Goal: Task Accomplishment & Management: Manage account settings

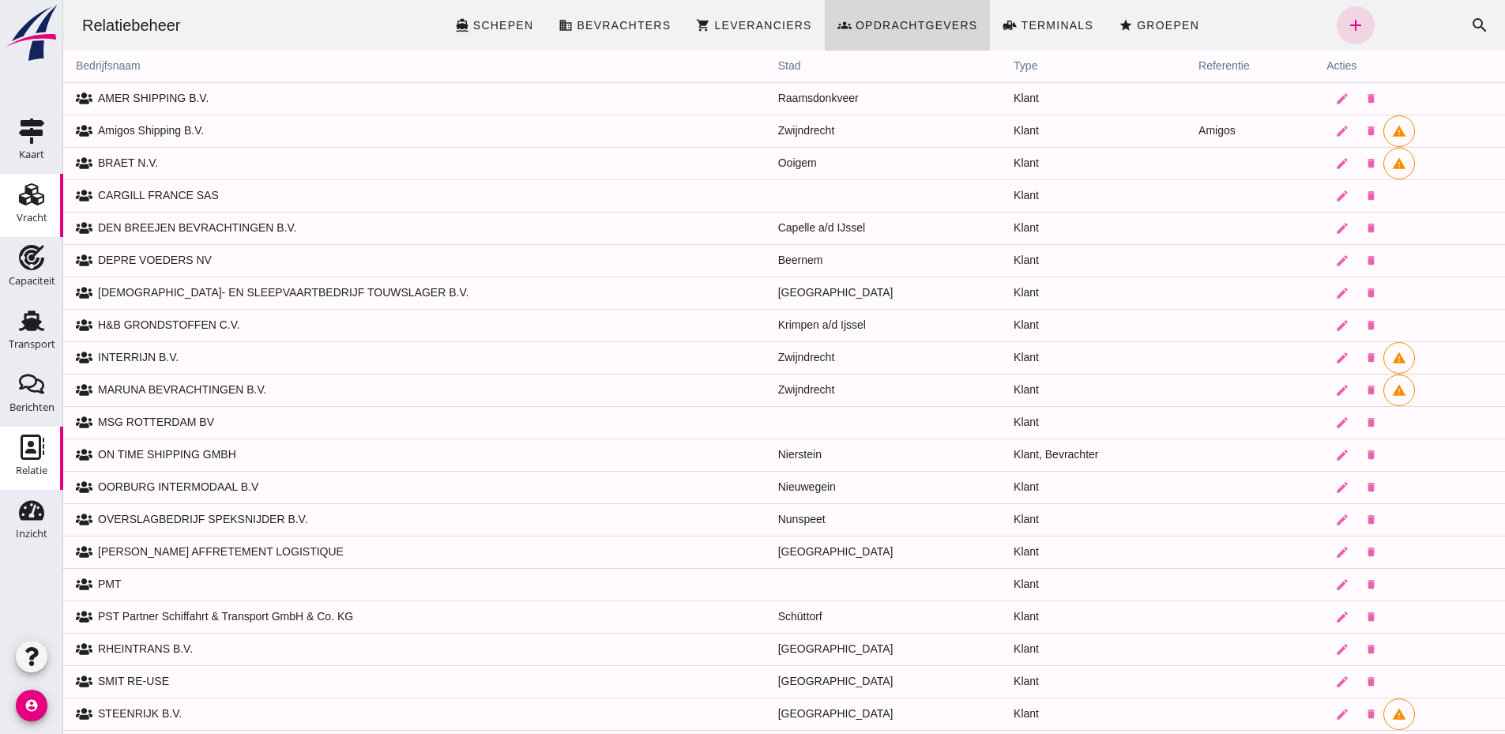
click at [42, 205] on icon "Vracht" at bounding box center [31, 194] width 25 height 25
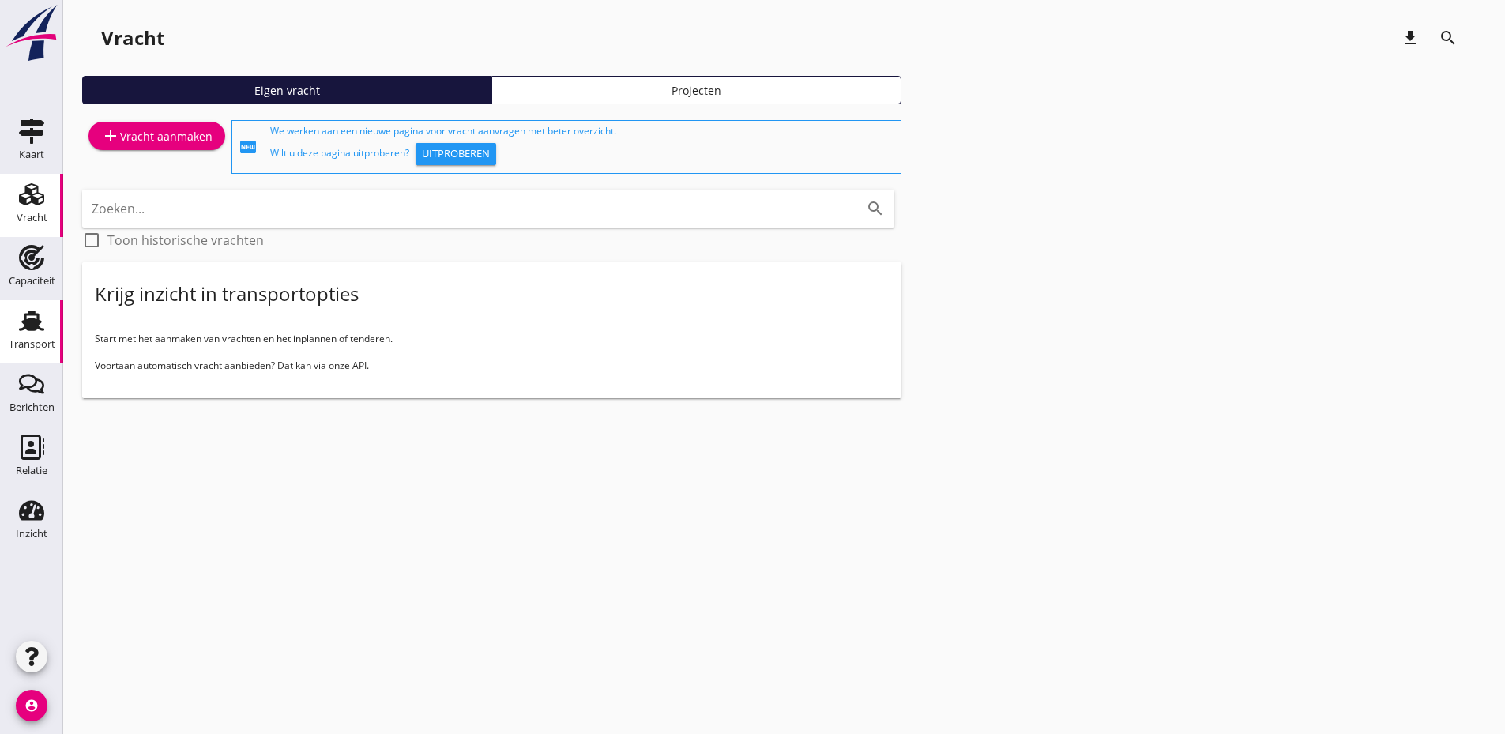
click at [43, 326] on icon "Transport" at bounding box center [31, 320] width 25 height 25
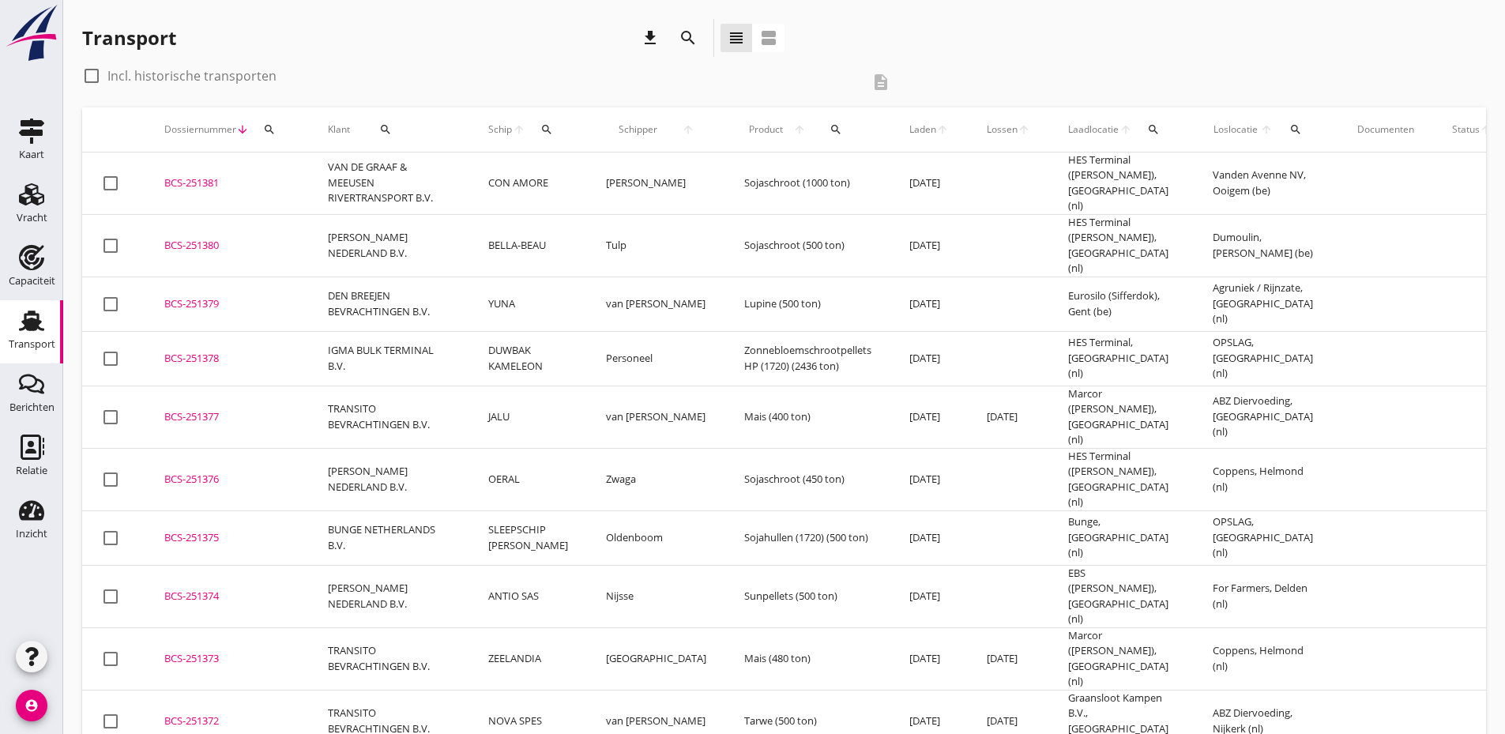
click at [271, 130] on icon "search" at bounding box center [269, 129] width 13 height 13
click at [272, 174] on input "Zoeken op dossiernummer..." at bounding box center [344, 175] width 164 height 25
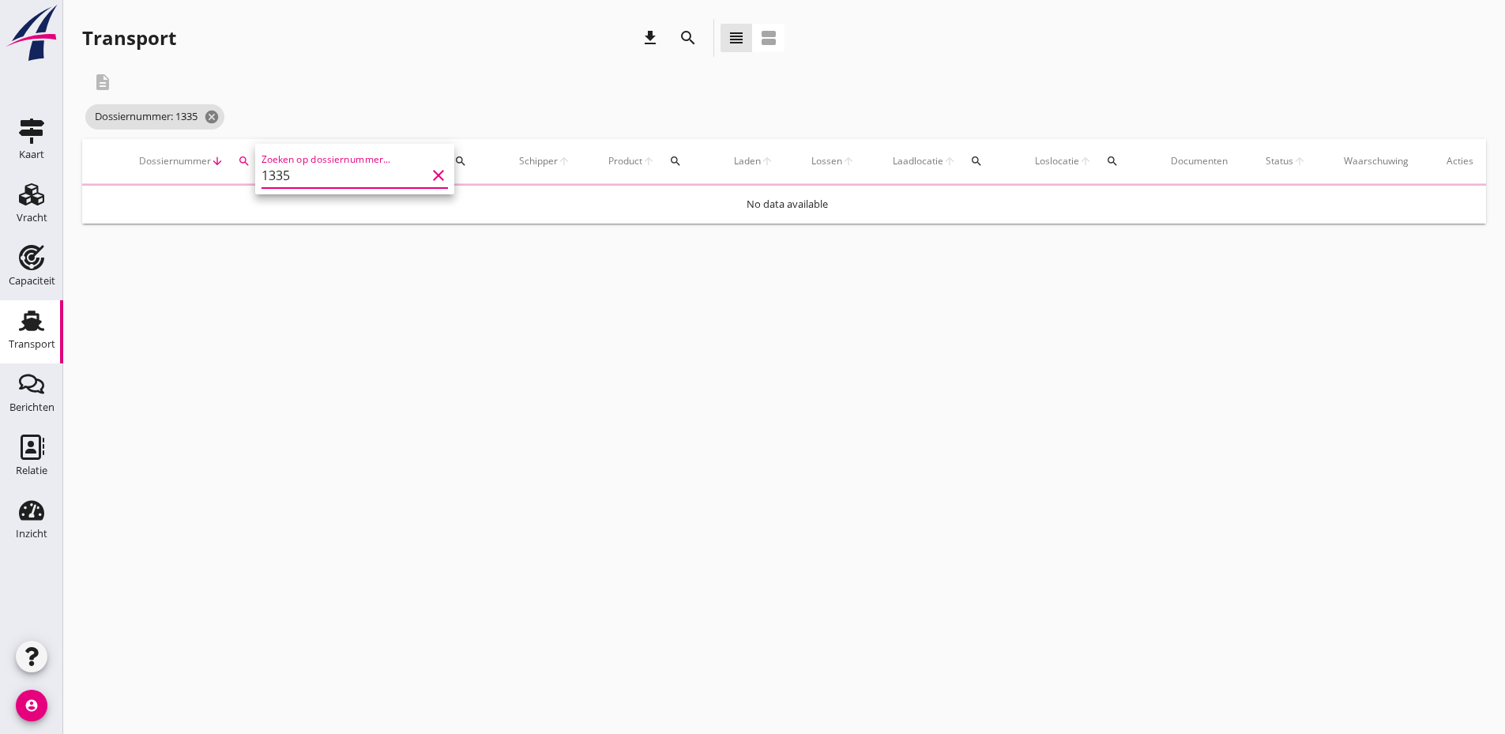
type input "1335"
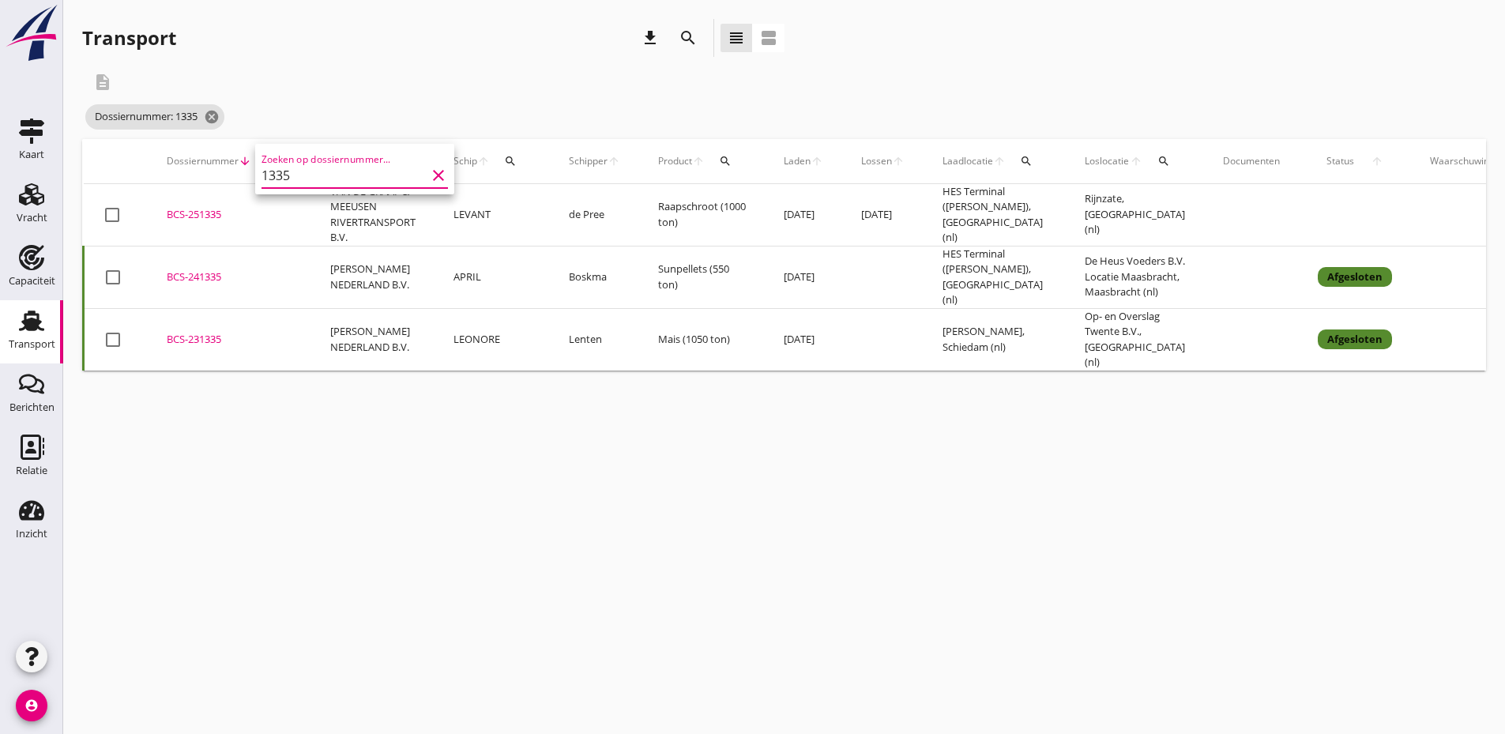
click at [211, 213] on div "BCS-251335" at bounding box center [230, 215] width 126 height 16
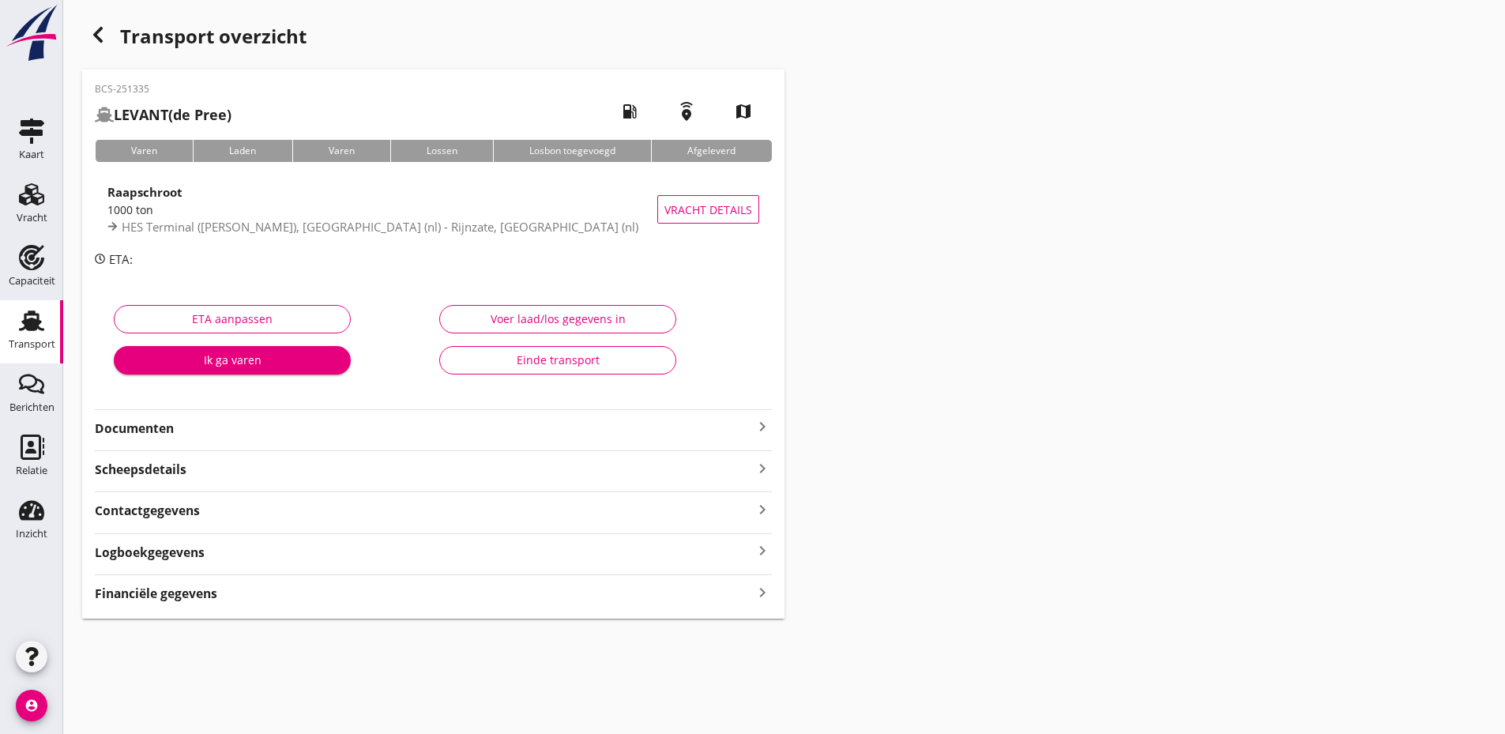
click at [240, 435] on strong "Documenten" at bounding box center [424, 429] width 658 height 18
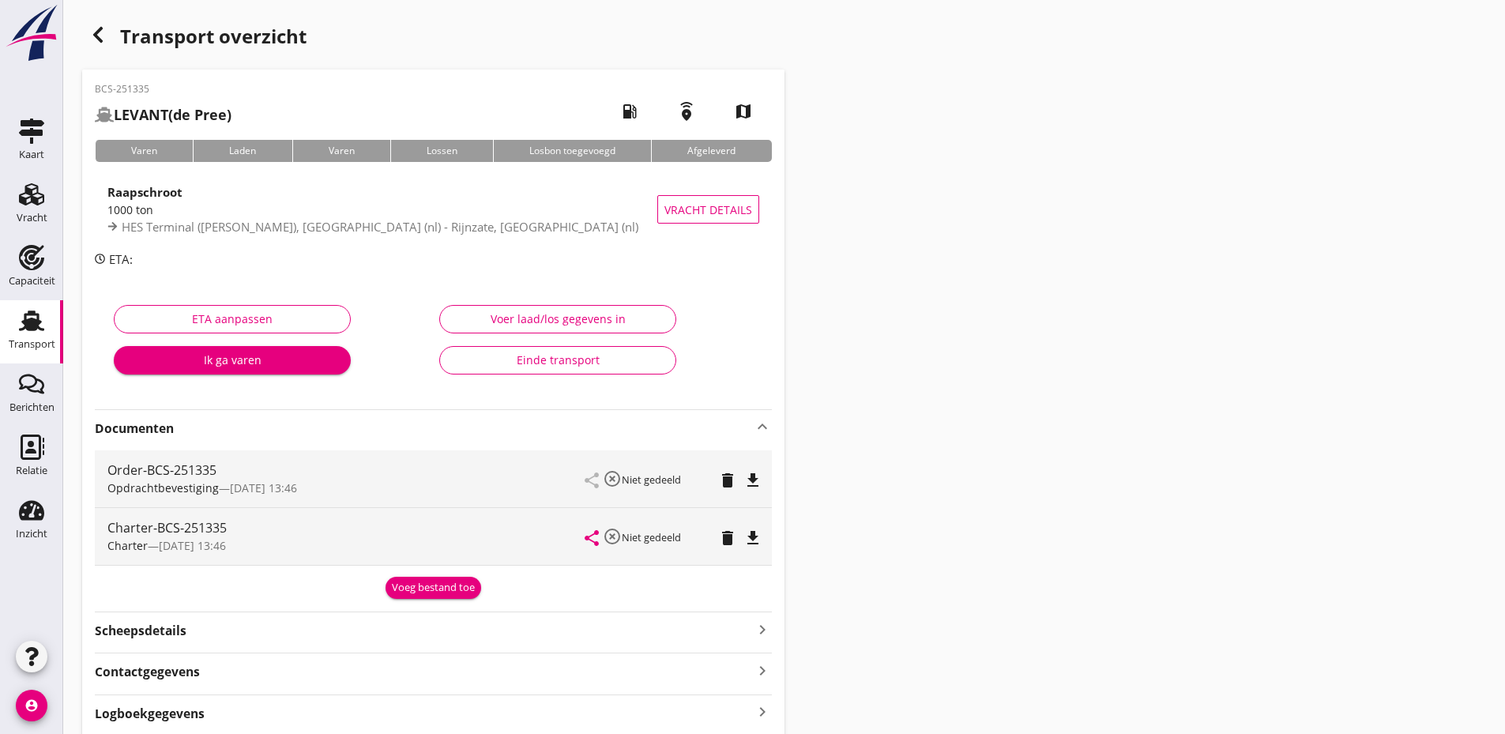
click at [461, 593] on div "Voeg bestand toe" at bounding box center [433, 588] width 83 height 16
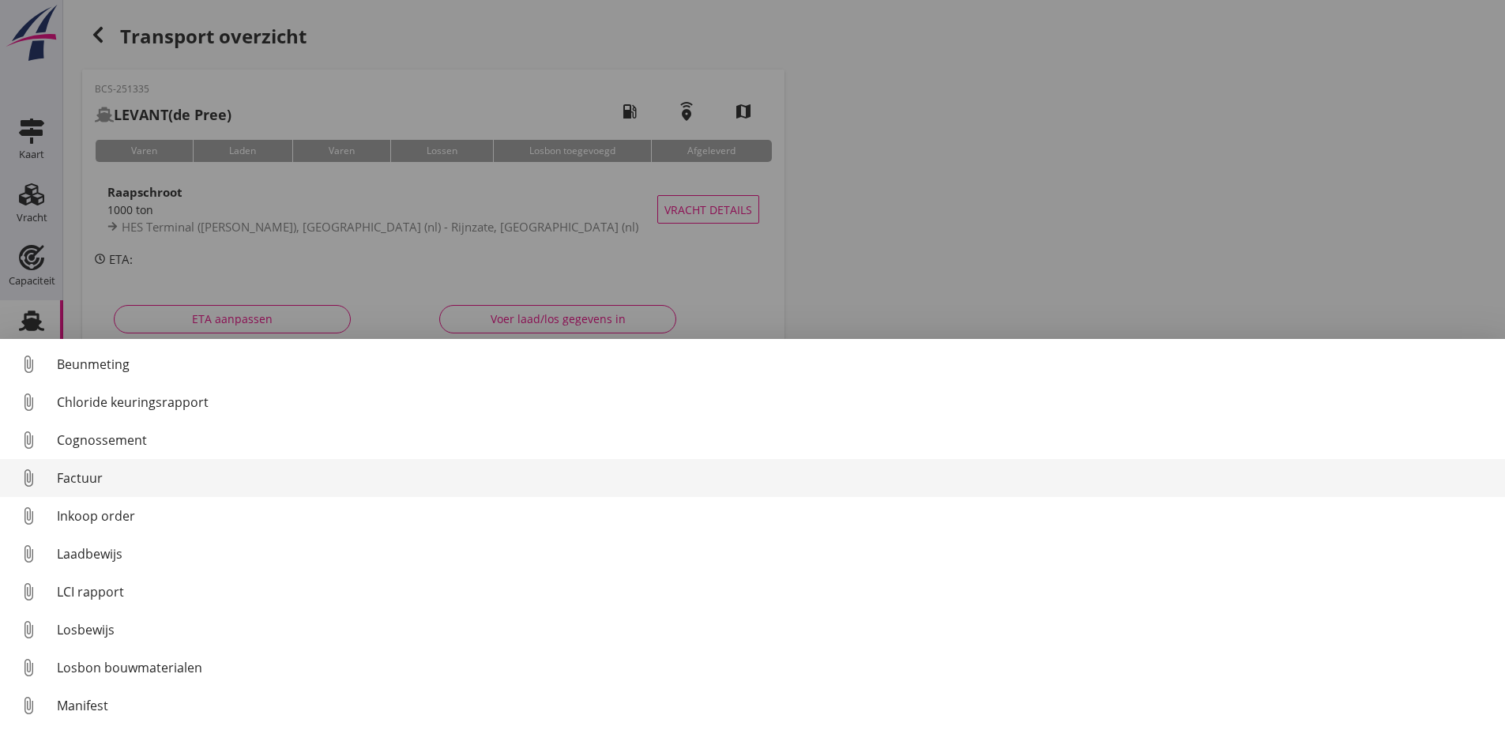
click at [47, 478] on div "attach_file" at bounding box center [35, 478] width 44 height 32
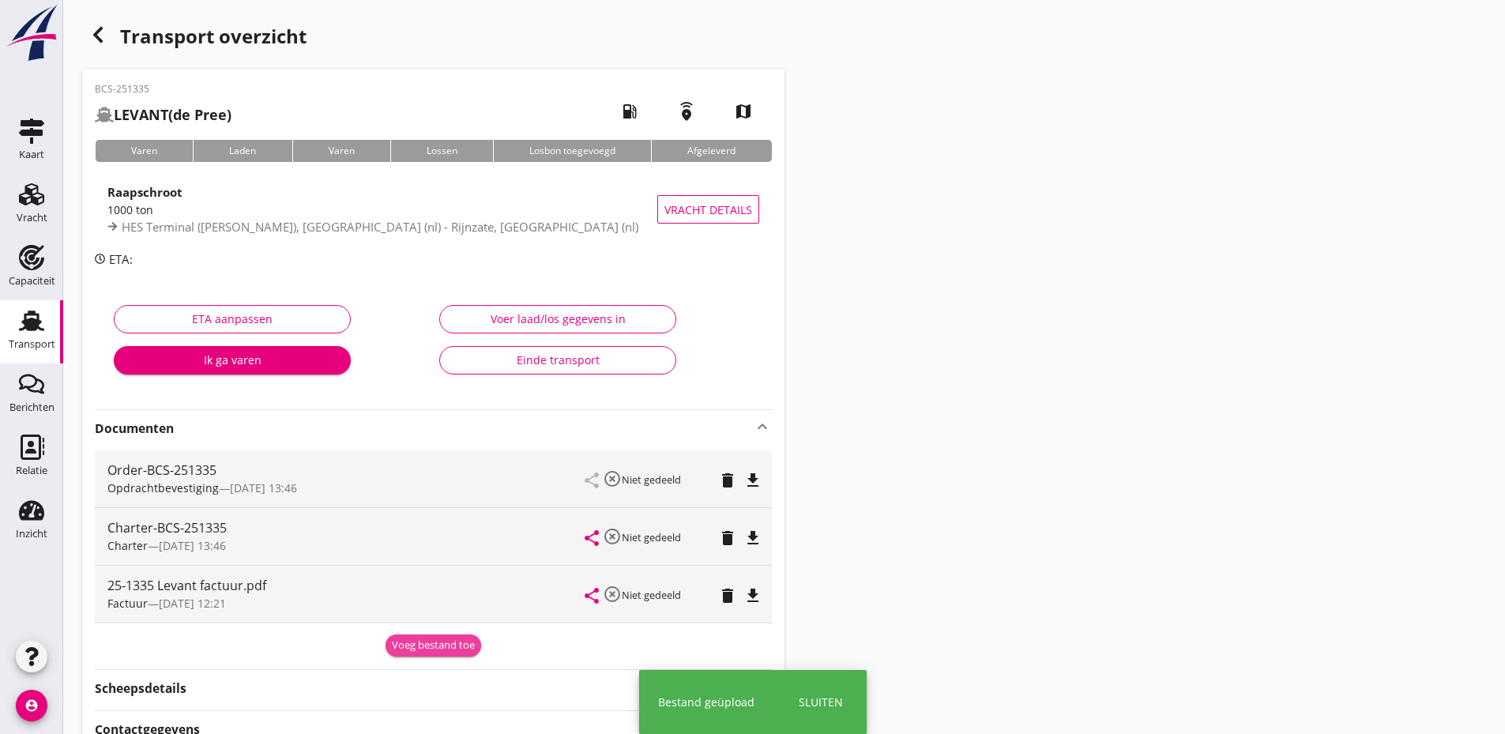
click at [428, 600] on div "Order-BCS-251335 Opdrachtbevestiging — [DATE] 13:46 share highlight_off Niet ge…" at bounding box center [433, 550] width 677 height 213
click at [453, 644] on div "Voeg bestand toe" at bounding box center [433, 646] width 83 height 16
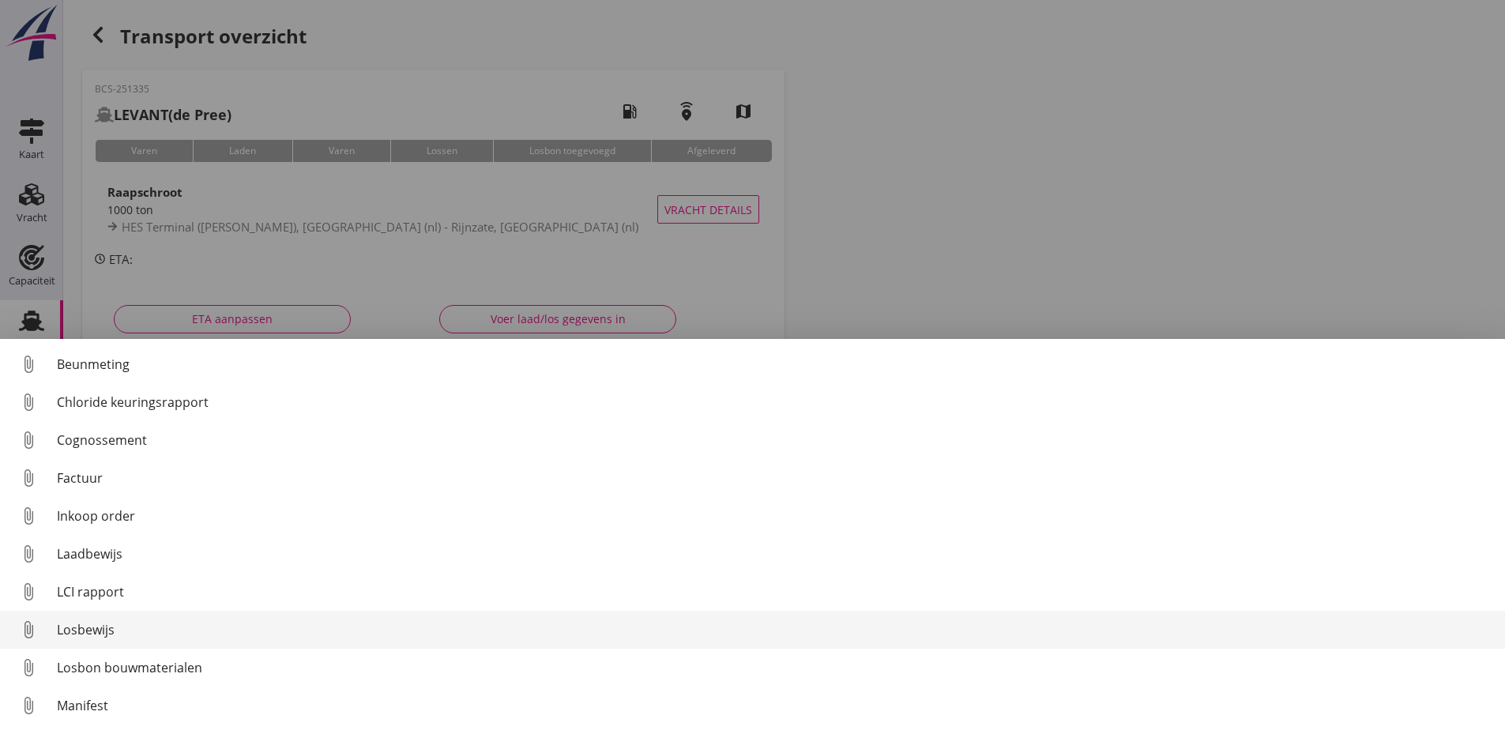
click at [92, 627] on div "Losbewijs" at bounding box center [775, 629] width 1436 height 19
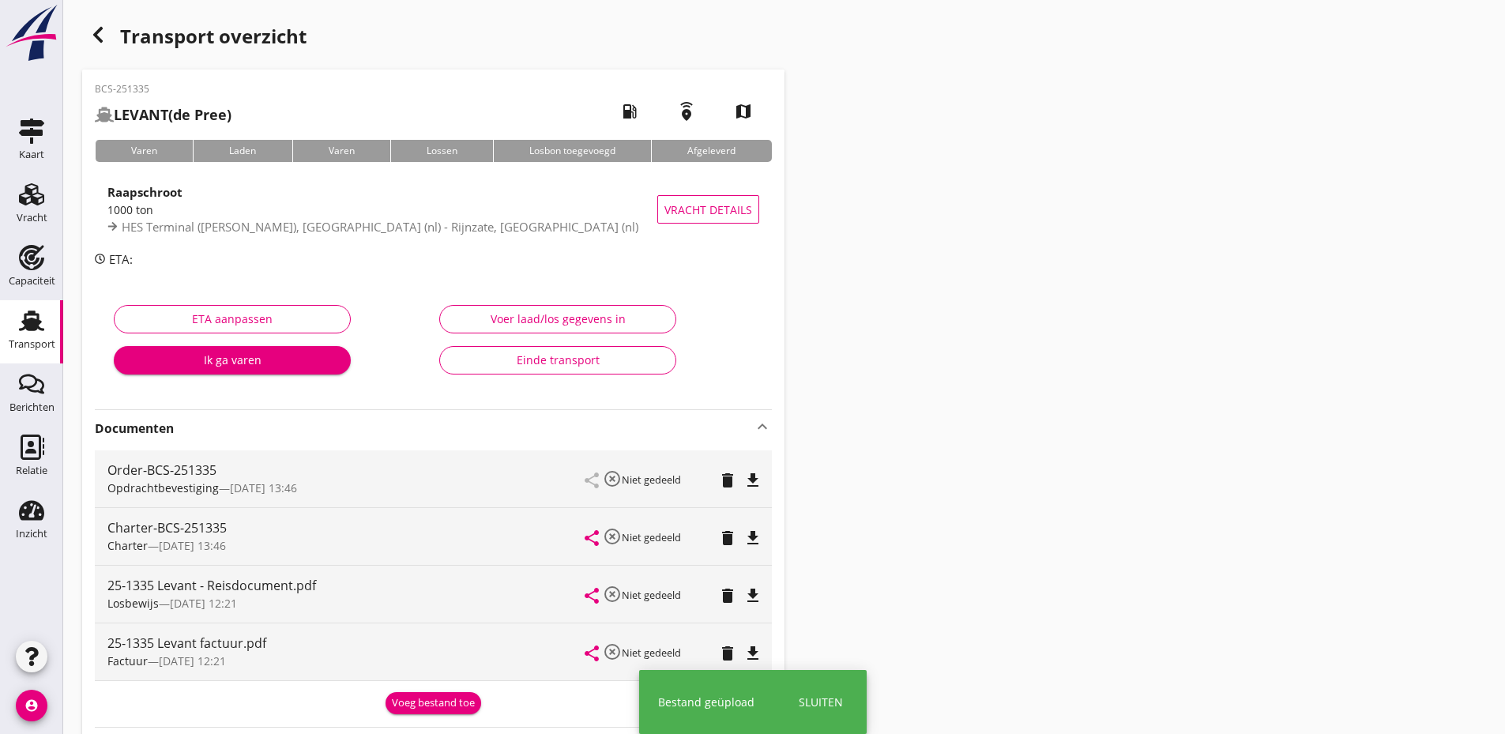
click at [431, 697] on div "Voeg bestand toe" at bounding box center [433, 703] width 83 height 16
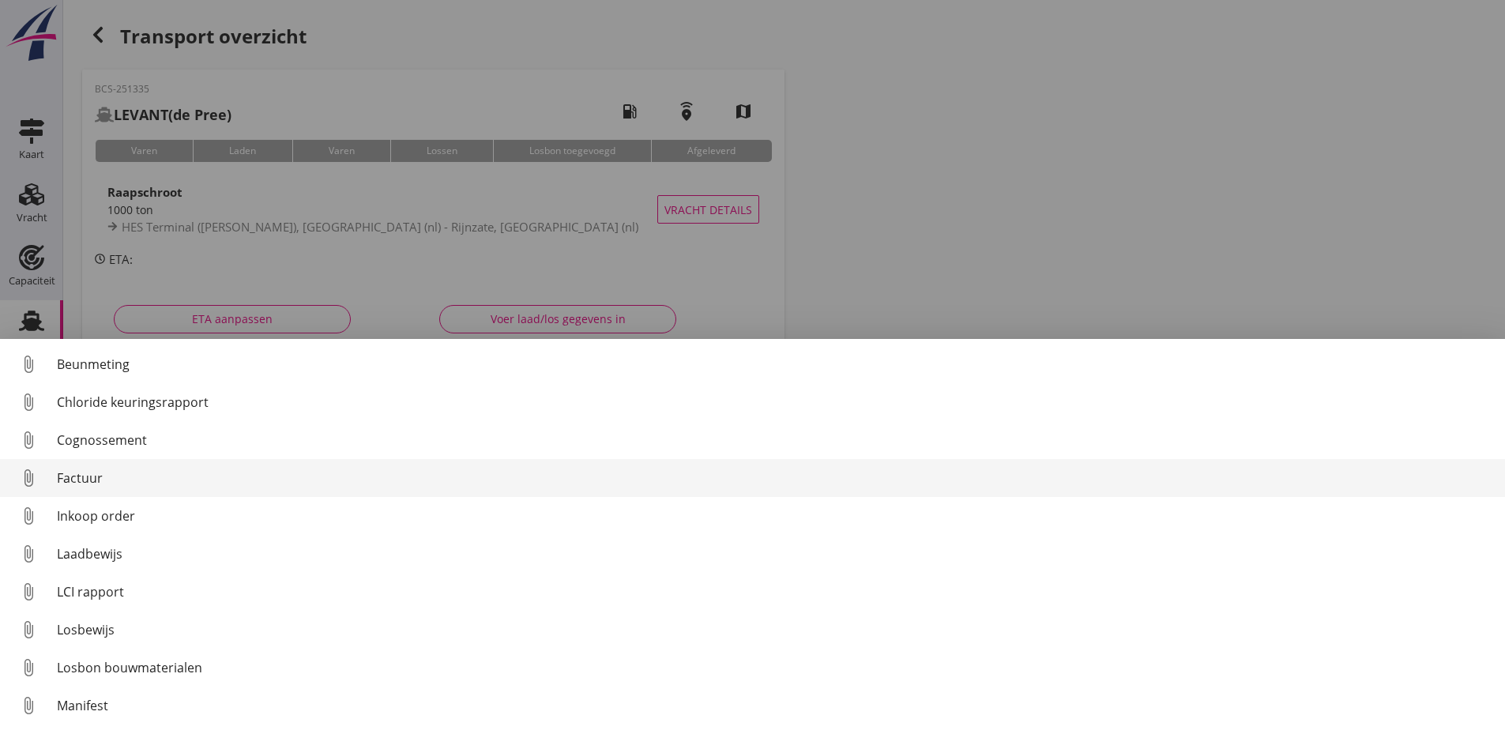
click at [81, 469] on div "Factuur" at bounding box center [775, 478] width 1436 height 19
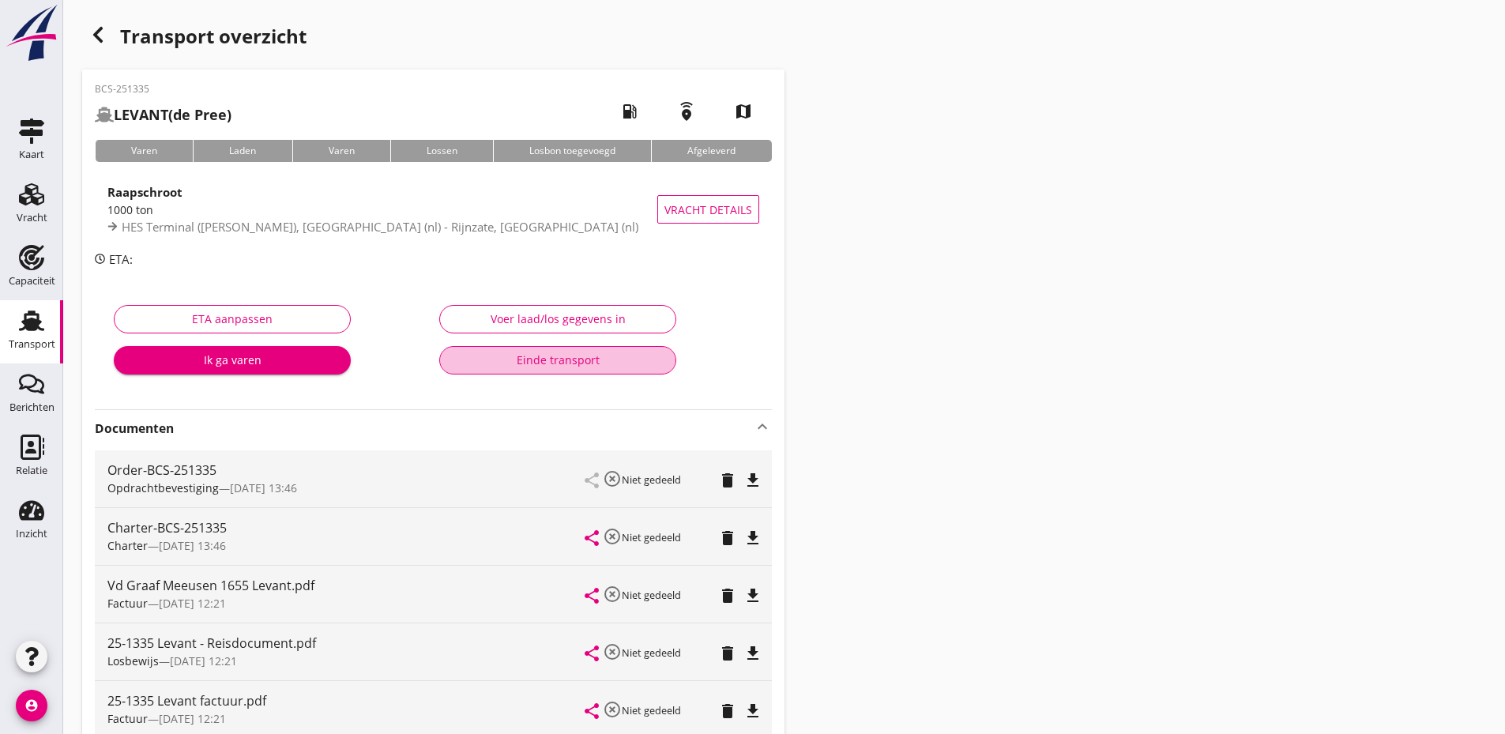
click at [540, 367] on div "Einde transport" at bounding box center [558, 360] width 210 height 17
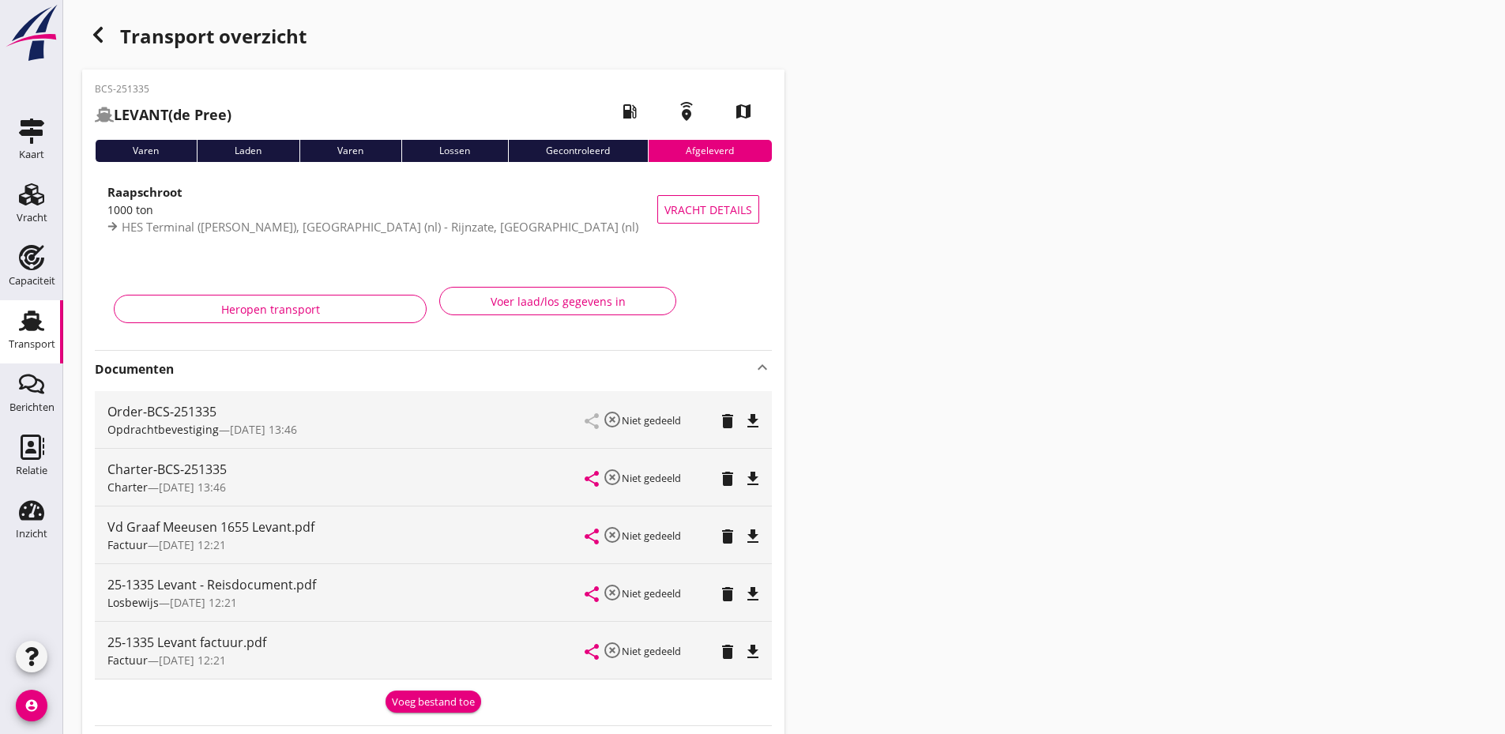
click at [97, 40] on icon "button" at bounding box center [98, 34] width 19 height 19
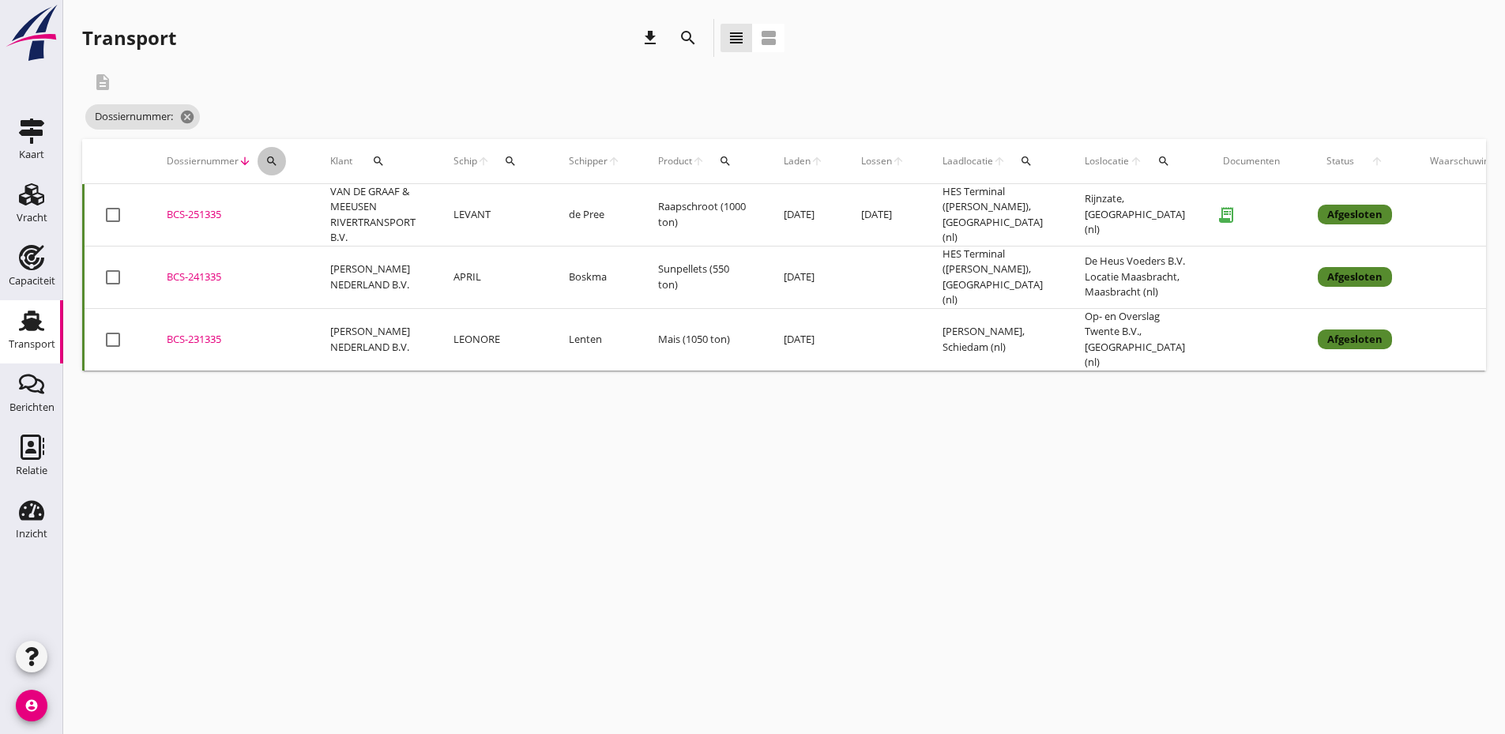
click at [271, 156] on icon "search" at bounding box center [272, 161] width 13 height 13
click at [287, 206] on input "Zoeken op dossiernummer..." at bounding box center [346, 206] width 164 height 25
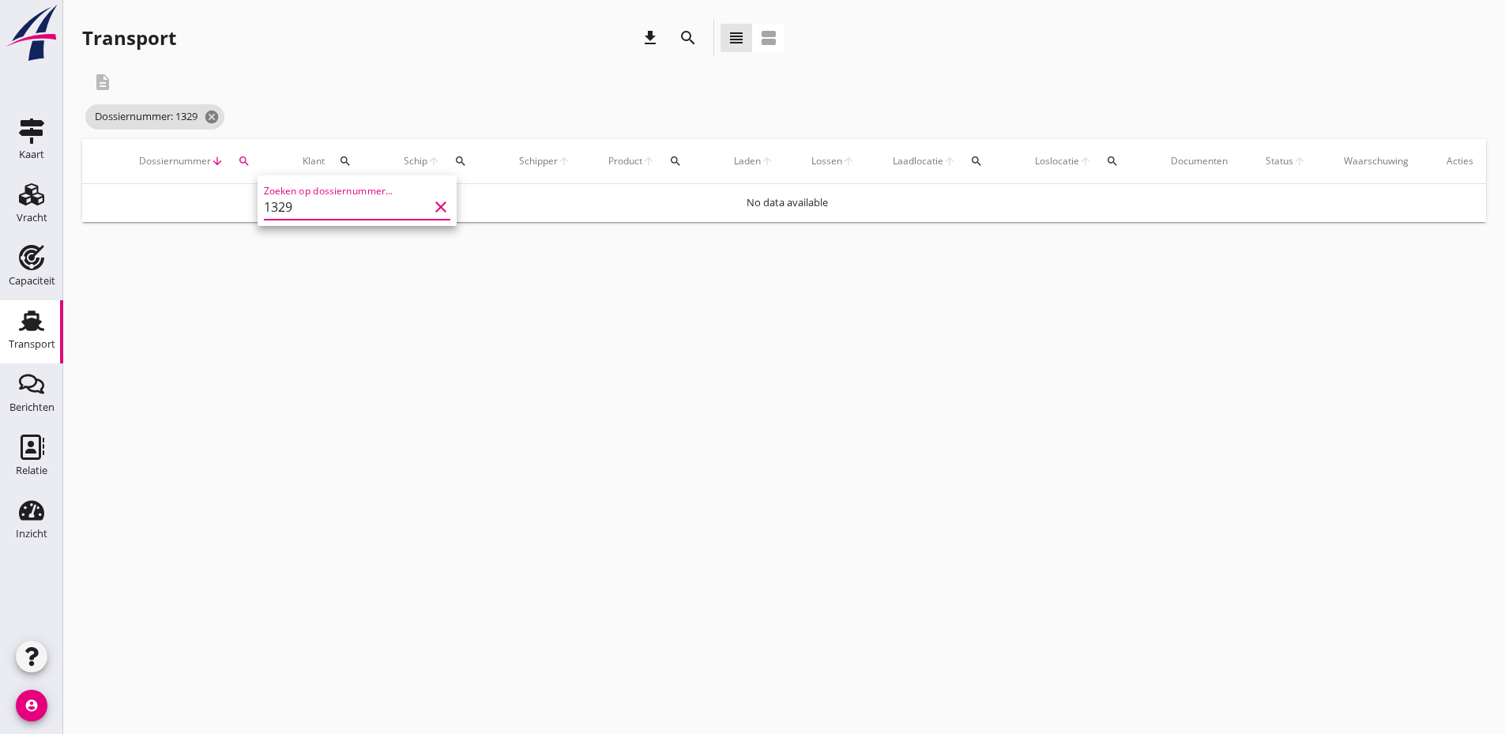
type input "1329"
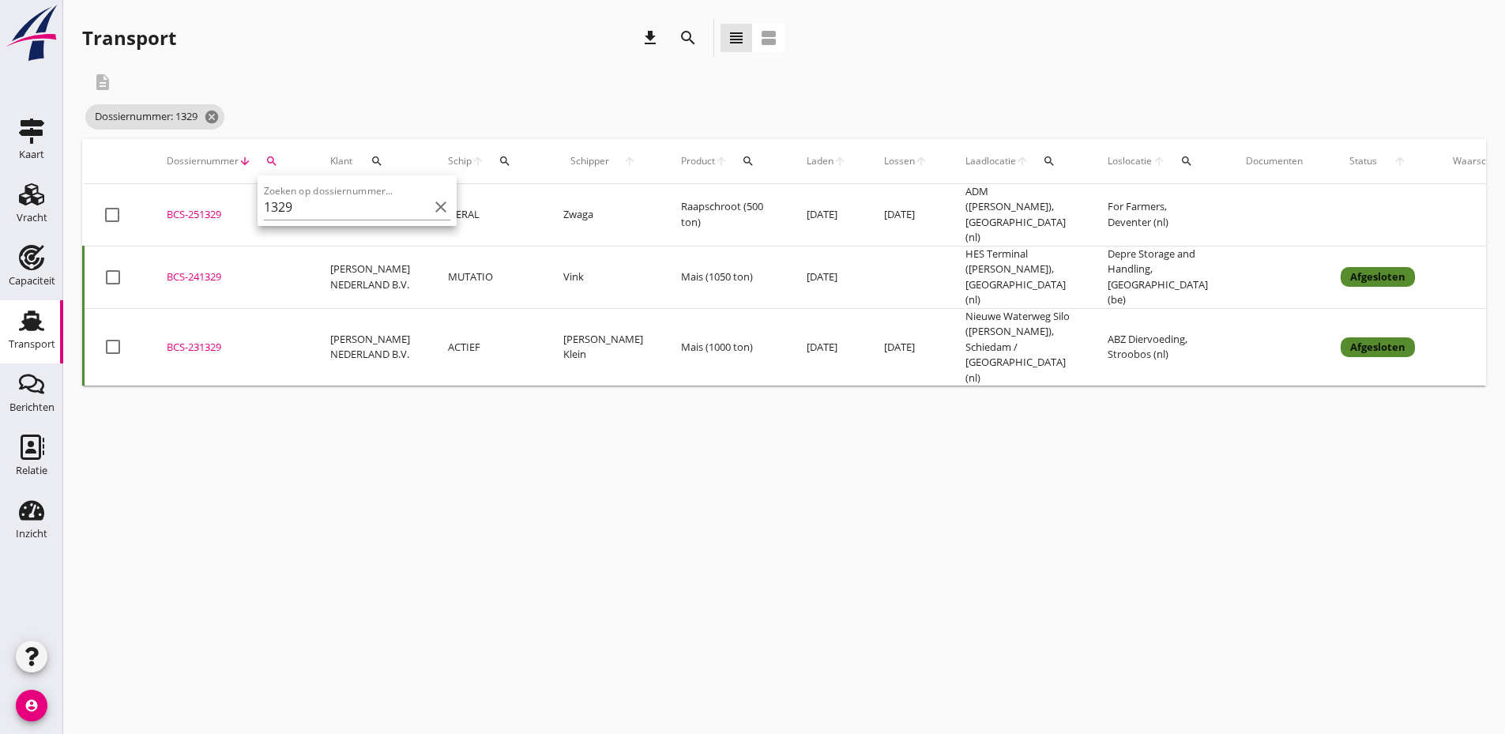
click at [220, 207] on div "BCS-251329" at bounding box center [230, 215] width 126 height 16
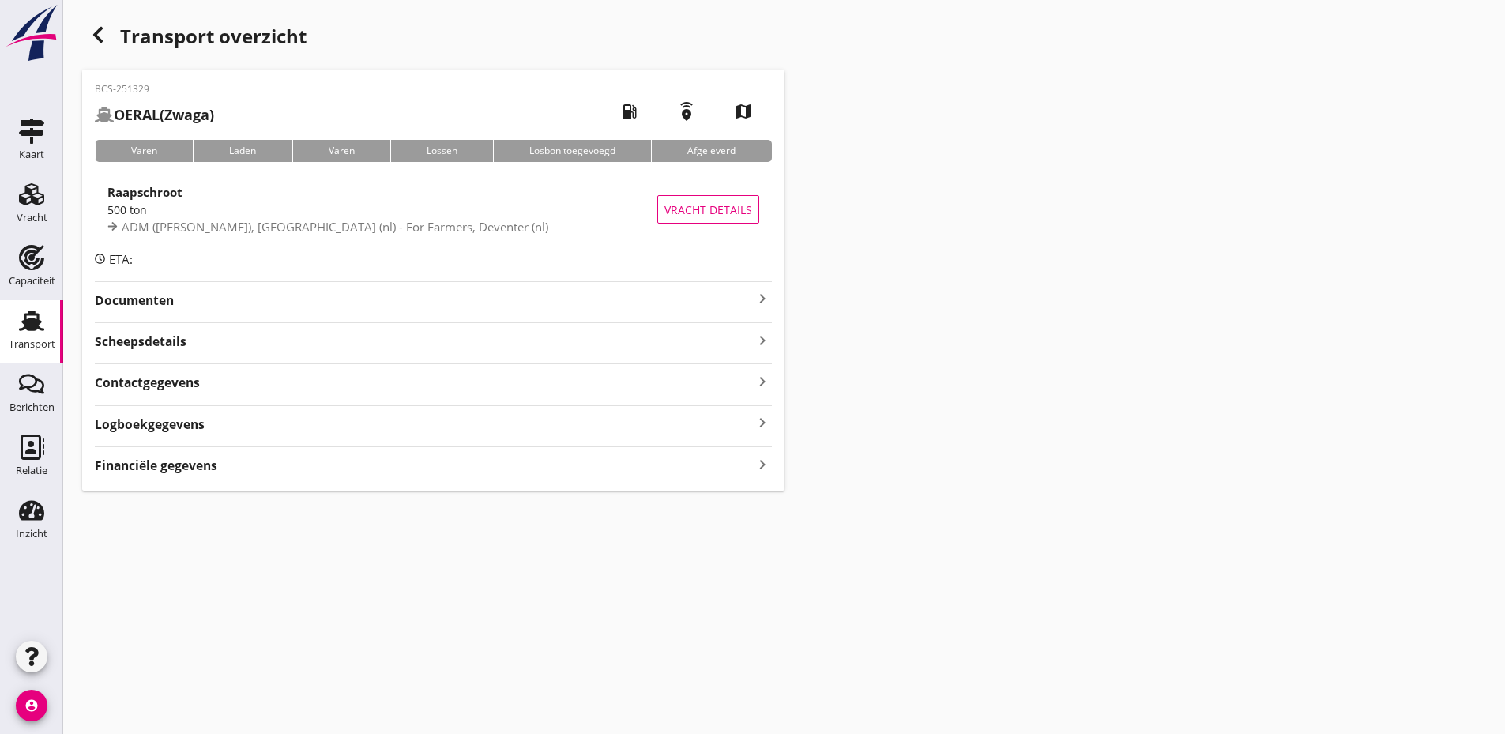
click at [514, 298] on strong "Documenten" at bounding box center [424, 301] width 658 height 18
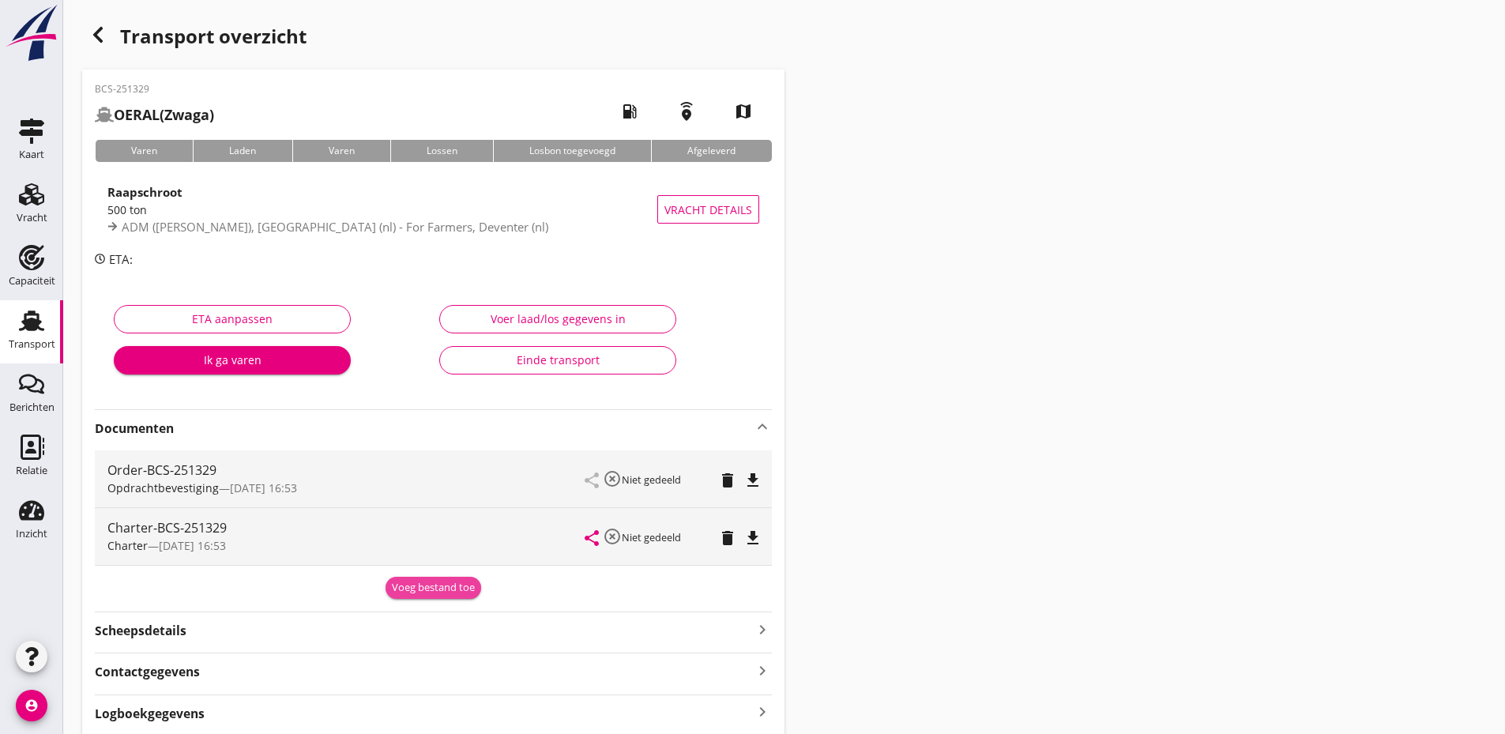
click at [418, 582] on div "Voeg bestand toe" at bounding box center [433, 588] width 83 height 16
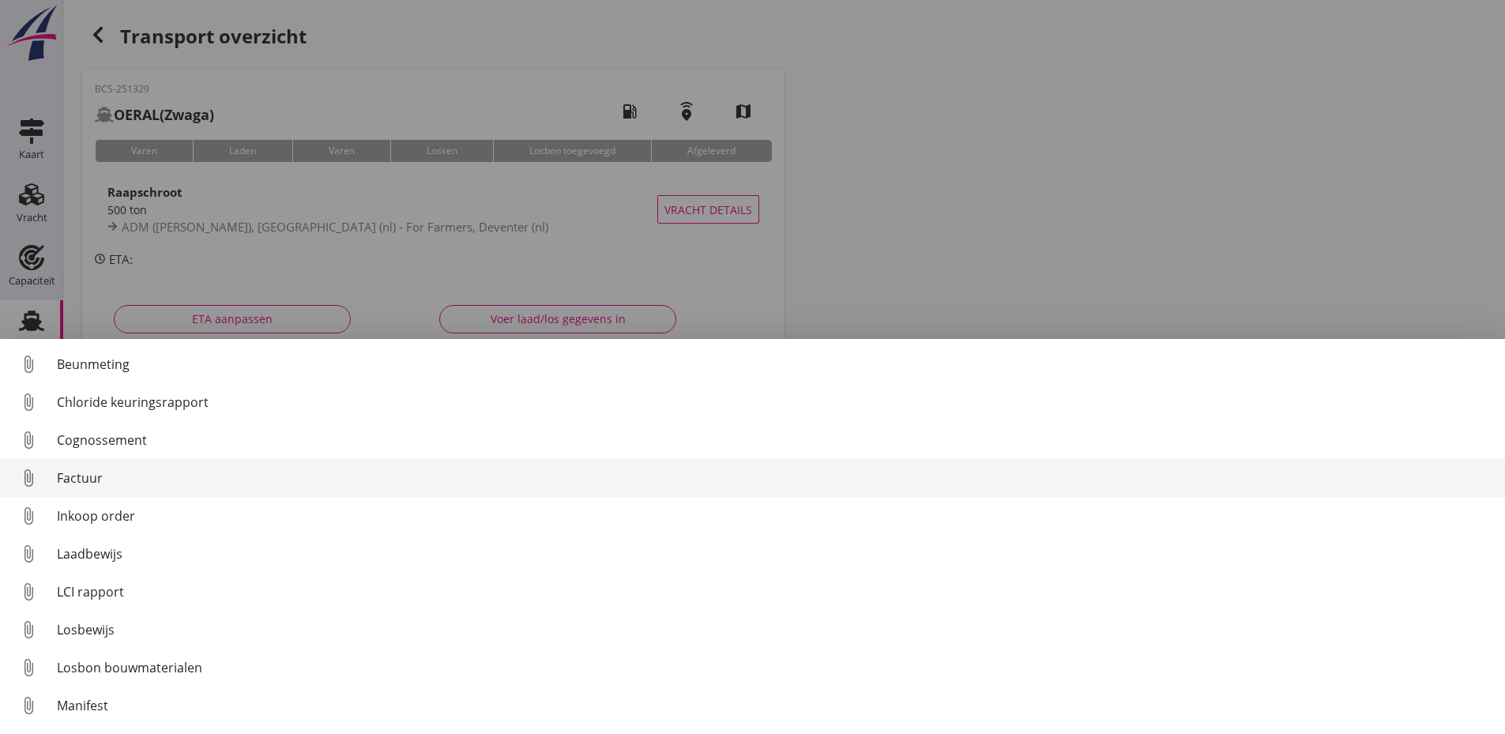
click at [74, 480] on div "Factuur" at bounding box center [775, 478] width 1436 height 19
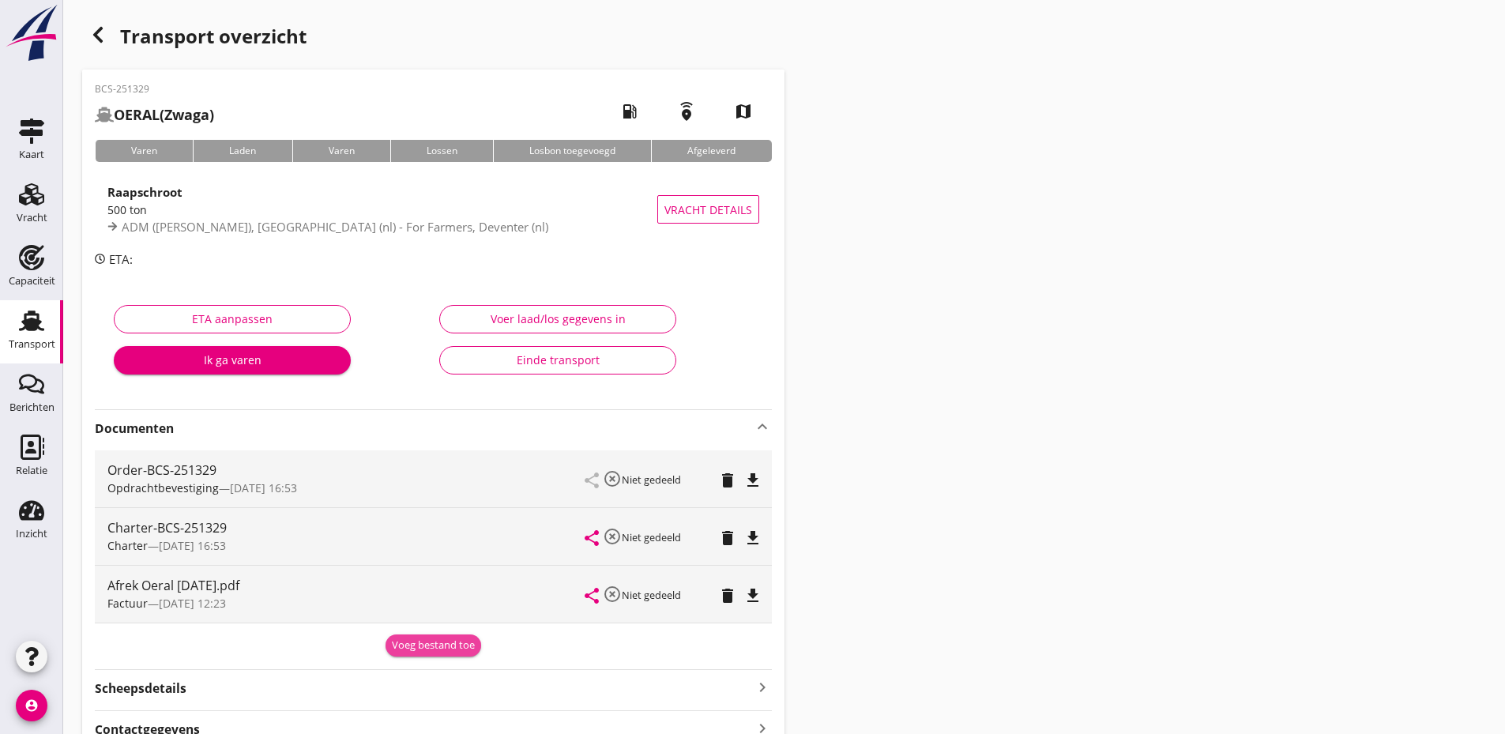
click at [435, 641] on div "Voeg bestand toe" at bounding box center [433, 646] width 83 height 16
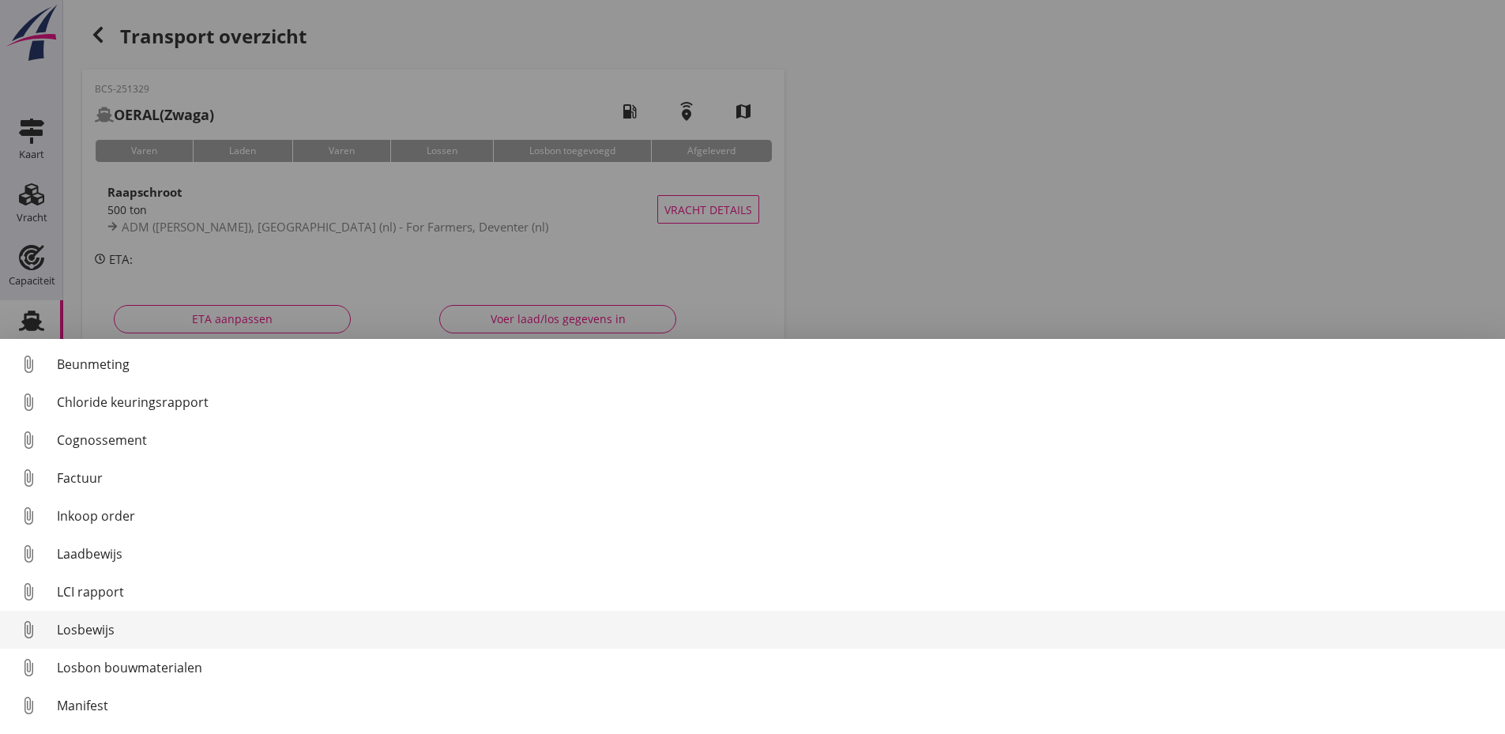
click at [108, 629] on div "Losbewijs" at bounding box center [775, 629] width 1436 height 19
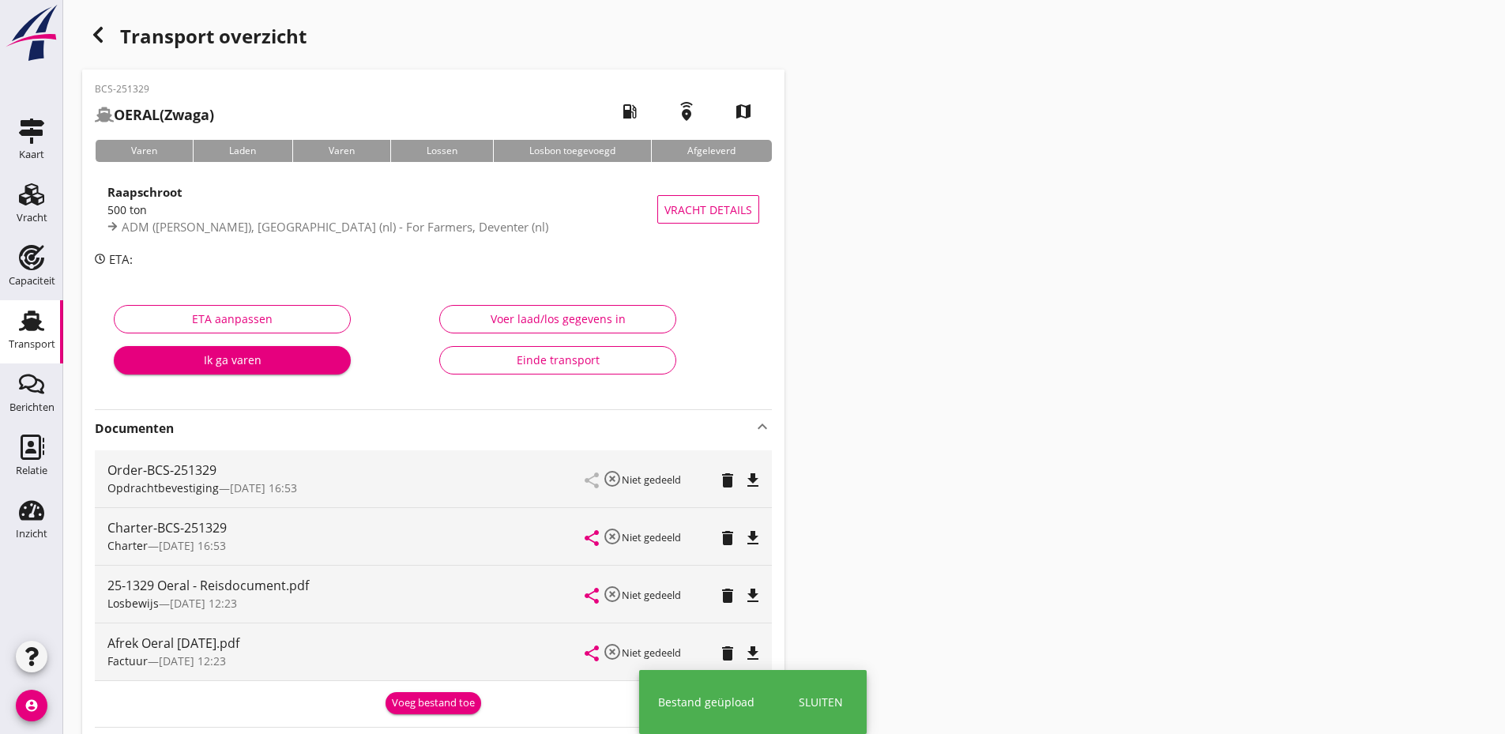
click at [435, 703] on div "Voeg bestand toe" at bounding box center [433, 703] width 83 height 16
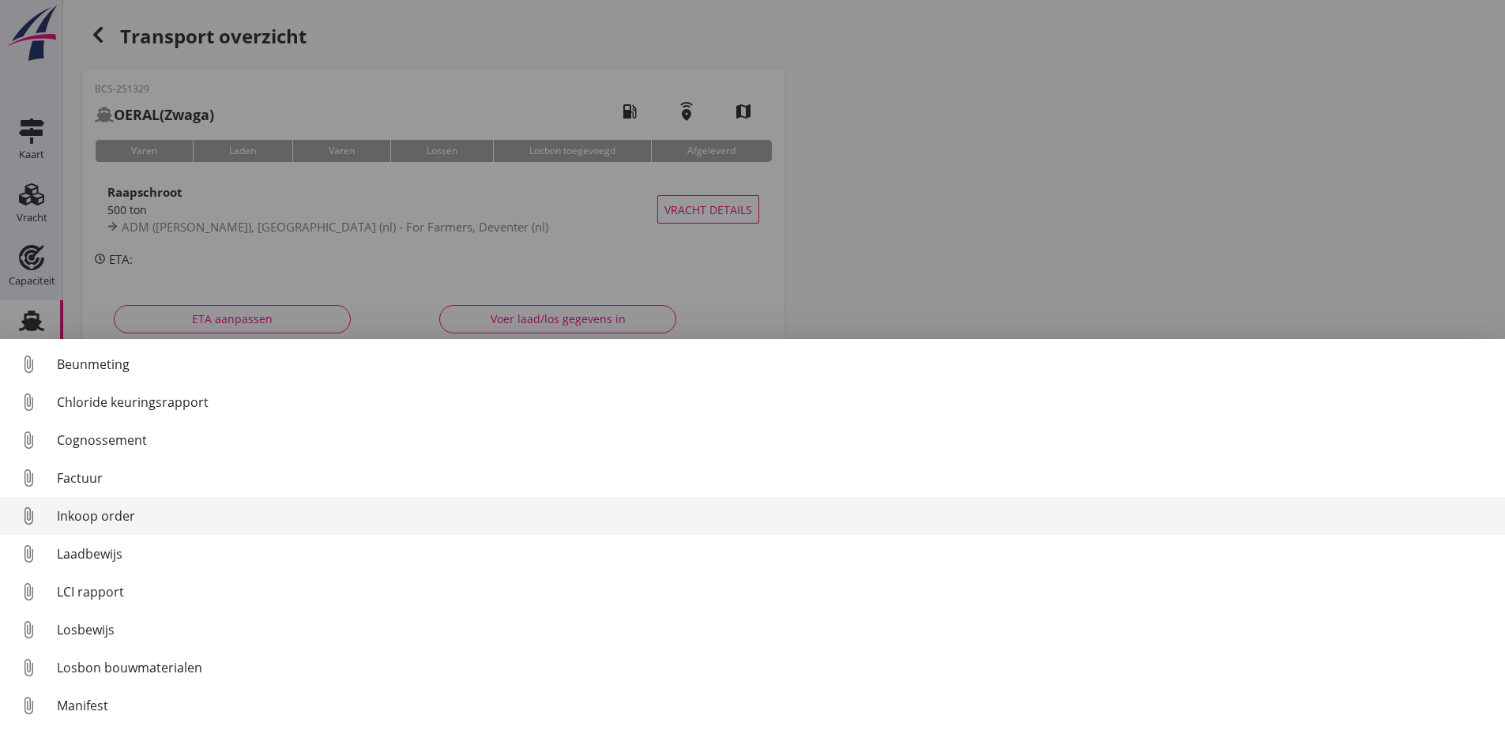
click at [93, 497] on link "attach_file Inkoop order" at bounding box center [752, 516] width 1505 height 38
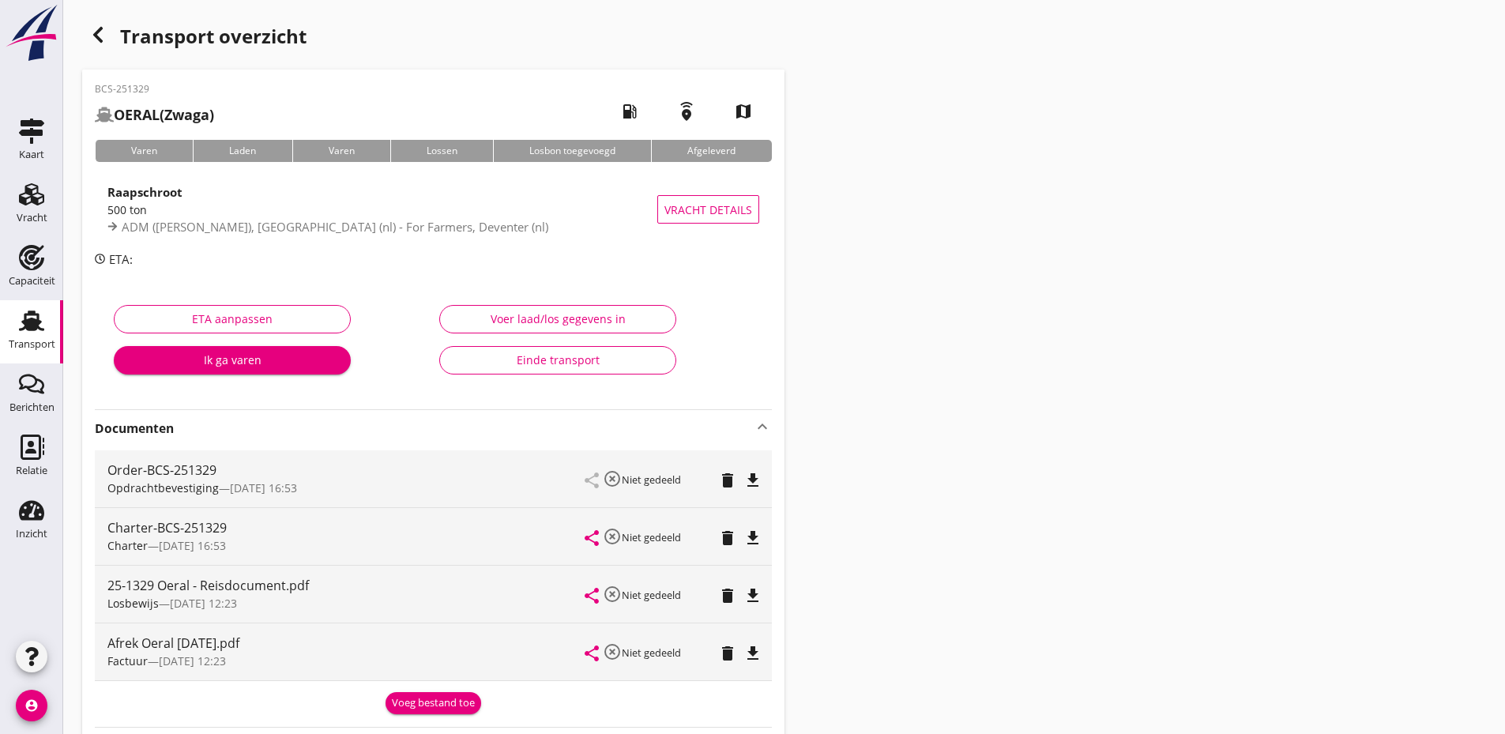
click at [405, 692] on button "Voeg bestand toe" at bounding box center [434, 703] width 96 height 22
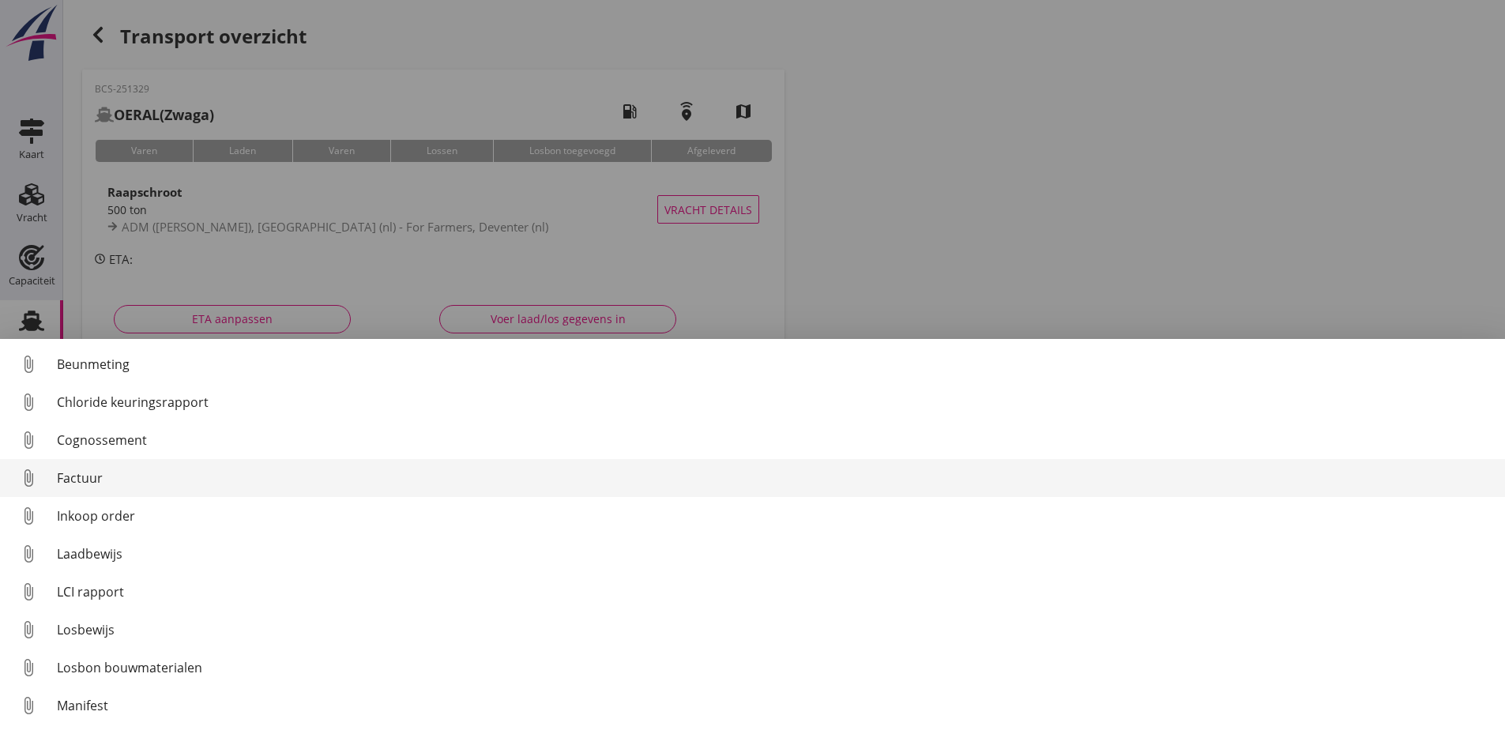
click at [76, 474] on div "Factuur" at bounding box center [775, 478] width 1436 height 19
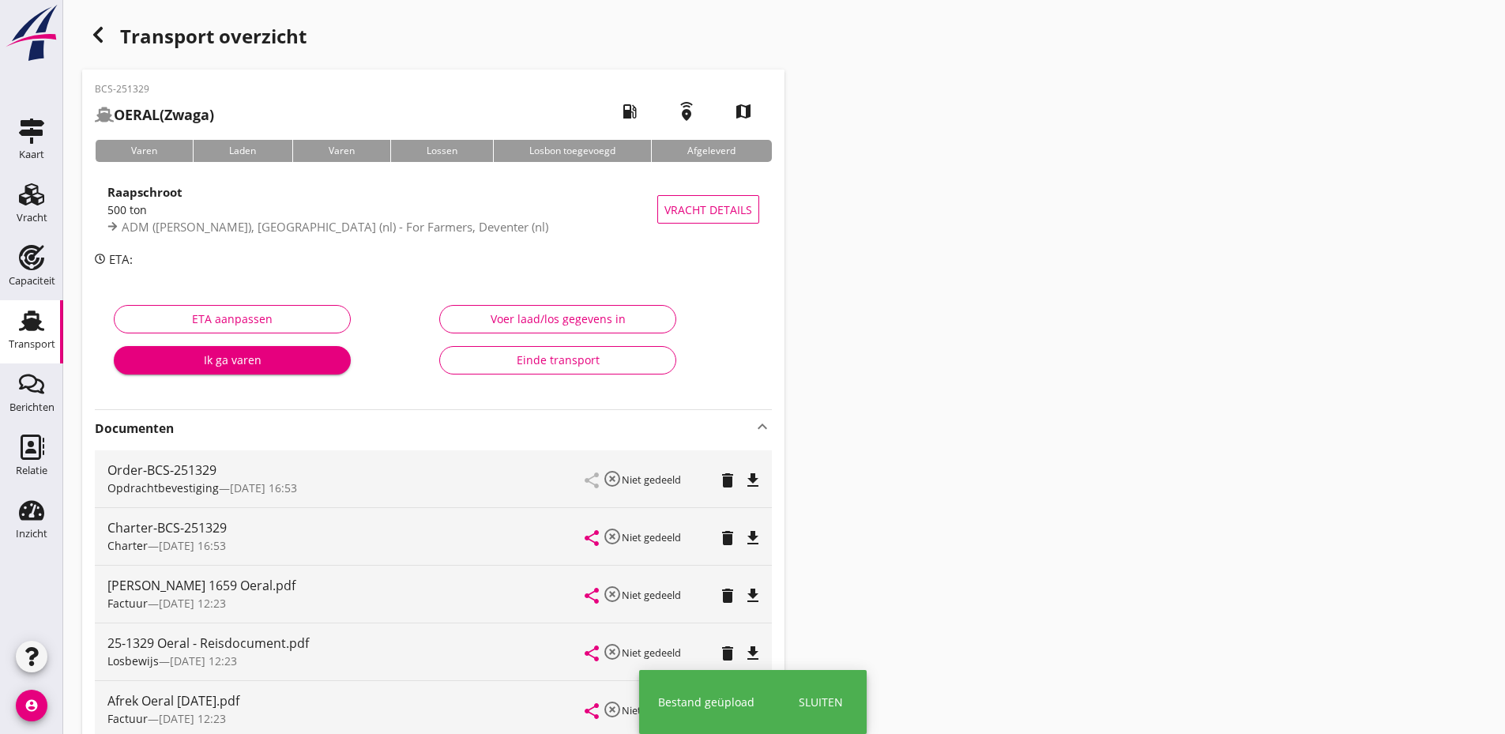
click at [545, 356] on div "Einde transport" at bounding box center [558, 360] width 210 height 17
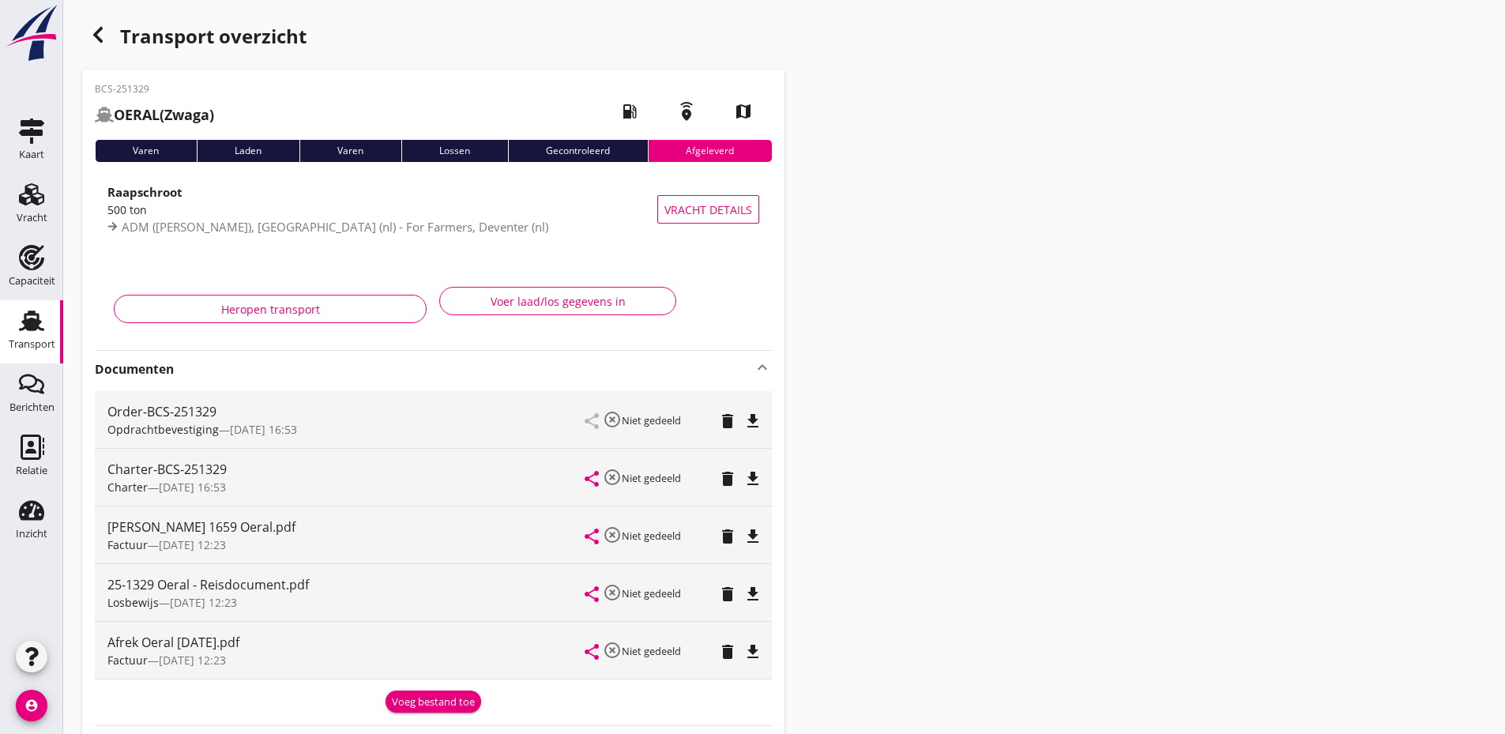
click at [89, 30] on icon "button" at bounding box center [98, 34] width 19 height 19
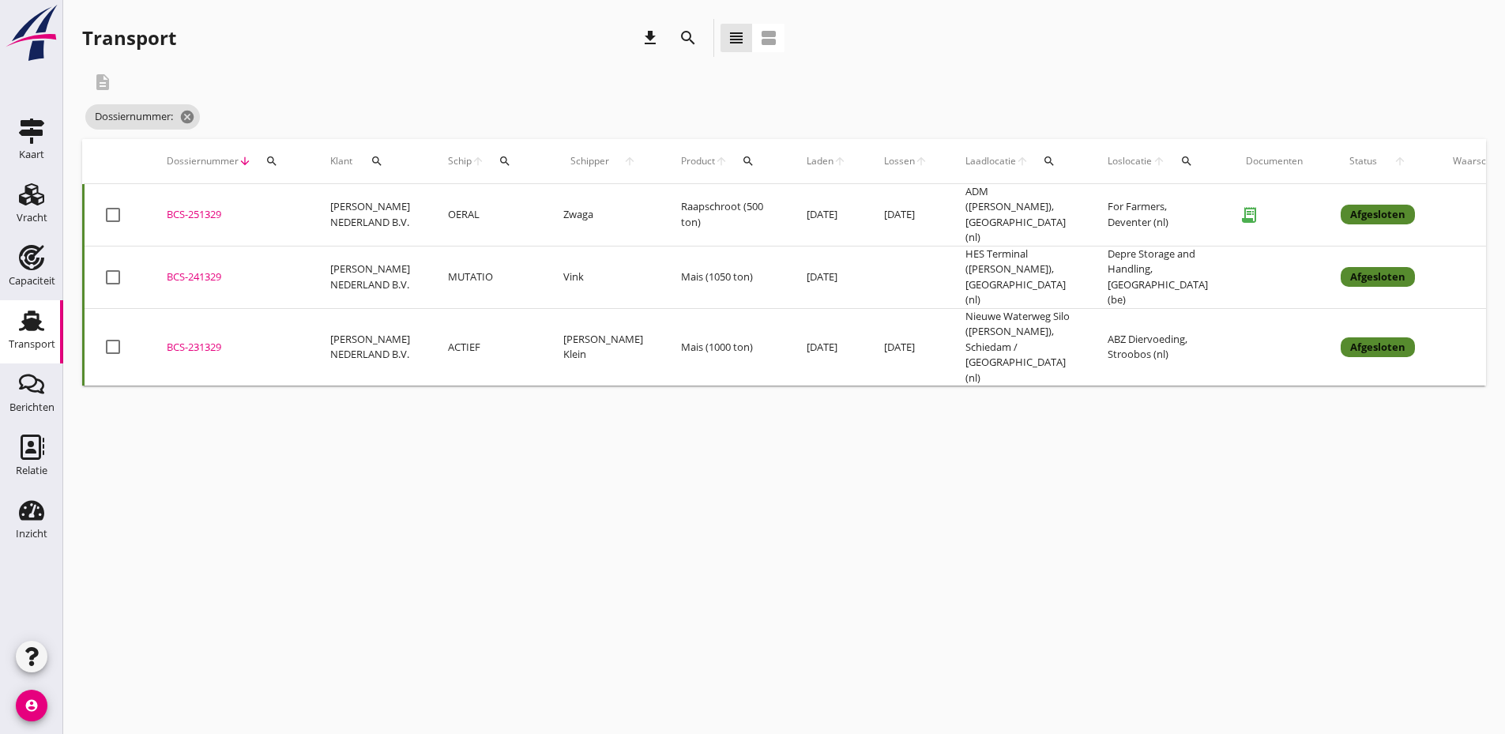
click at [268, 156] on icon "search" at bounding box center [272, 161] width 13 height 13
click at [300, 210] on input "Zoeken op dossiernummer..." at bounding box center [346, 206] width 164 height 25
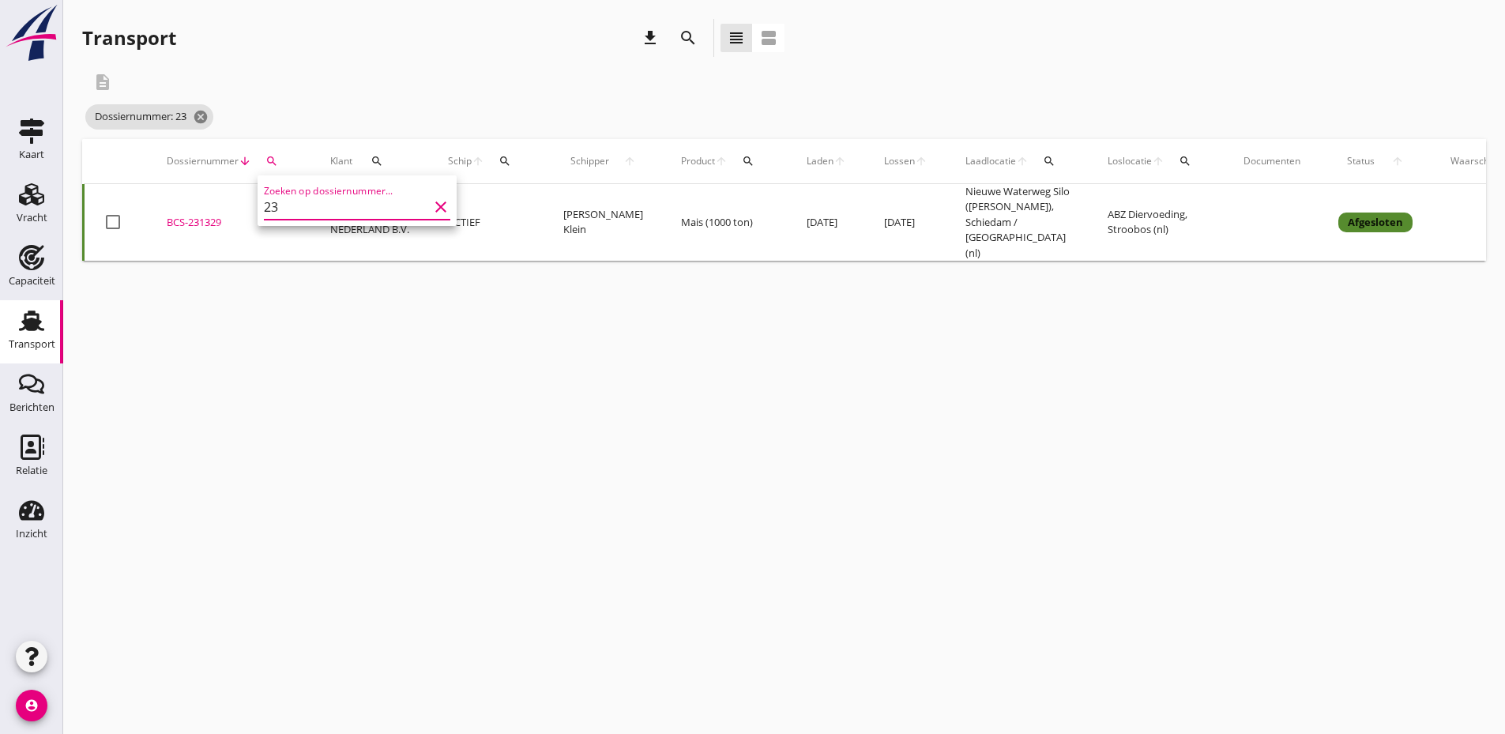
type input "2"
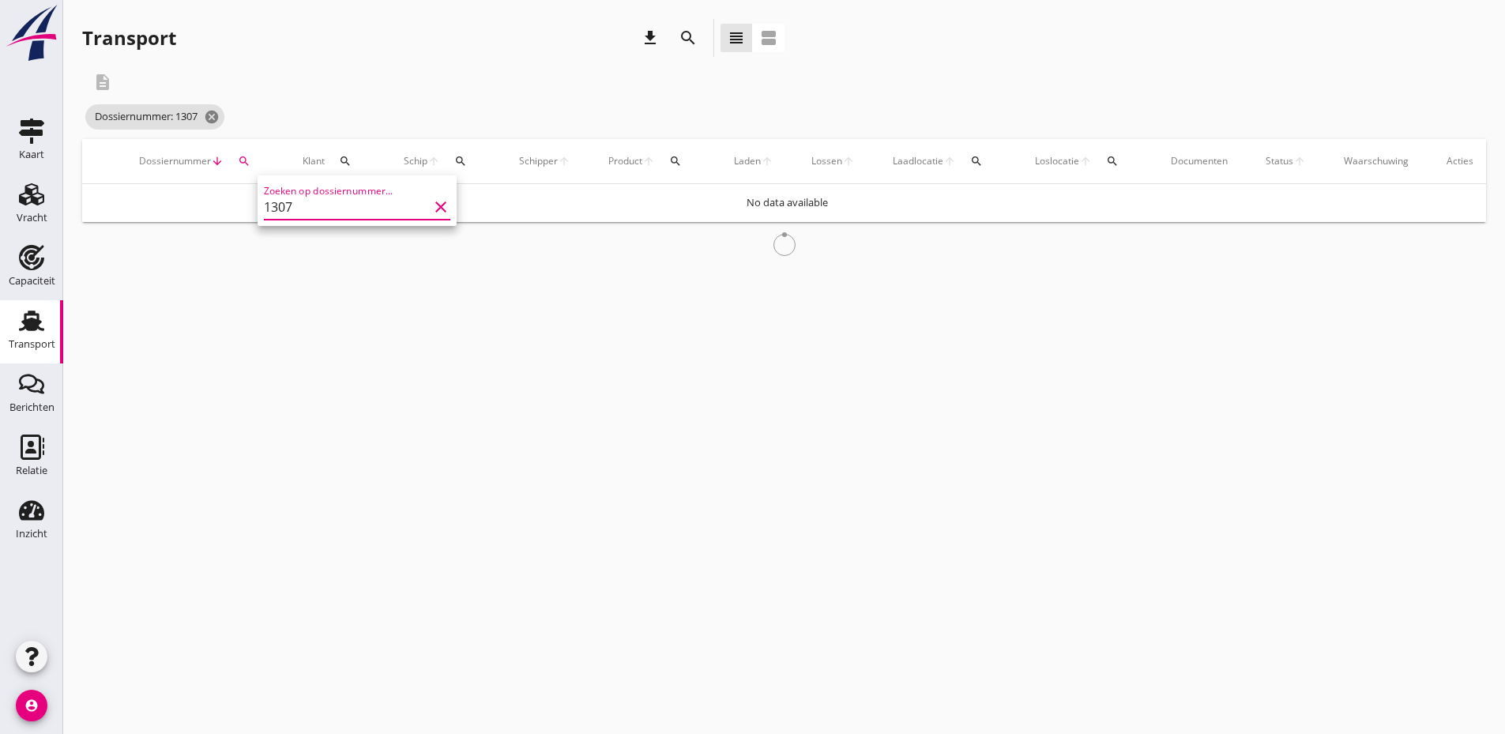
type input "1307"
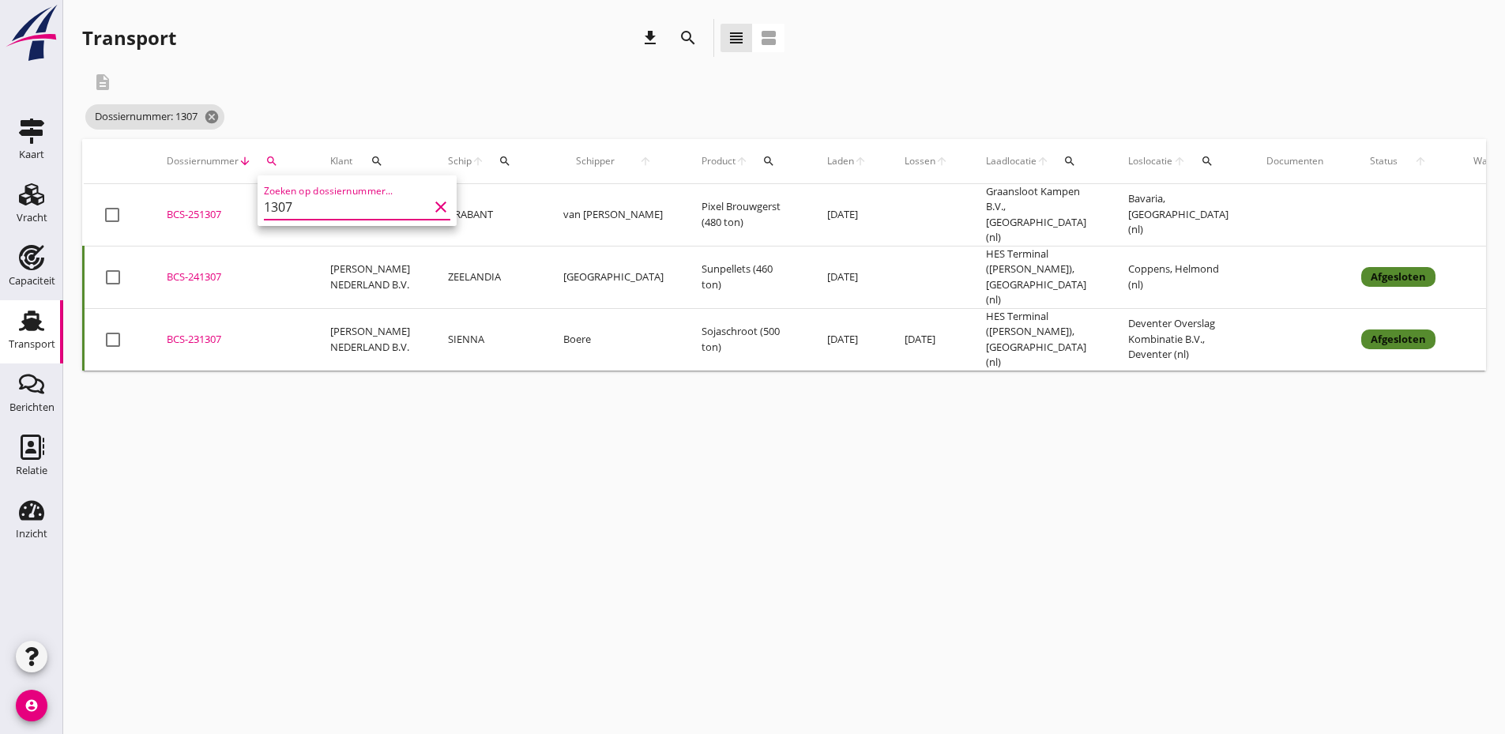
click at [214, 212] on div "BCS-251307" at bounding box center [230, 215] width 126 height 16
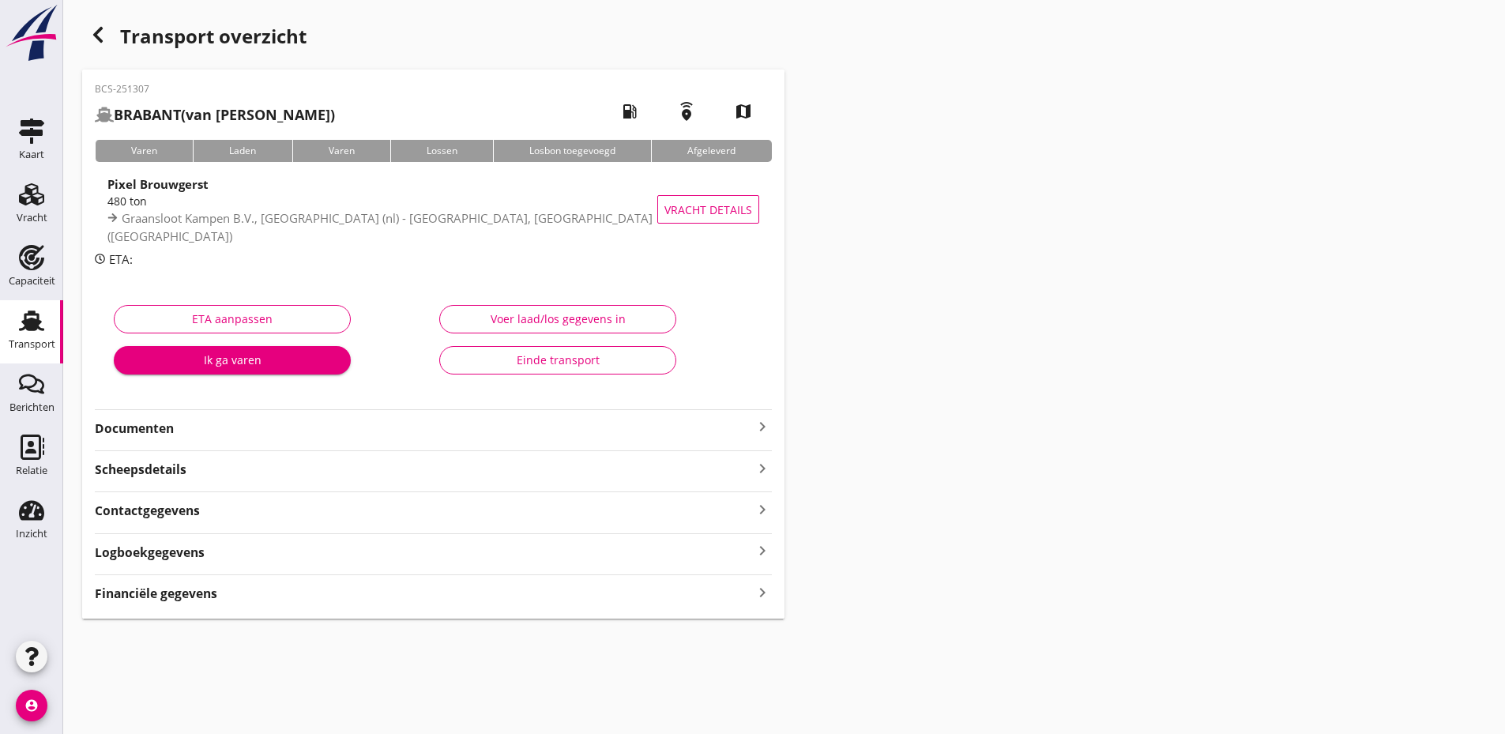
click at [257, 420] on strong "Documenten" at bounding box center [424, 429] width 658 height 18
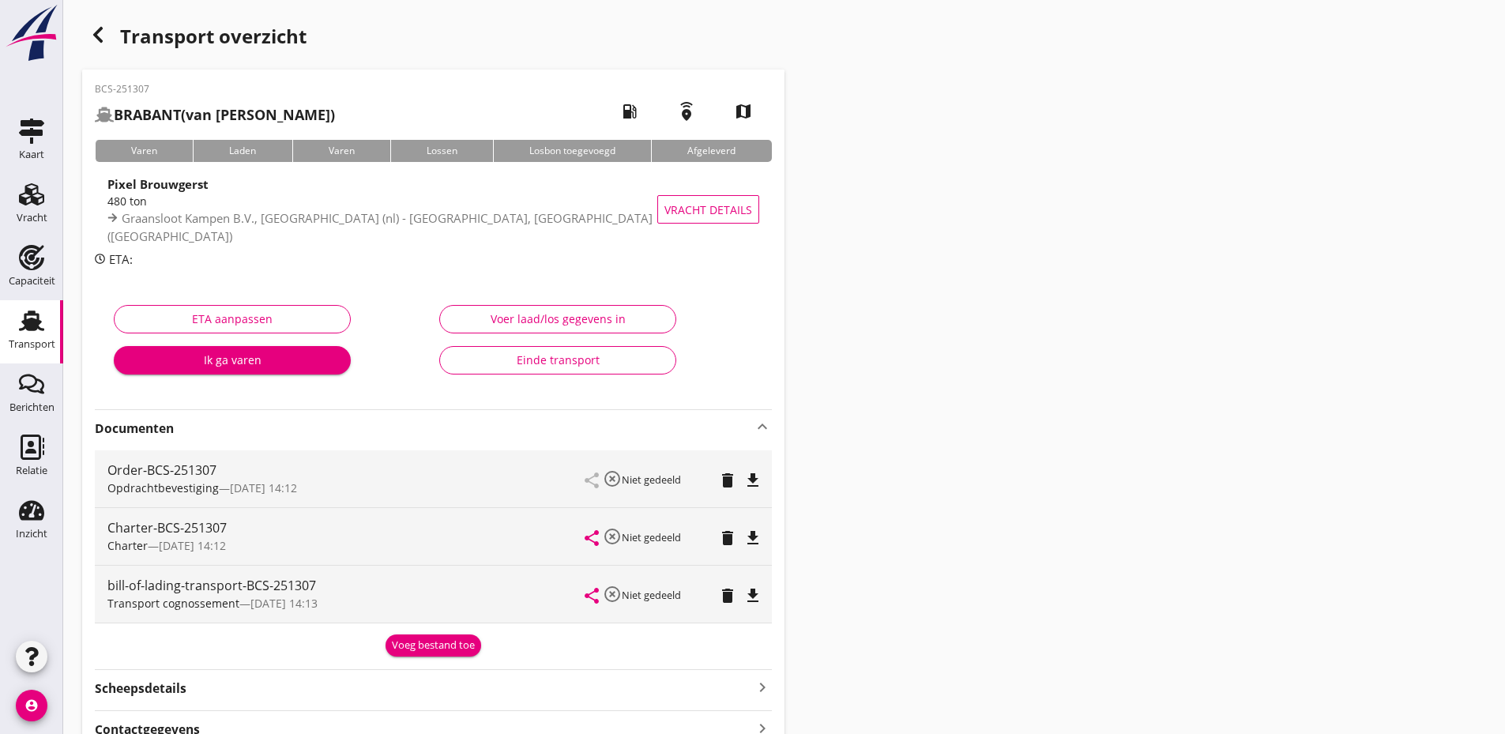
click at [441, 648] on div "Voeg bestand toe" at bounding box center [433, 646] width 83 height 16
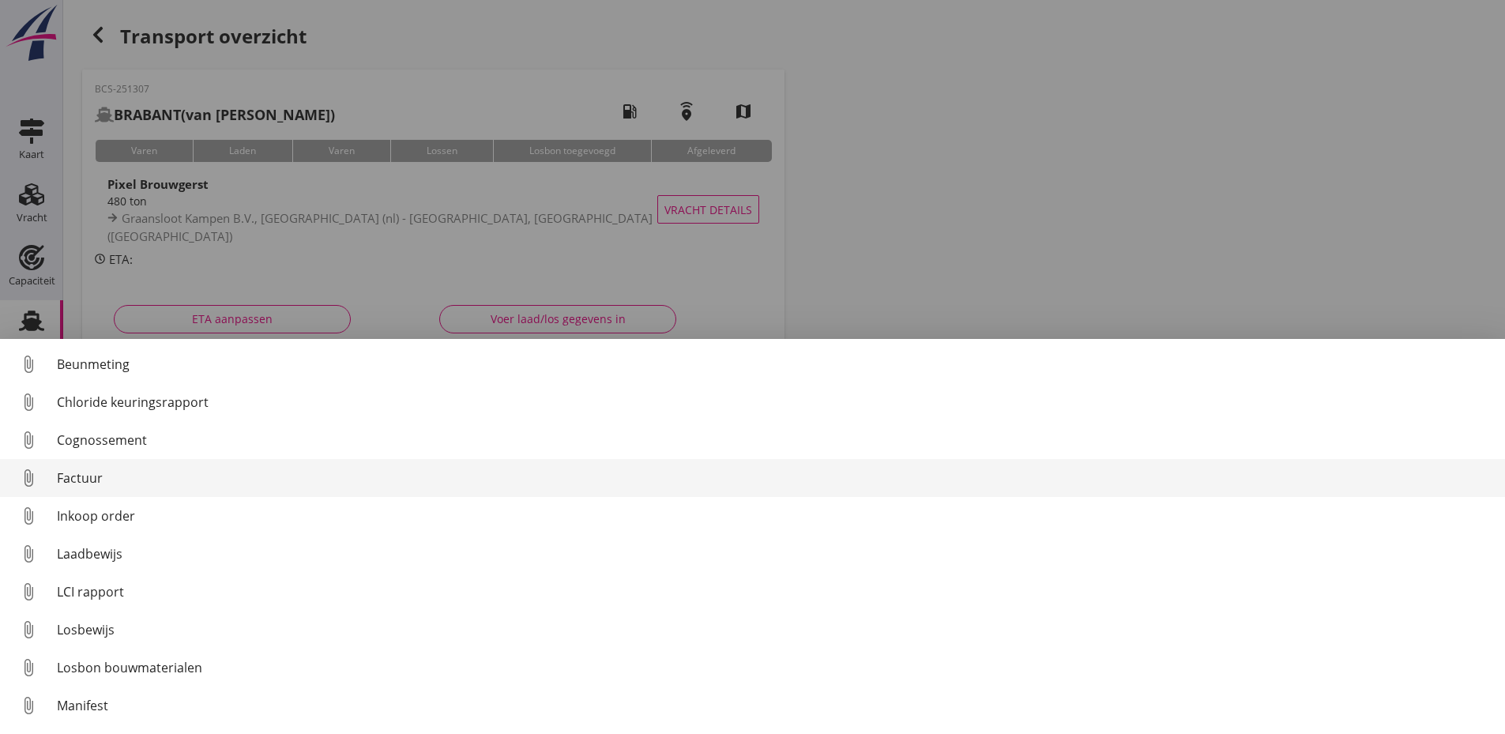
click at [85, 478] on div "Factuur" at bounding box center [775, 478] width 1436 height 19
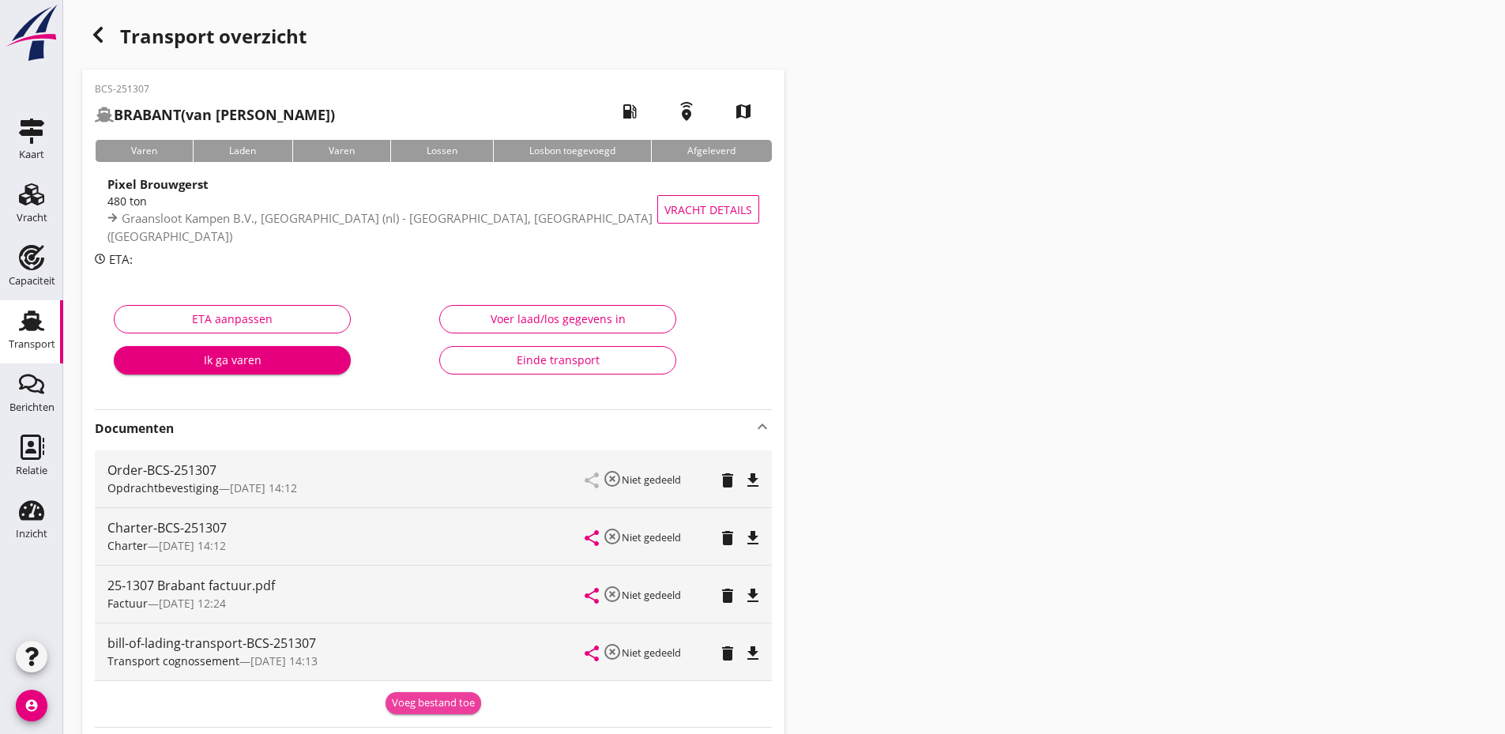
click at [442, 709] on div "Voeg bestand toe" at bounding box center [433, 703] width 83 height 16
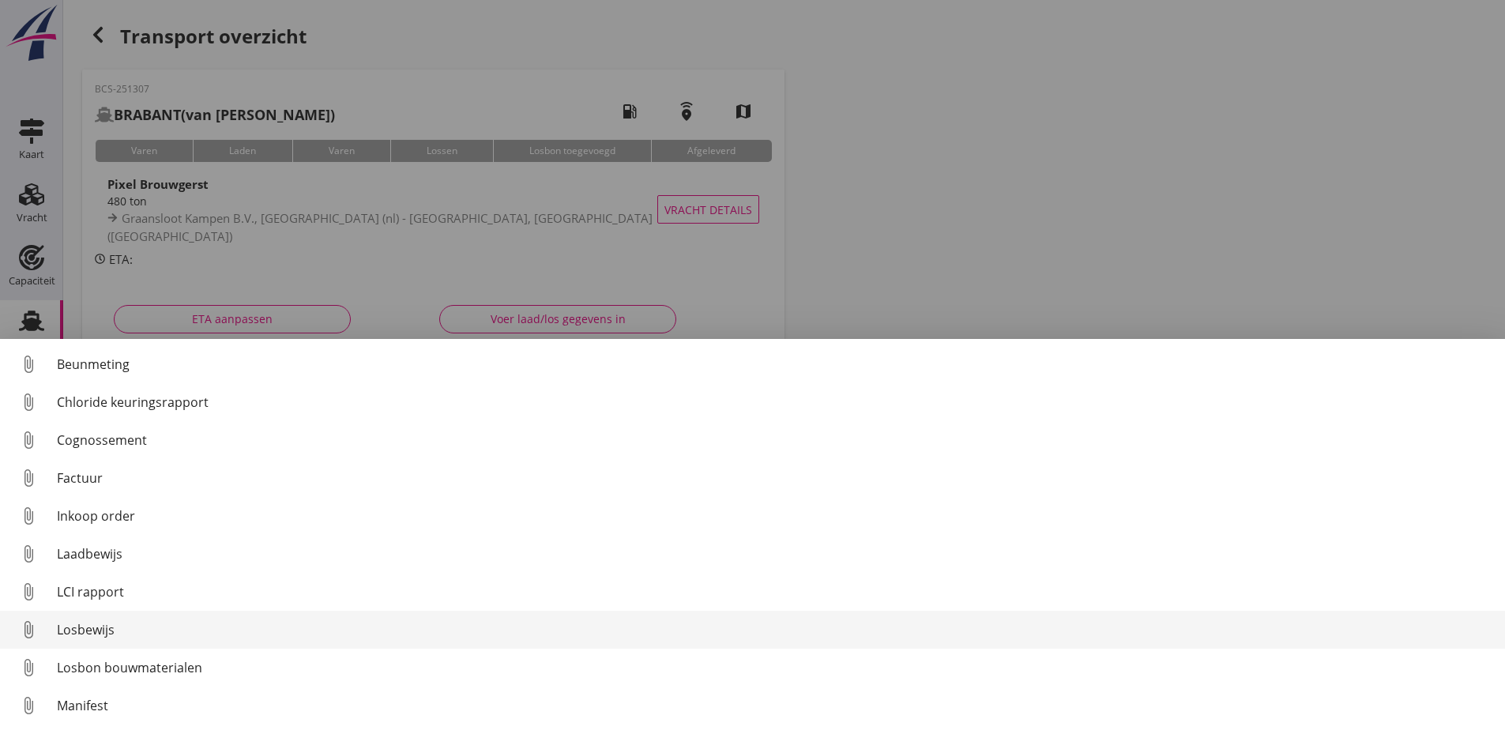
click at [100, 633] on div "Losbewijs" at bounding box center [775, 629] width 1436 height 19
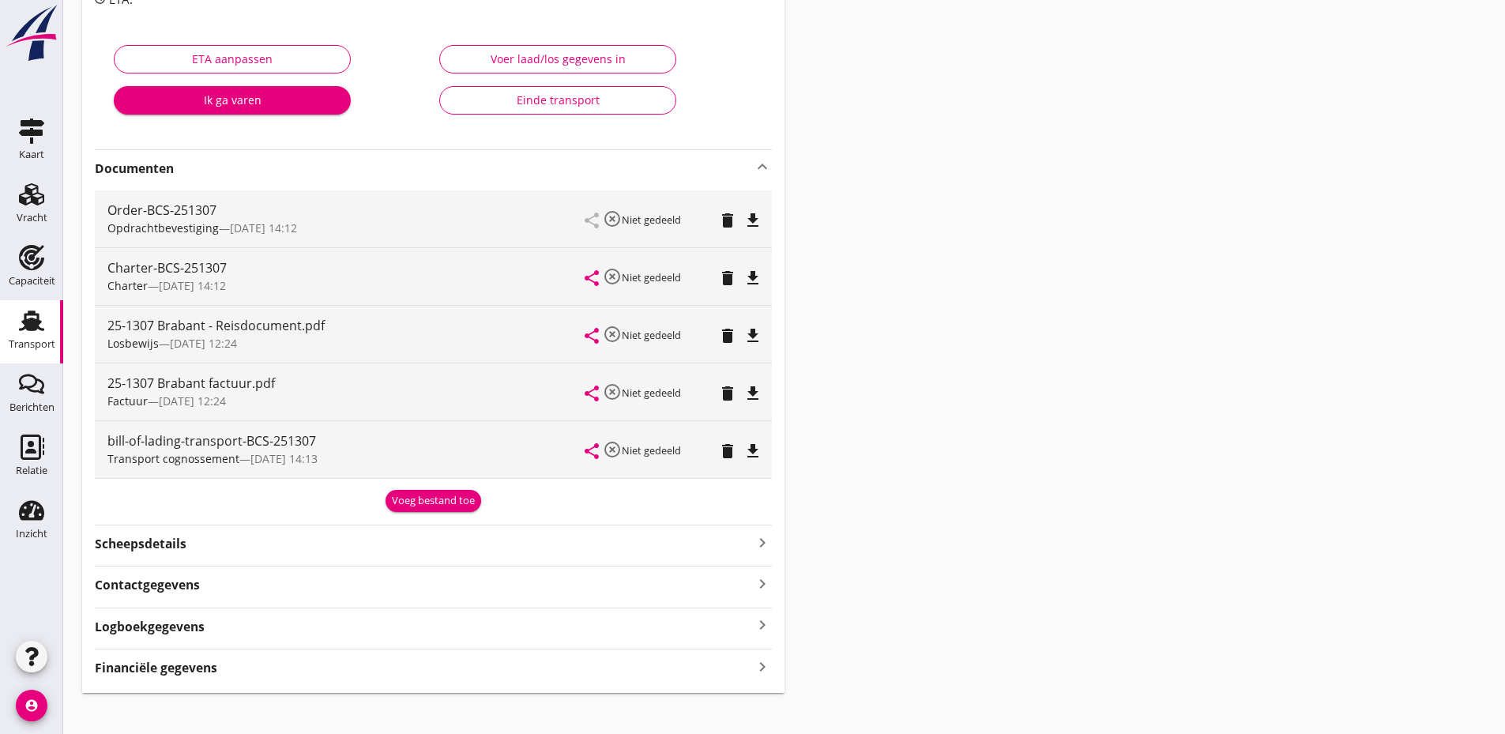
scroll to position [276, 0]
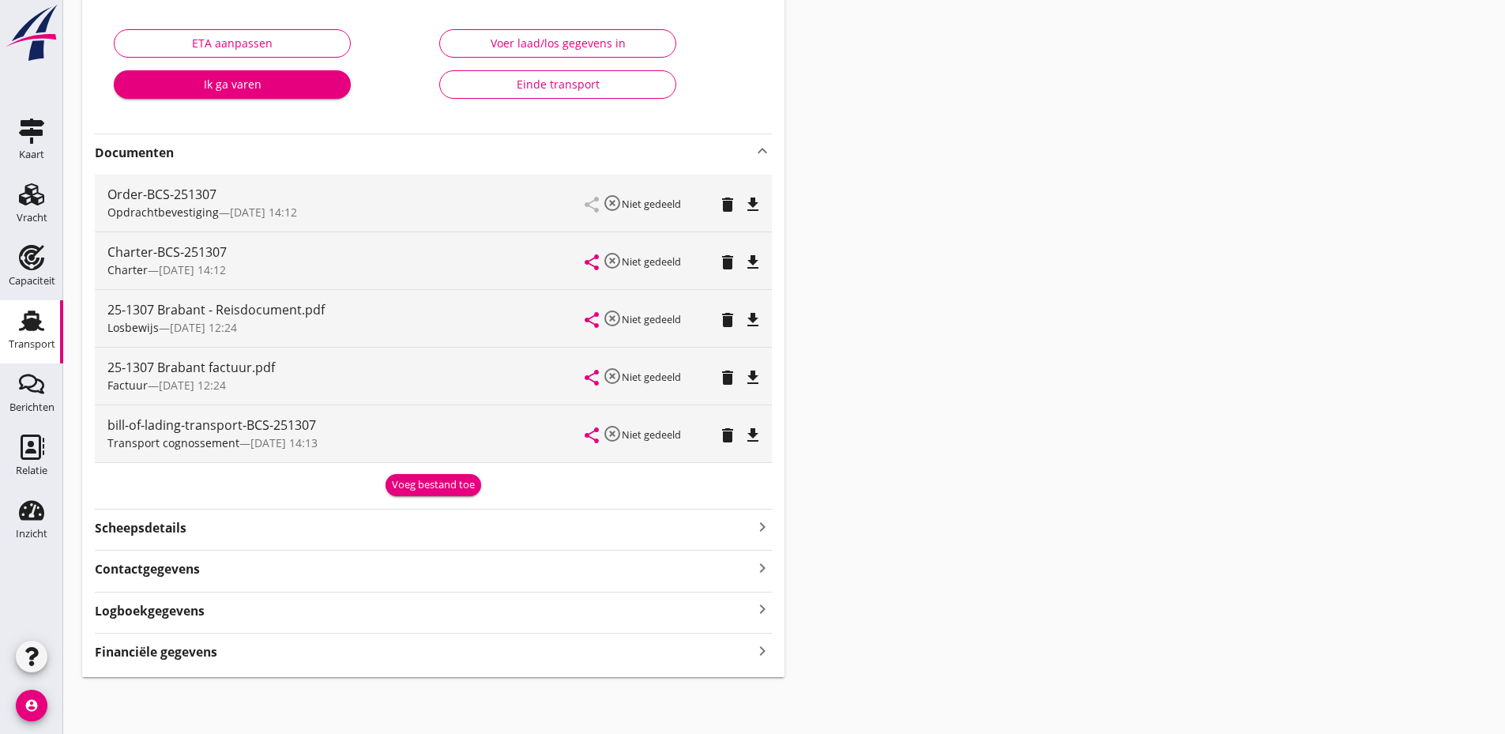
click at [439, 487] on div "Voeg bestand toe" at bounding box center [433, 485] width 83 height 16
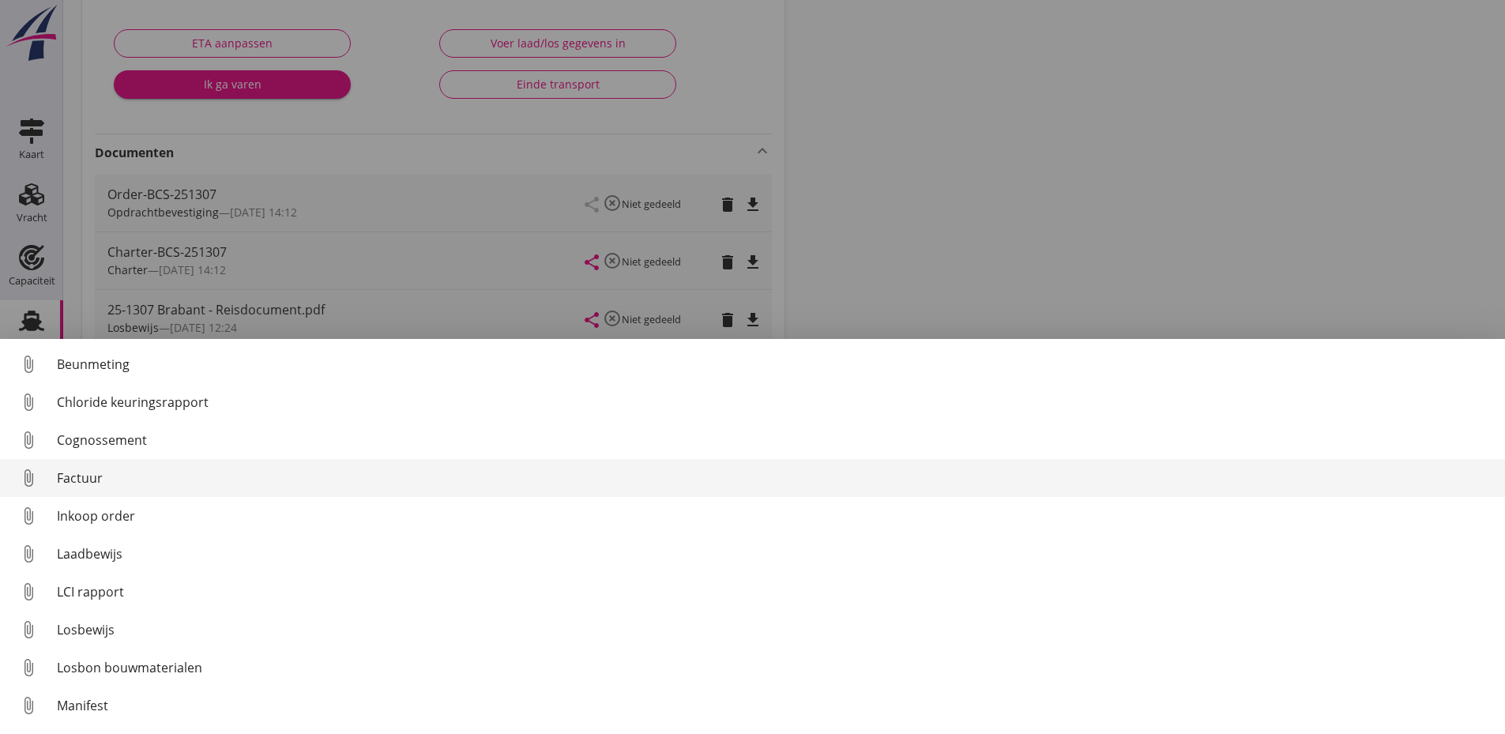
click at [76, 471] on div "Factuur" at bounding box center [775, 478] width 1436 height 19
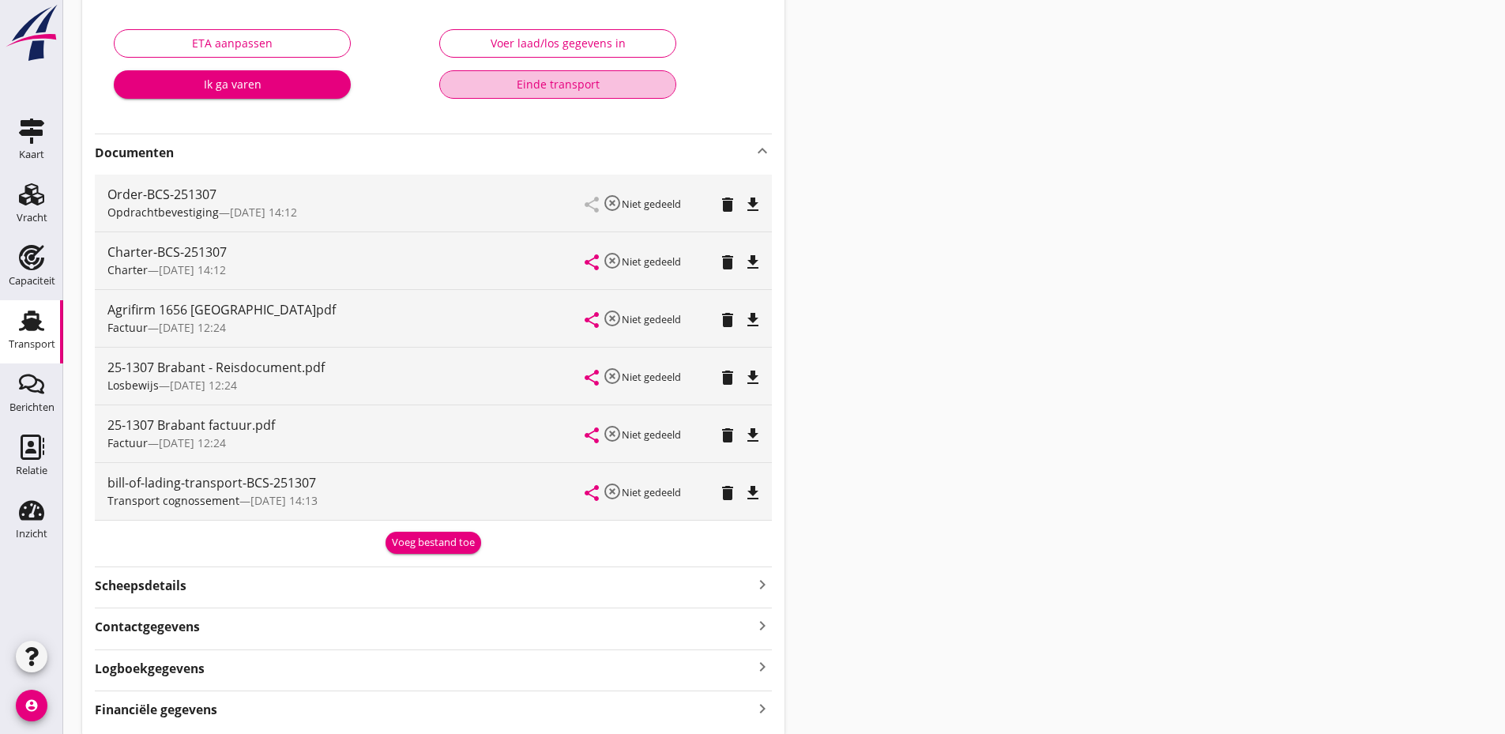
click at [477, 86] on div "Einde transport" at bounding box center [558, 84] width 210 height 17
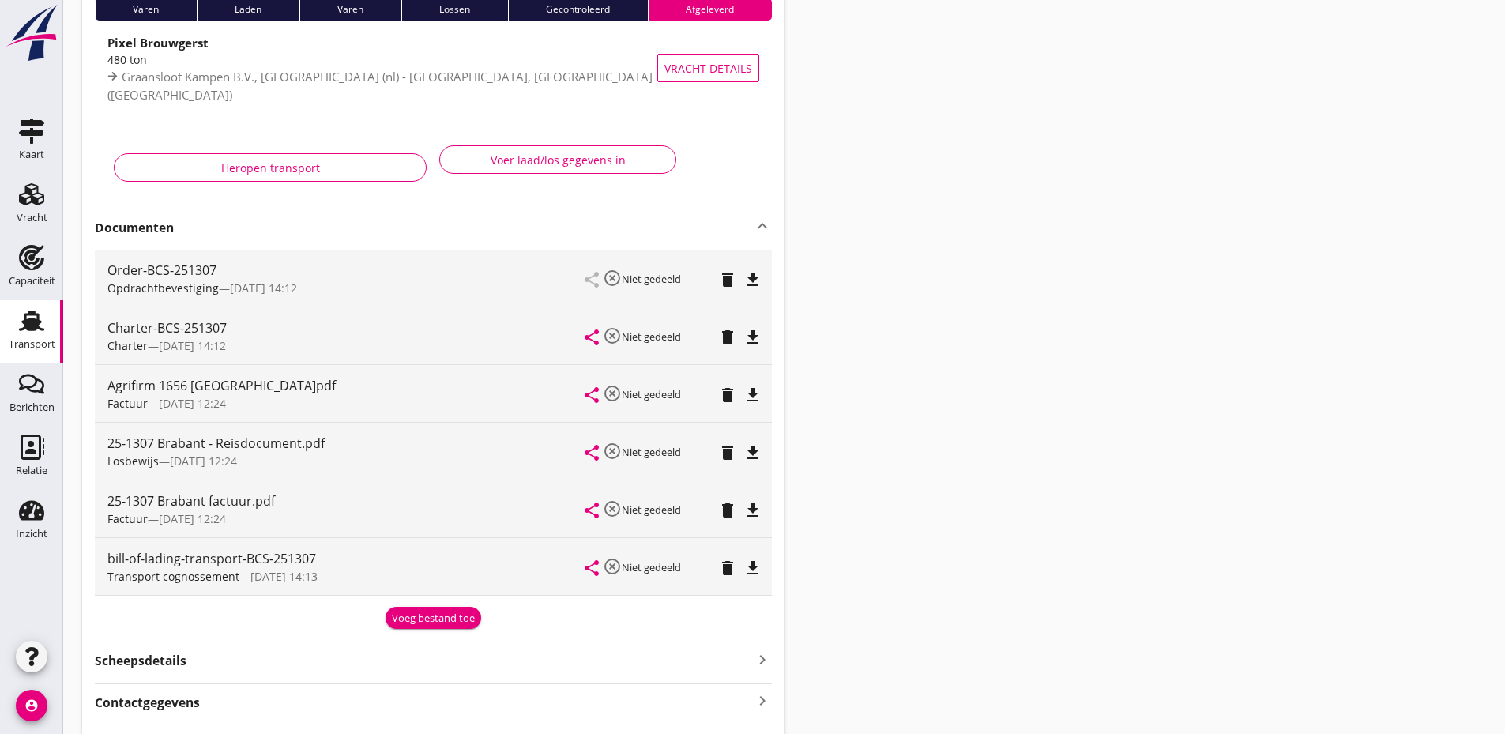
scroll to position [0, 0]
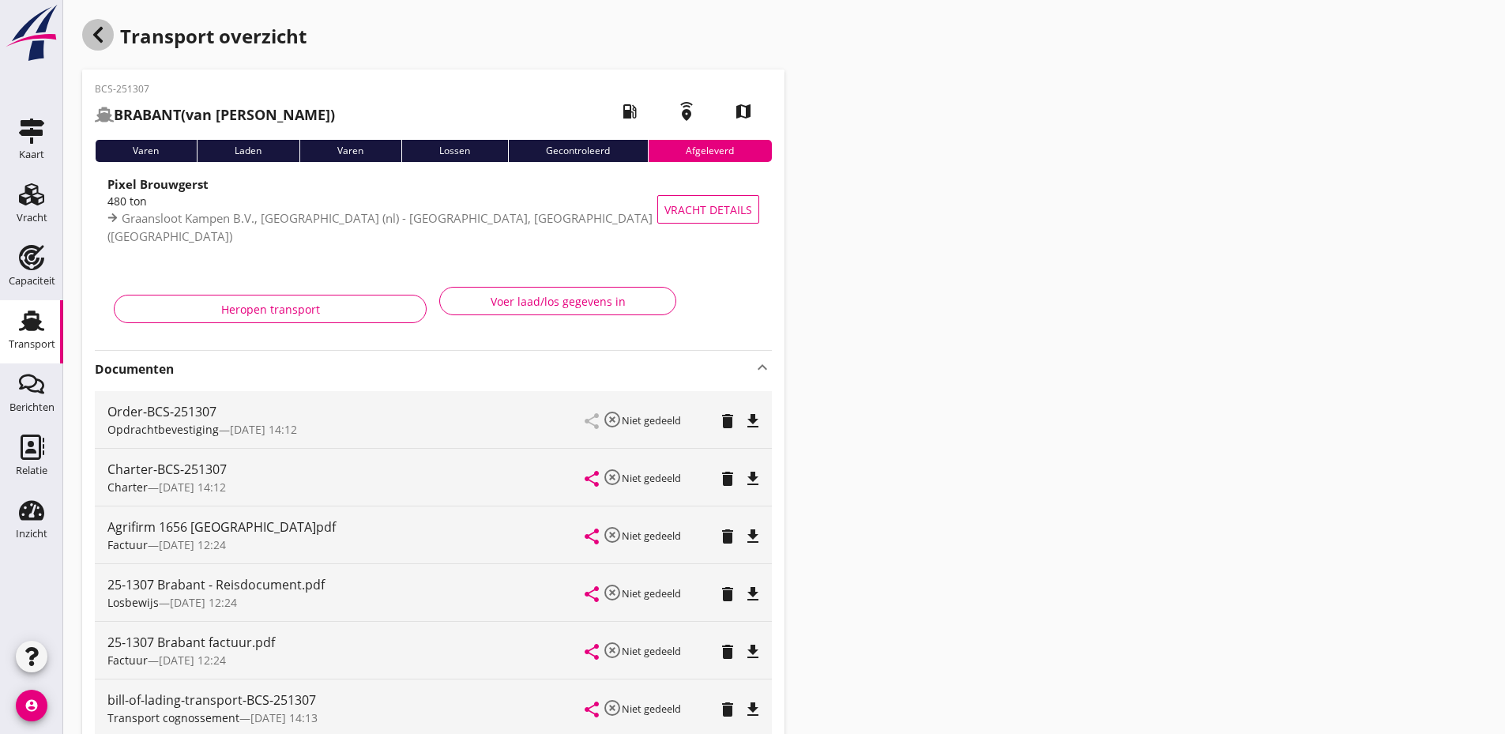
click at [98, 32] on use "button" at bounding box center [97, 35] width 9 height 16
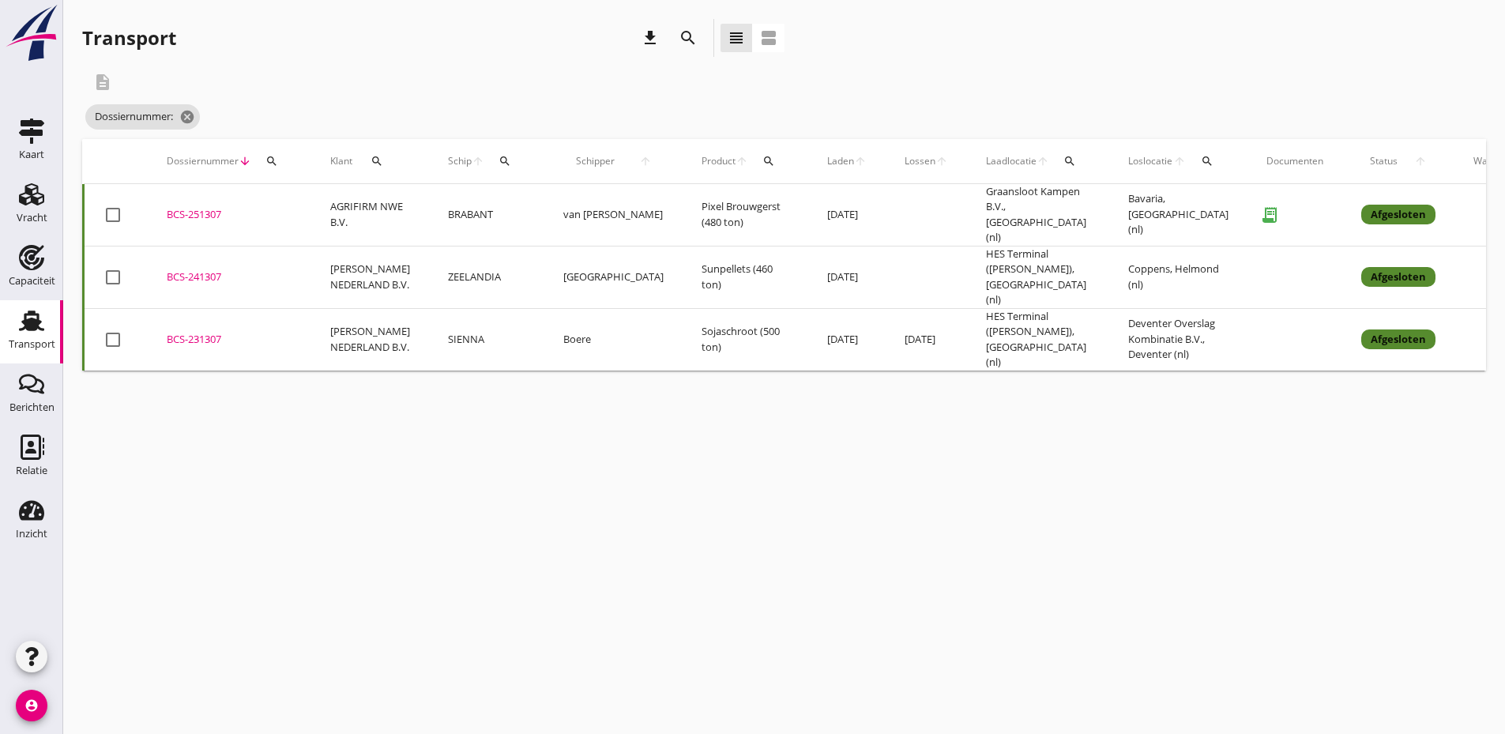
click at [273, 158] on icon "search" at bounding box center [272, 161] width 13 height 13
click at [294, 214] on input "Zoeken op dossiernummer..." at bounding box center [346, 206] width 164 height 25
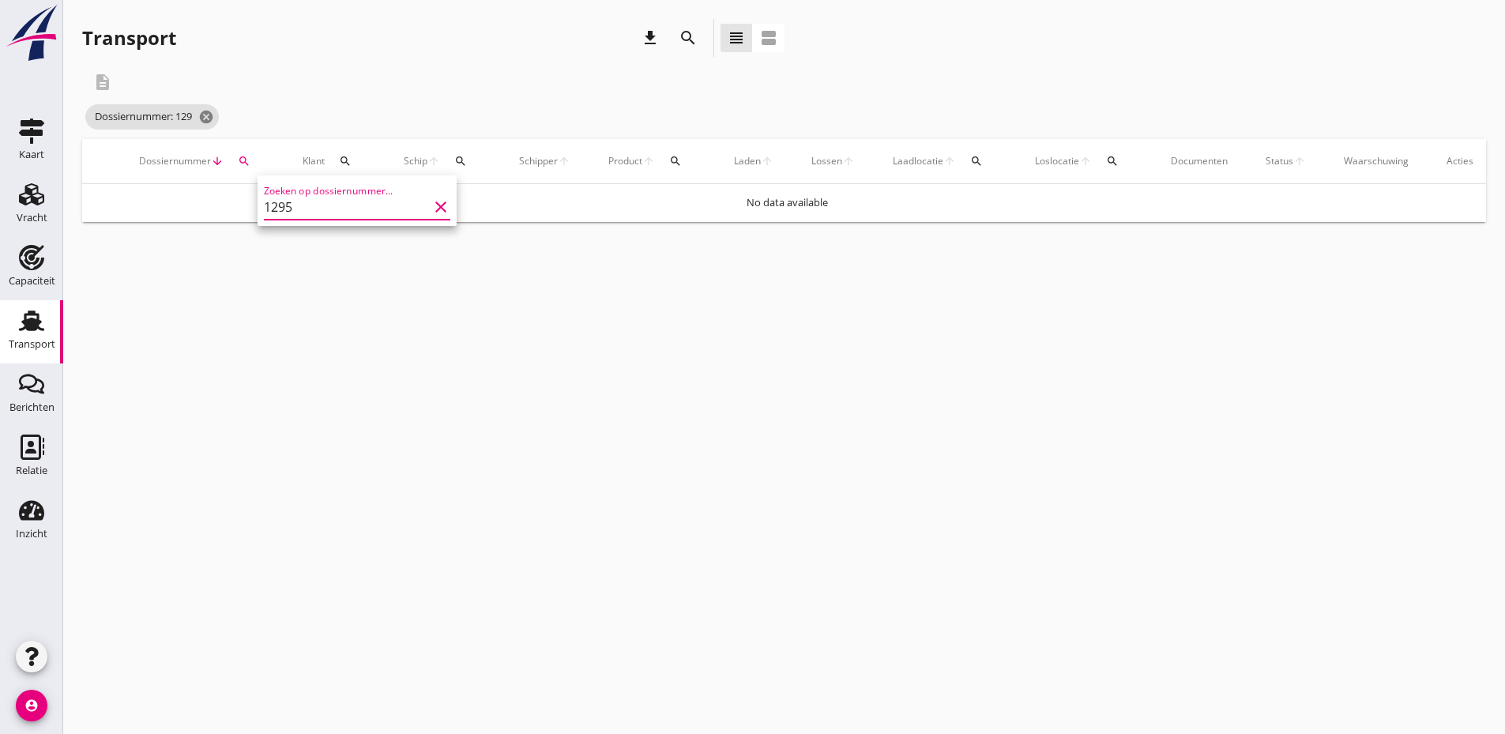
type input "1295"
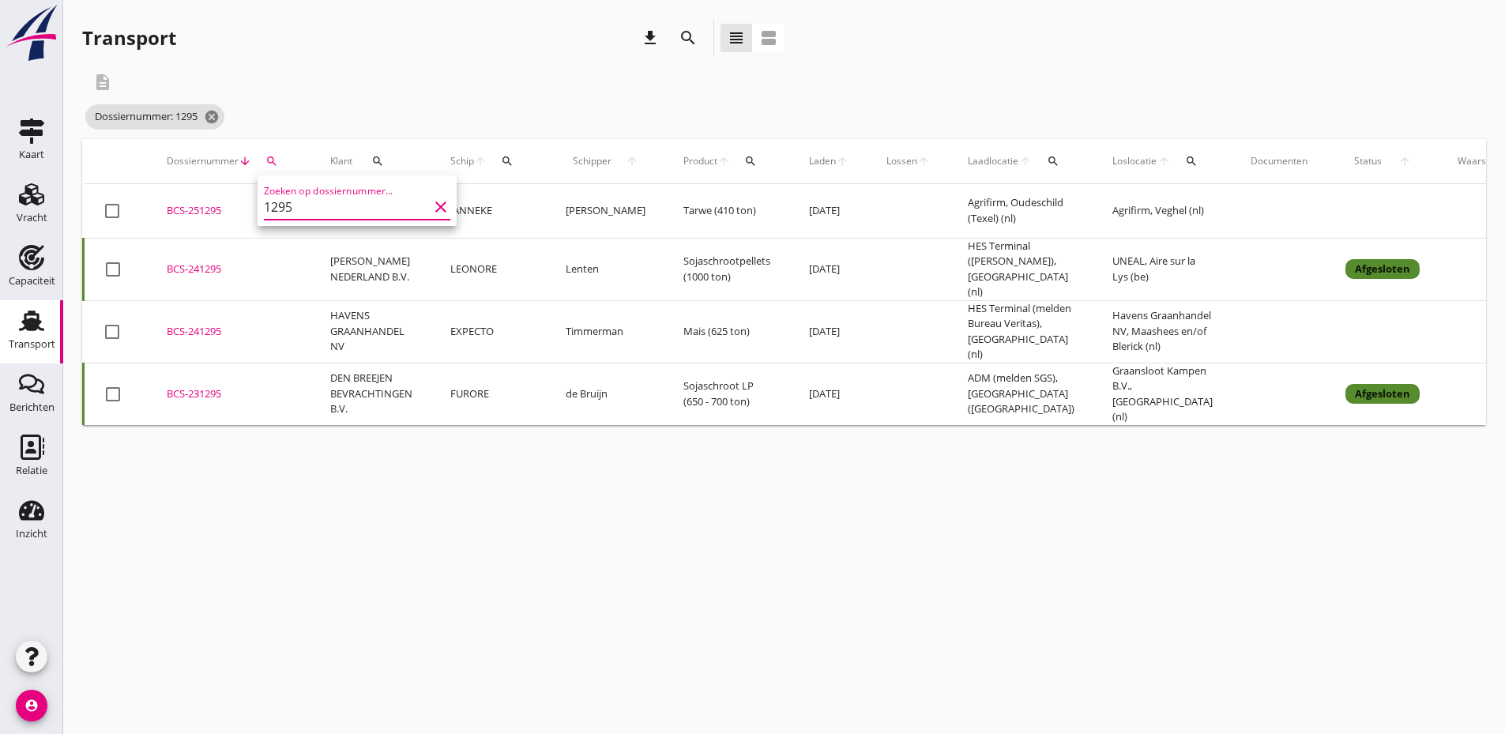
click at [186, 209] on div "BCS-251295" at bounding box center [230, 211] width 126 height 16
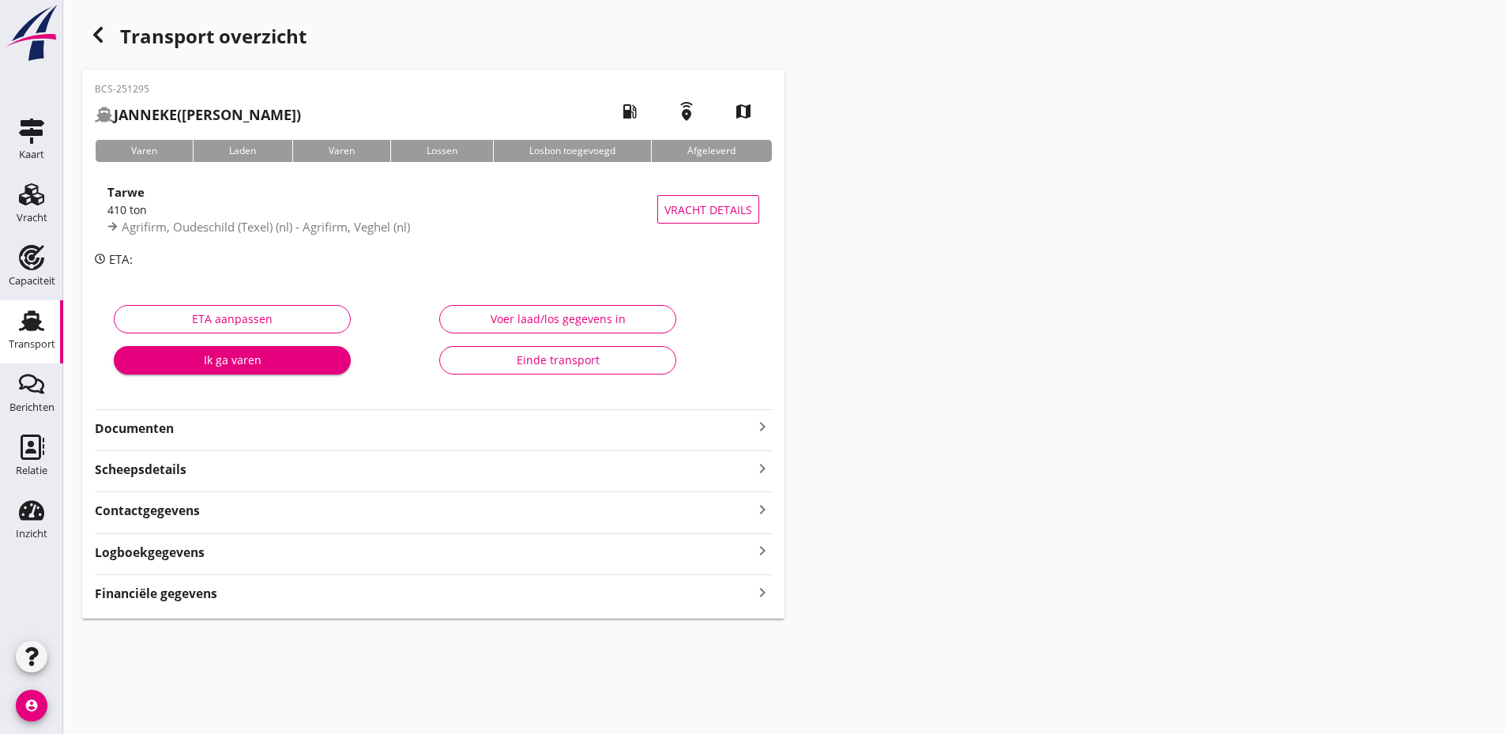
click at [190, 429] on strong "Documenten" at bounding box center [424, 429] width 658 height 18
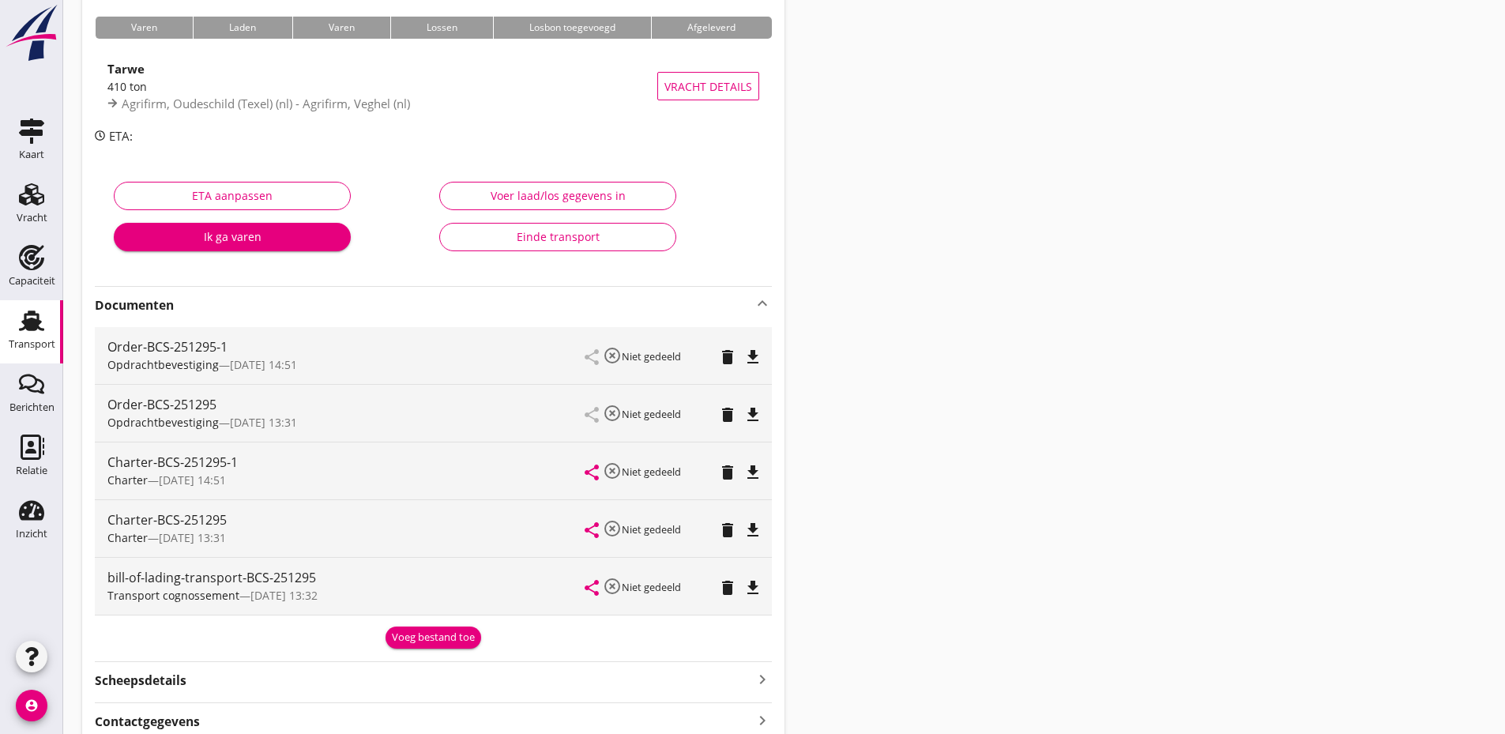
scroll to position [276, 0]
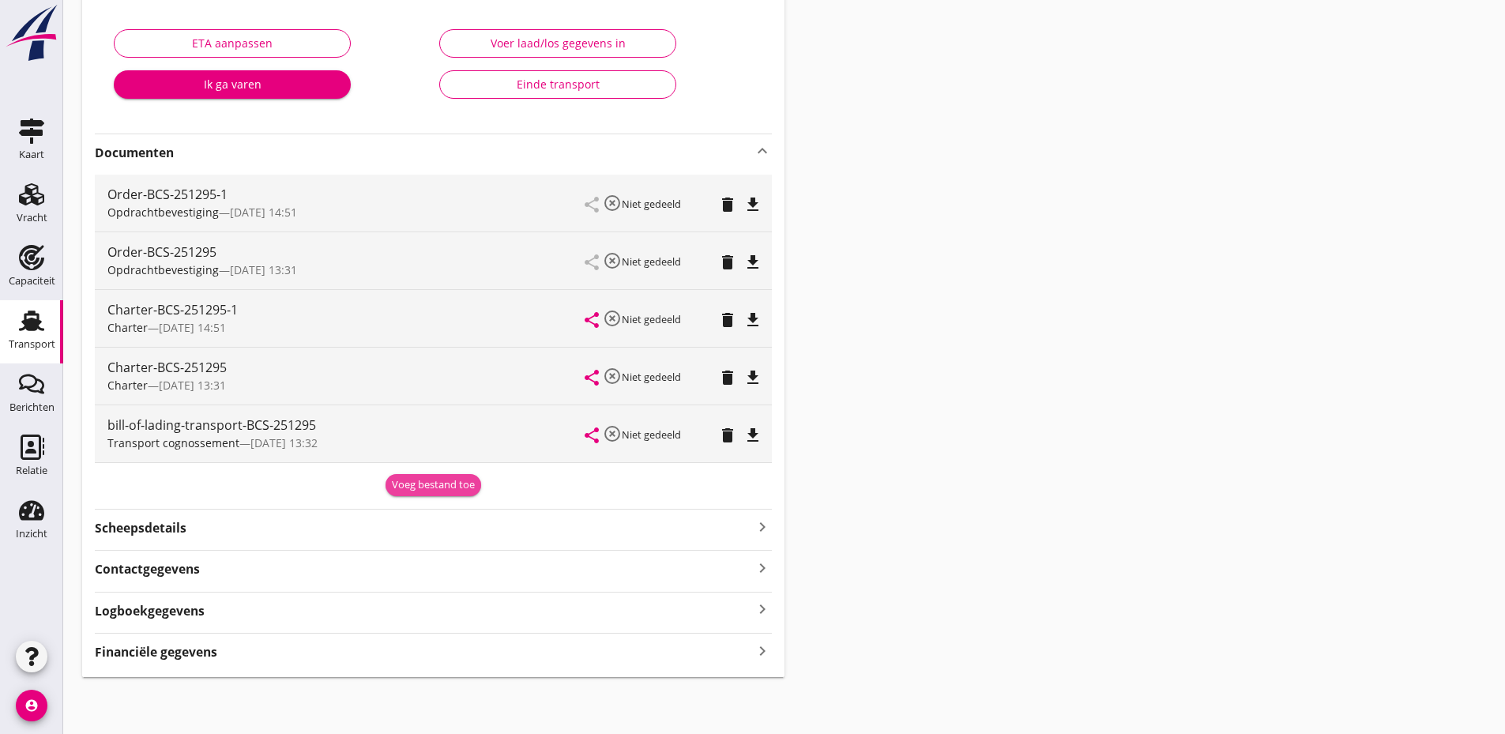
click at [438, 492] on div "Voeg bestand toe" at bounding box center [433, 485] width 83 height 16
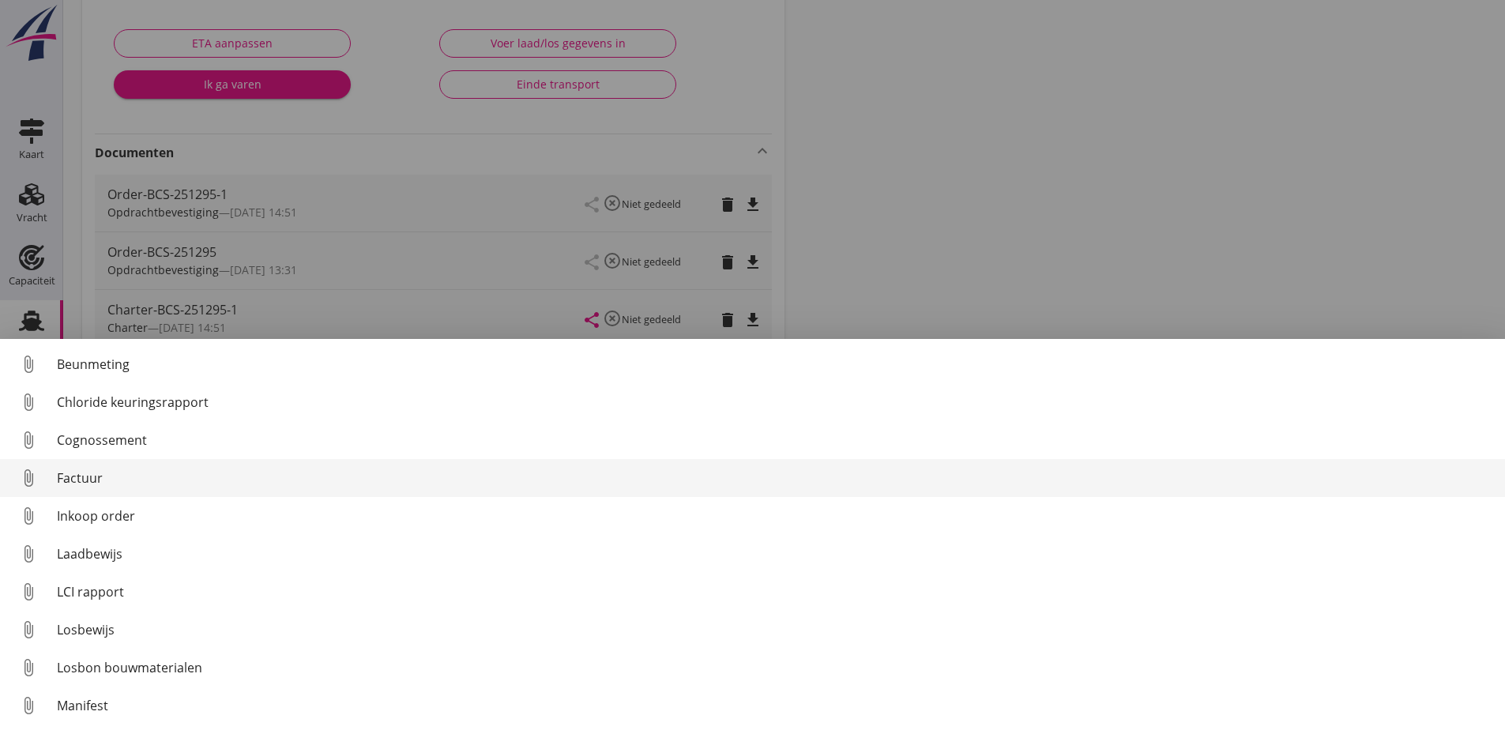
click at [105, 473] on div "Factuur" at bounding box center [775, 478] width 1436 height 19
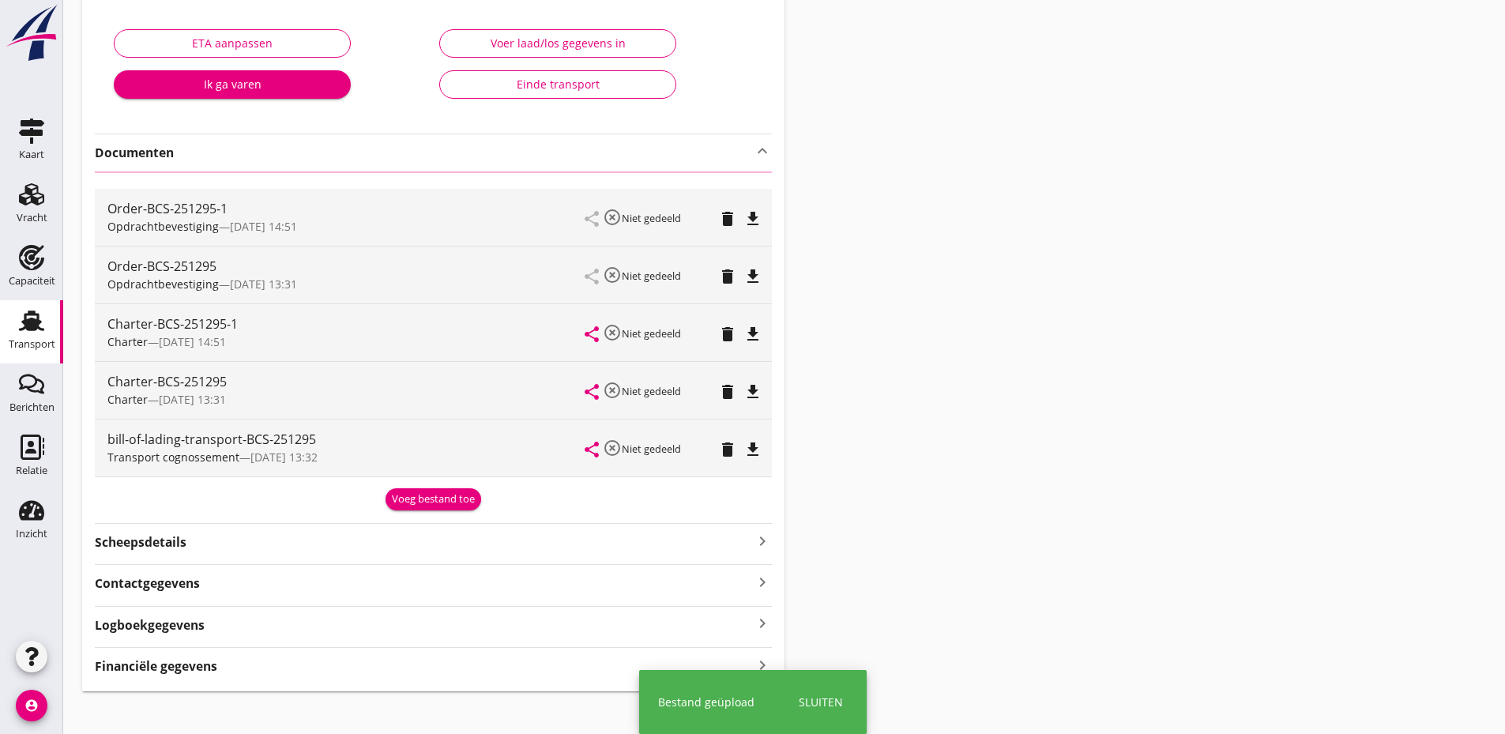
click at [461, 503] on div "Voeg bestand toe" at bounding box center [433, 500] width 83 height 16
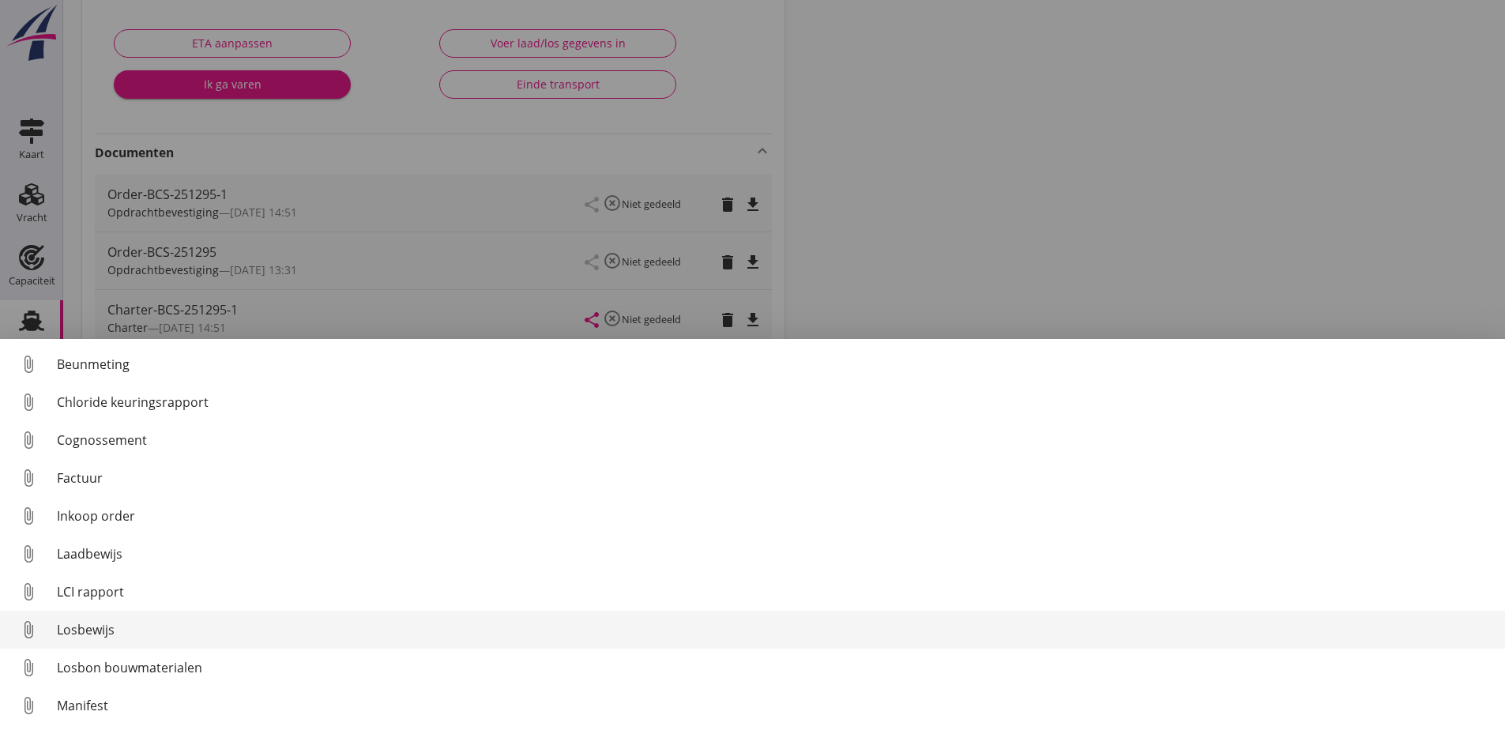
click at [89, 620] on div "Losbewijs" at bounding box center [775, 629] width 1436 height 19
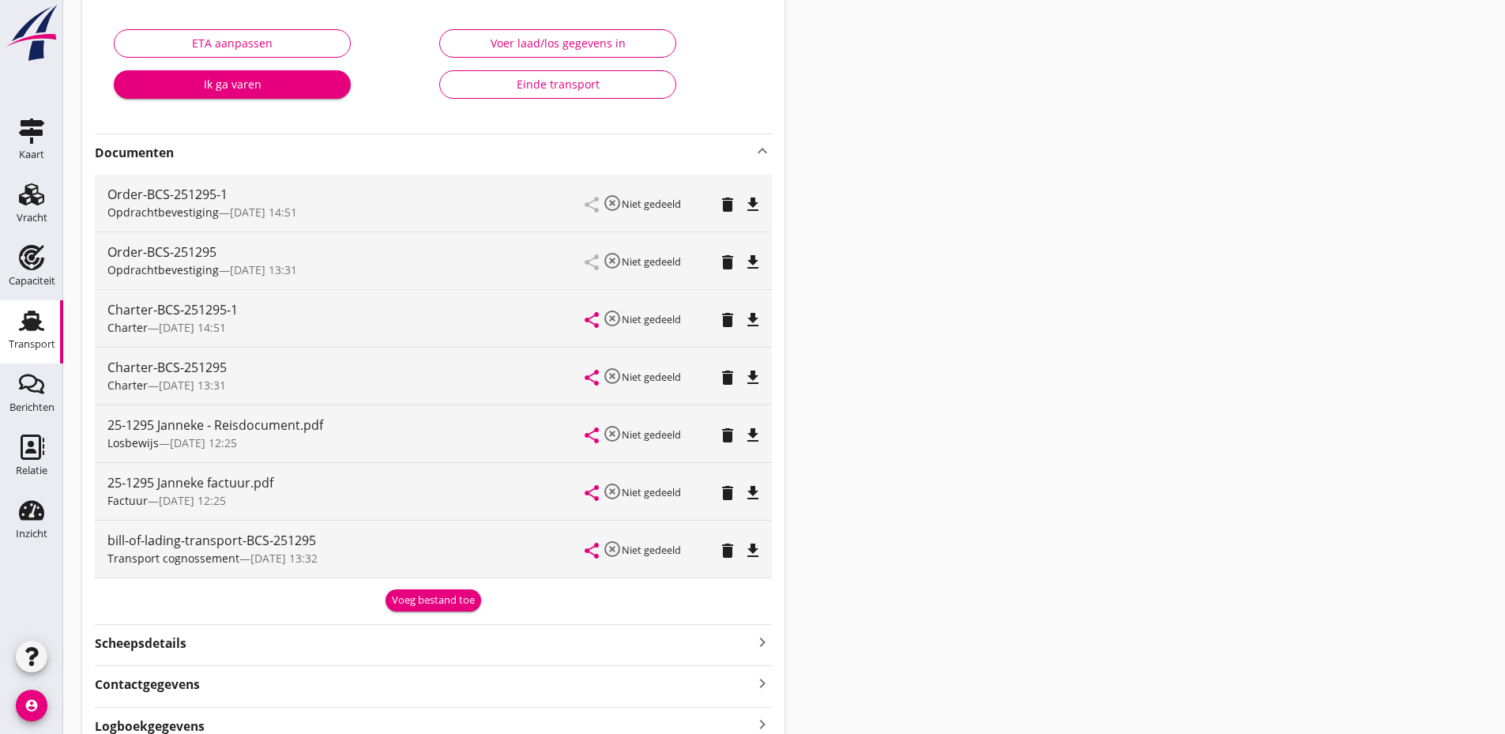
click at [447, 605] on div "Voeg bestand toe" at bounding box center [433, 601] width 83 height 16
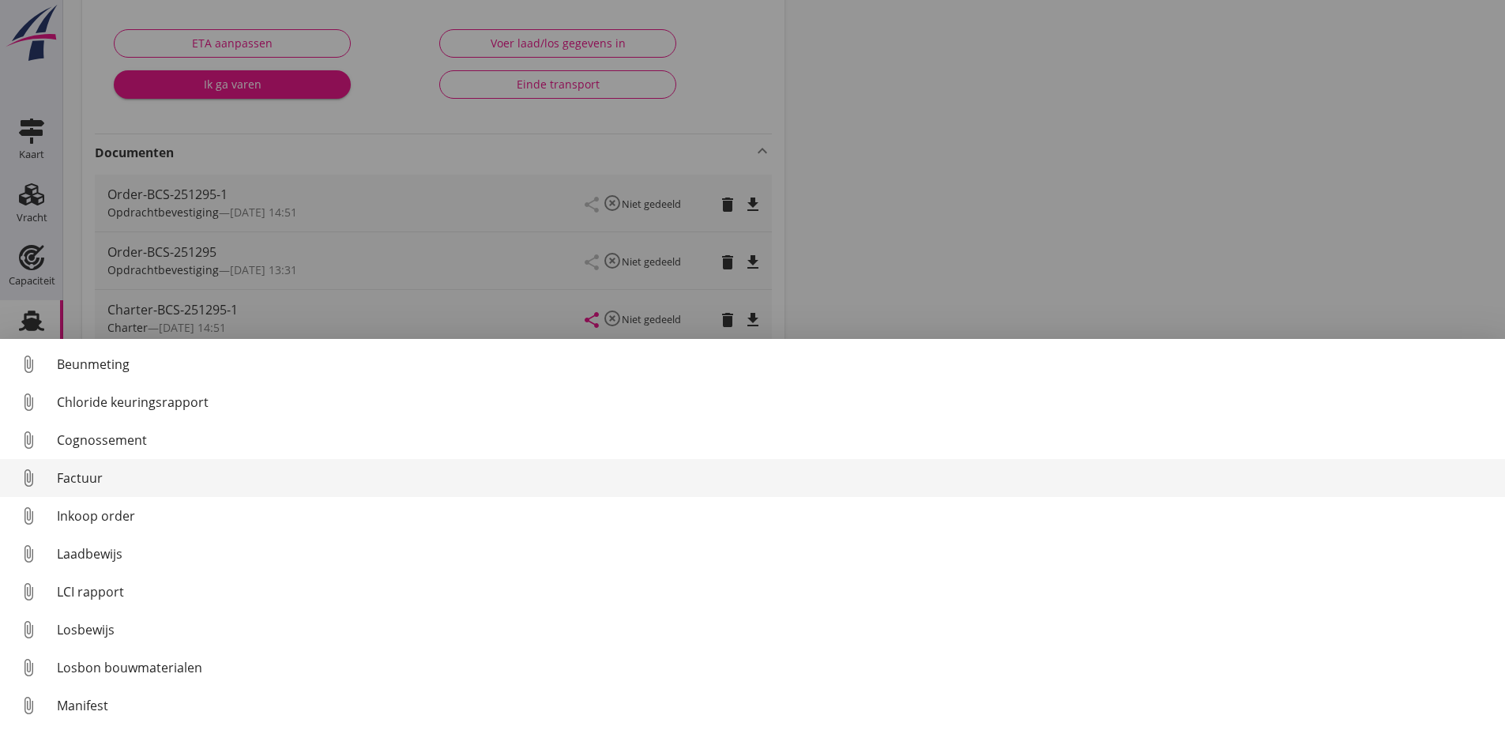
click at [100, 477] on div "Factuur" at bounding box center [775, 478] width 1436 height 19
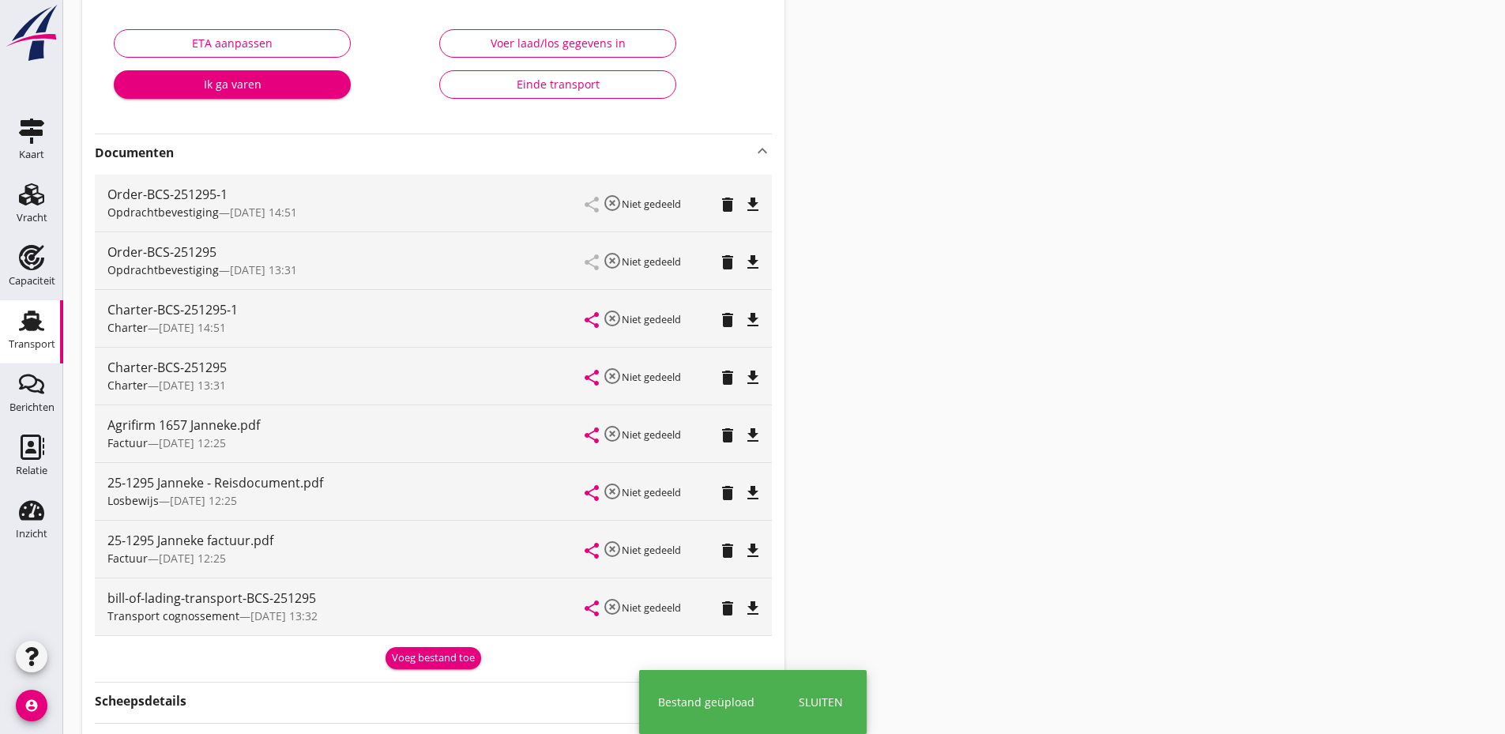
click at [559, 81] on div "Einde transport" at bounding box center [558, 84] width 210 height 17
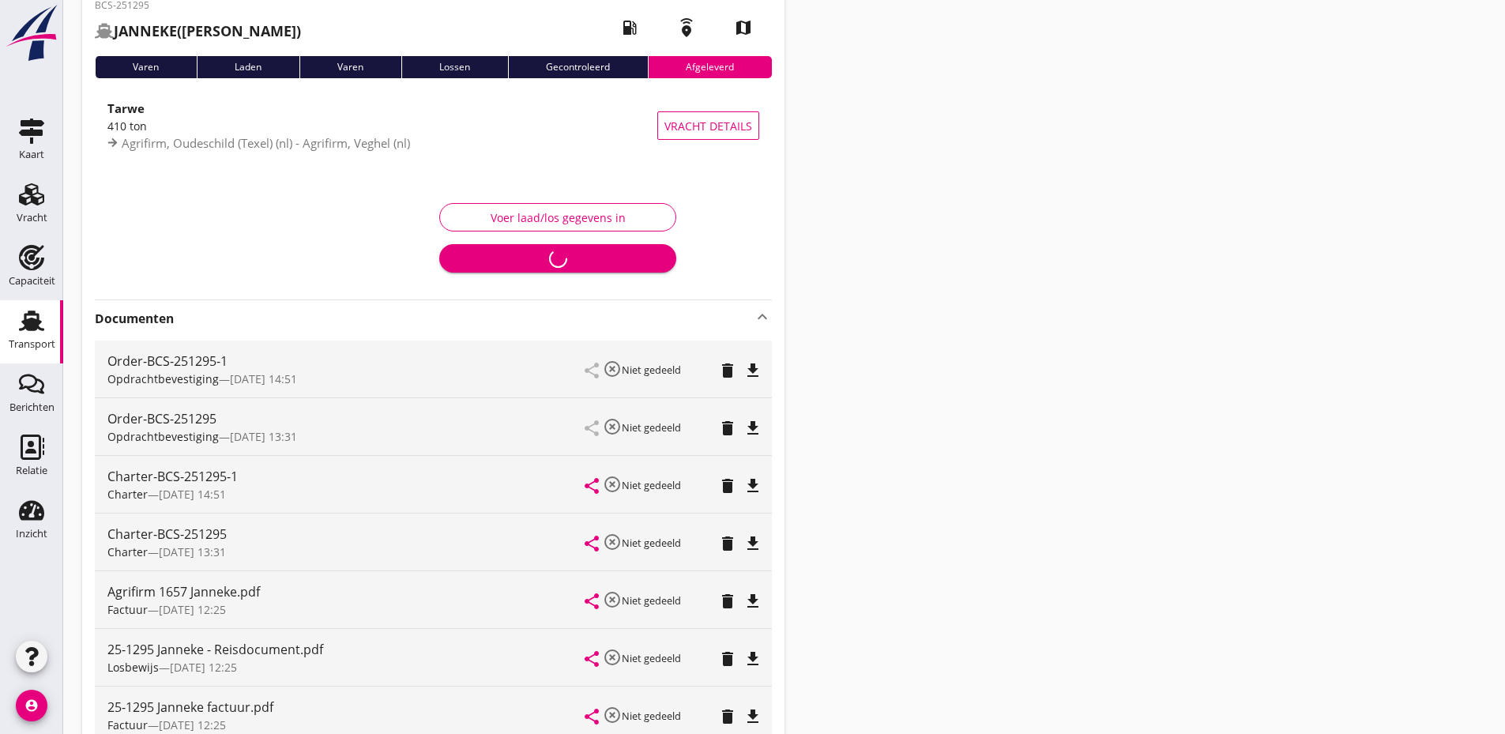
scroll to position [0, 0]
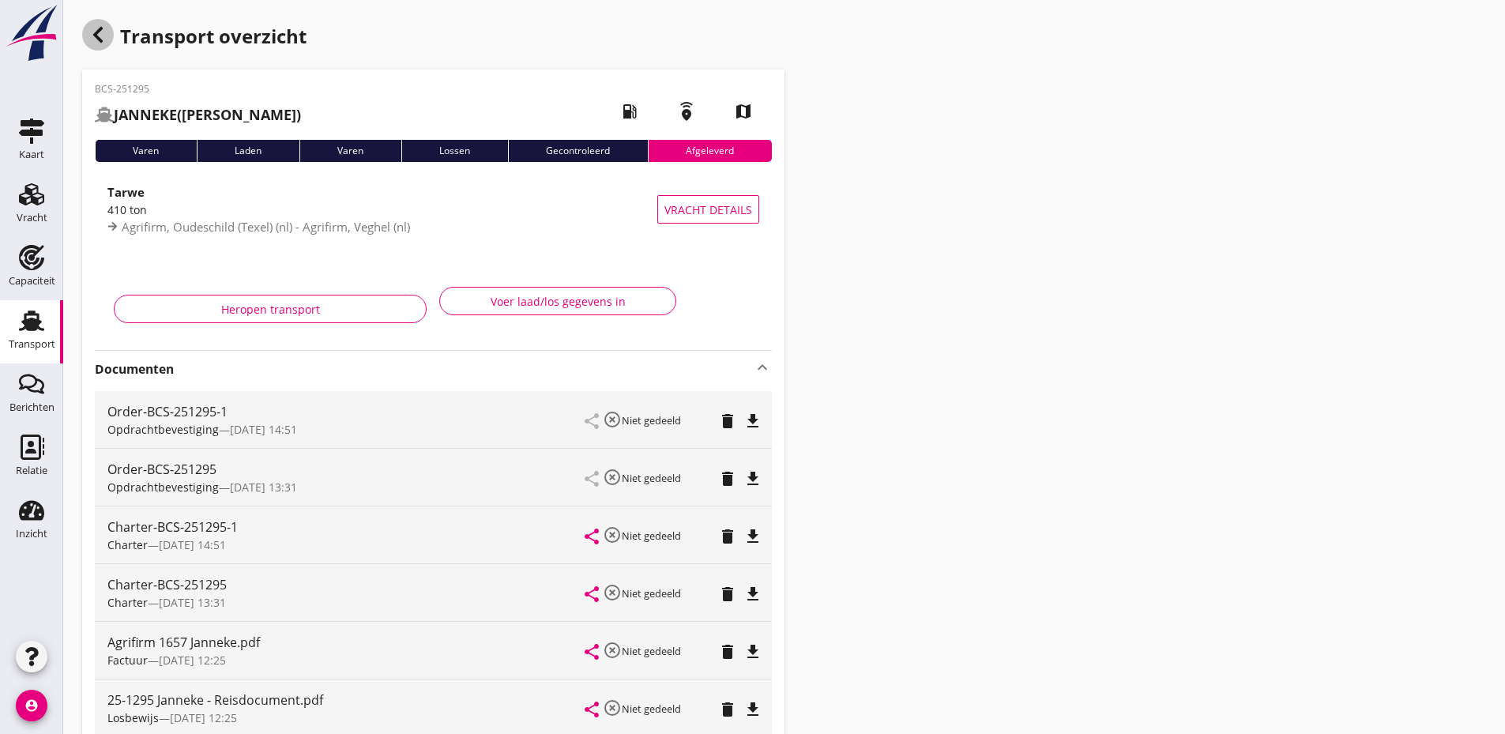
click at [95, 32] on icon "button" at bounding box center [98, 34] width 19 height 19
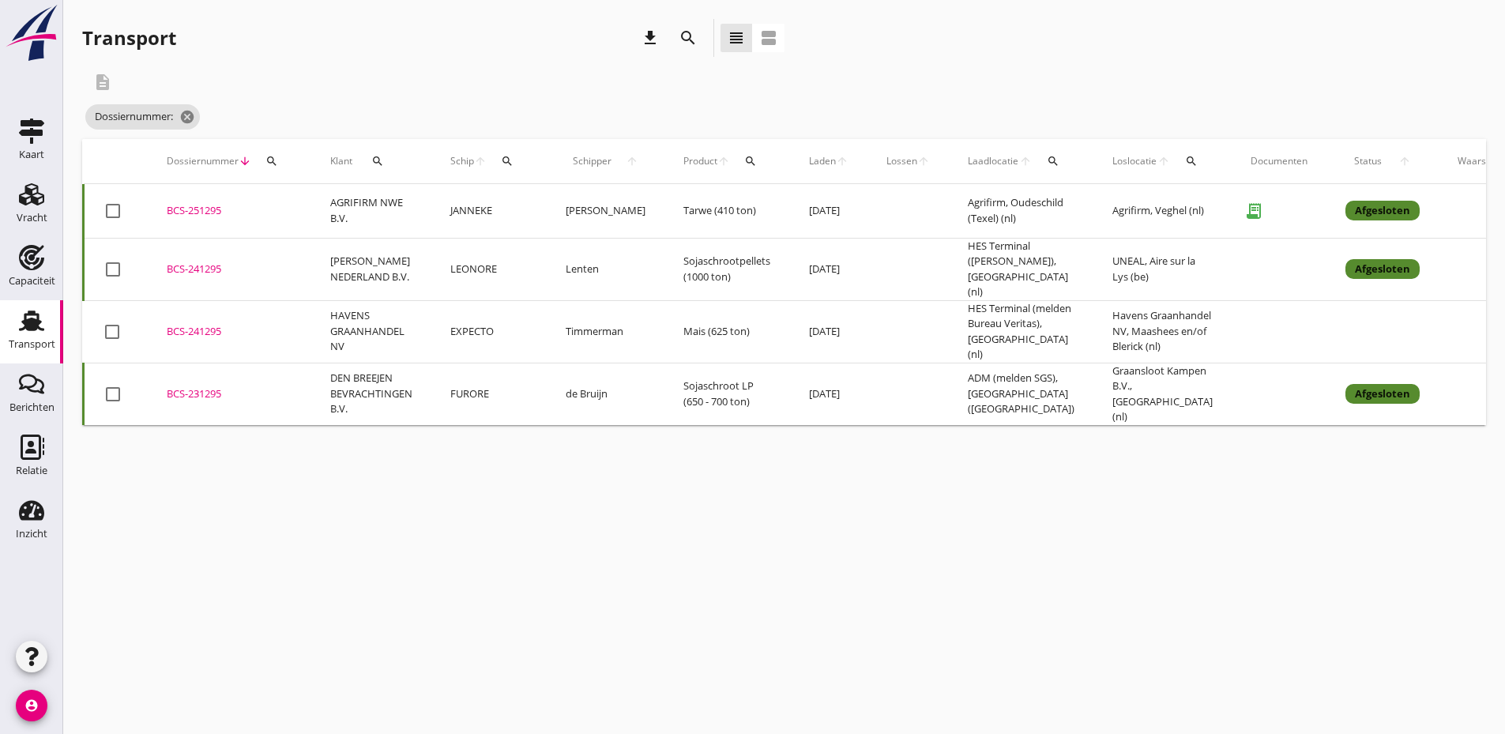
click at [266, 153] on button "search" at bounding box center [272, 161] width 28 height 28
click at [269, 204] on input "Zoeken op dossiernummer..." at bounding box center [346, 206] width 164 height 25
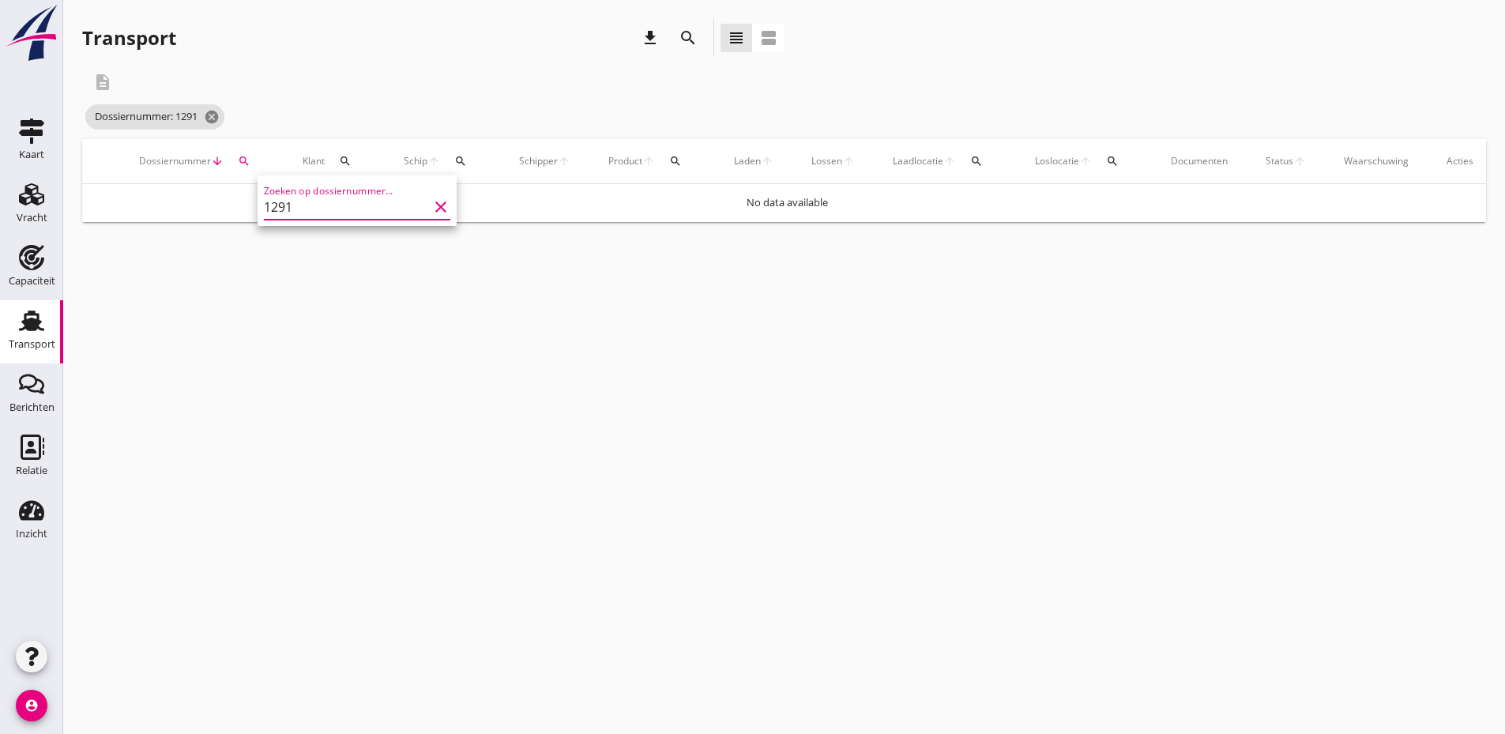
type input "1291"
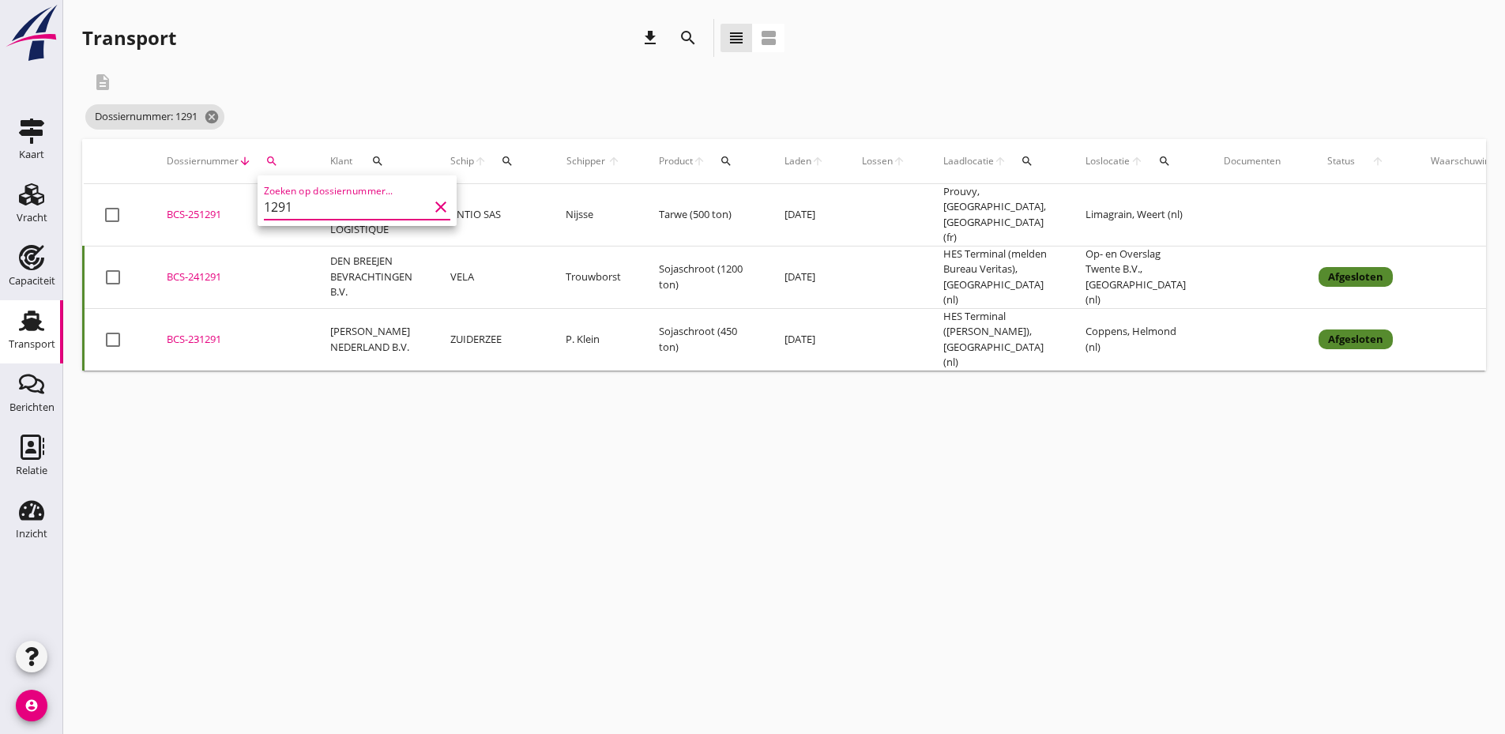
click at [174, 210] on div "BCS-251291" at bounding box center [230, 215] width 126 height 16
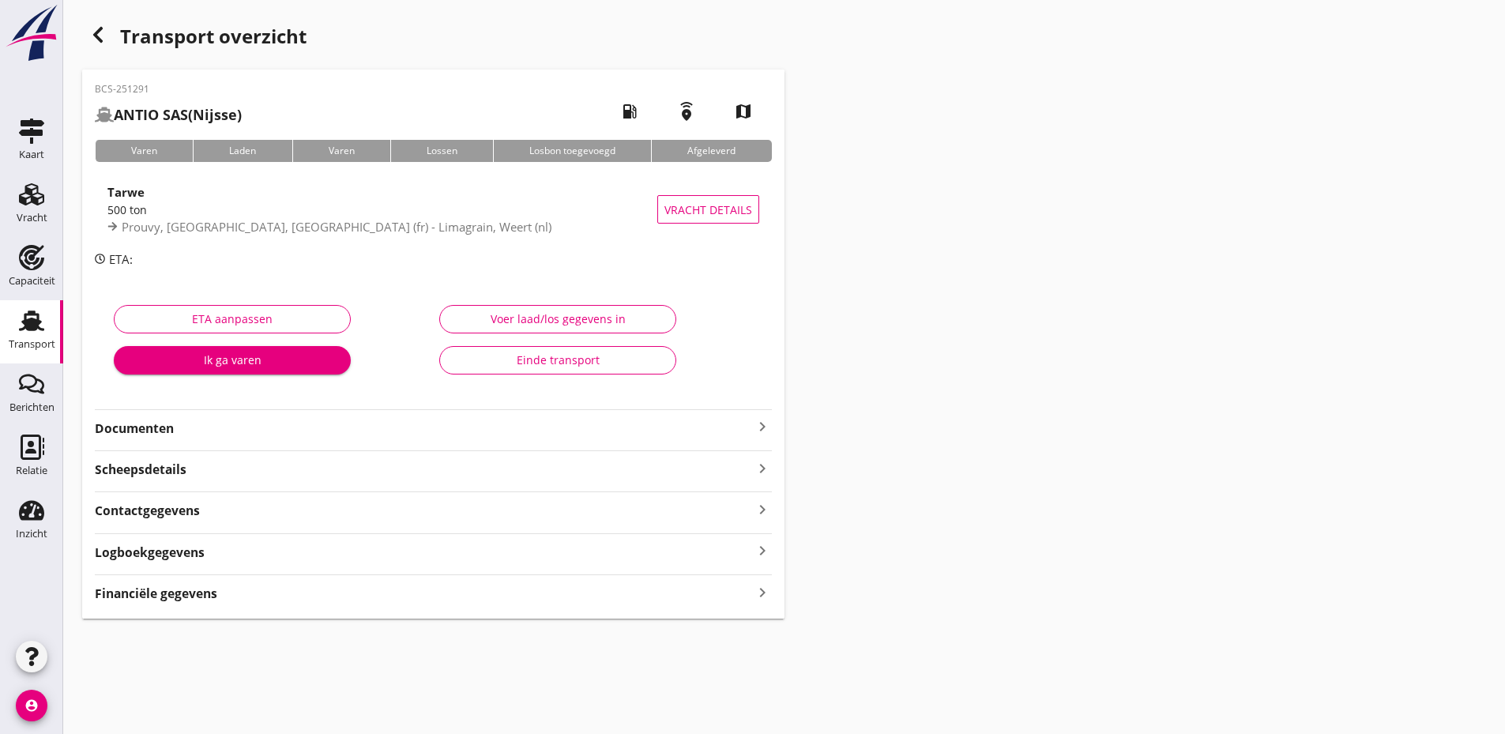
click at [274, 435] on strong "Documenten" at bounding box center [424, 429] width 658 height 18
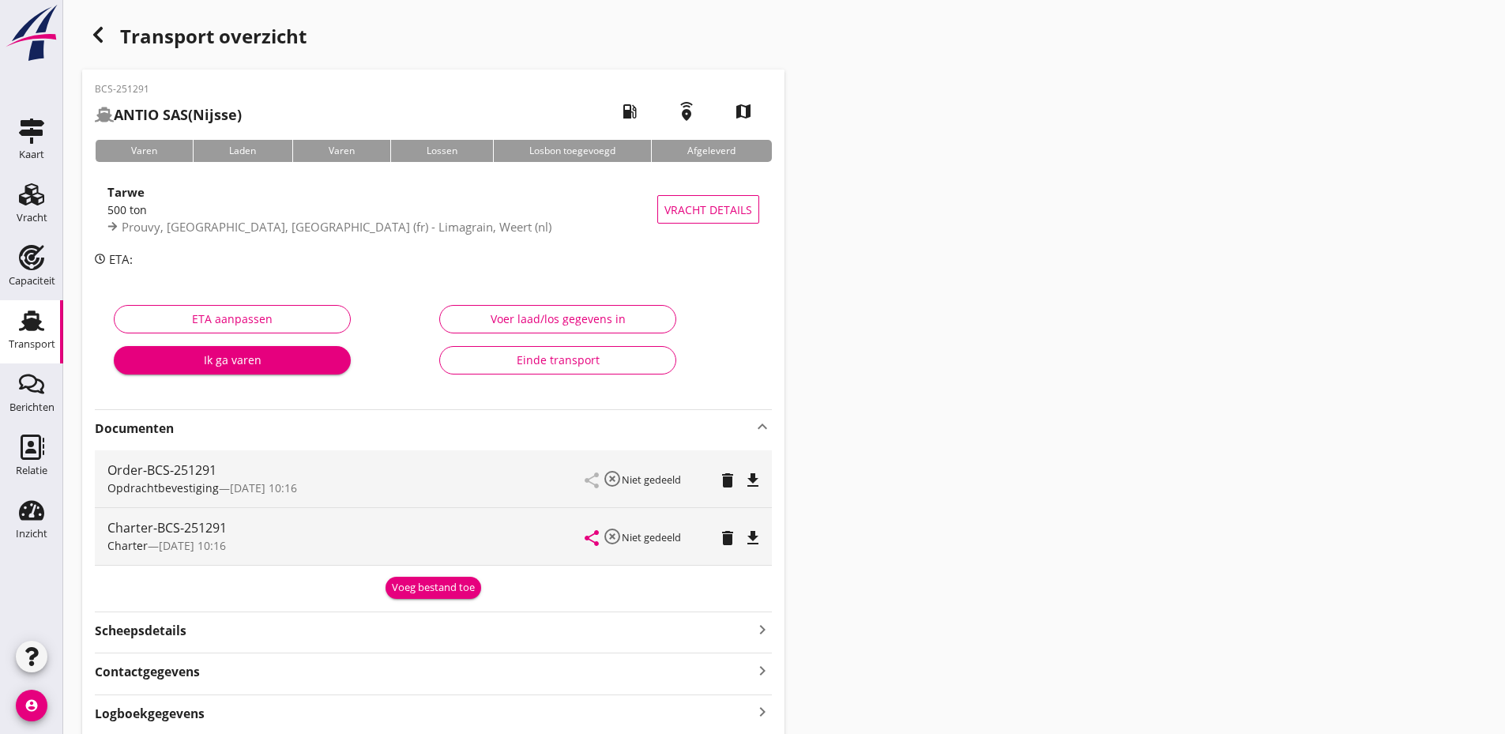
click at [417, 590] on div "Voeg bestand toe" at bounding box center [433, 588] width 83 height 16
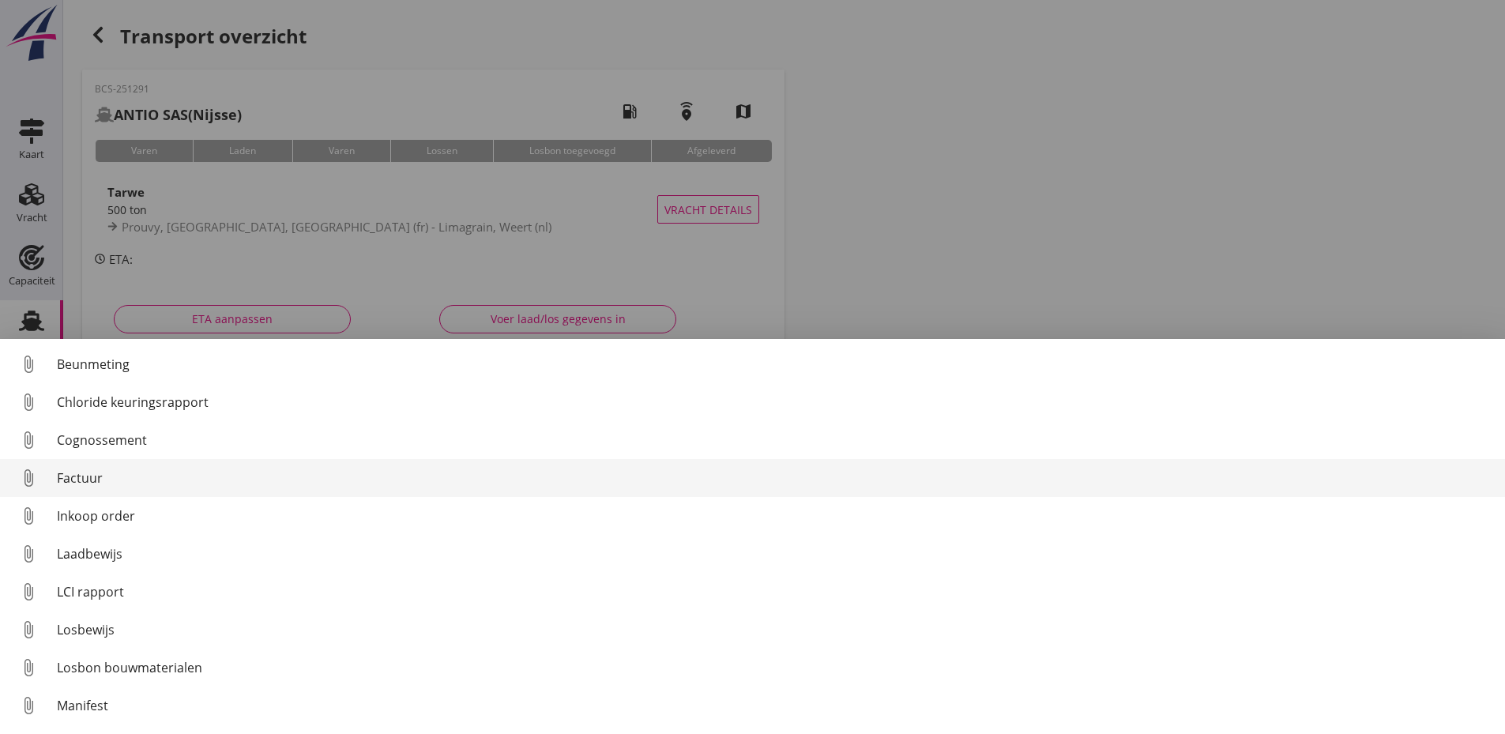
click at [76, 480] on div "Factuur" at bounding box center [775, 478] width 1436 height 19
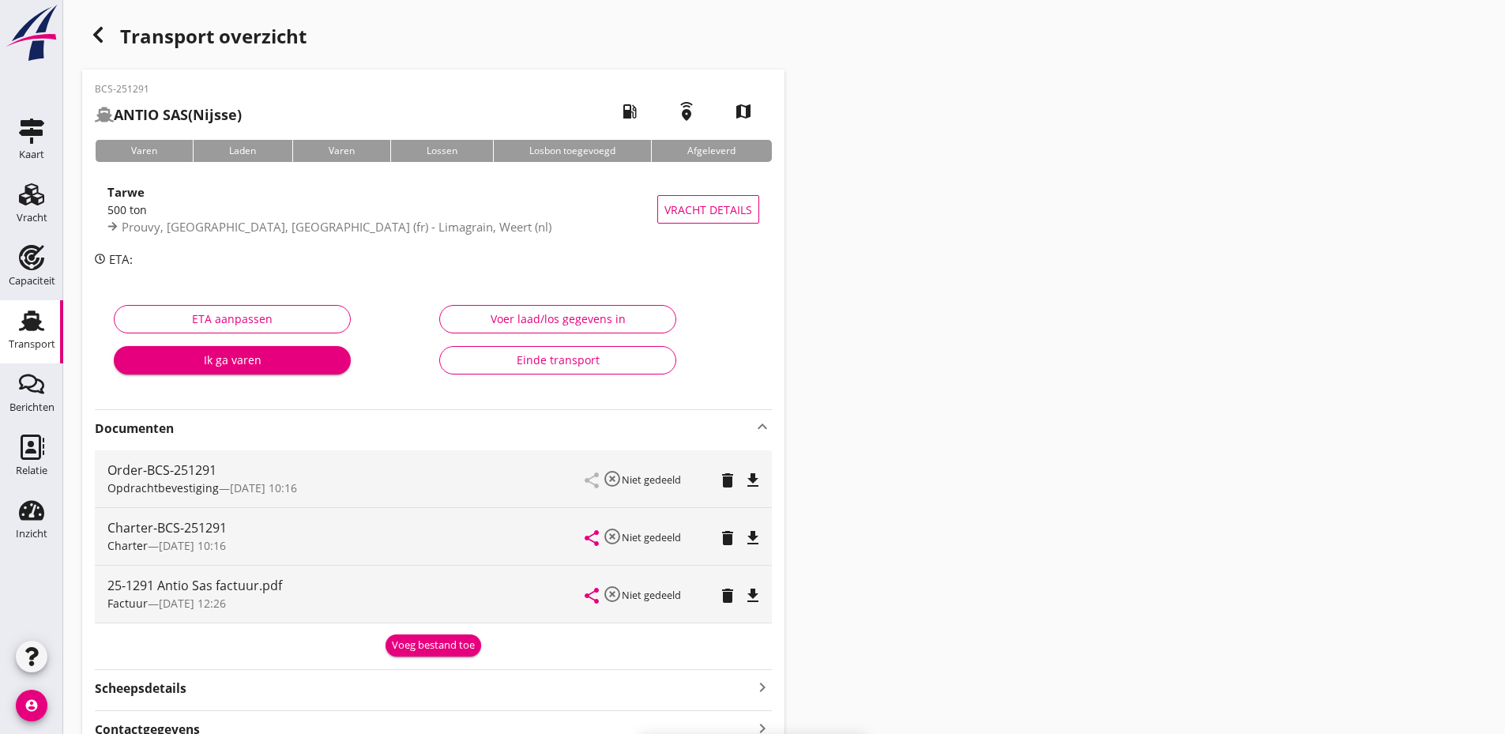
click at [416, 641] on div "Voeg bestand toe" at bounding box center [433, 646] width 83 height 16
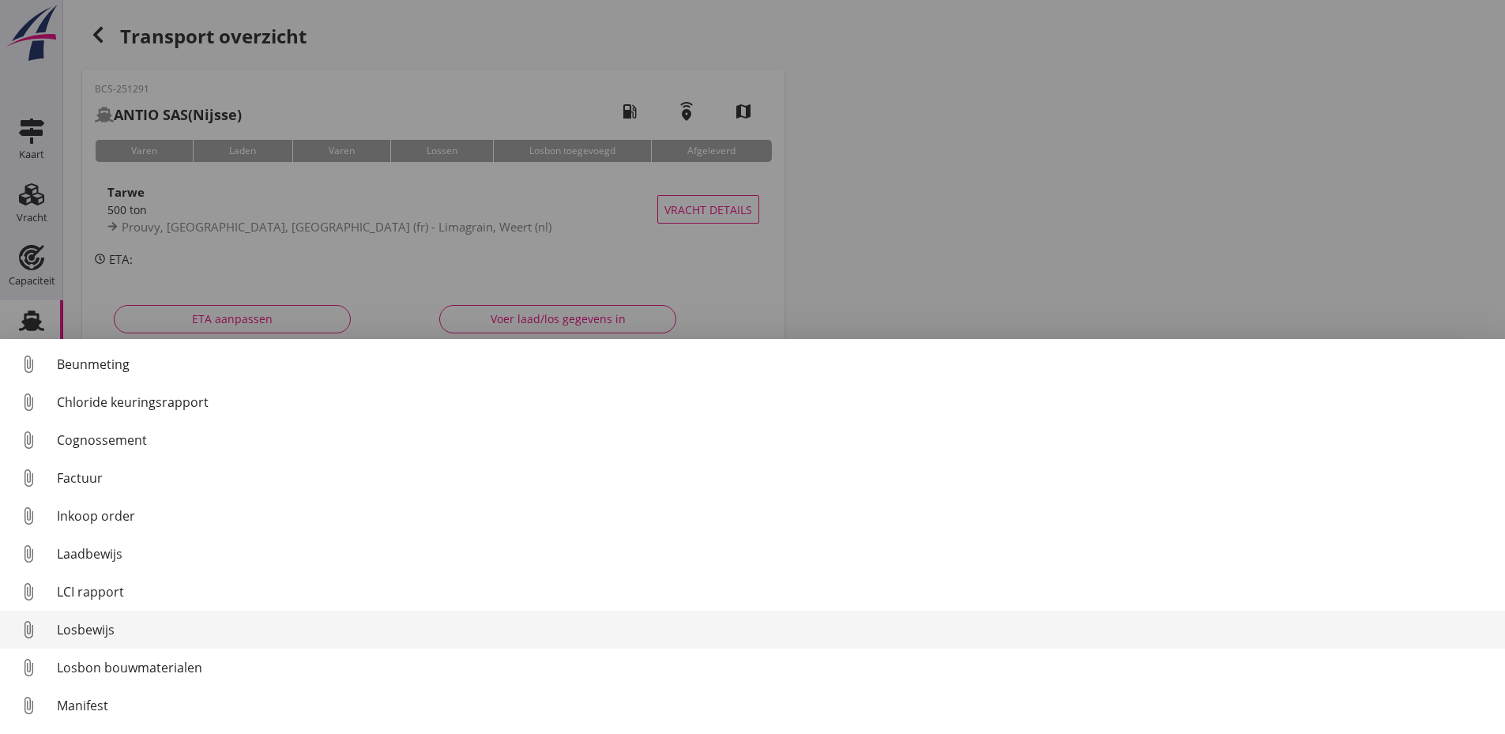
click at [99, 630] on div "Losbewijs" at bounding box center [775, 629] width 1436 height 19
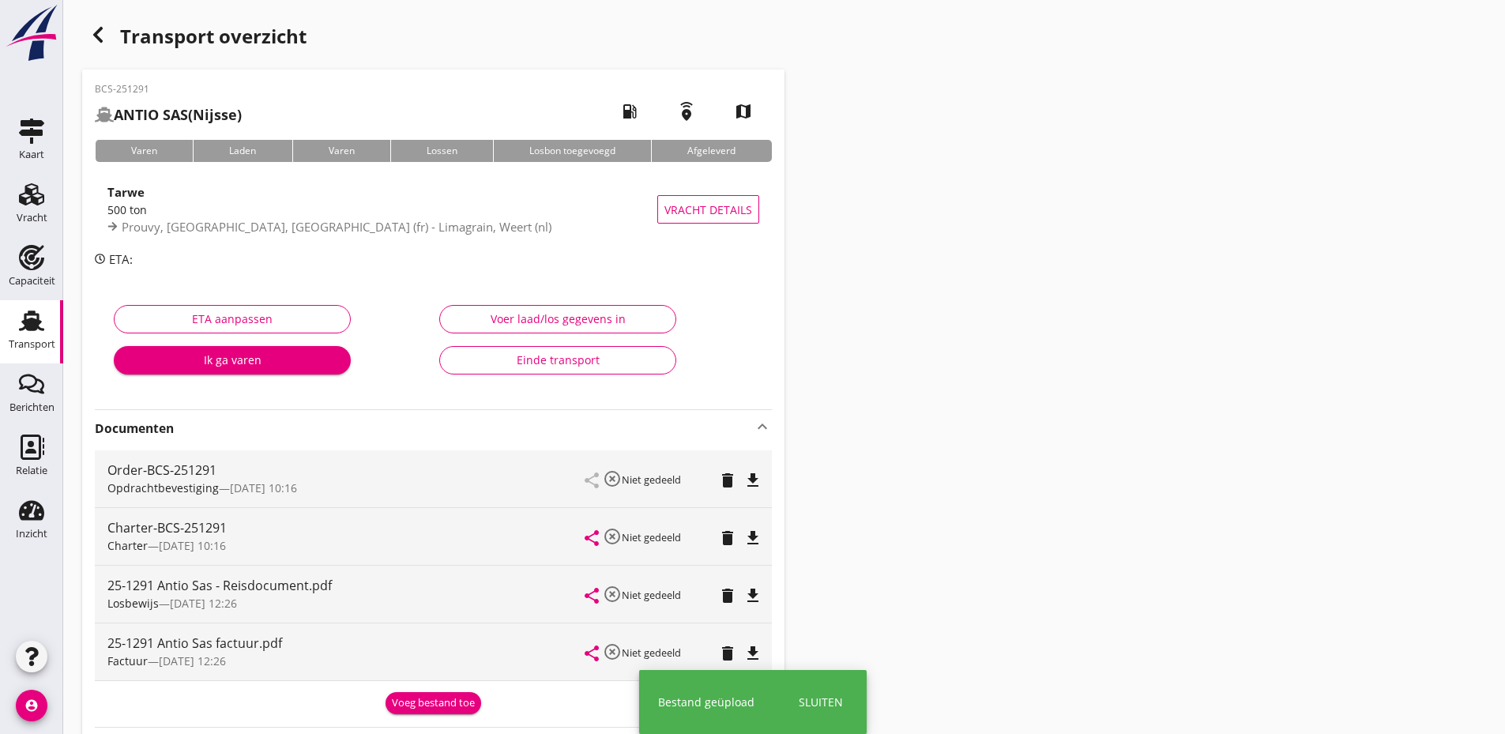
click at [447, 709] on div "Voeg bestand toe" at bounding box center [433, 703] width 83 height 16
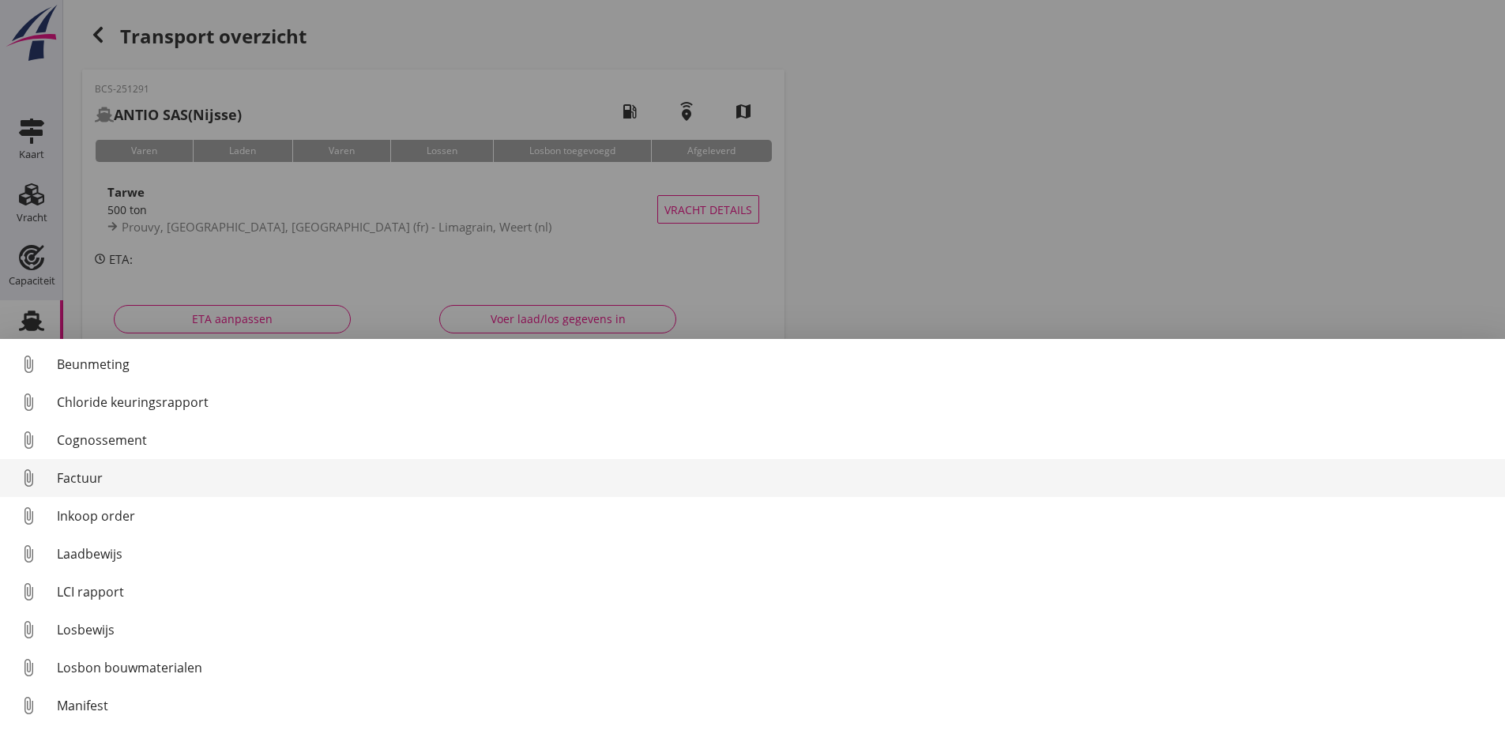
click at [87, 477] on div "Factuur" at bounding box center [775, 478] width 1436 height 19
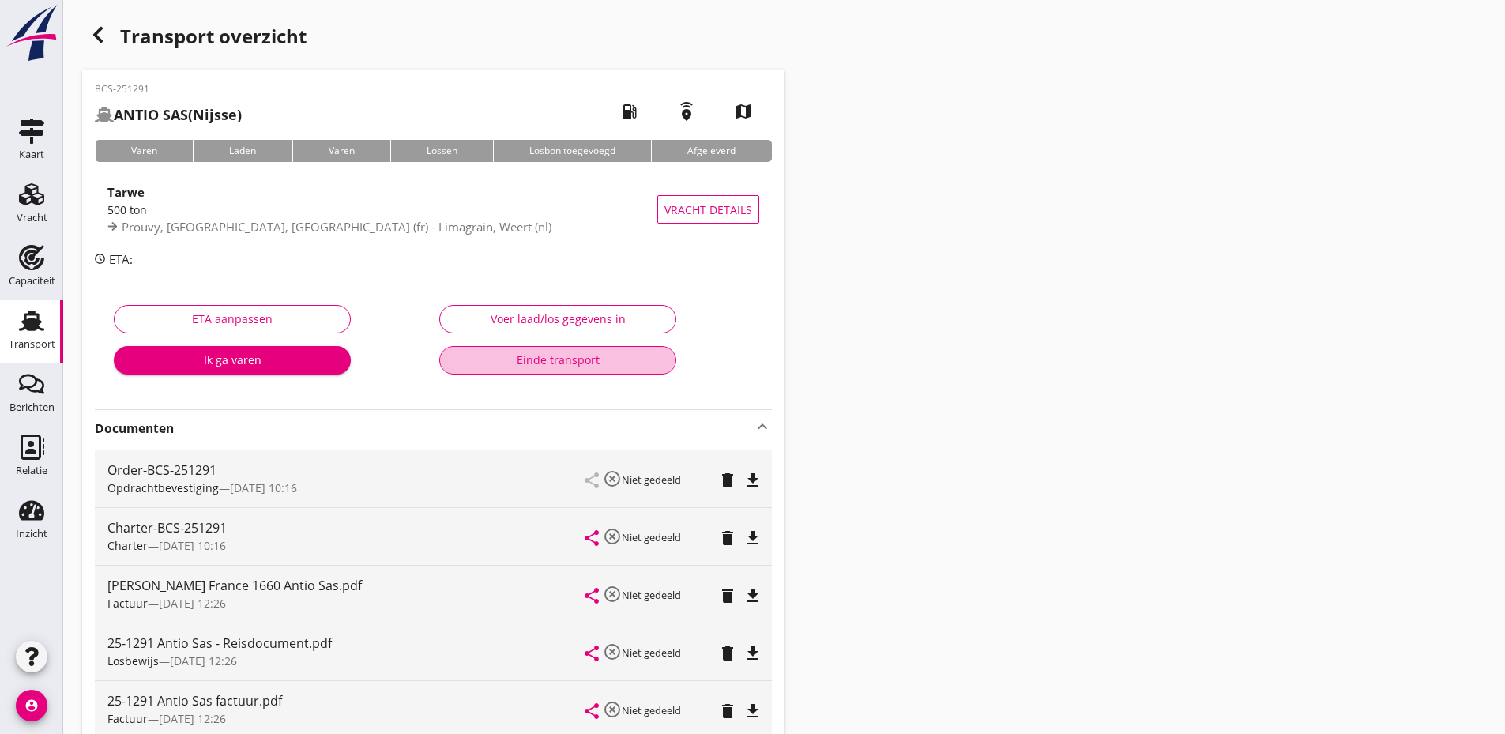
click at [507, 356] on div "Einde transport" at bounding box center [558, 360] width 210 height 17
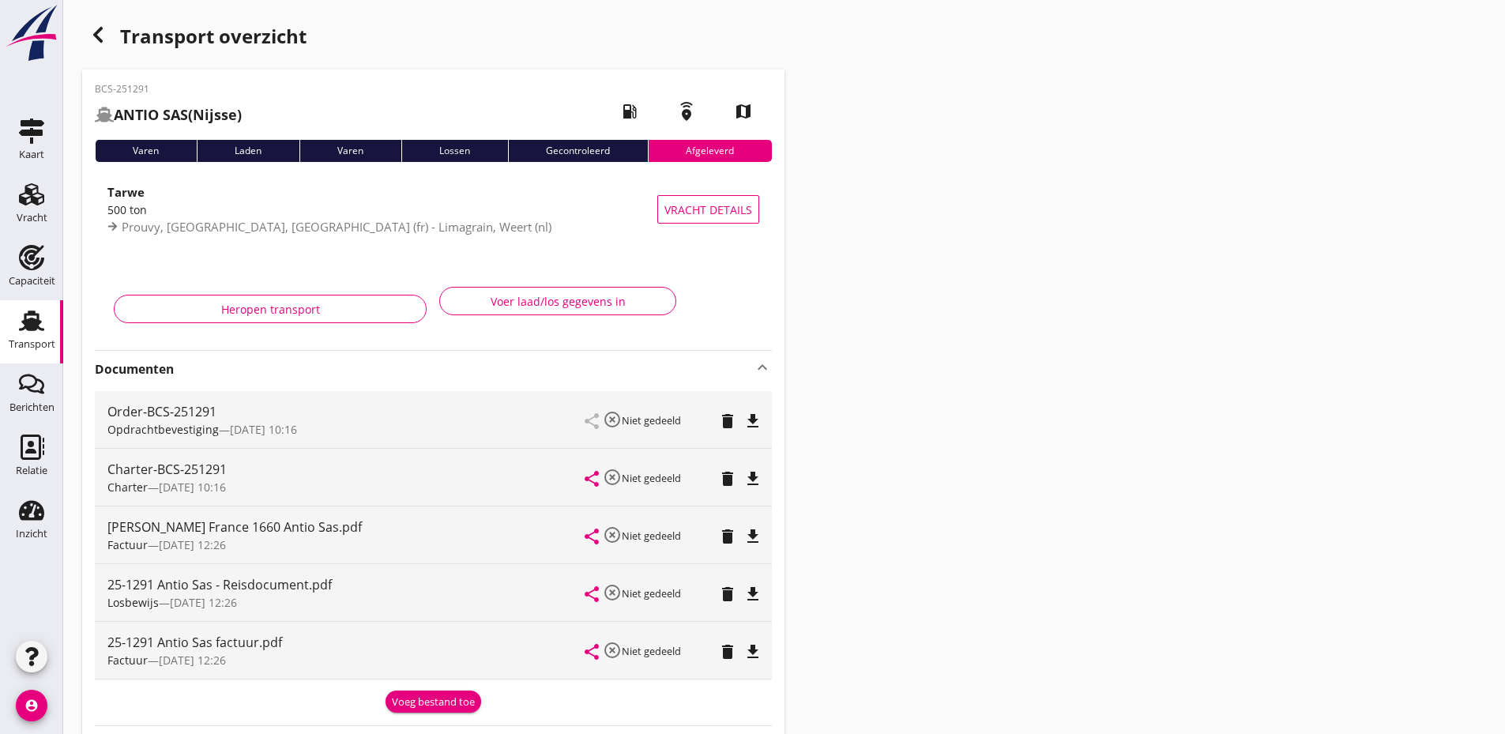
click at [92, 20] on div "button" at bounding box center [98, 35] width 32 height 32
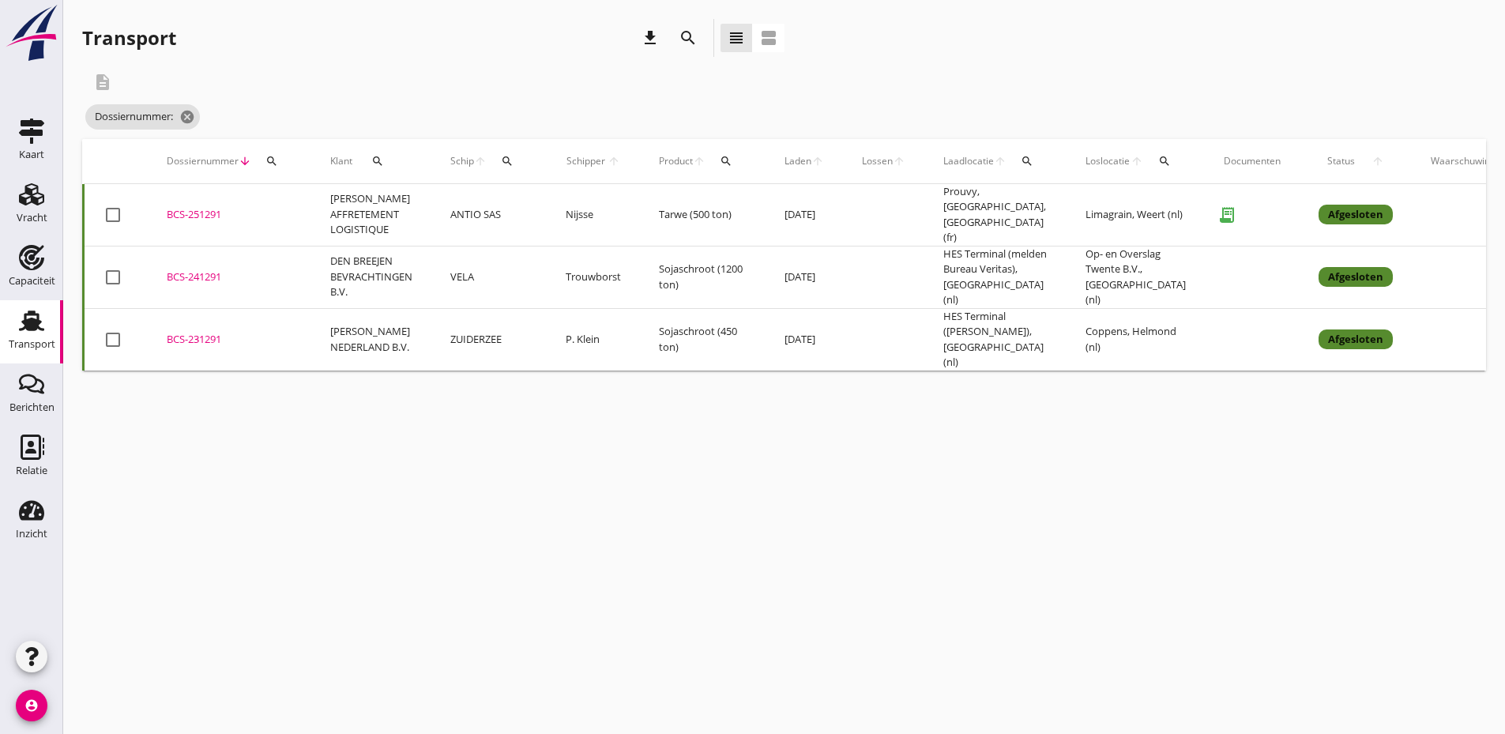
click at [273, 155] on icon "search" at bounding box center [272, 161] width 13 height 13
click at [310, 210] on input "Zoeken op dossiernummer..." at bounding box center [346, 206] width 164 height 25
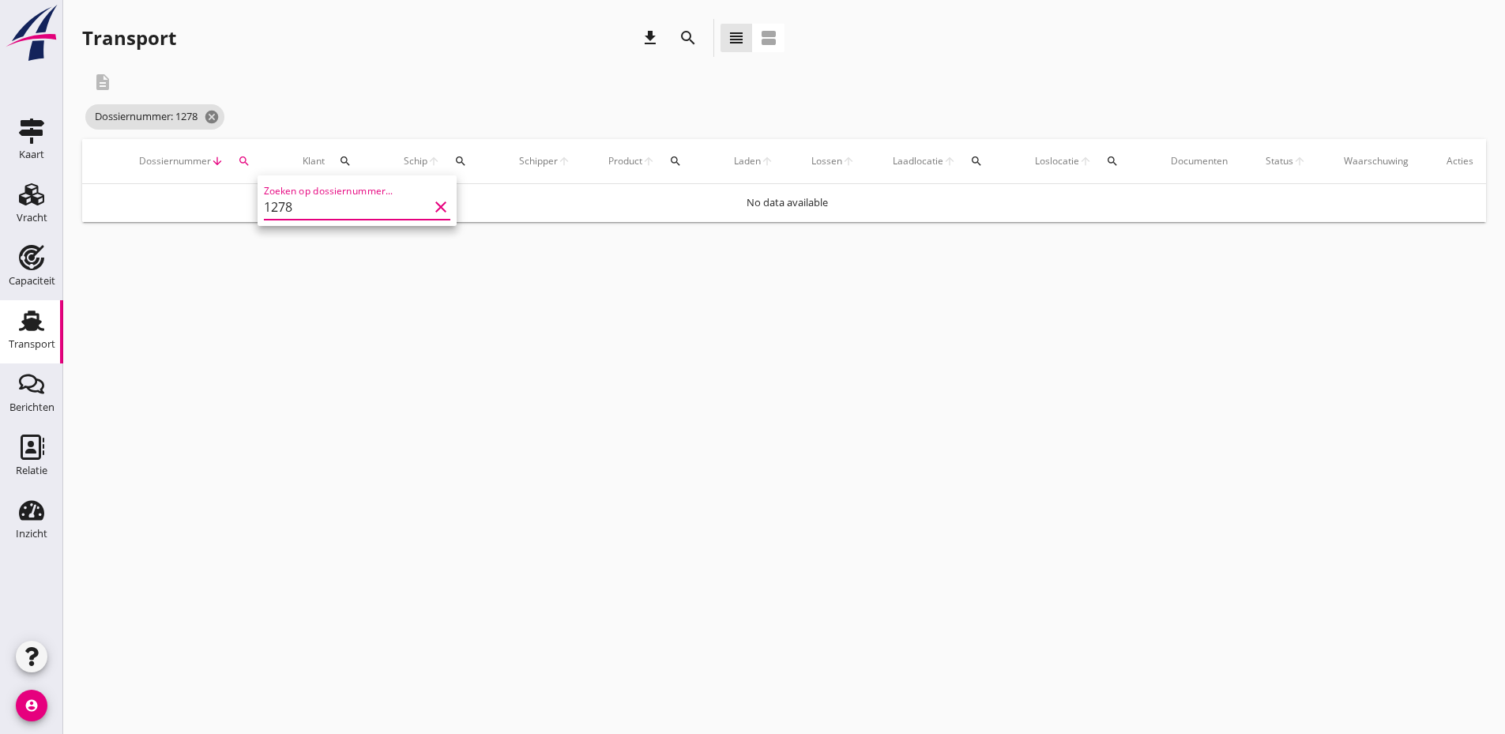
type input "1278"
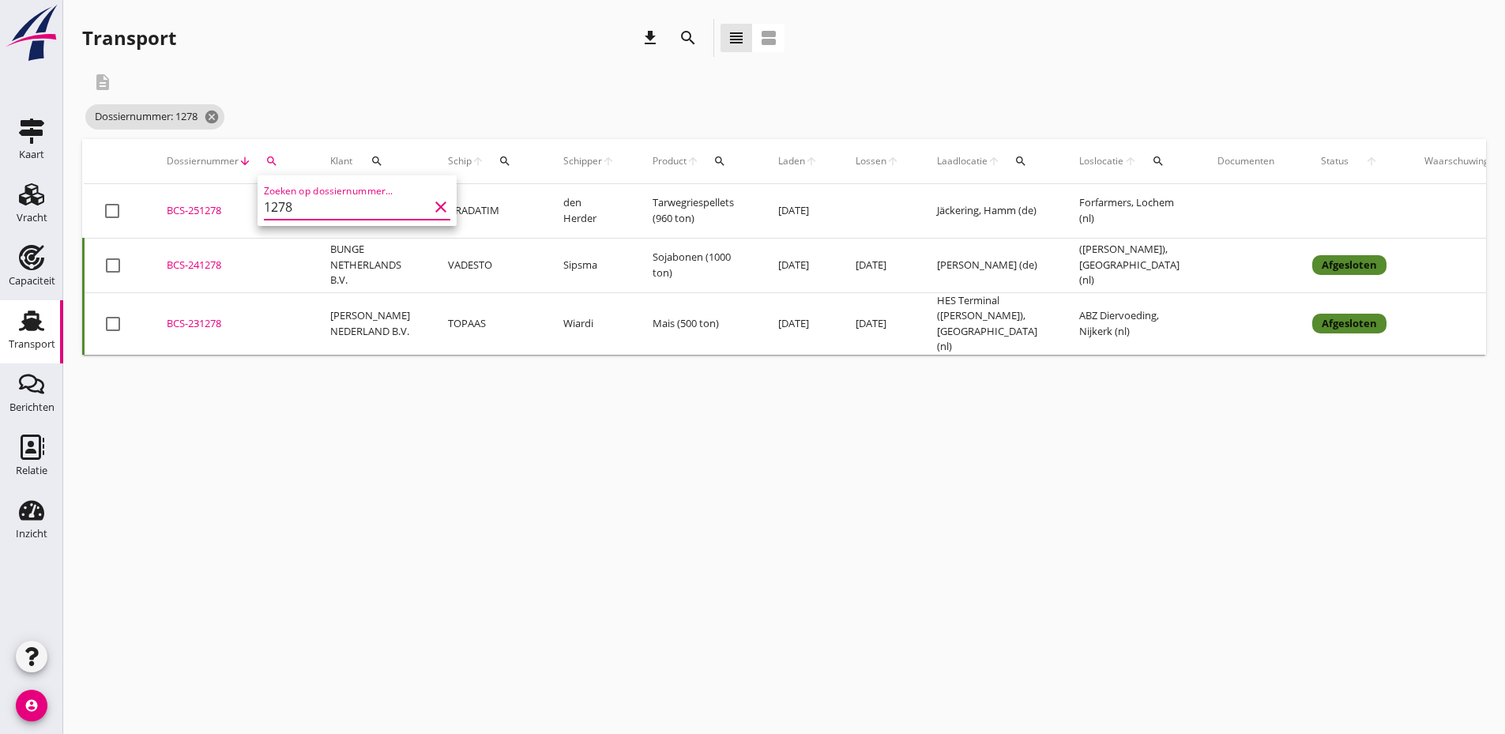
click at [171, 211] on div "BCS-251278" at bounding box center [230, 211] width 126 height 16
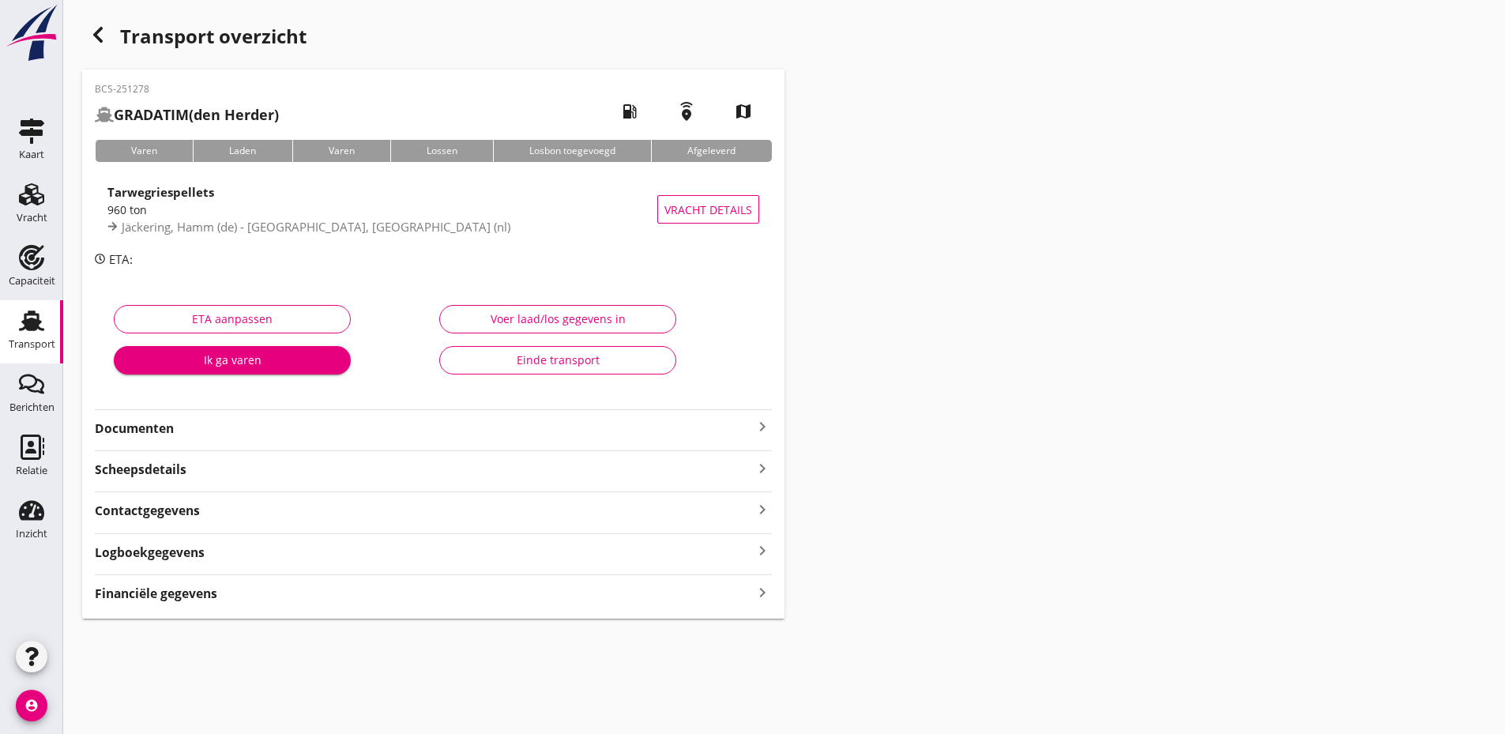
click at [205, 417] on div "Documenten keyboard_arrow_right" at bounding box center [433, 426] width 677 height 21
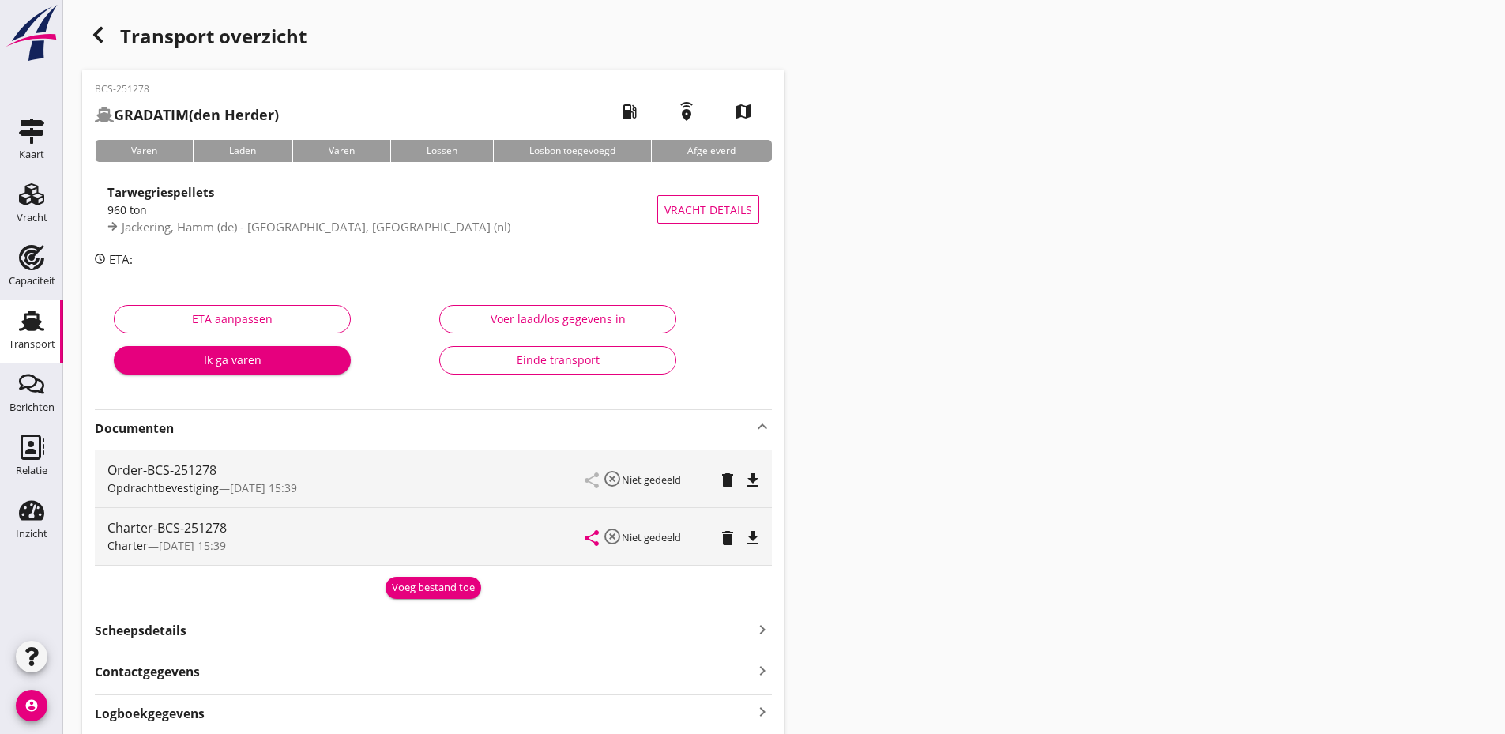
click at [392, 589] on div "Voeg bestand toe" at bounding box center [433, 588] width 83 height 16
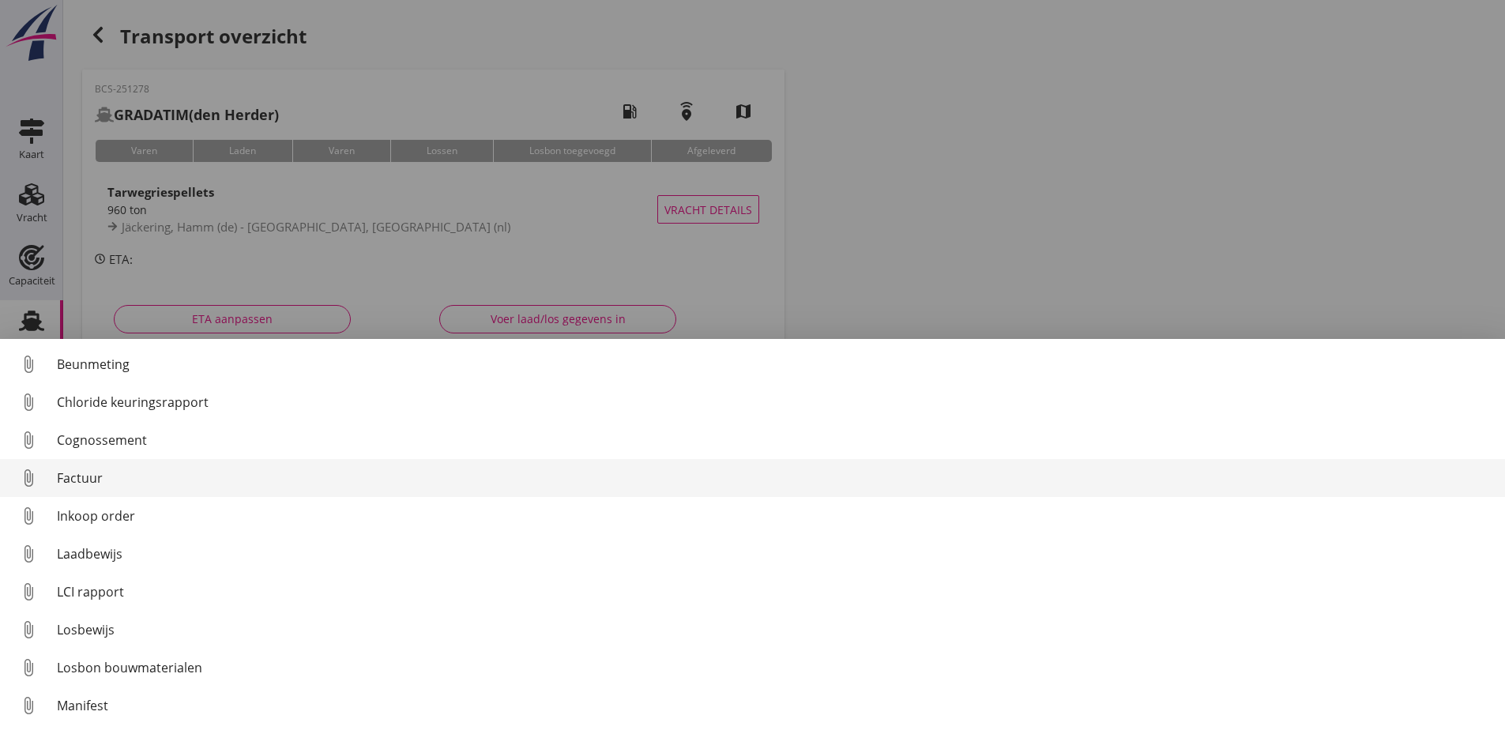
click at [83, 473] on div "Factuur" at bounding box center [775, 478] width 1436 height 19
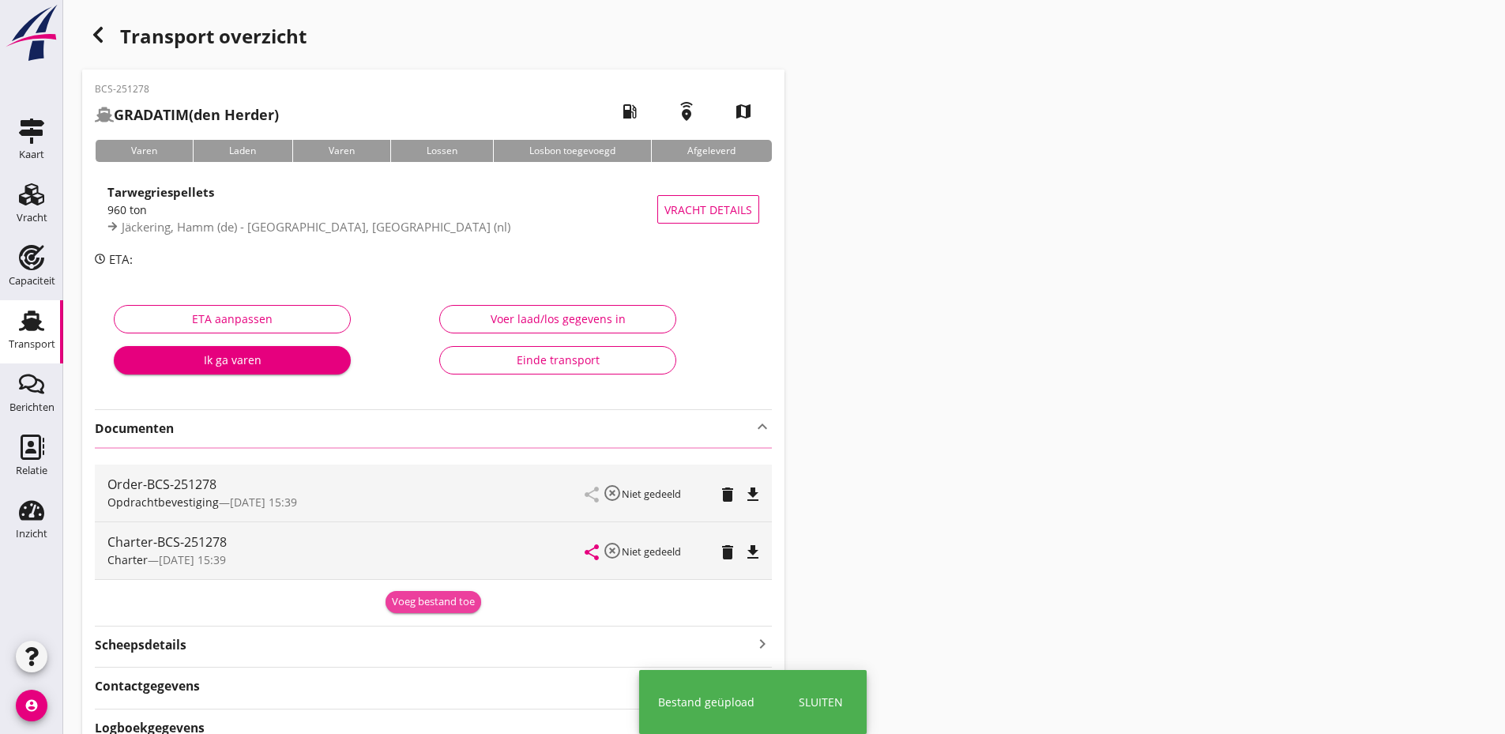
click at [428, 606] on div "Voeg bestand toe" at bounding box center [433, 602] width 83 height 16
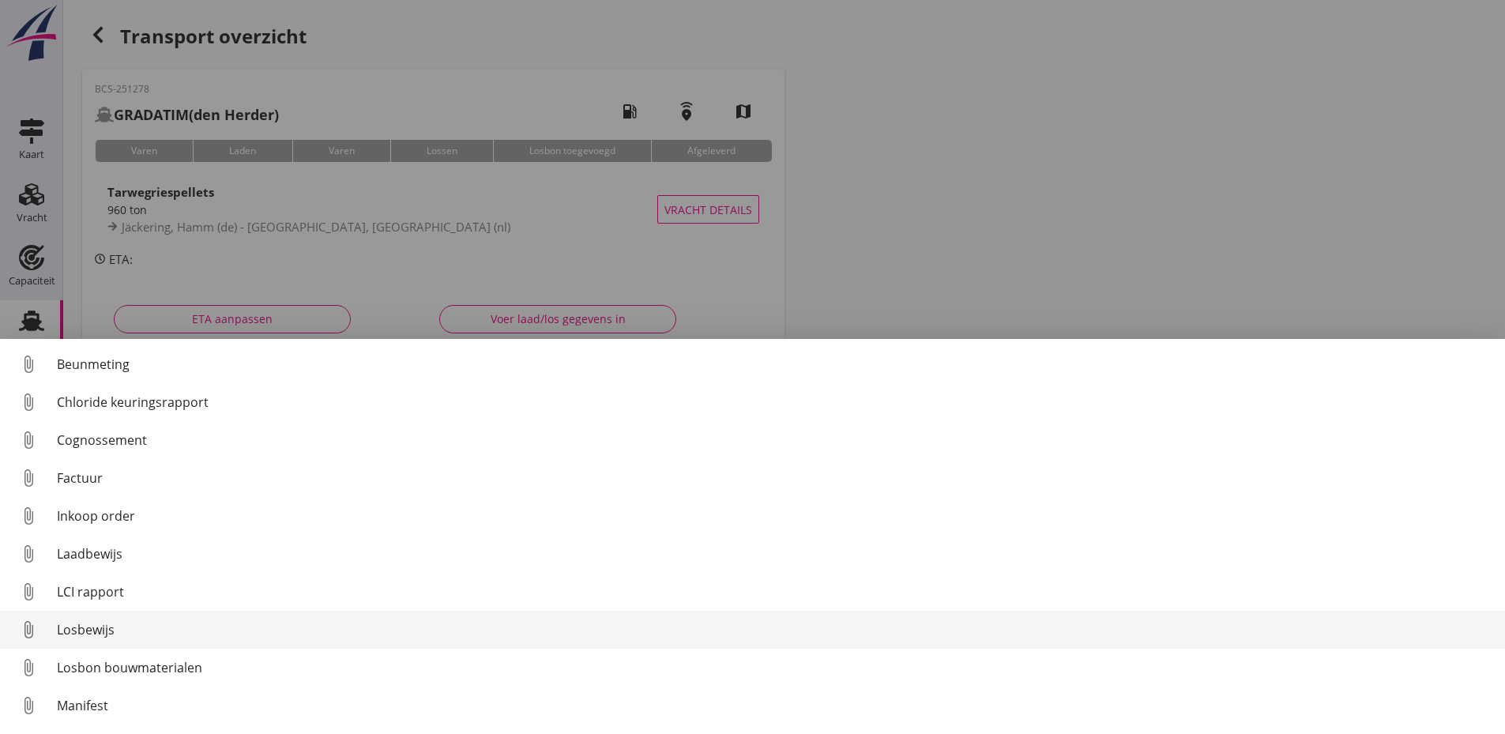
click at [70, 627] on div "Losbewijs" at bounding box center [775, 629] width 1436 height 19
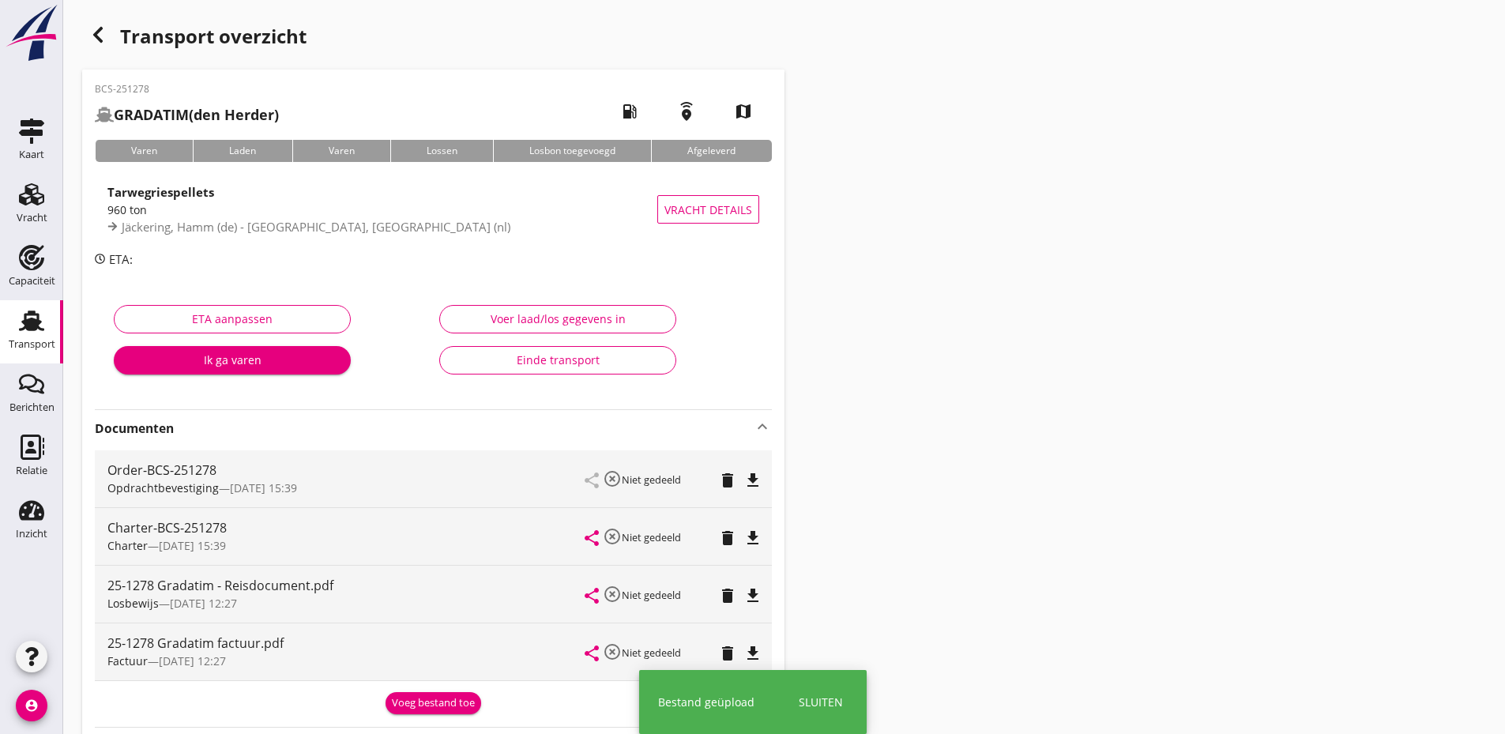
click at [443, 704] on div "Voeg bestand toe" at bounding box center [433, 703] width 83 height 16
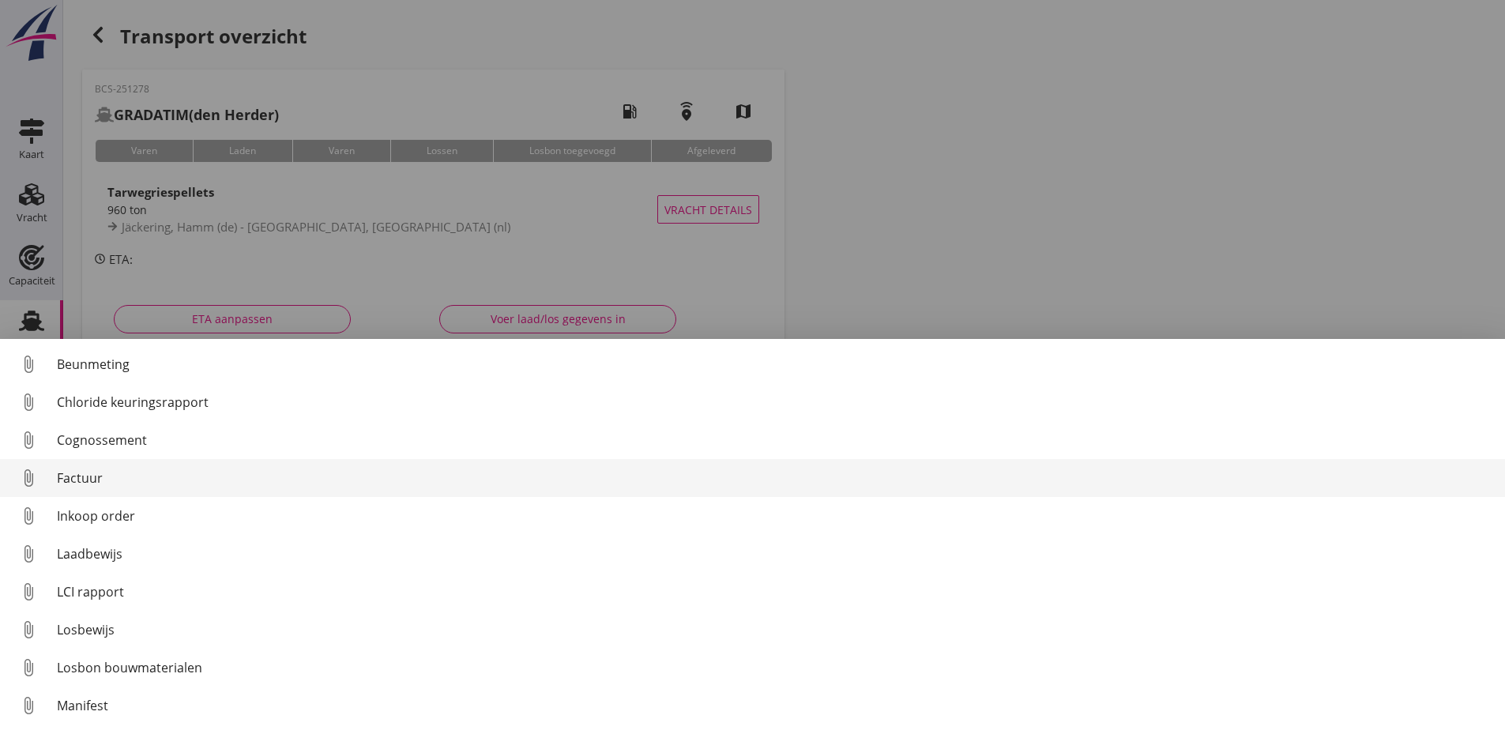
click at [86, 479] on div "Factuur" at bounding box center [775, 478] width 1436 height 19
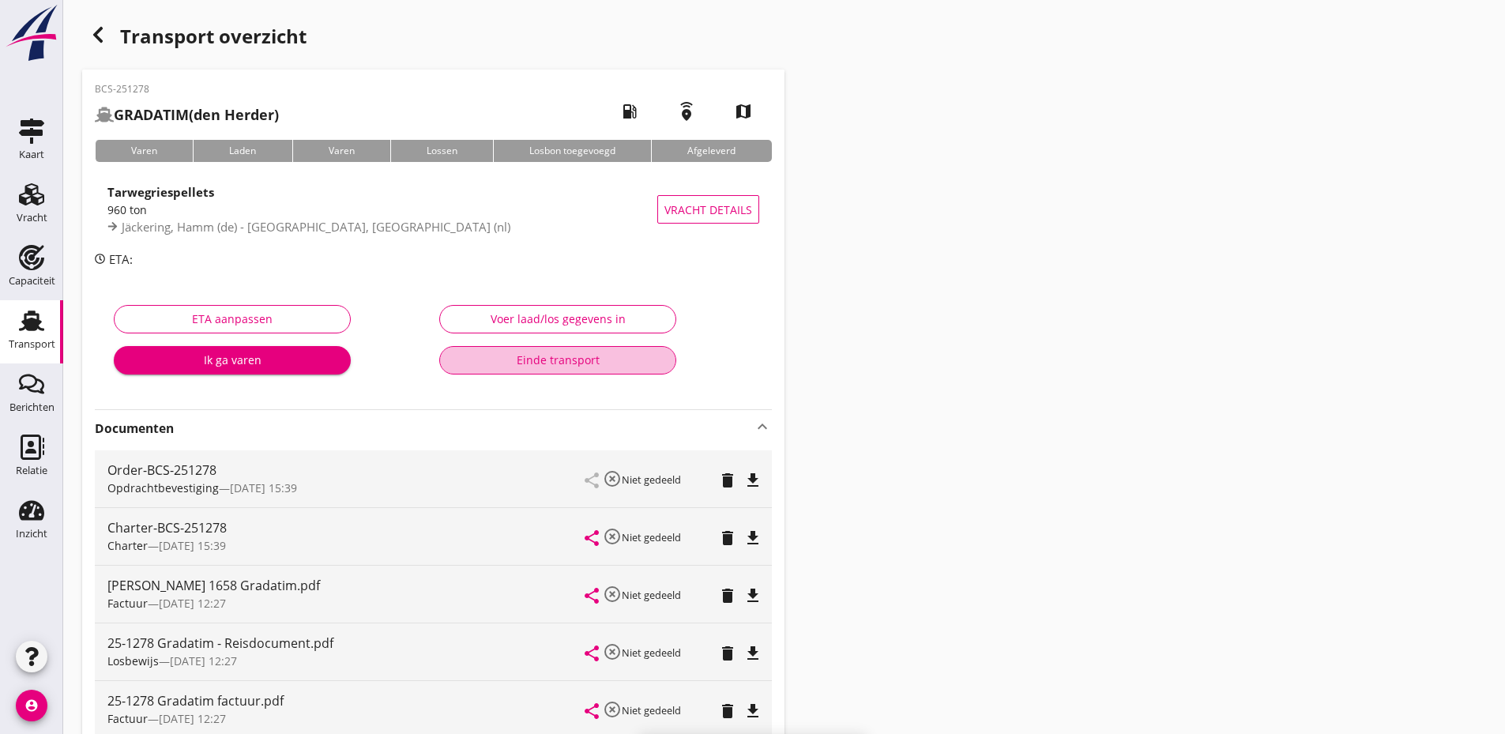
click at [563, 366] on div "Einde transport" at bounding box center [558, 360] width 210 height 17
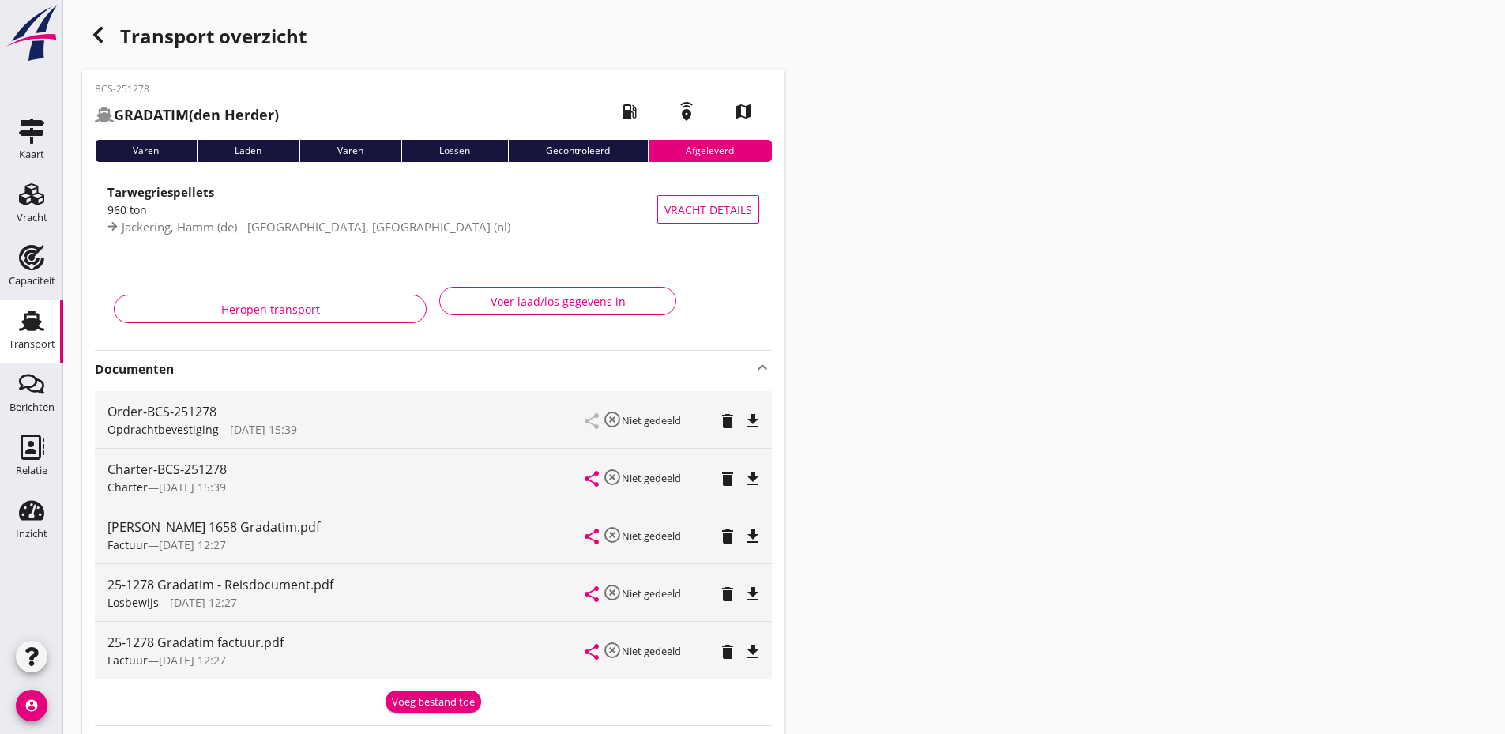
click at [27, 326] on use at bounding box center [31, 321] width 25 height 21
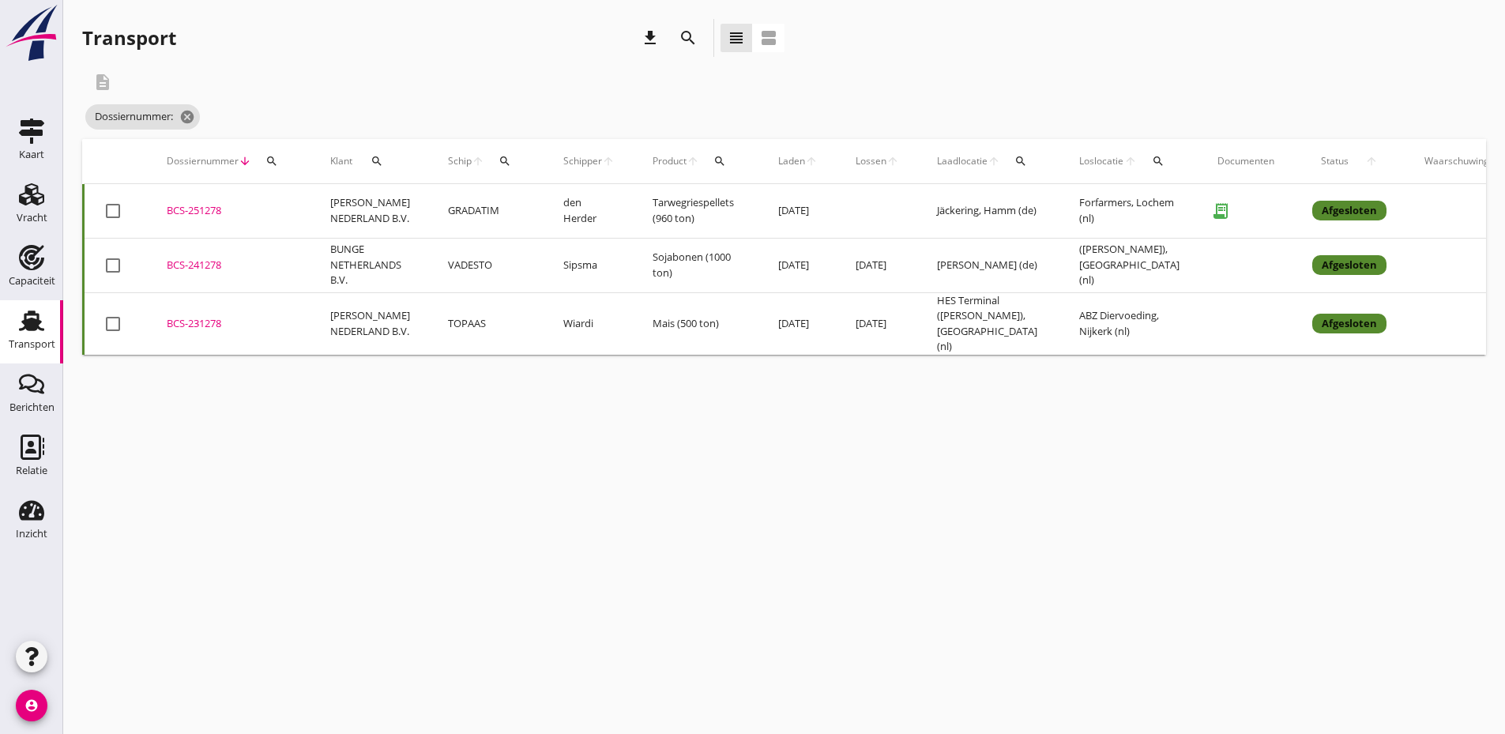
click at [499, 165] on icon "search" at bounding box center [505, 161] width 13 height 13
click at [516, 209] on input "Zoek op (scheeps)naam" at bounding box center [570, 206] width 164 height 25
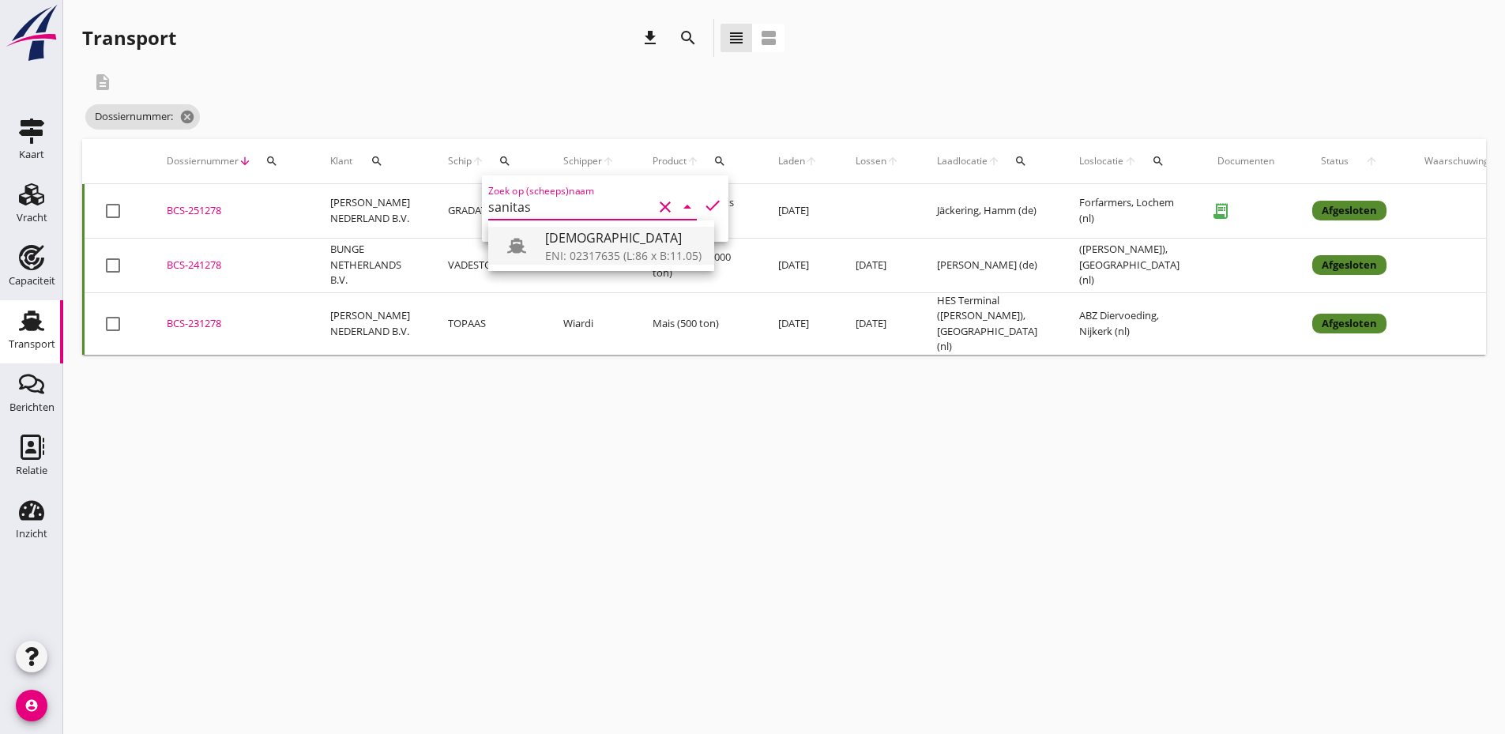
click at [536, 235] on div at bounding box center [523, 246] width 44 height 32
click at [703, 206] on icon "check" at bounding box center [712, 205] width 19 height 19
type input "[DEMOGRAPHIC_DATA]"
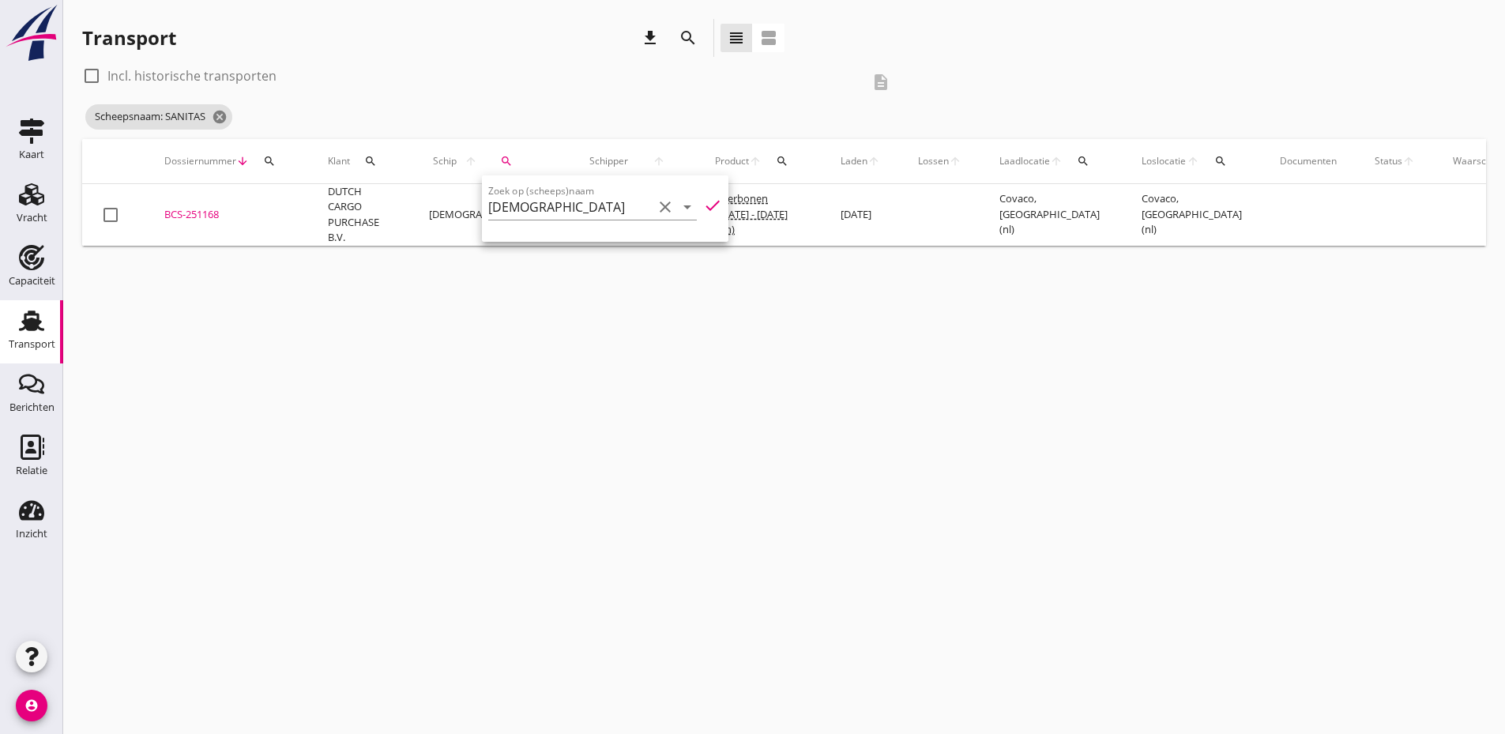
click at [202, 211] on div "BCS-251168" at bounding box center [227, 215] width 126 height 16
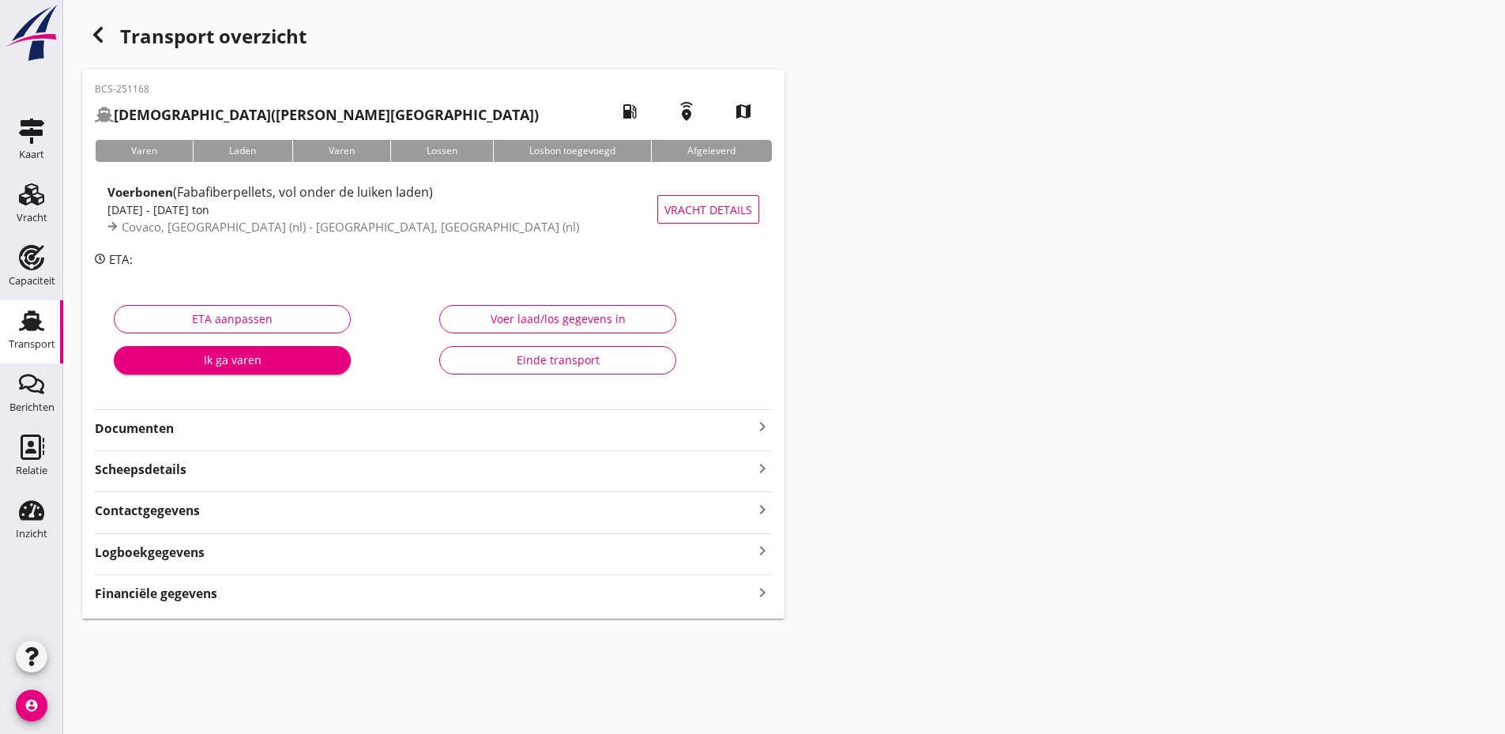
click at [322, 425] on strong "Documenten" at bounding box center [424, 429] width 658 height 18
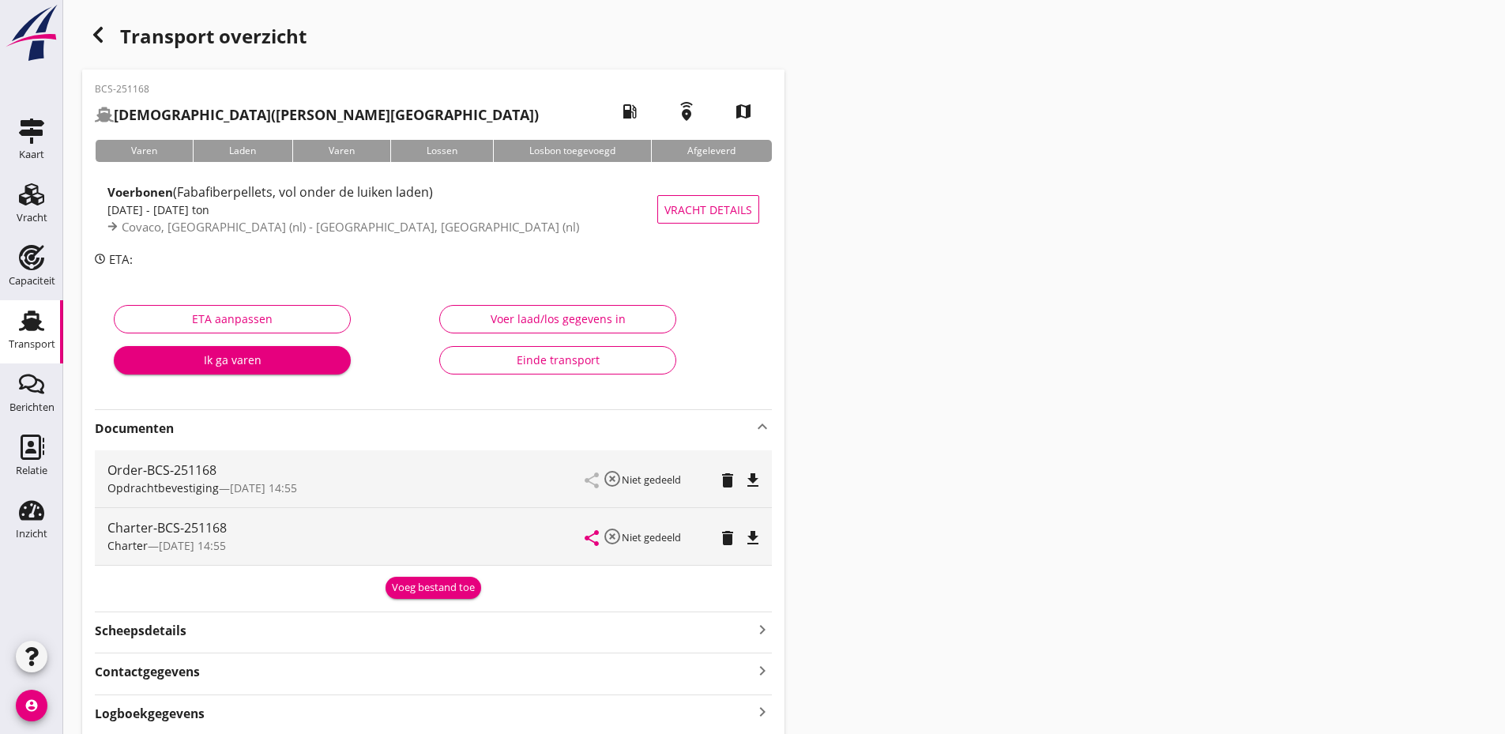
click at [418, 585] on div "Voeg bestand toe" at bounding box center [433, 588] width 83 height 16
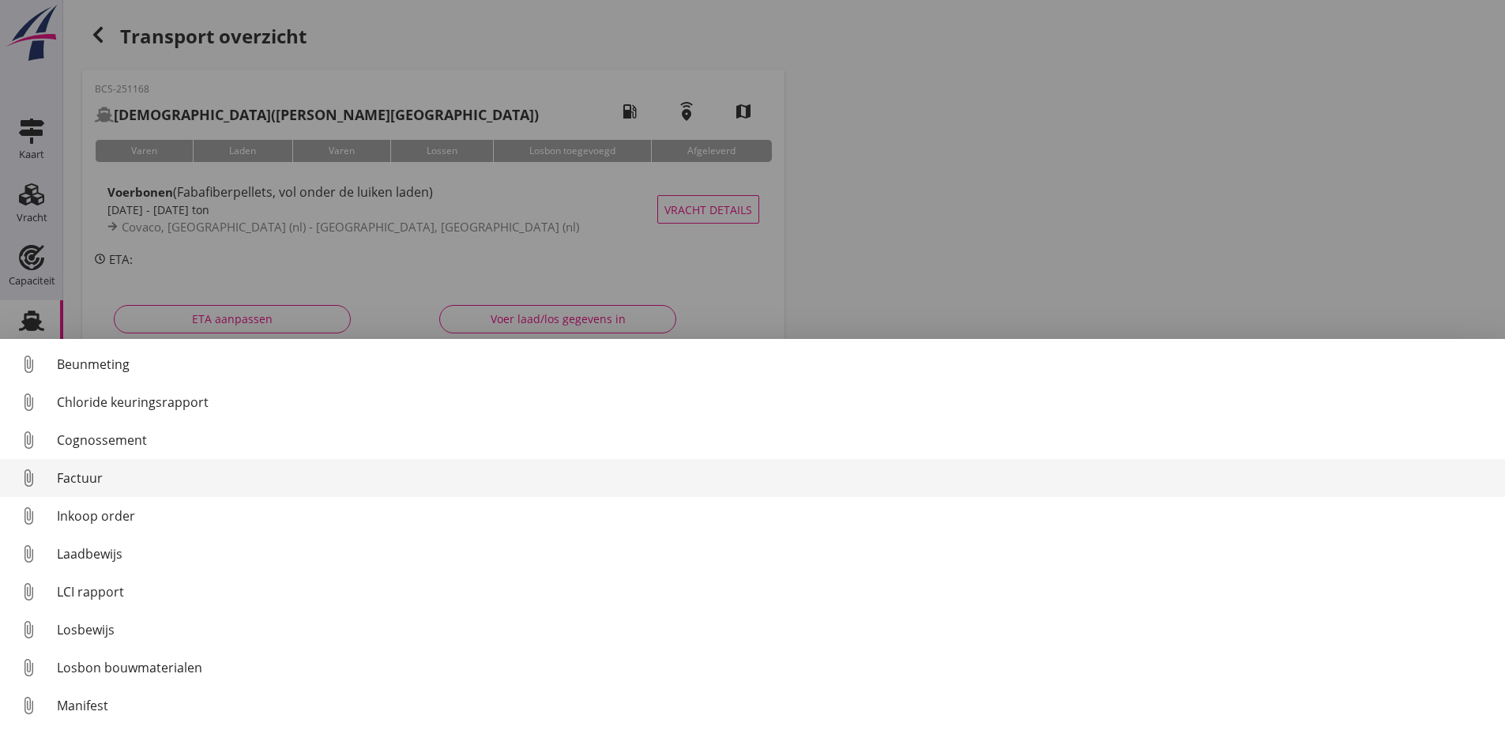
click at [103, 477] on div "Factuur" at bounding box center [775, 478] width 1436 height 19
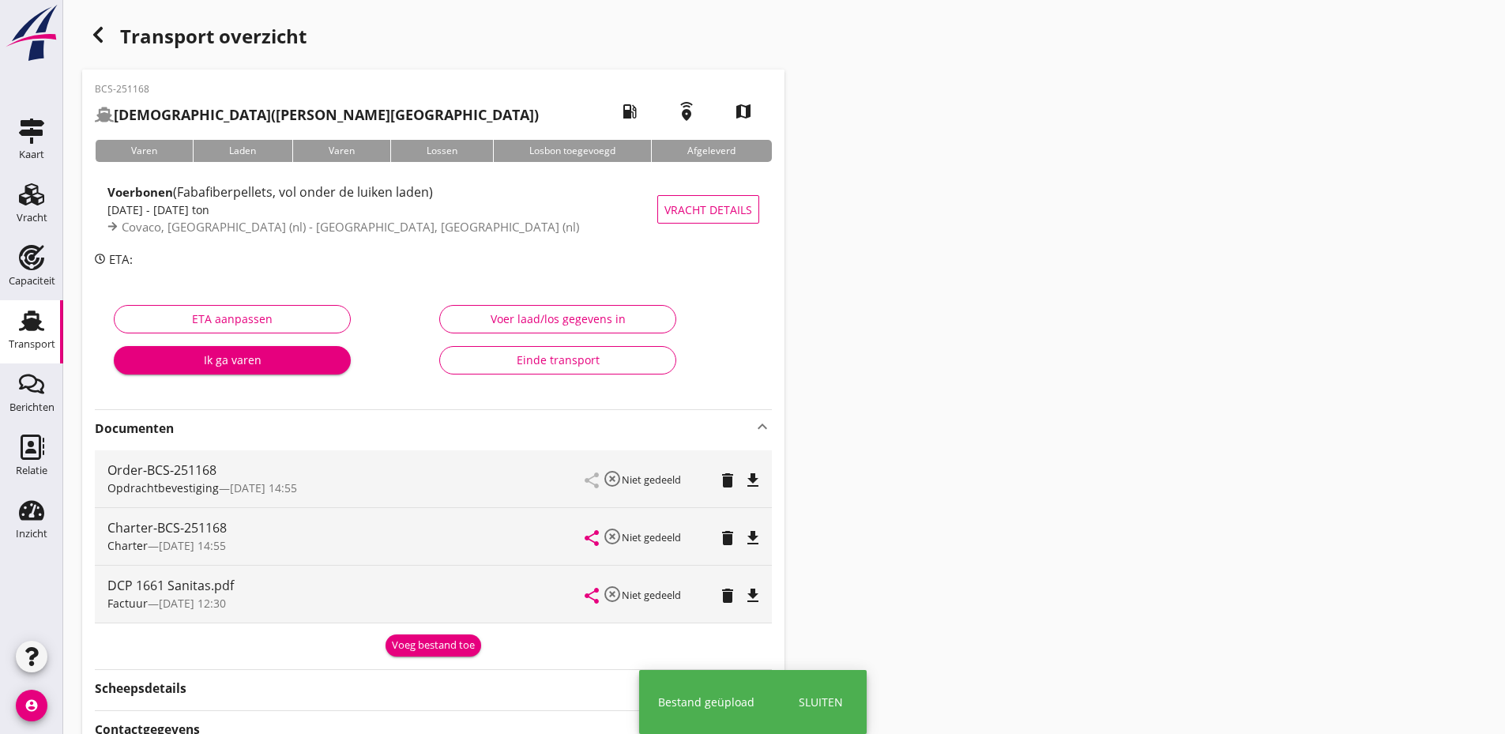
click at [435, 639] on div "Voeg bestand toe" at bounding box center [433, 646] width 83 height 16
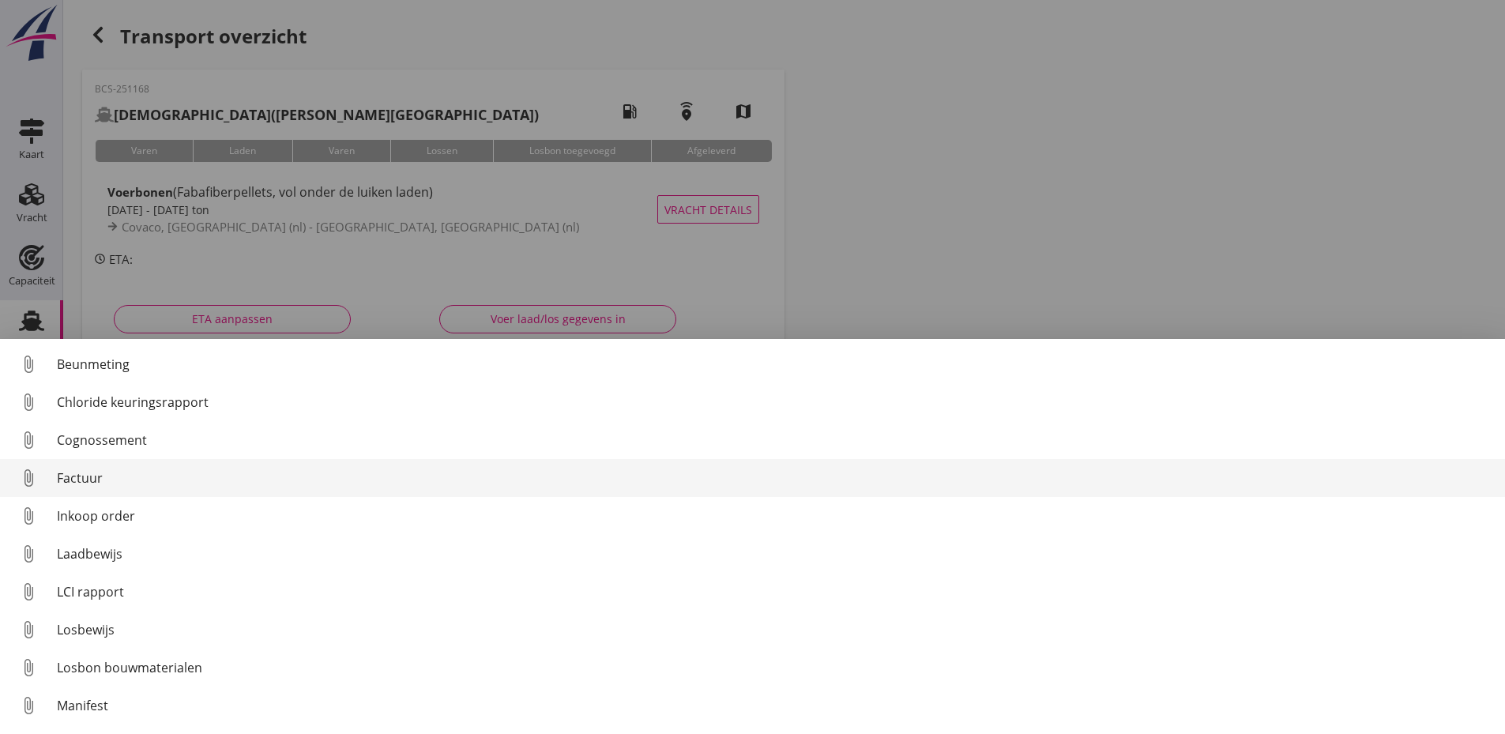
click at [84, 480] on div "Factuur" at bounding box center [775, 478] width 1436 height 19
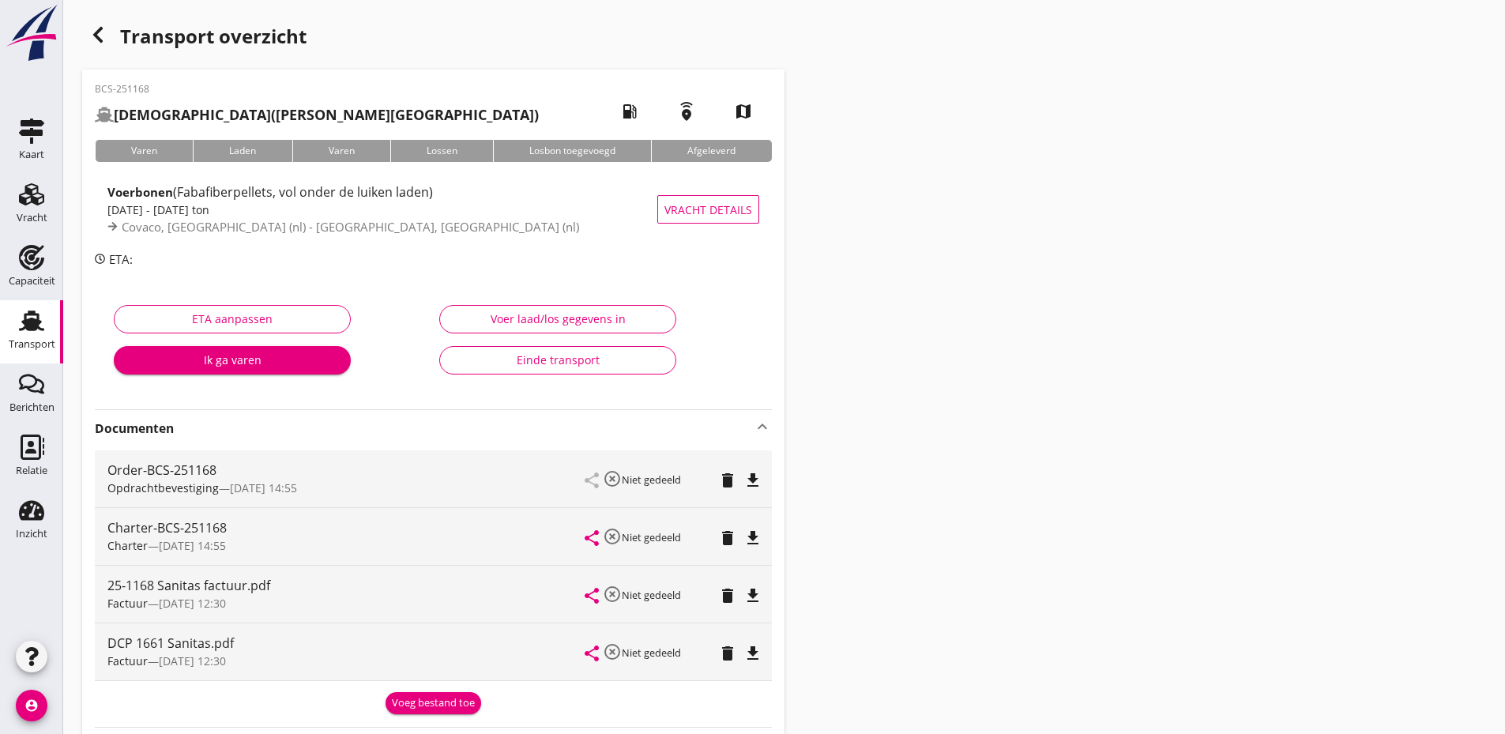
click at [97, 32] on use "button" at bounding box center [97, 35] width 9 height 16
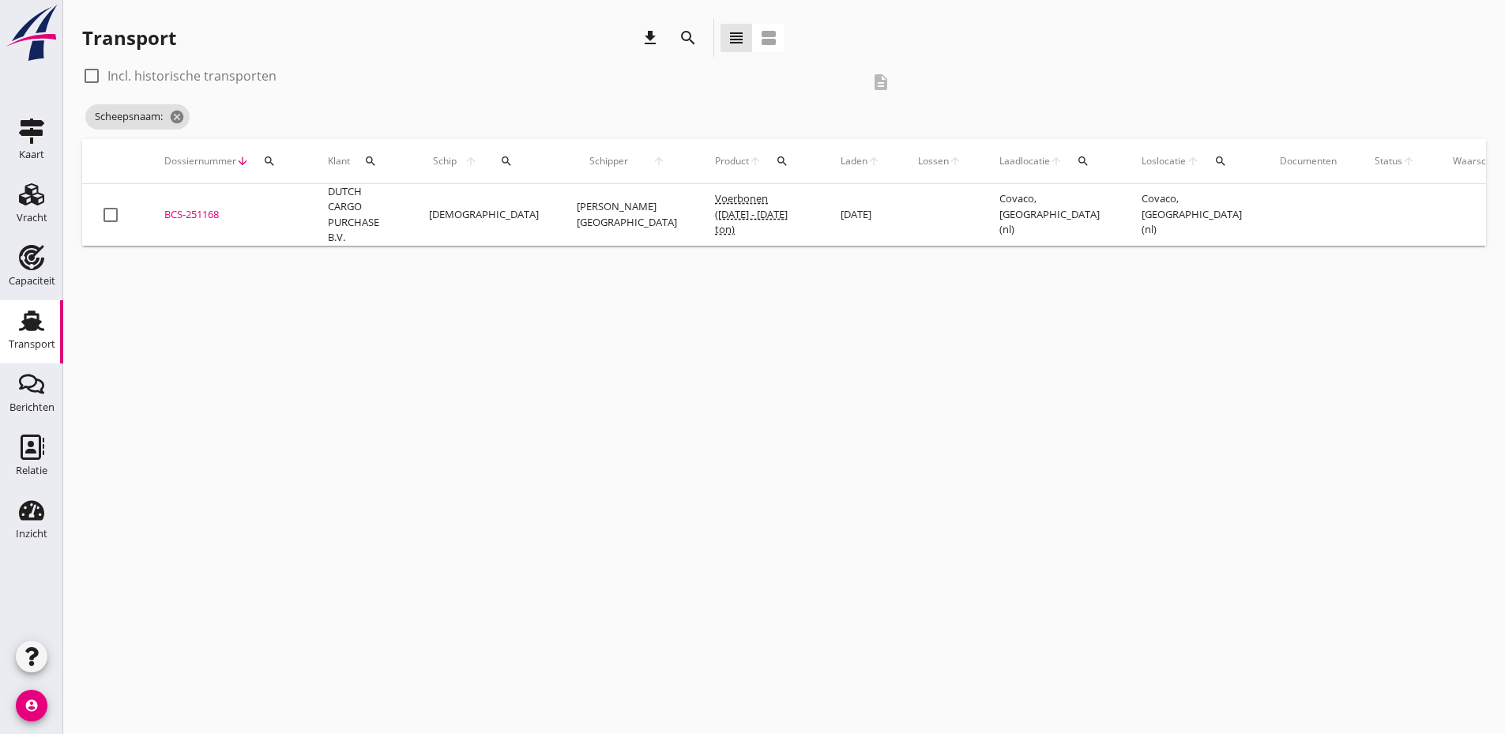
click at [500, 163] on icon "search" at bounding box center [506, 161] width 13 height 13
click at [514, 207] on input "Zoek op (scheeps)naam" at bounding box center [561, 206] width 164 height 25
click at [529, 239] on div at bounding box center [514, 246] width 44 height 32
click at [694, 204] on icon "check" at bounding box center [703, 205] width 19 height 19
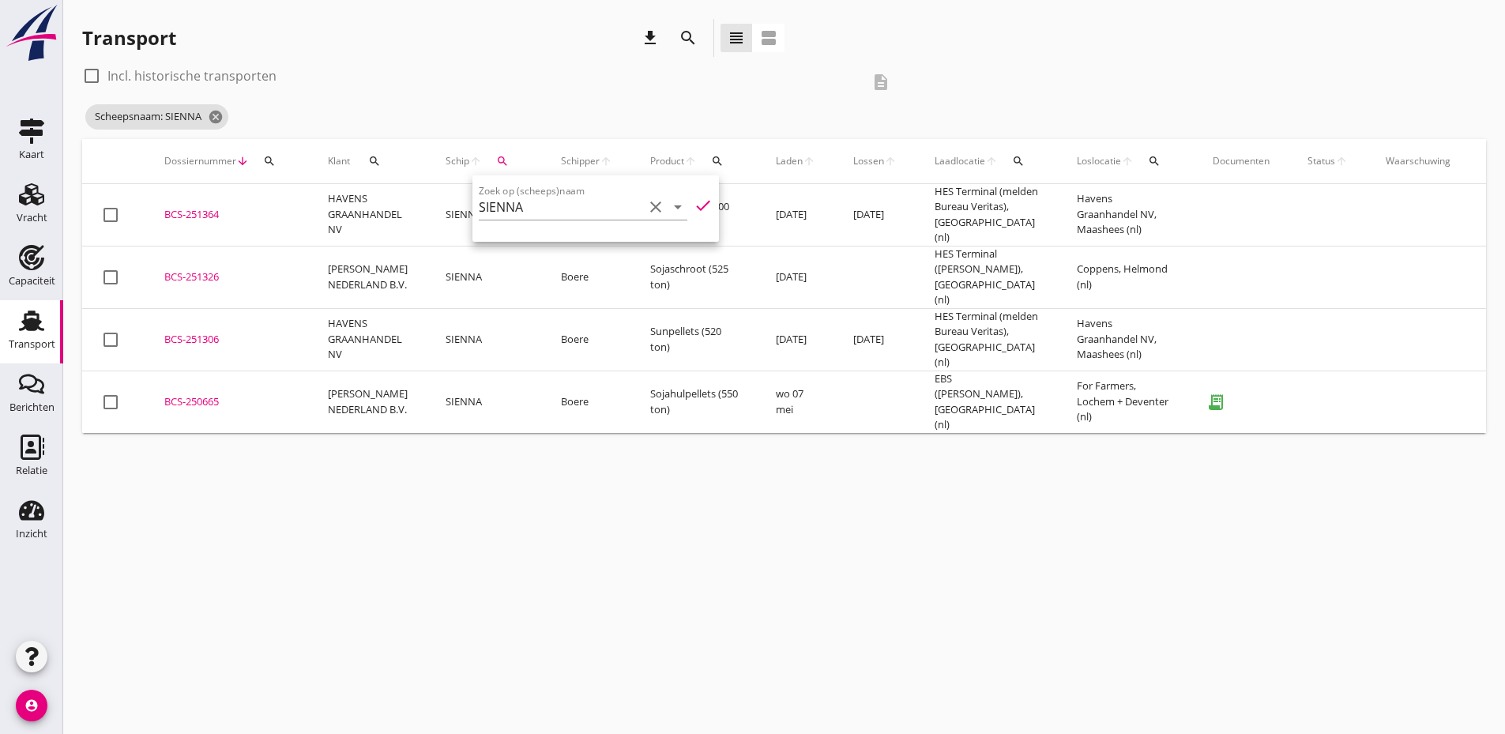
click at [496, 163] on icon "search" at bounding box center [502, 161] width 13 height 13
click at [488, 160] on div "search" at bounding box center [502, 161] width 28 height 13
click at [534, 211] on input "SIENNA" at bounding box center [572, 206] width 164 height 25
click at [639, 258] on div "ENI: 02203744 (L:50 x B:6.62)" at bounding box center [622, 255] width 150 height 17
click at [705, 202] on icon "check" at bounding box center [714, 205] width 19 height 19
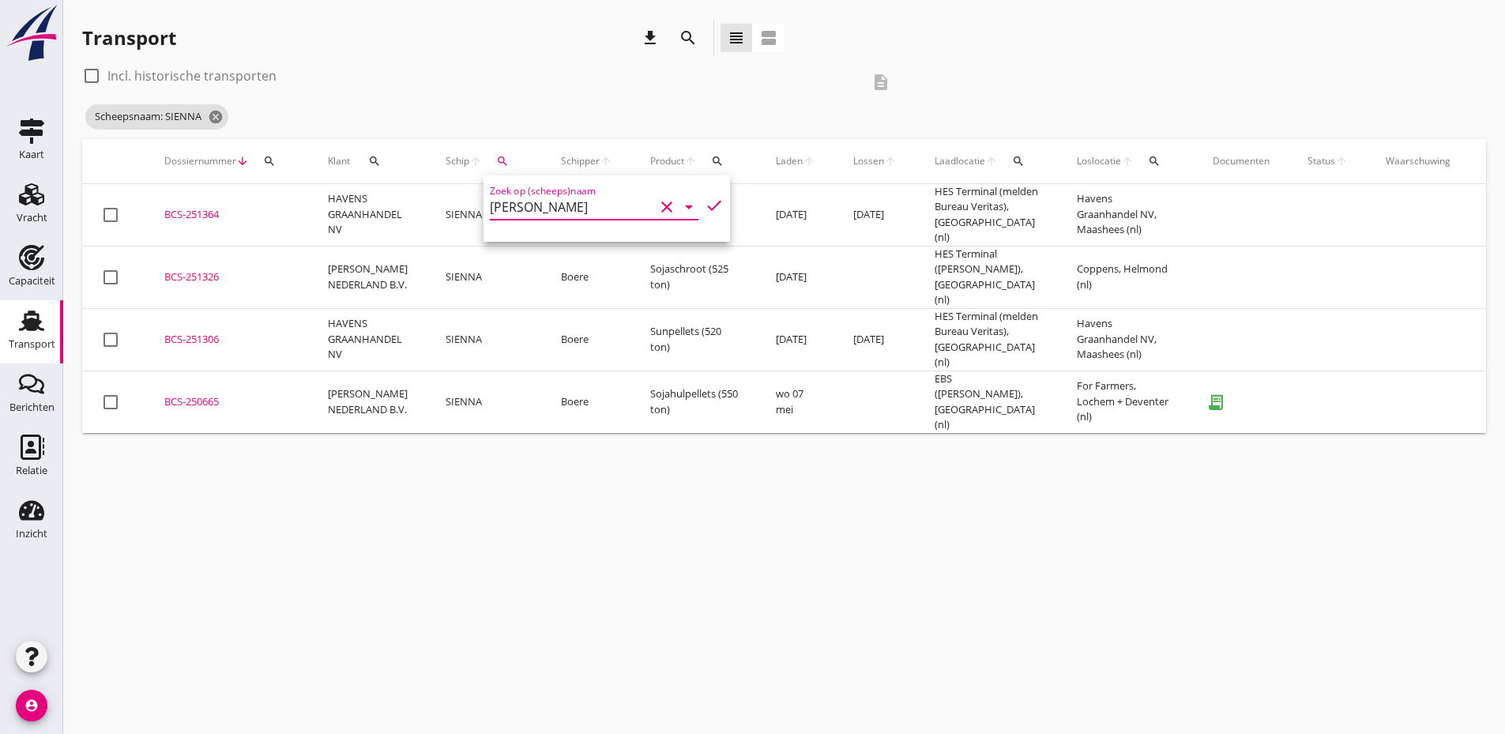
type input "[PERSON_NAME]"
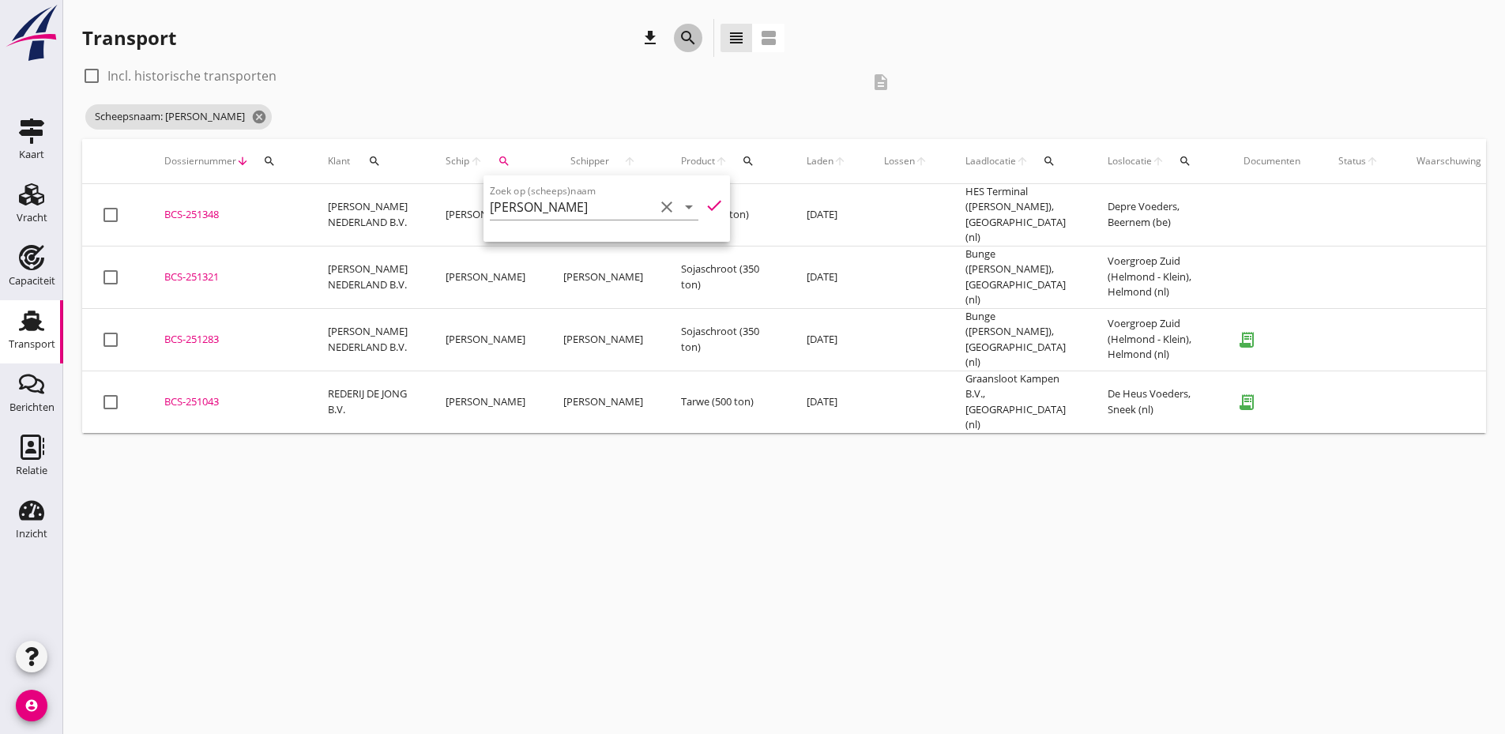
click at [691, 38] on icon "search" at bounding box center [688, 37] width 19 height 19
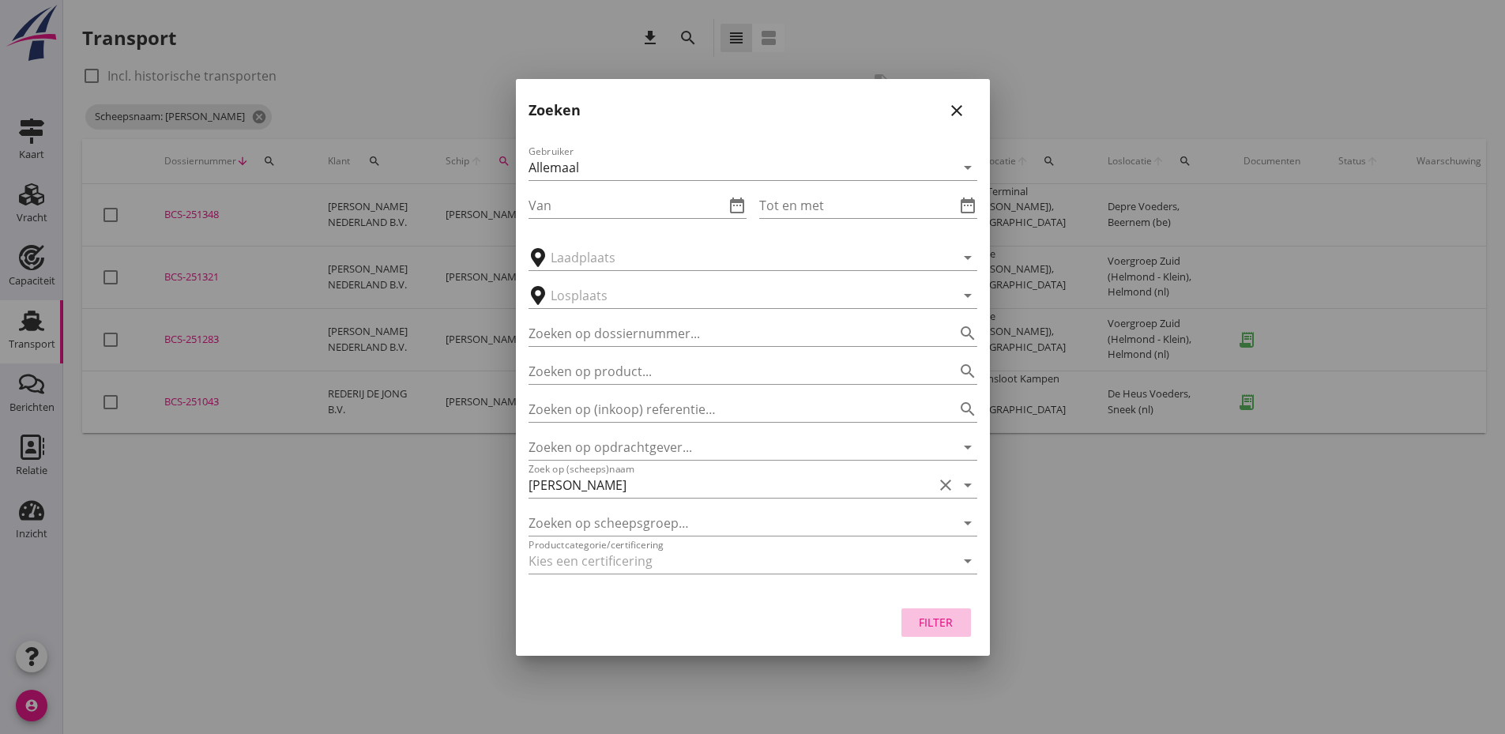
click at [923, 620] on div "Filter" at bounding box center [936, 622] width 44 height 17
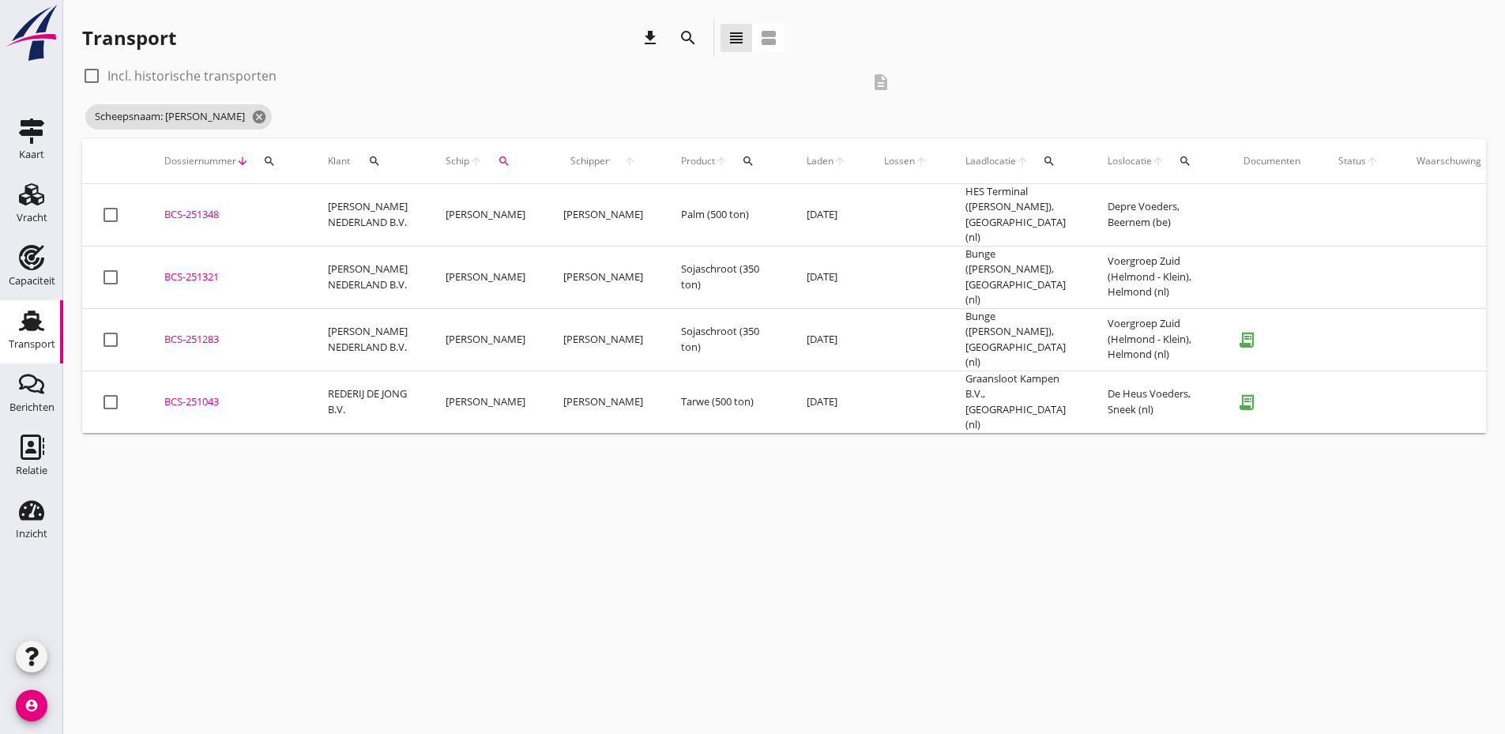
click at [277, 161] on div "search" at bounding box center [269, 161] width 28 height 13
click at [284, 209] on input "Zoeken op dossiernummer..." at bounding box center [344, 206] width 164 height 25
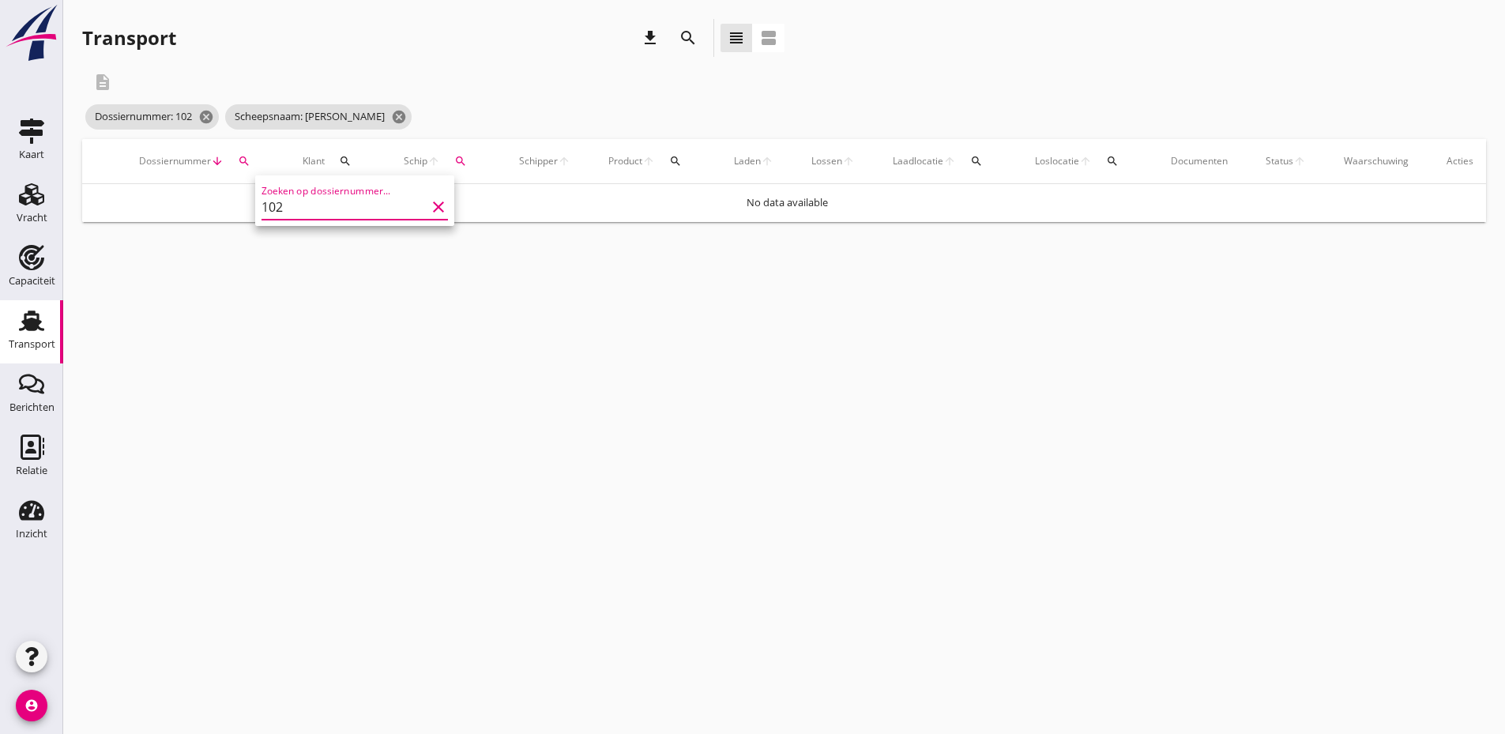
click at [284, 209] on input "102" at bounding box center [344, 206] width 164 height 25
type input "10"
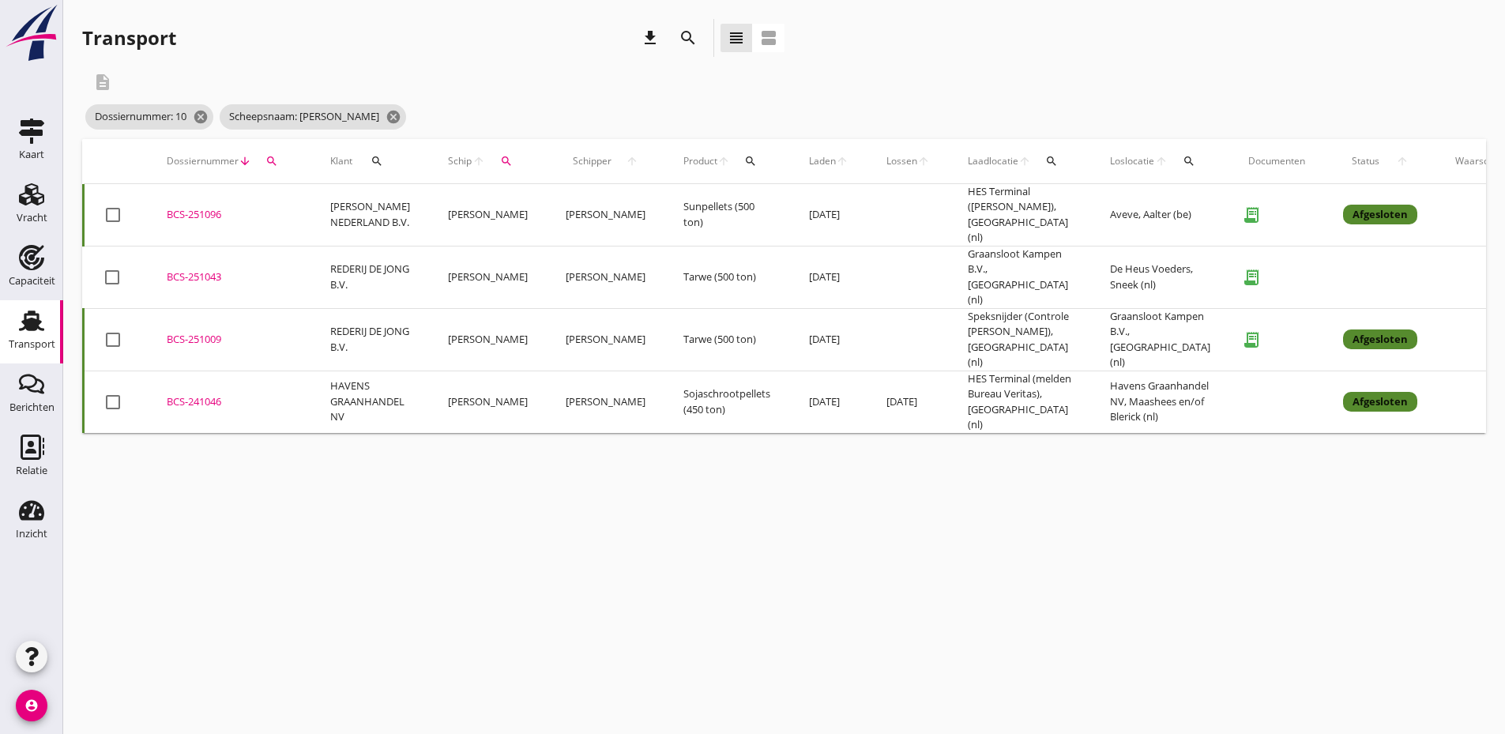
click at [500, 156] on icon "search" at bounding box center [506, 161] width 13 height 13
click at [660, 208] on icon "clear" at bounding box center [669, 207] width 19 height 19
click at [707, 209] on icon "check" at bounding box center [716, 205] width 19 height 19
type input "SIENNA"
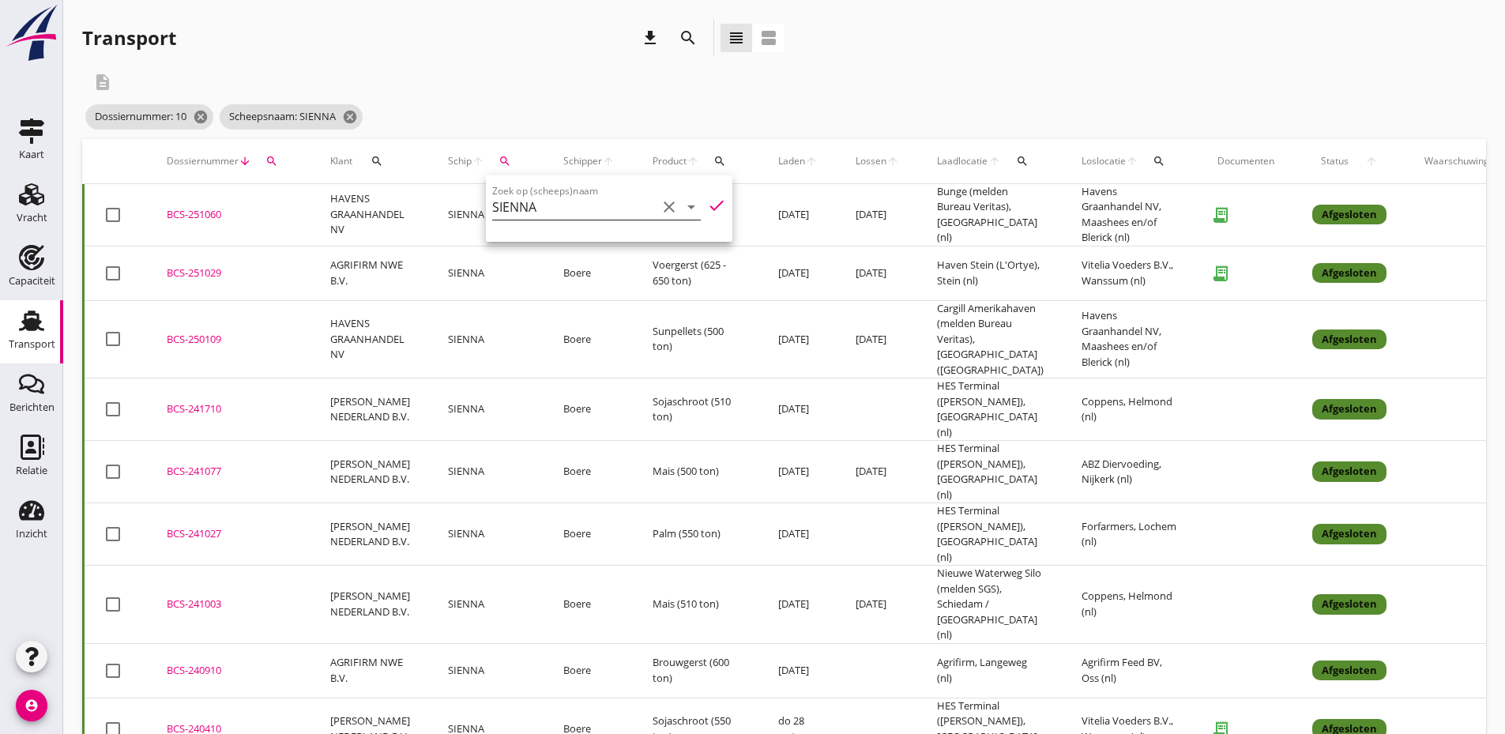
click at [473, 158] on icon "arrow_upward" at bounding box center [478, 161] width 13 height 13
click at [219, 210] on div "BCS-251060" at bounding box center [230, 215] width 126 height 16
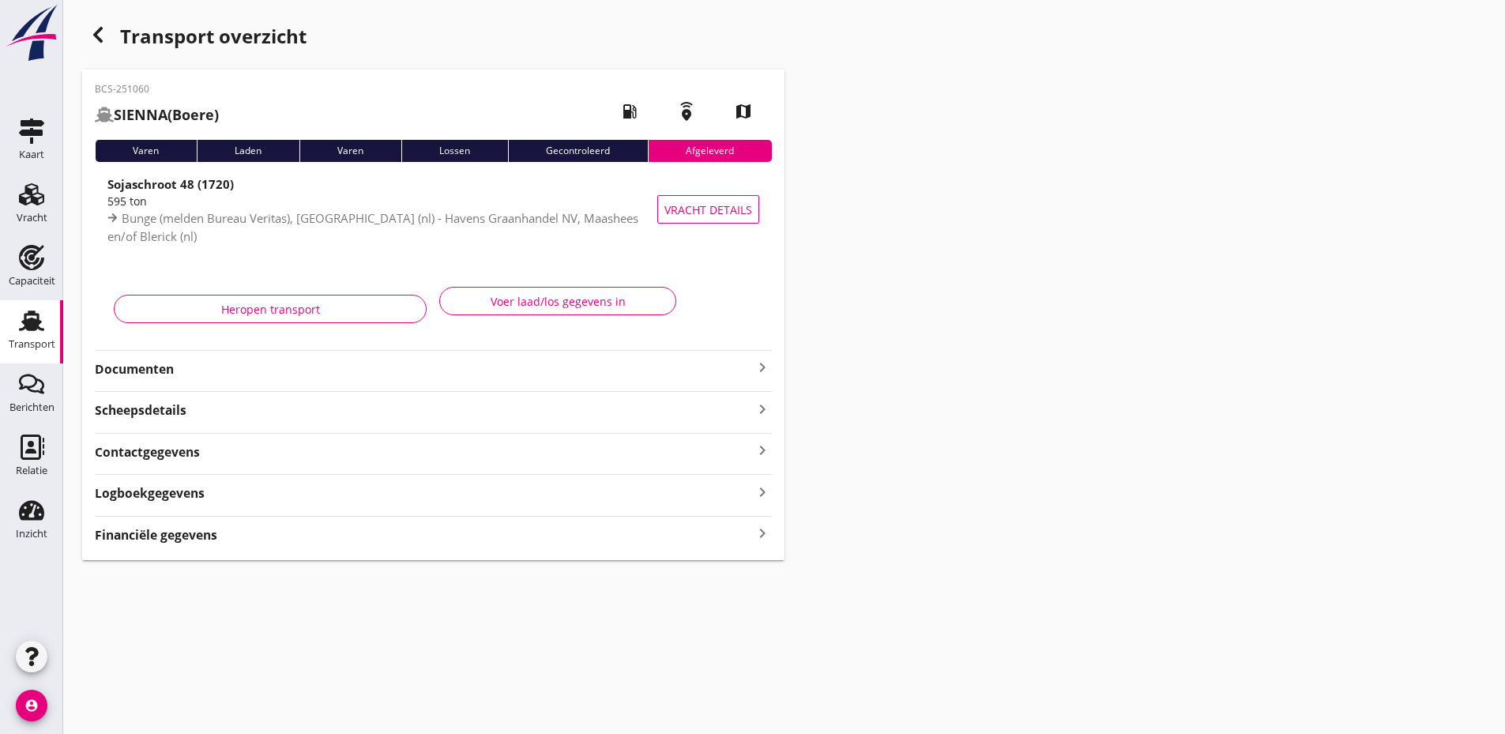
click at [620, 378] on strong "Documenten" at bounding box center [424, 369] width 658 height 18
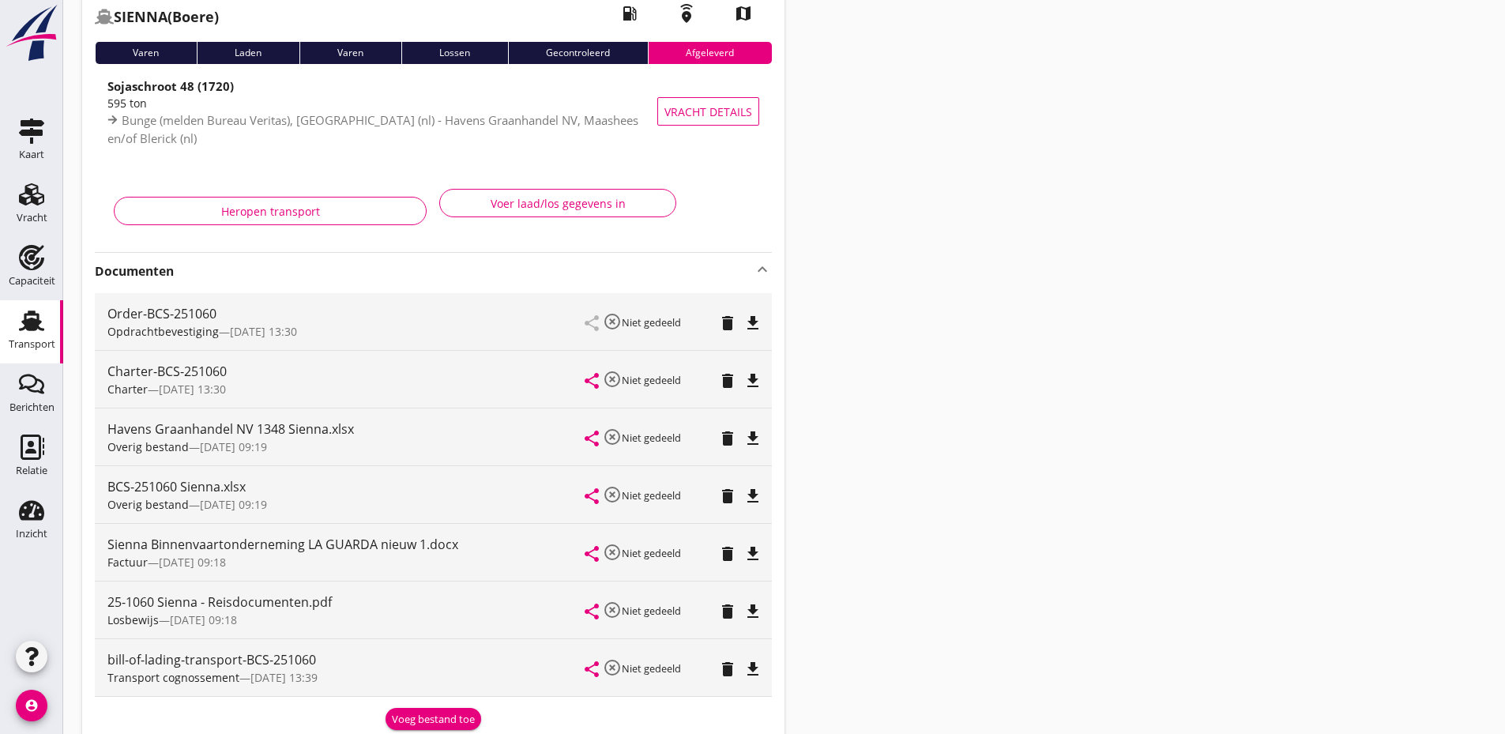
scroll to position [158, 0]
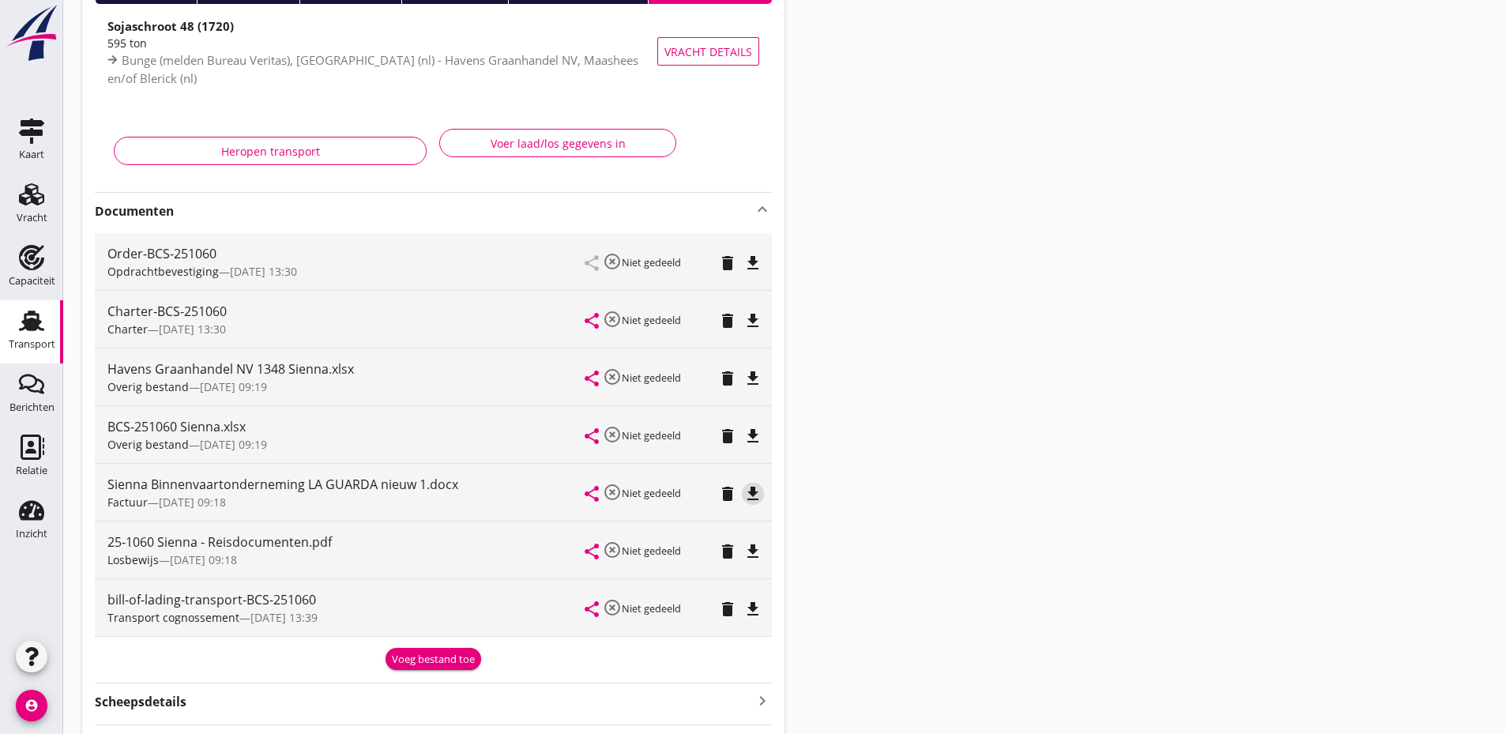
click at [755, 494] on icon "file_download" at bounding box center [753, 493] width 19 height 19
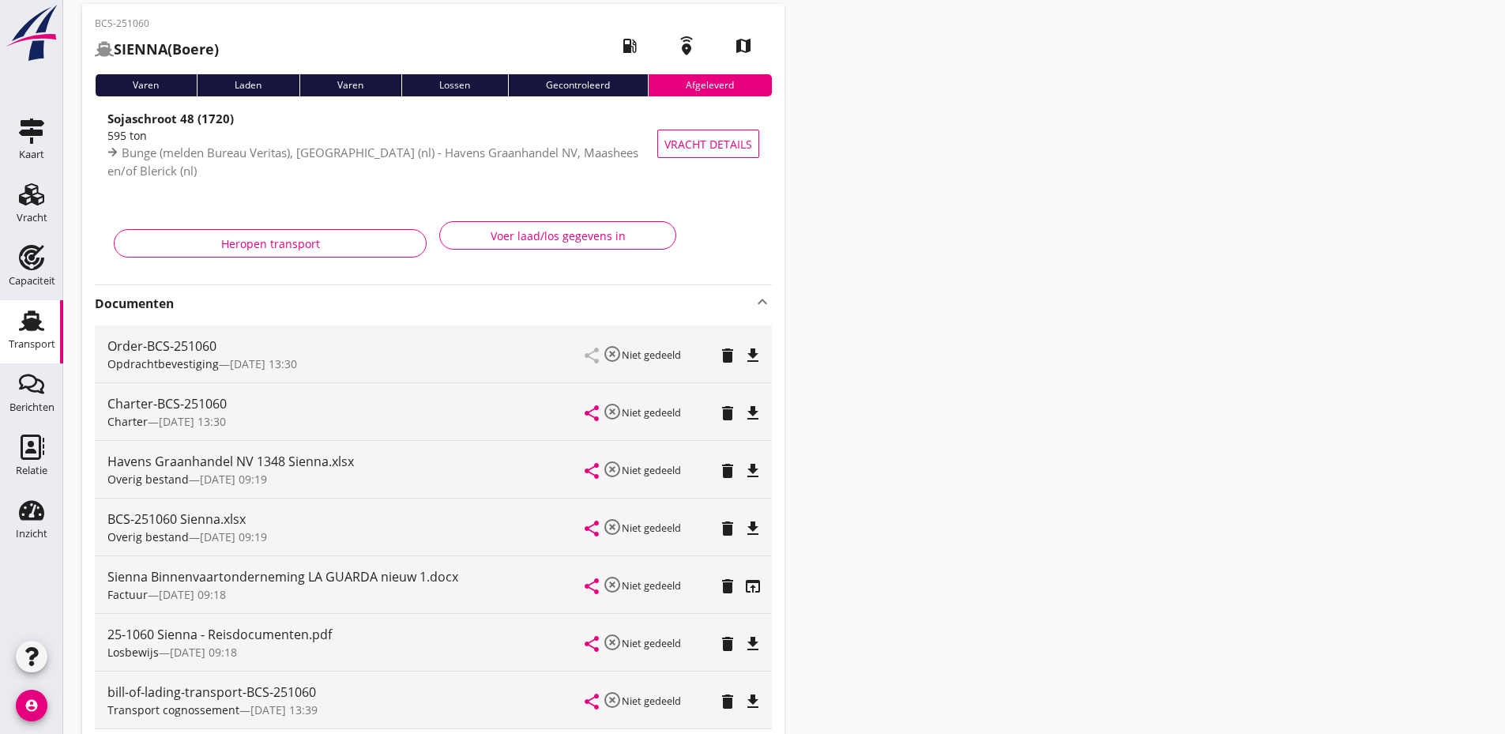
scroll to position [0, 0]
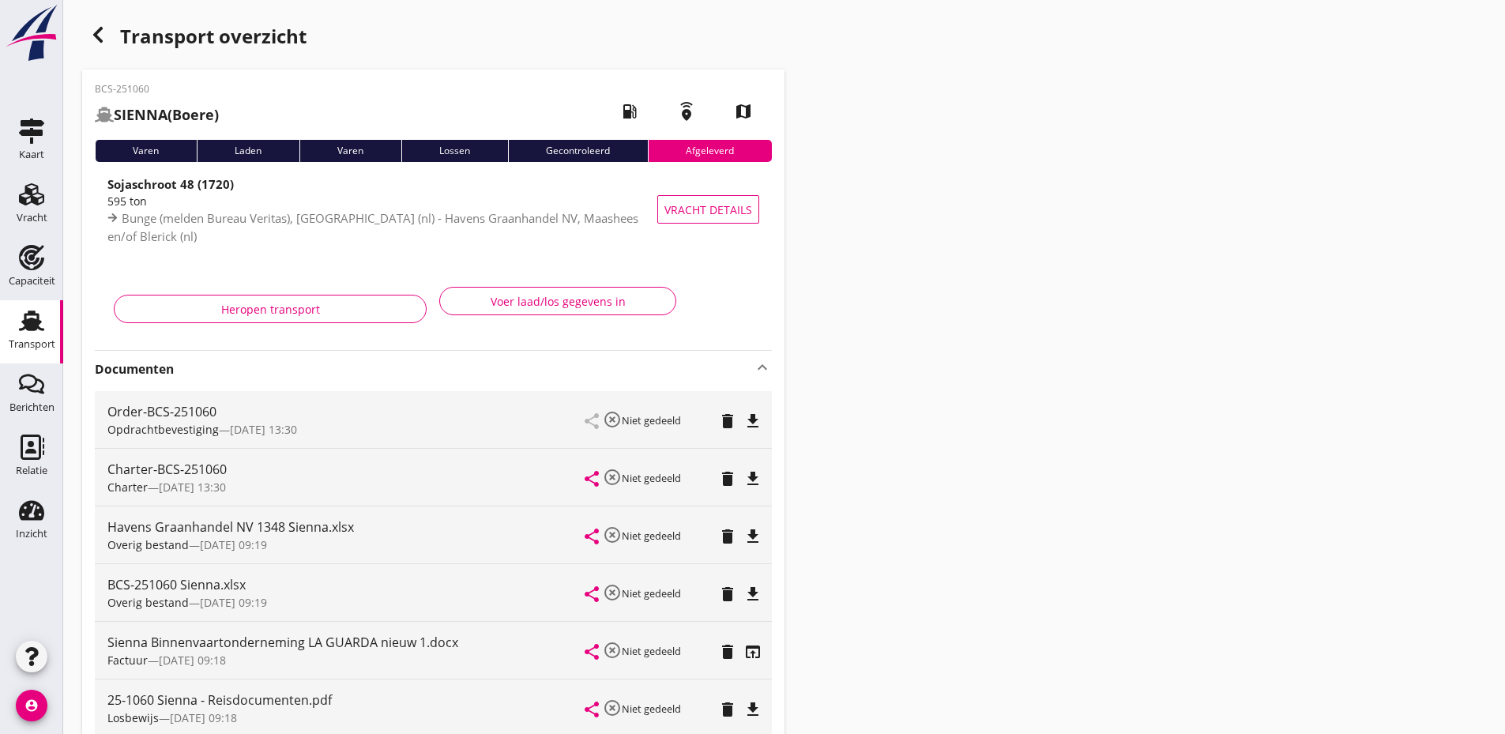
click at [95, 28] on icon "button" at bounding box center [98, 34] width 19 height 19
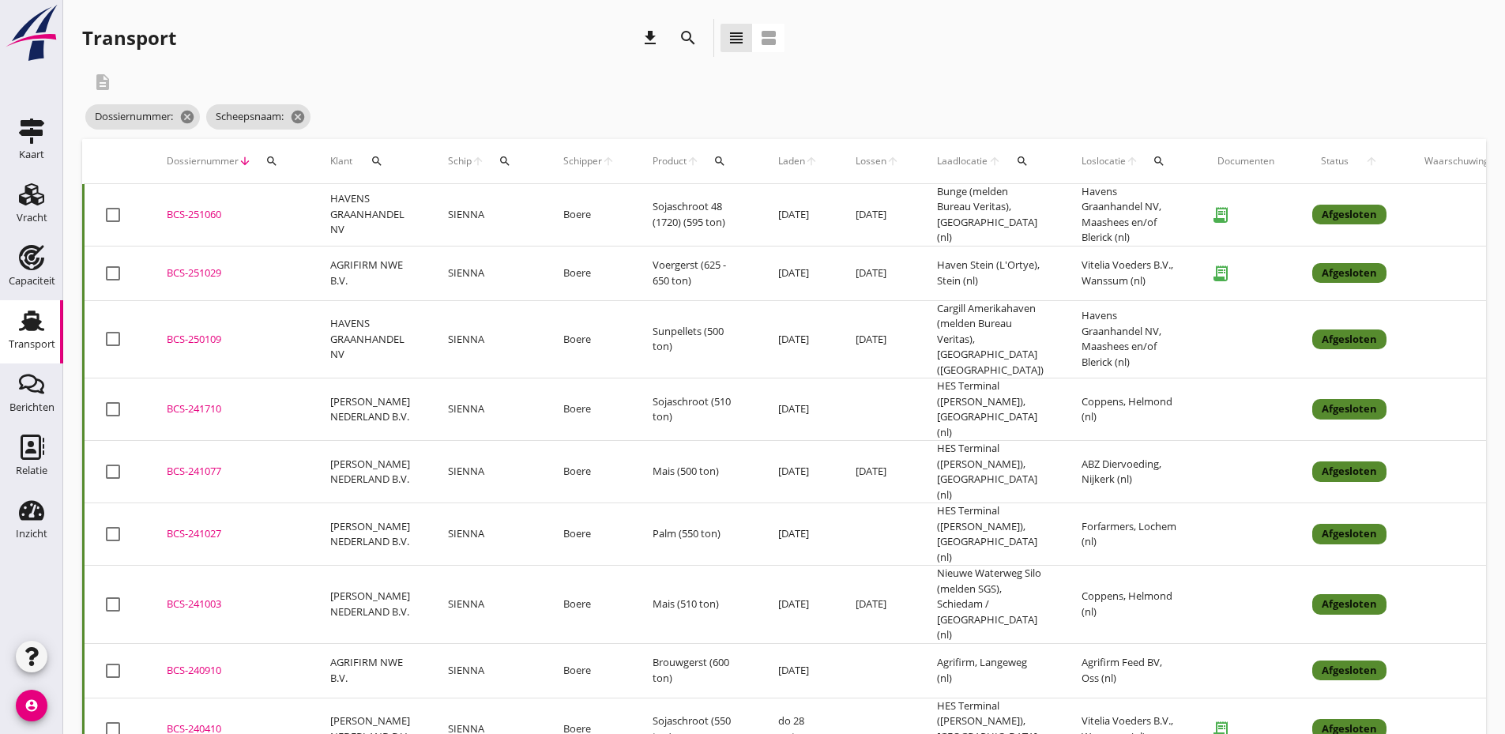
click at [204, 332] on div "BCS-250109" at bounding box center [230, 340] width 126 height 16
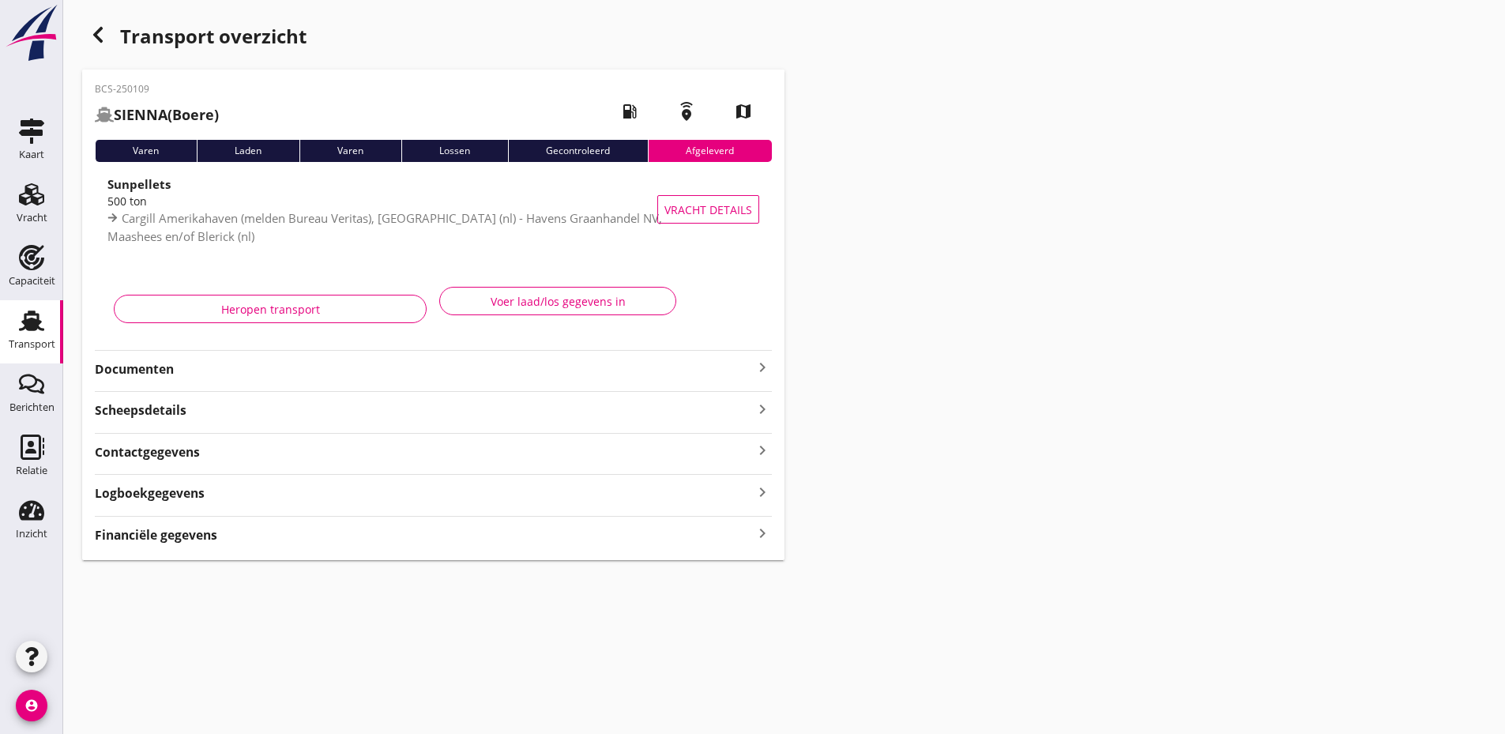
click at [761, 367] on icon "keyboard_arrow_right" at bounding box center [762, 367] width 19 height 19
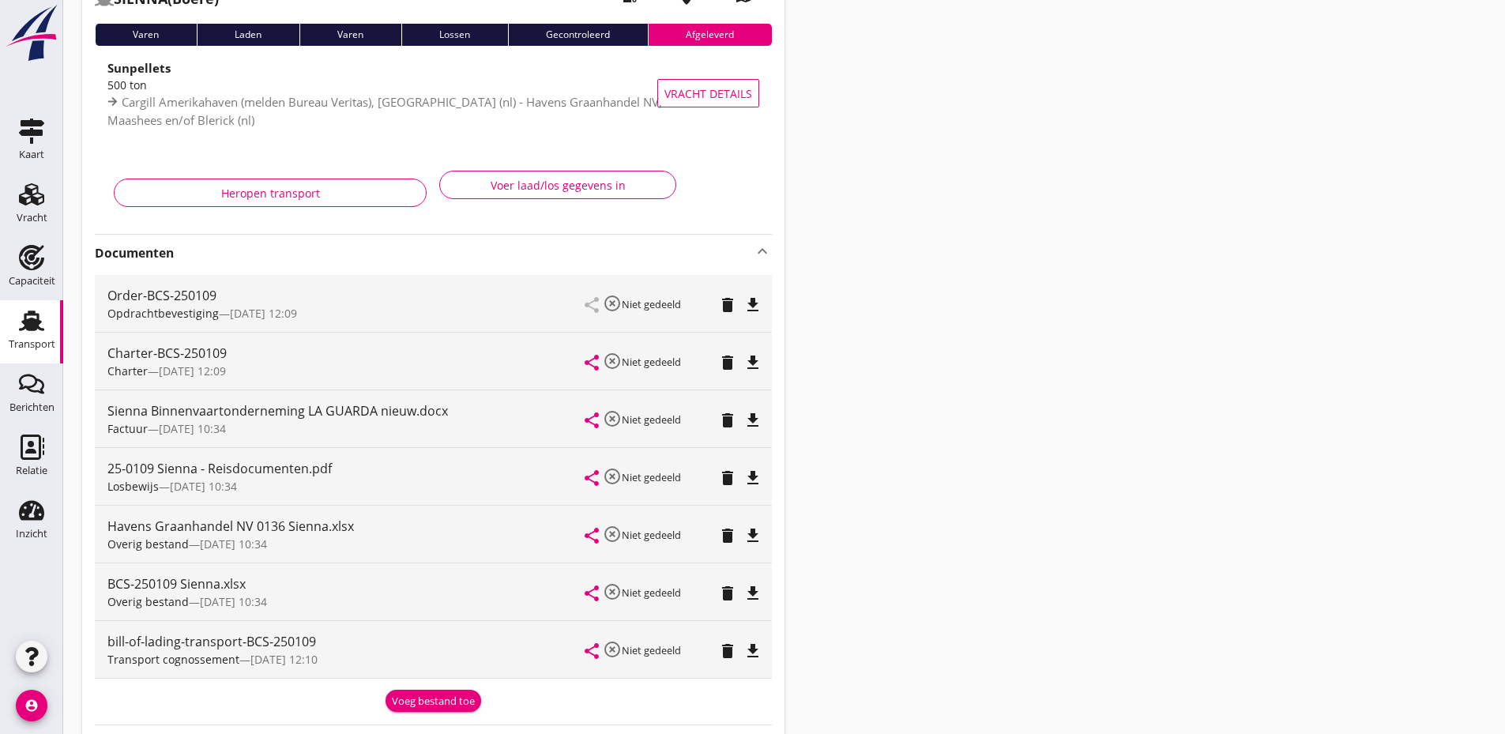
scroll to position [158, 0]
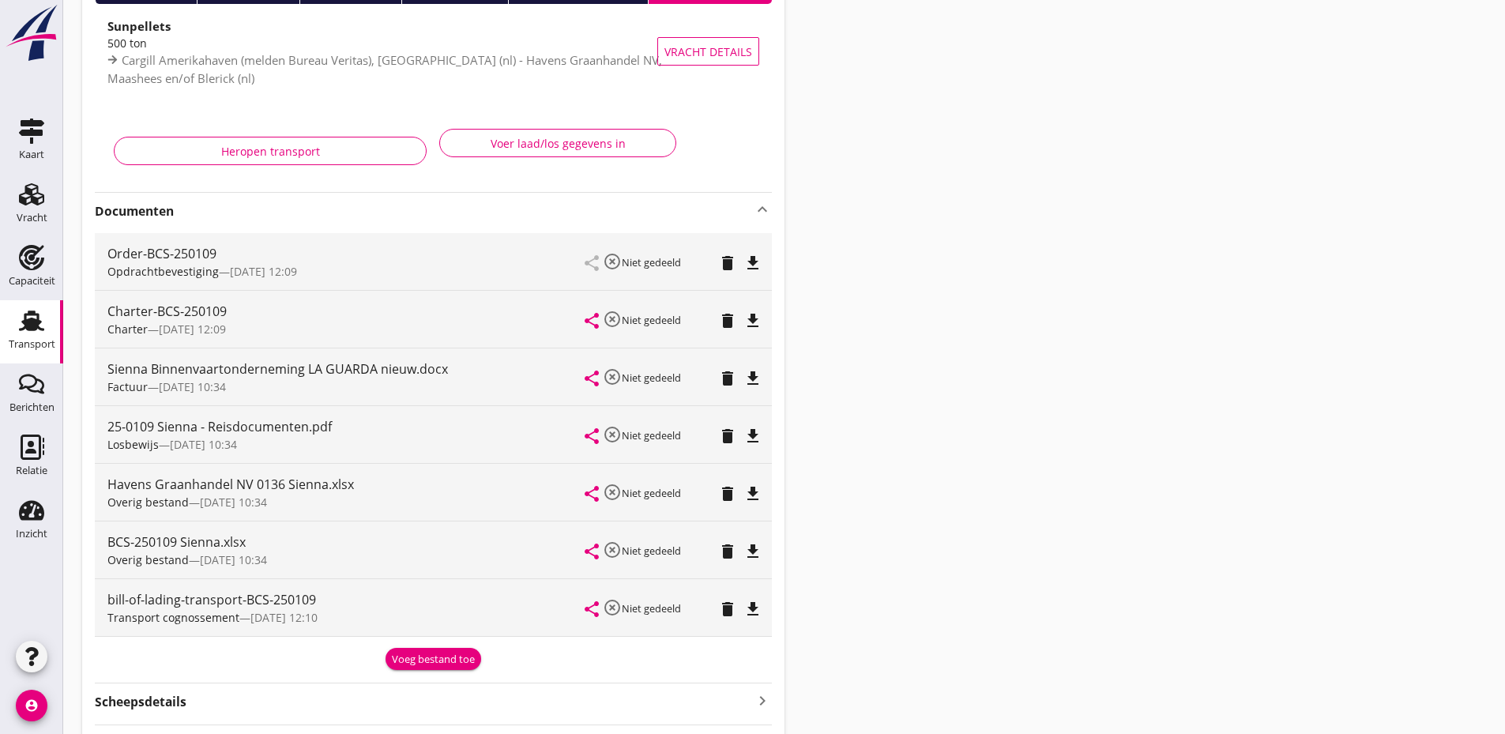
click at [753, 490] on icon "file_download" at bounding box center [753, 493] width 19 height 19
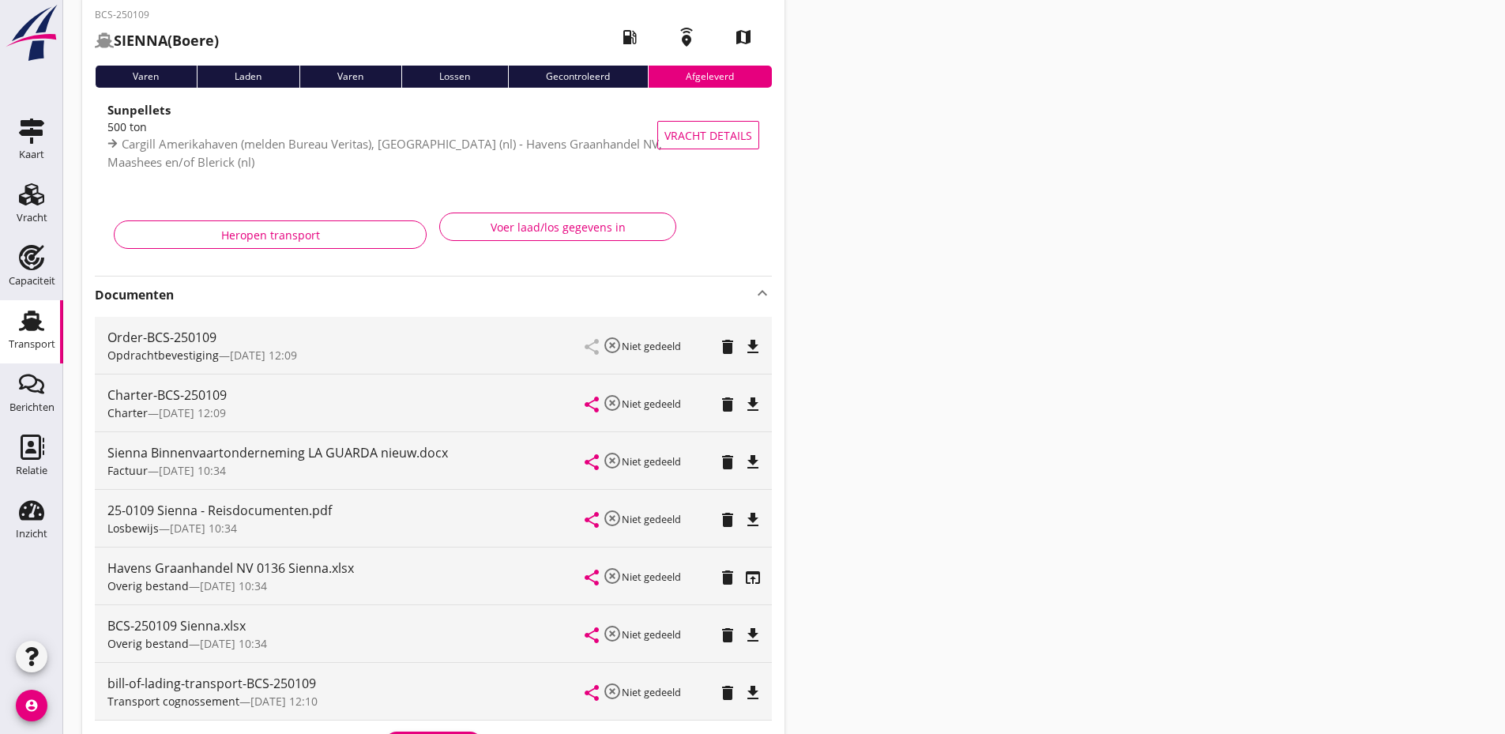
scroll to position [0, 0]
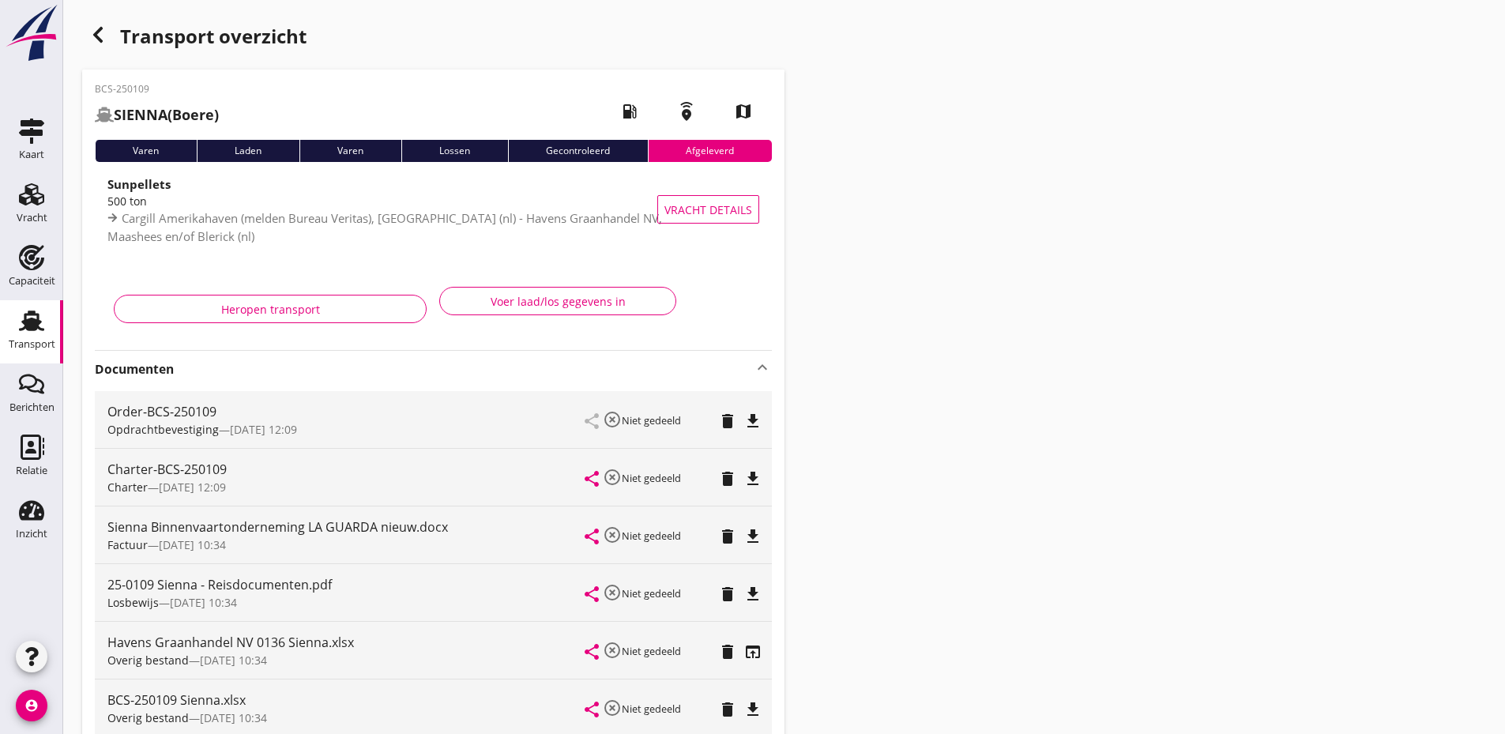
click at [91, 38] on icon "button" at bounding box center [98, 34] width 19 height 19
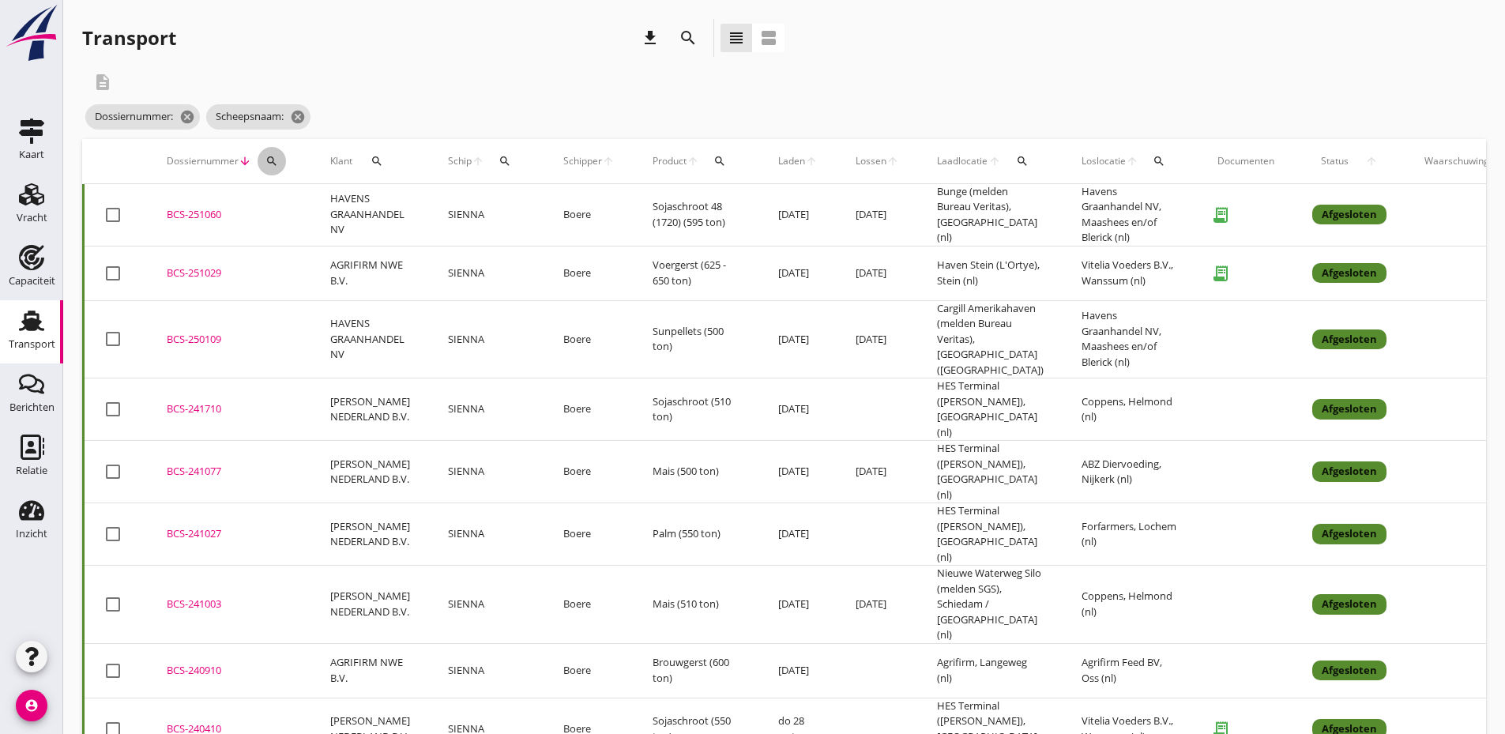
click at [270, 164] on icon "search" at bounding box center [272, 161] width 13 height 13
click at [280, 204] on input "Zoeken op dossiernummer..." at bounding box center [346, 206] width 164 height 25
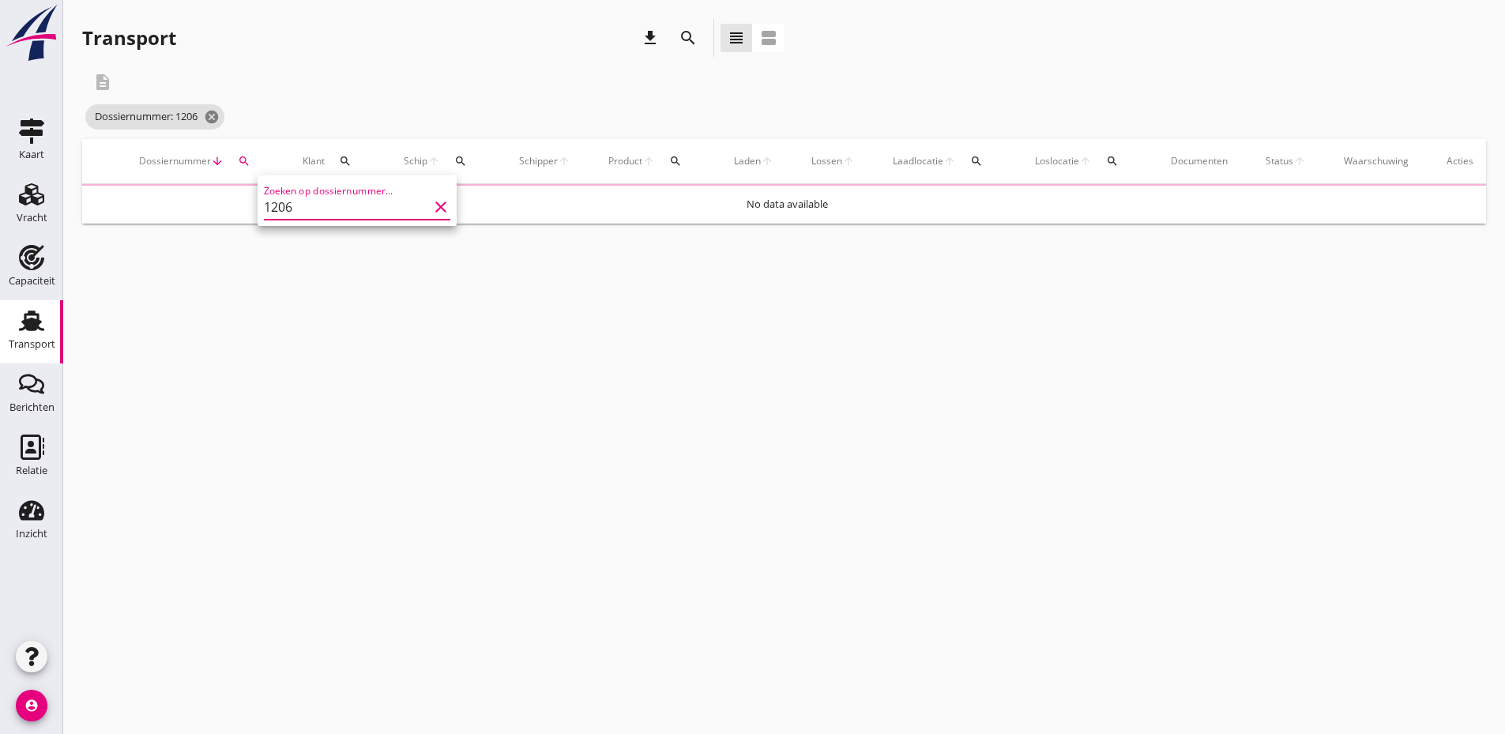
click at [280, 204] on input "1206" at bounding box center [346, 206] width 164 height 25
type input "1306"
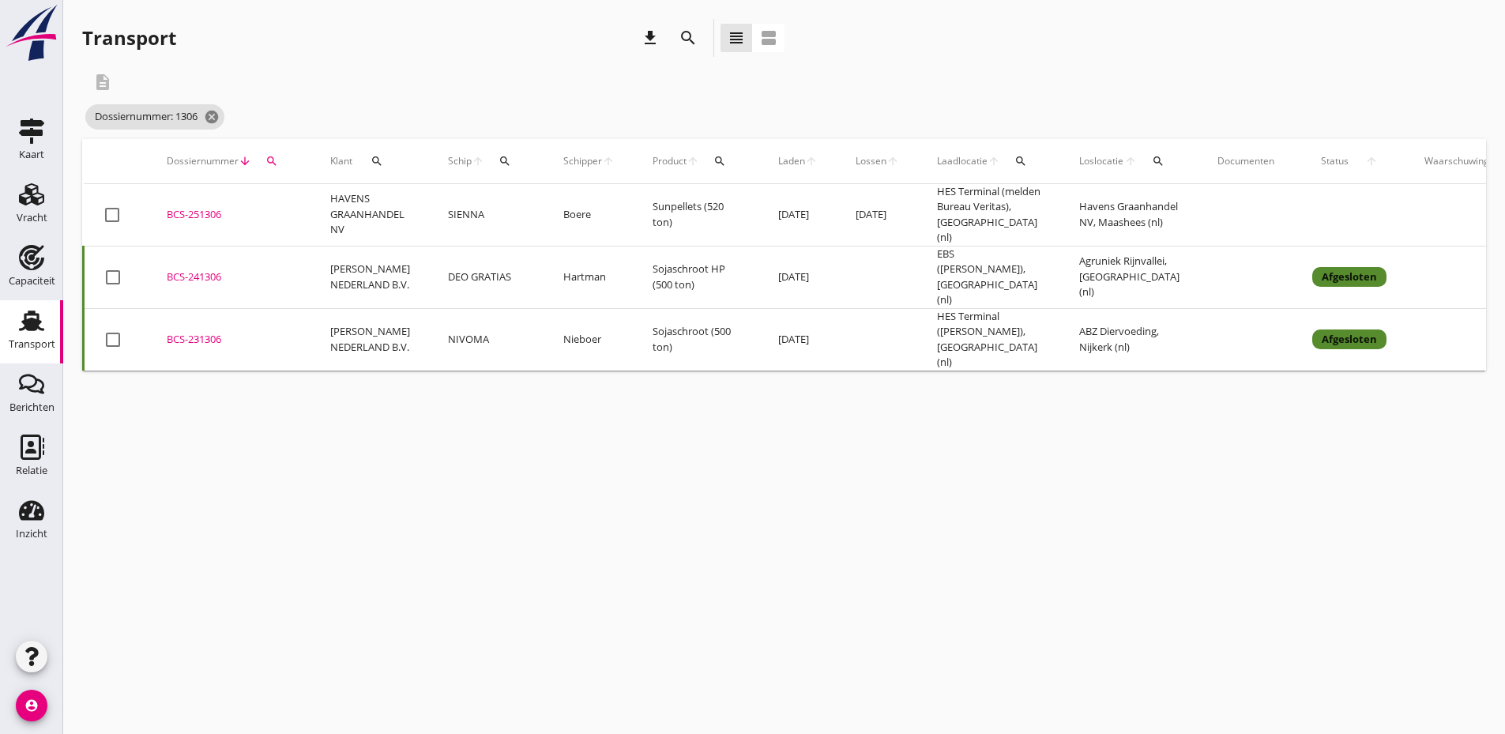
click at [220, 214] on div "BCS-251306" at bounding box center [230, 215] width 126 height 16
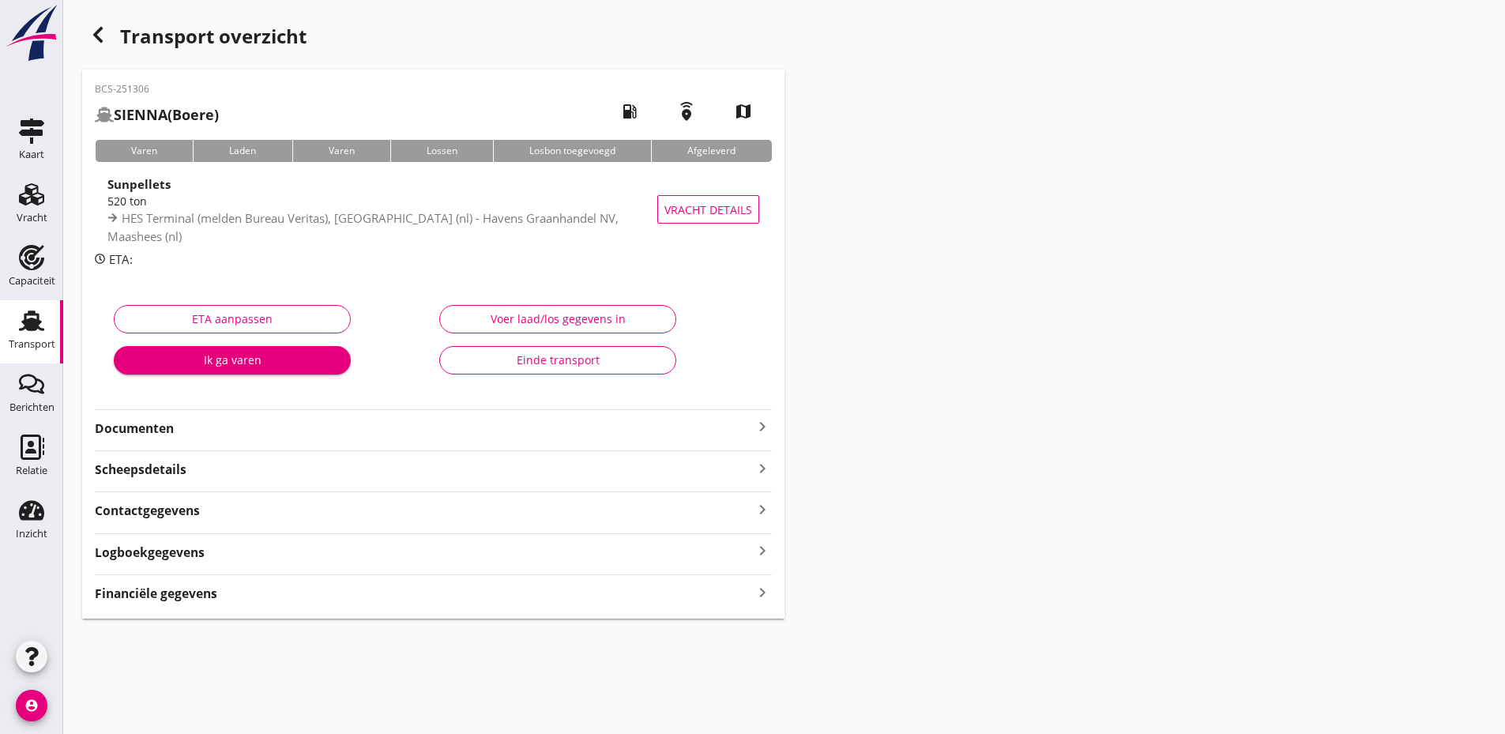
click at [287, 413] on div "Documenten keyboard_arrow_right" at bounding box center [433, 423] width 677 height 28
click at [288, 437] on strong "Documenten" at bounding box center [424, 429] width 658 height 18
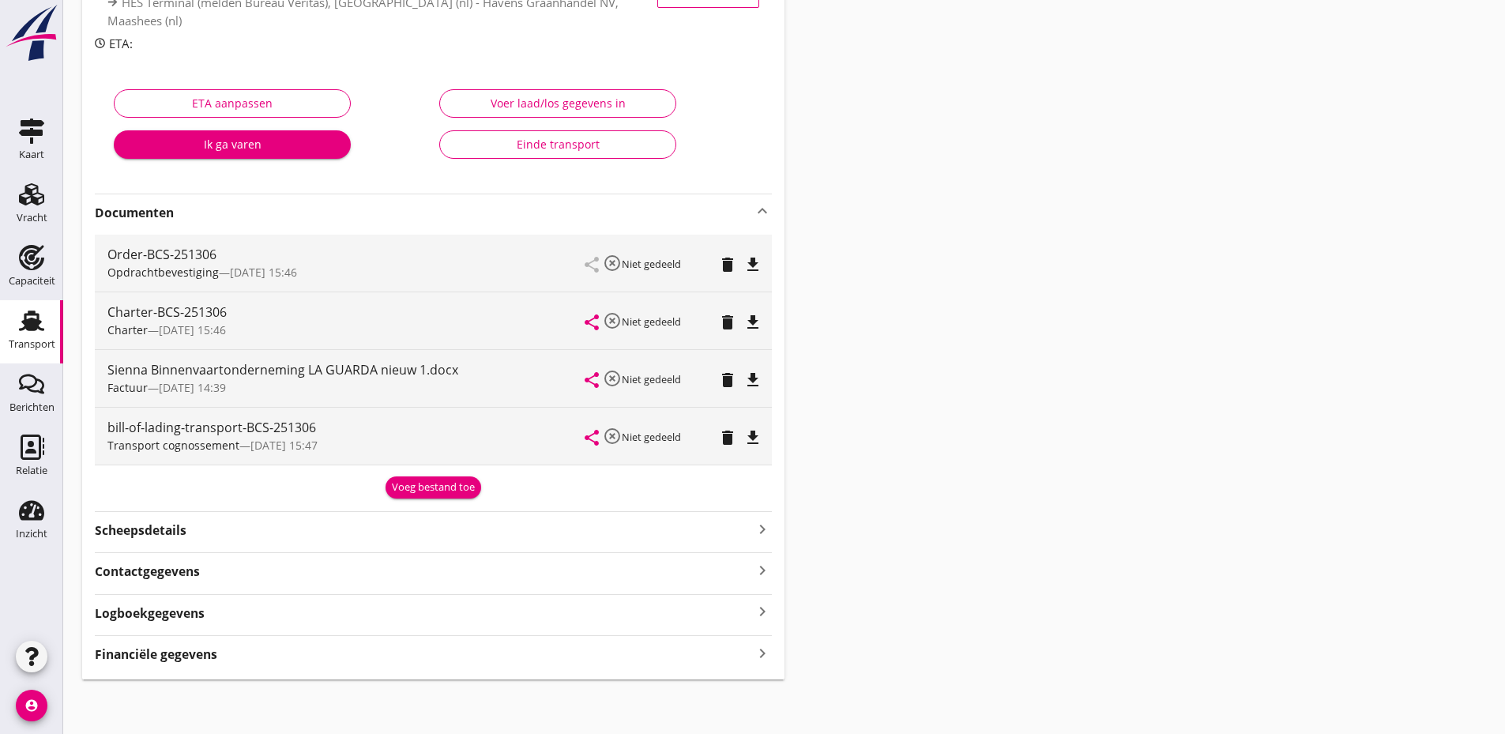
scroll to position [218, 0]
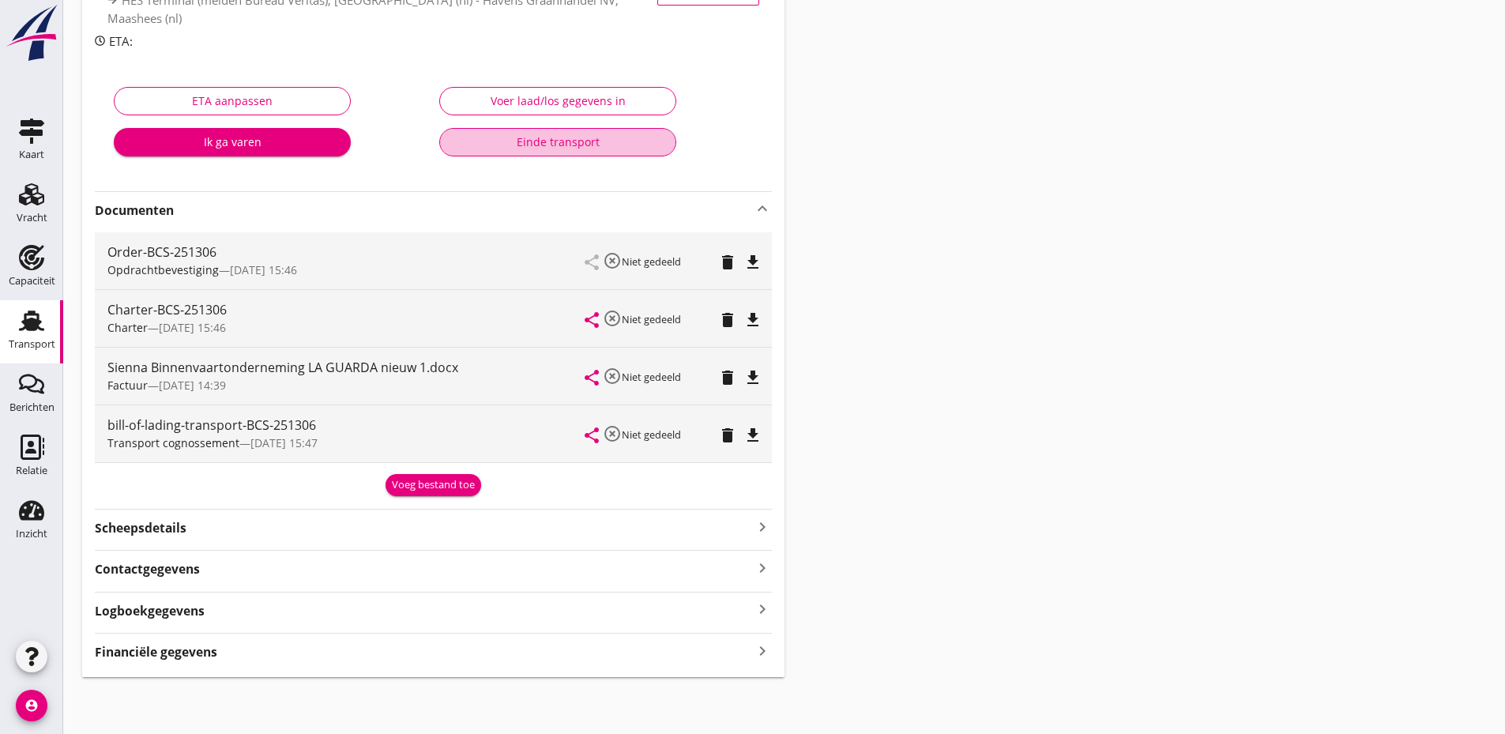
click at [571, 149] on div "Einde transport" at bounding box center [558, 142] width 210 height 17
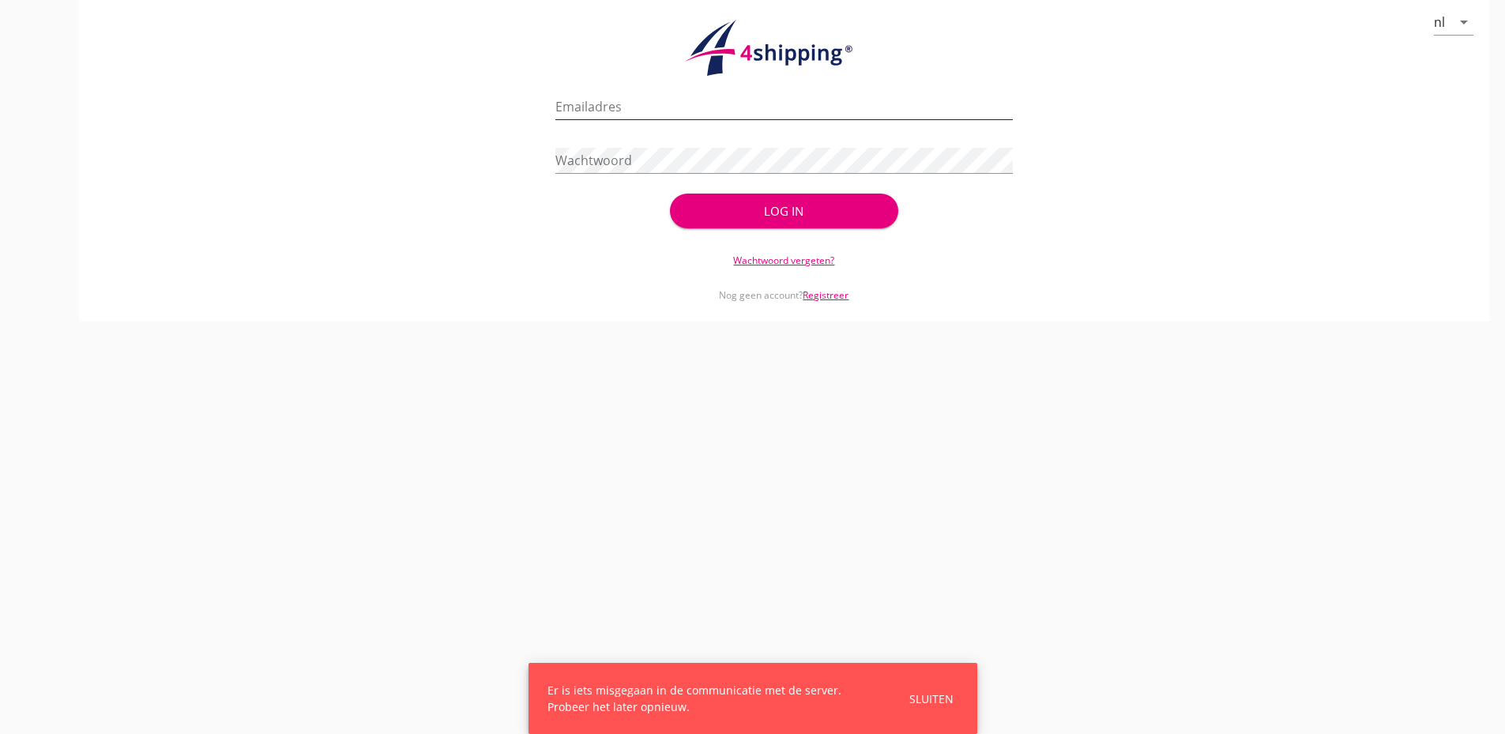
click at [630, 112] on input "Emailadres" at bounding box center [785, 106] width 458 height 25
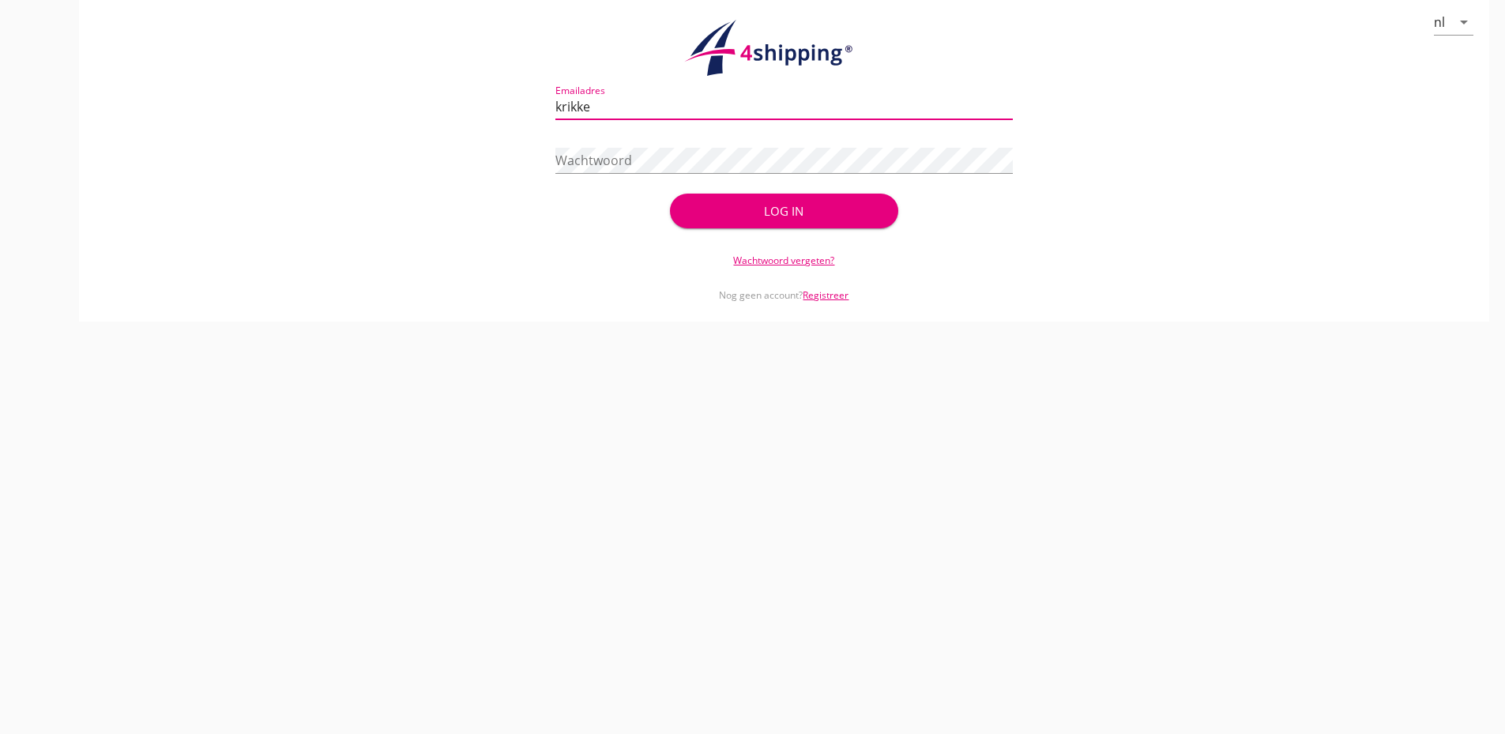
type input "[EMAIL_ADDRESS][DOMAIN_NAME]"
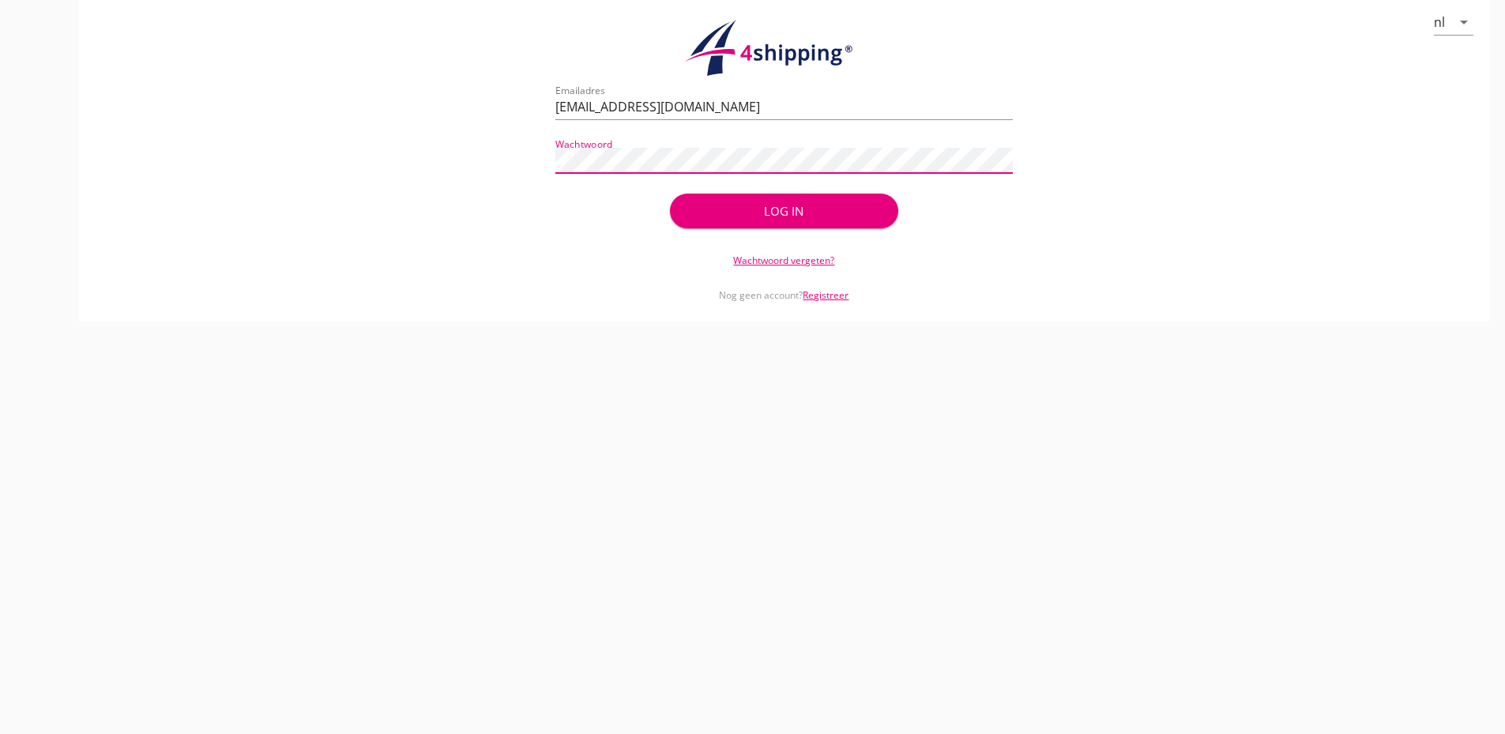
click at [670, 194] on button "Log in" at bounding box center [784, 211] width 228 height 35
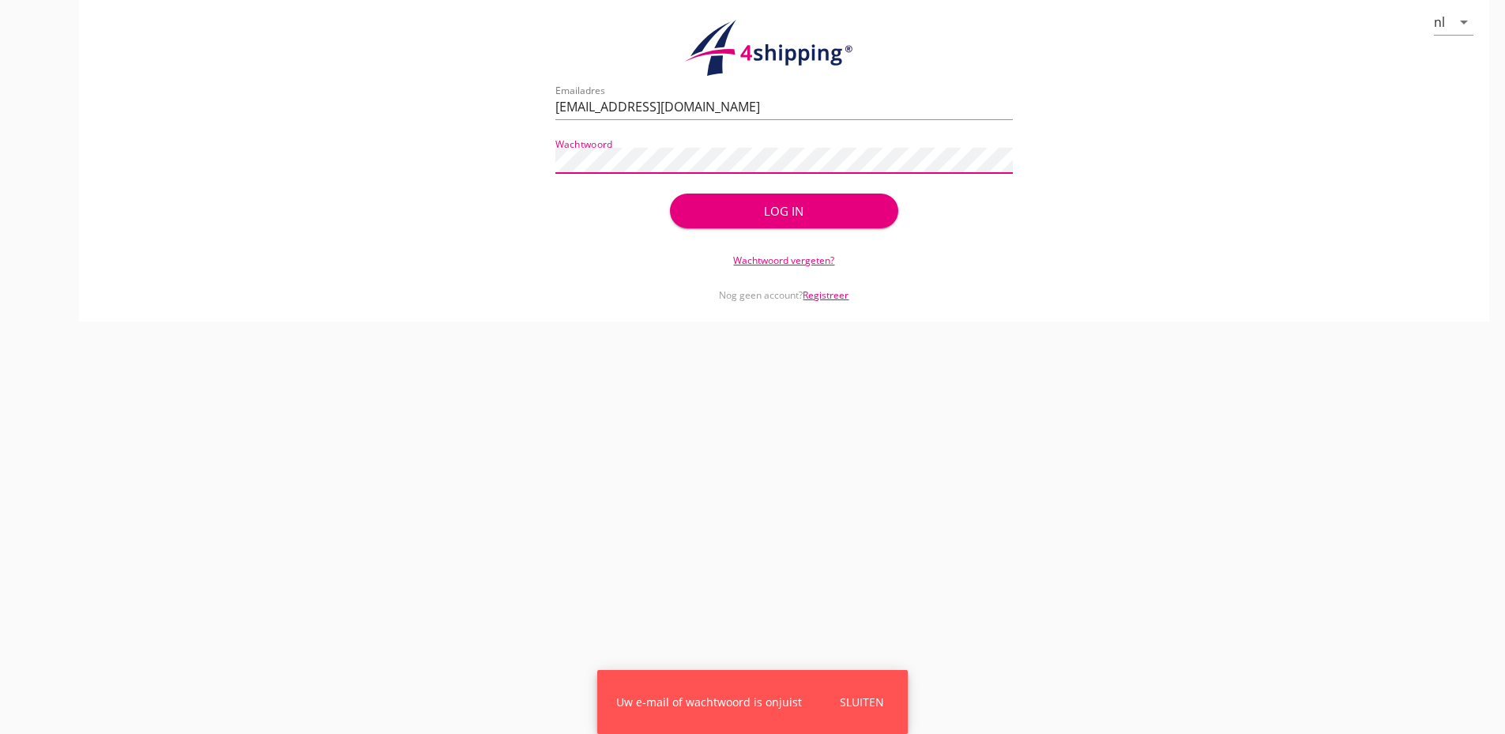
click at [375, 134] on div "check_circle Uw account is succesvol geactiveerd. U kunt nu inloggen met uw inl…" at bounding box center [784, 157] width 1373 height 152
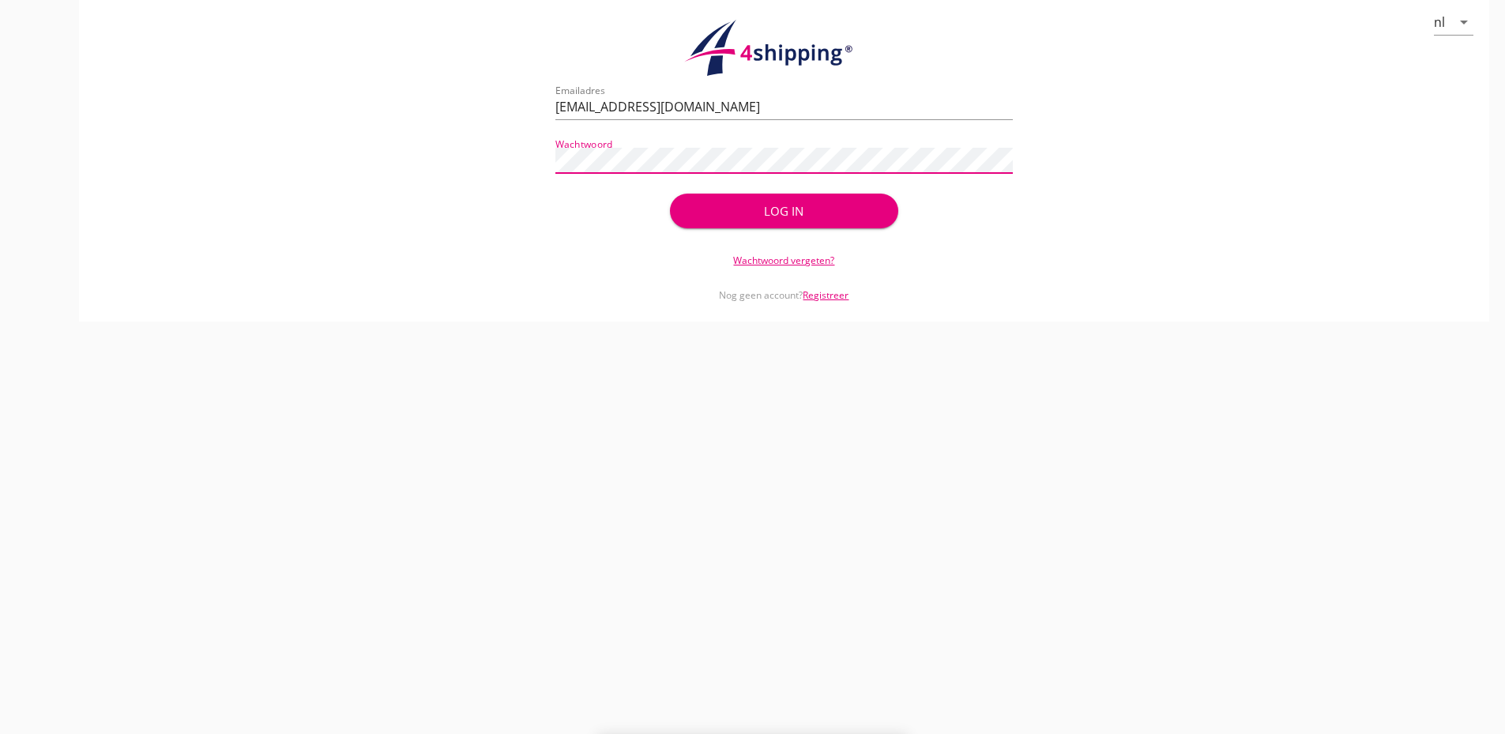
click at [670, 194] on button "Log in" at bounding box center [784, 211] width 228 height 35
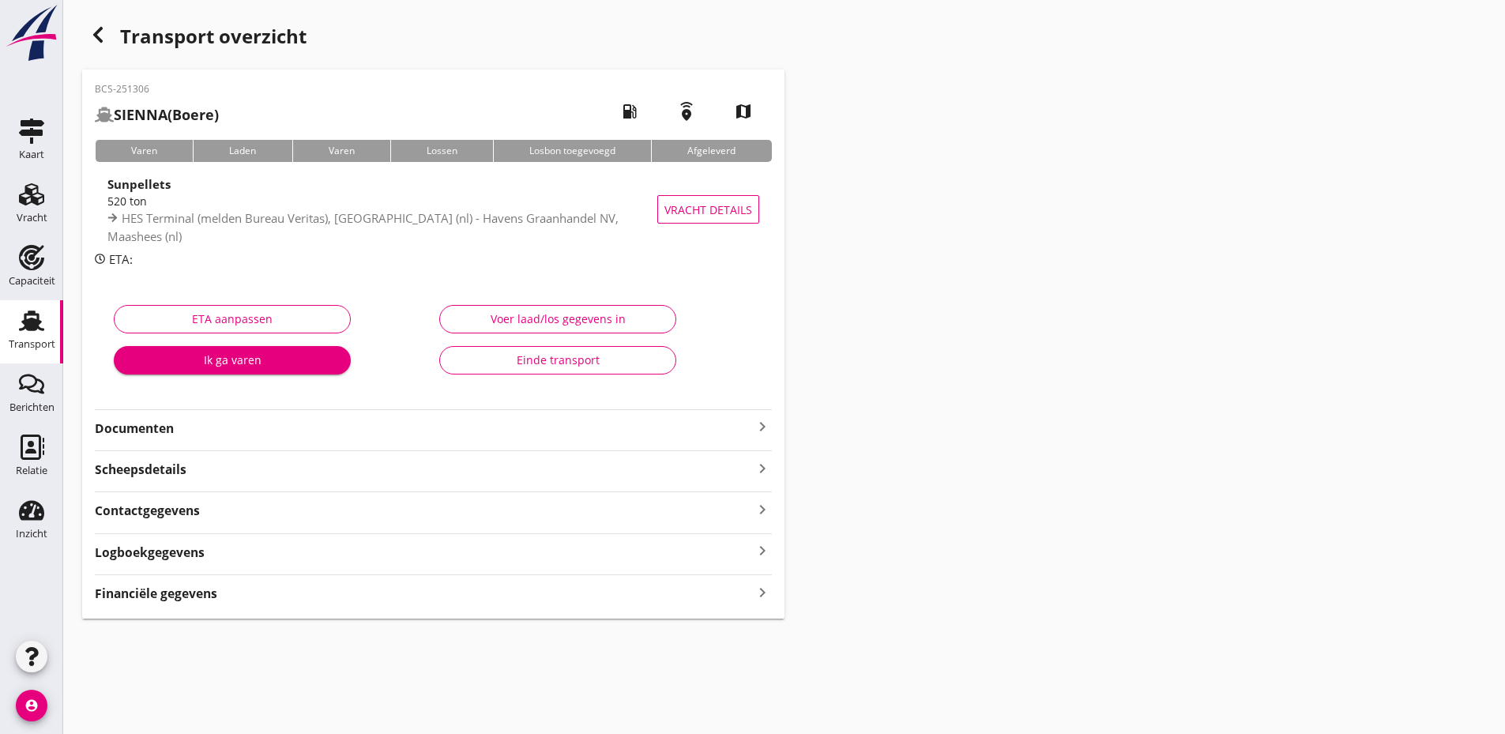
click at [673, 436] on strong "Documenten" at bounding box center [424, 429] width 658 height 18
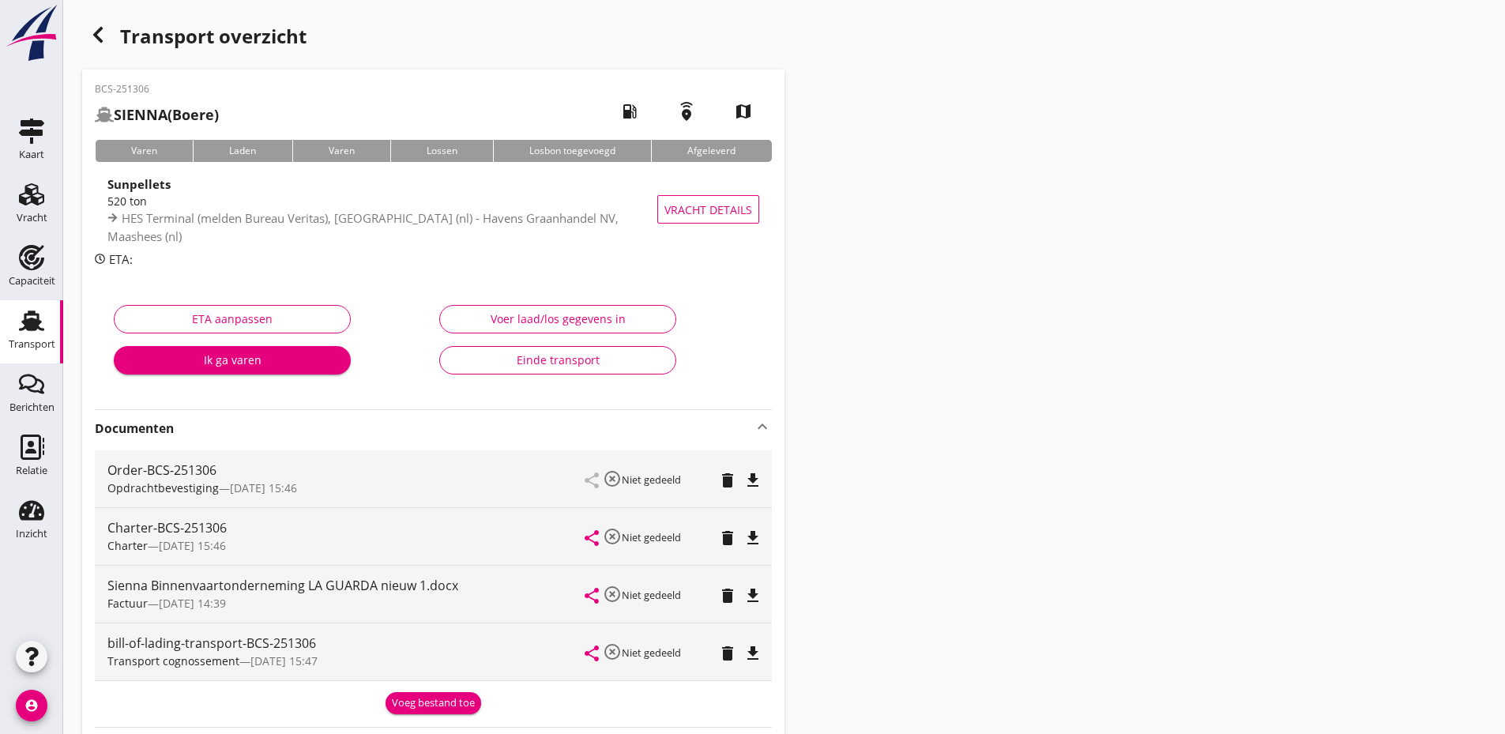
scroll to position [158, 0]
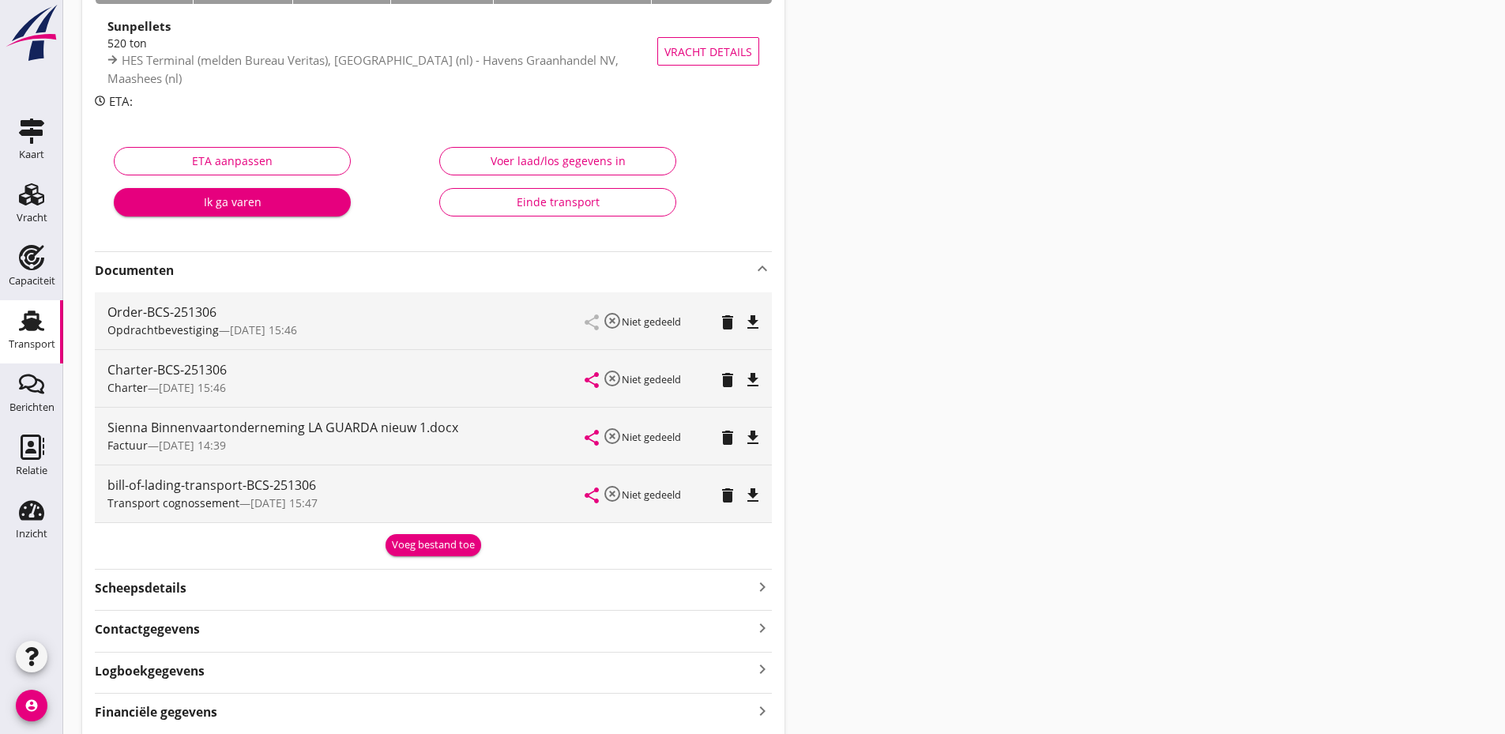
click at [428, 544] on div "Voeg bestand toe" at bounding box center [433, 545] width 83 height 16
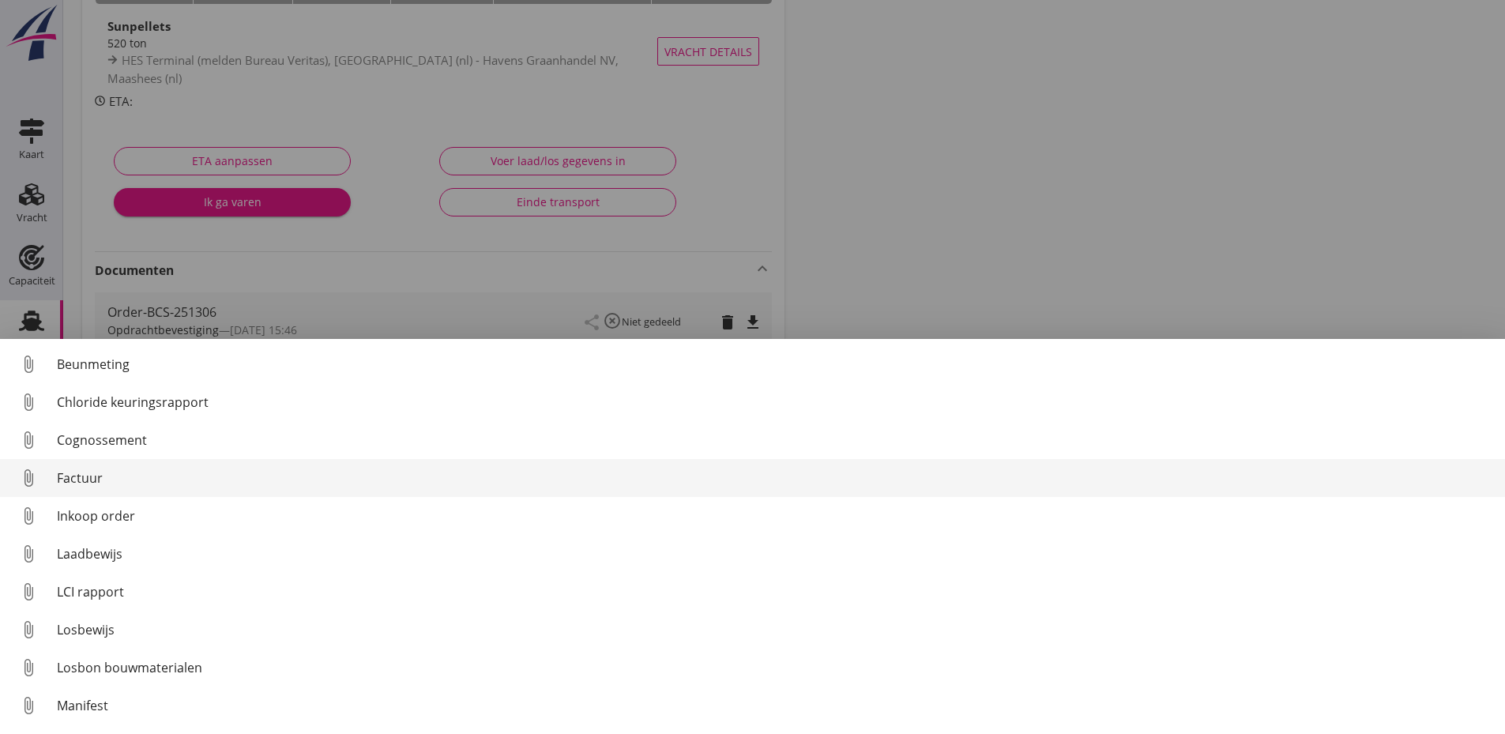
click at [51, 462] on link "attach_file Factuur" at bounding box center [752, 478] width 1505 height 38
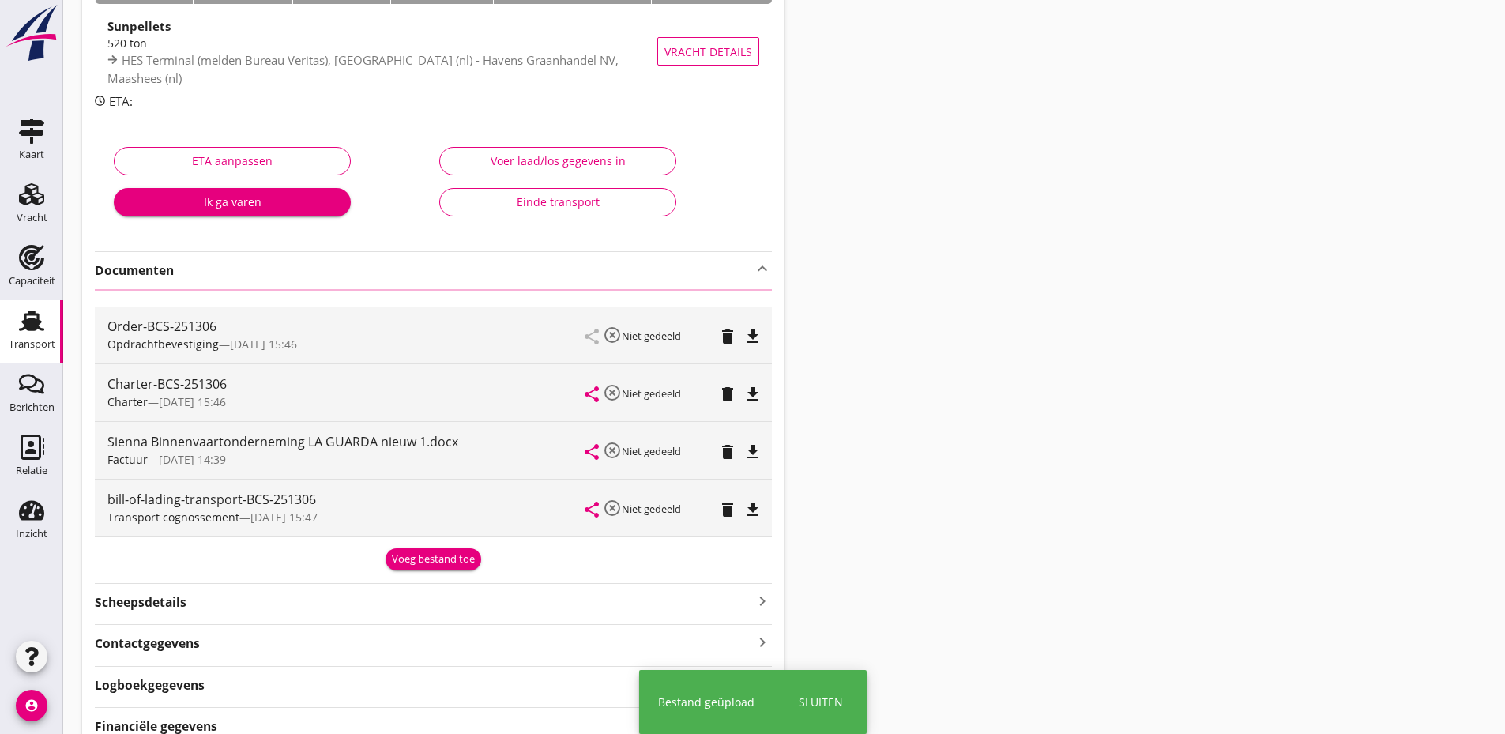
click at [439, 509] on div "bill-of-lading-transport-BCS-251306" at bounding box center [346, 499] width 478 height 19
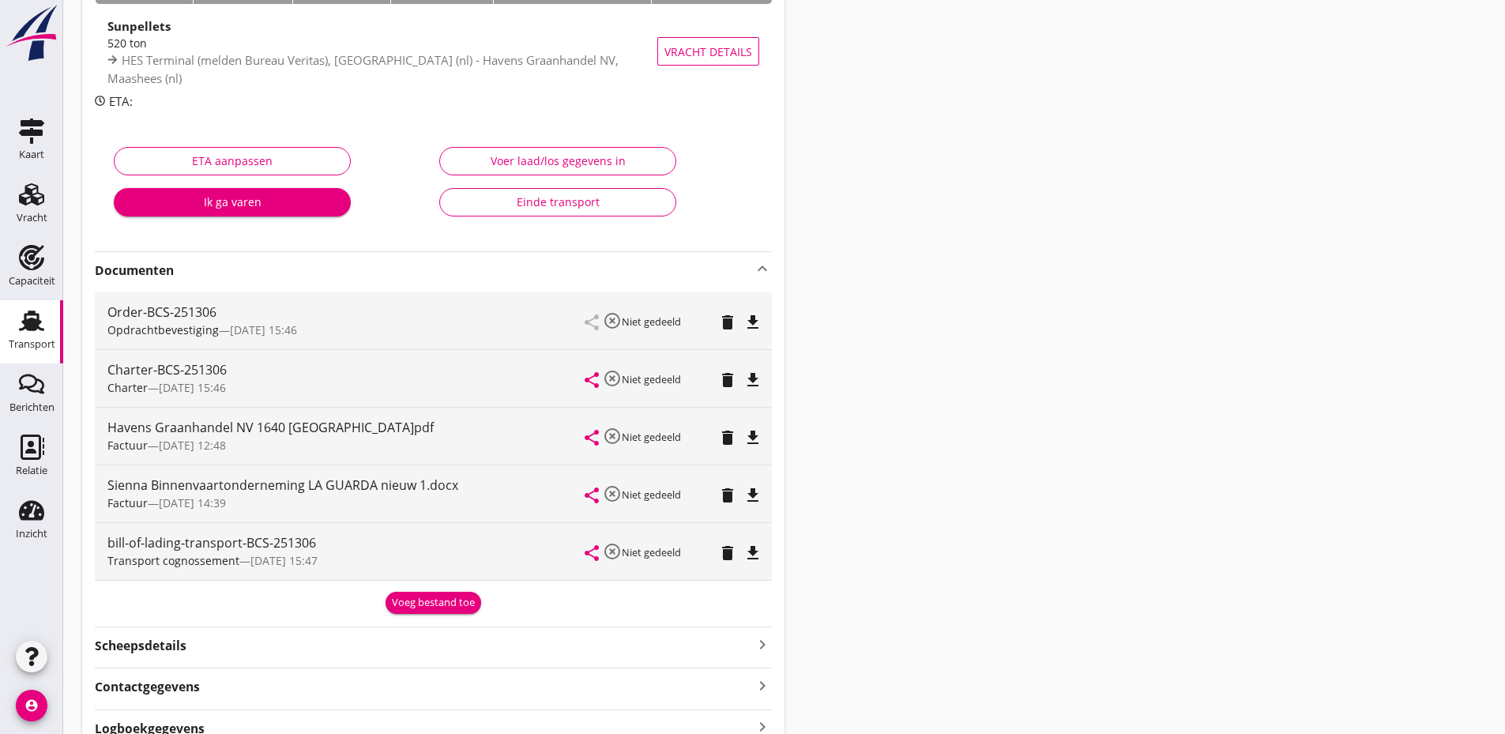
click at [408, 611] on button "Voeg bestand toe" at bounding box center [434, 603] width 96 height 22
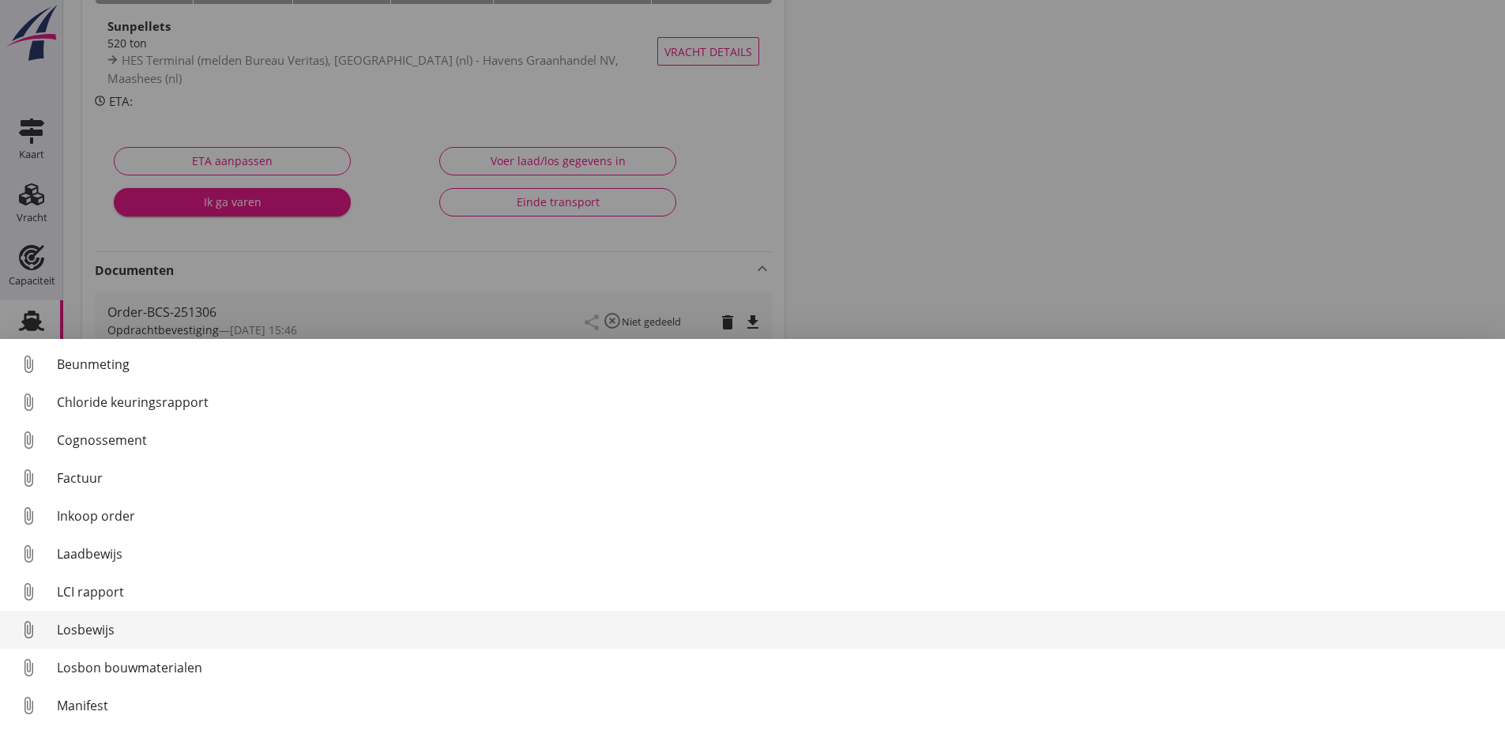
click at [98, 628] on div "Losbewijs" at bounding box center [775, 629] width 1436 height 19
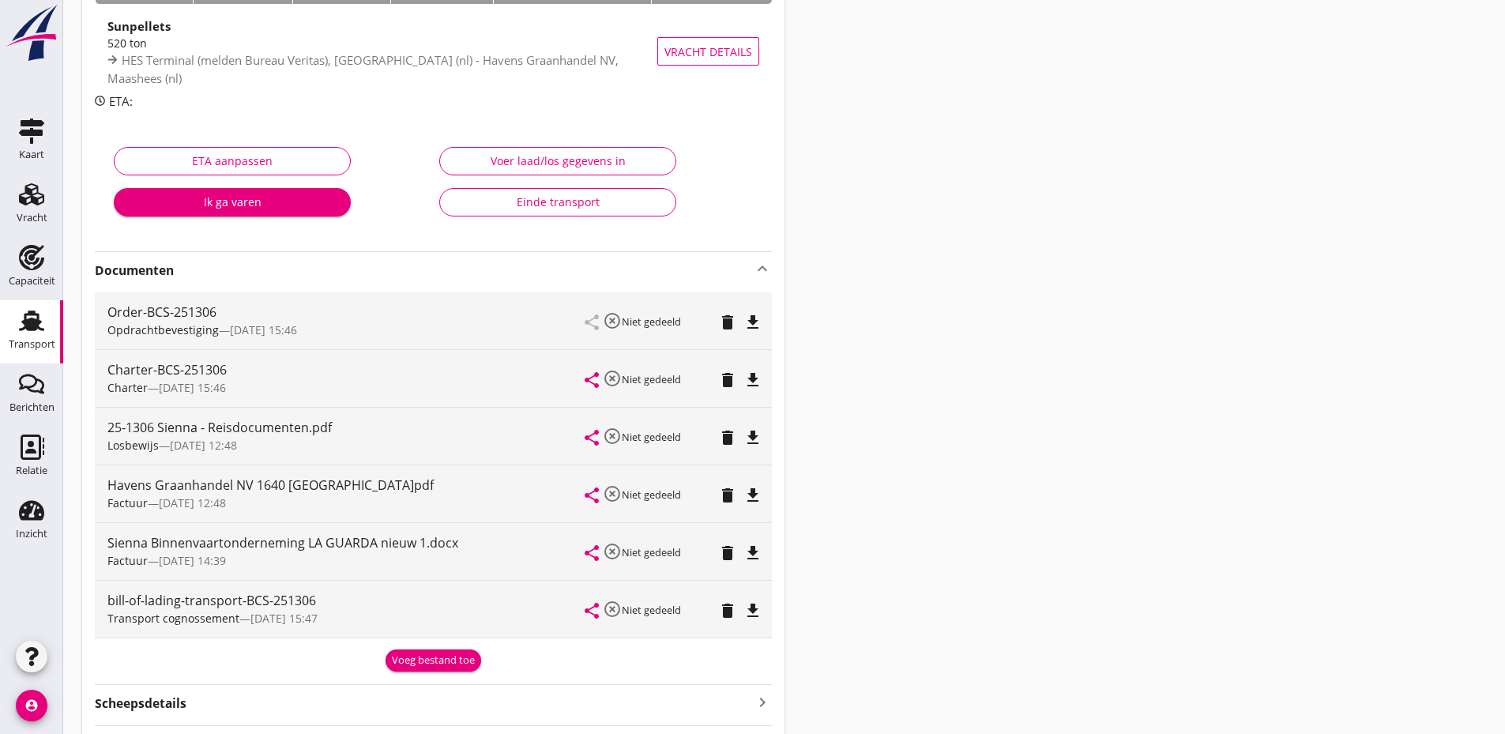
click at [571, 200] on div "Einde transport" at bounding box center [558, 202] width 210 height 17
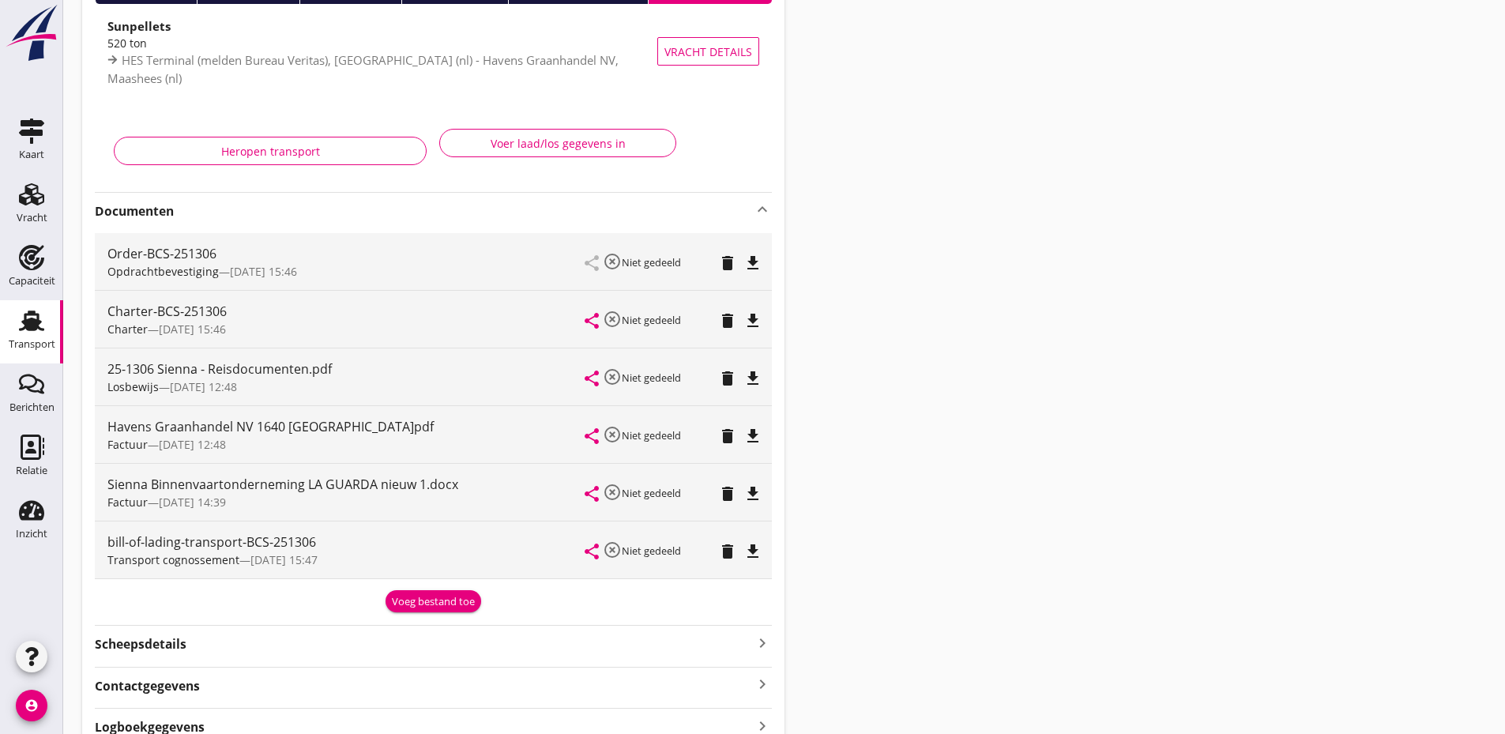
scroll to position [0, 0]
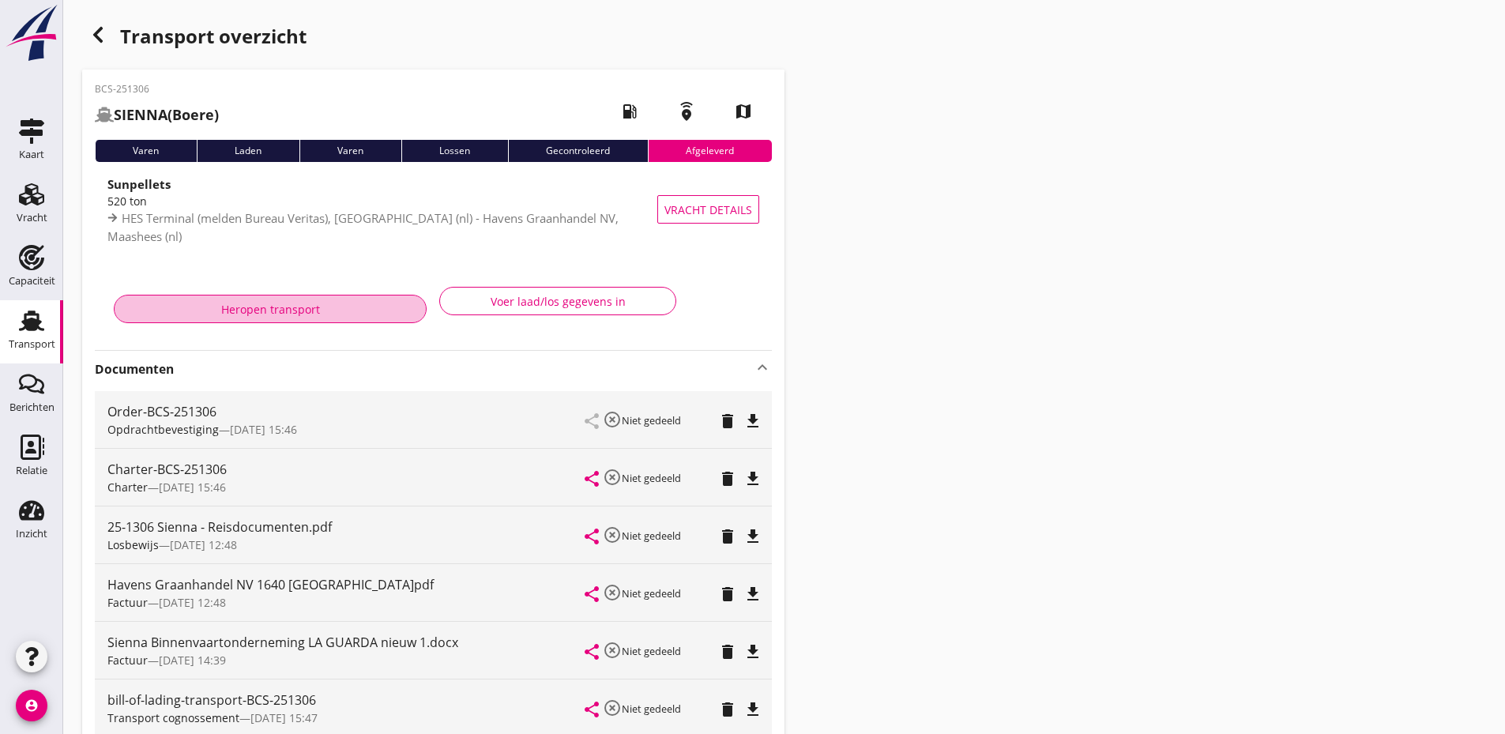
click at [303, 311] on div "Heropen transport" at bounding box center [270, 309] width 286 height 17
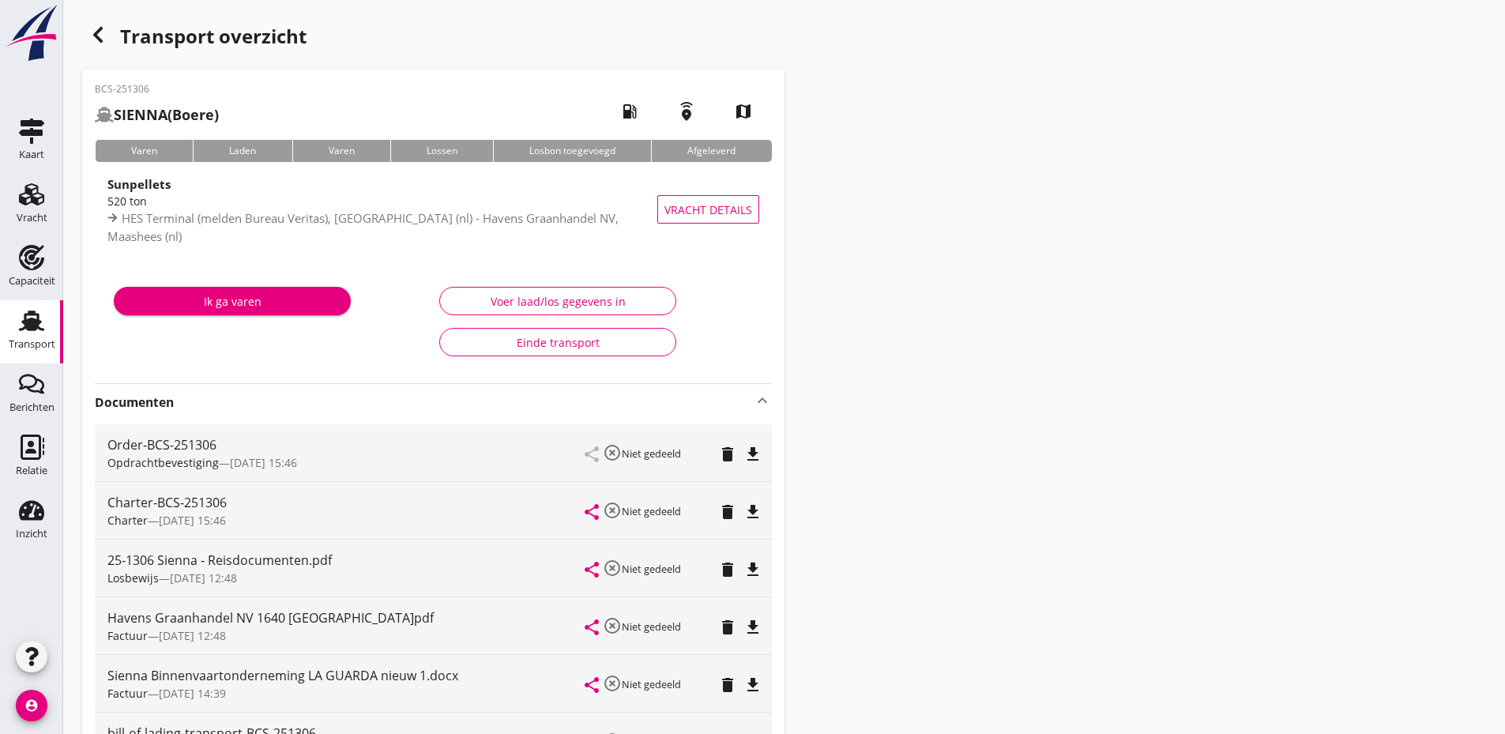
click at [467, 708] on div "Sienna Binnenvaartonderneming LA GUARDA nieuw 1.docx Factuur — [DATE] 14:39" at bounding box center [346, 683] width 478 height 57
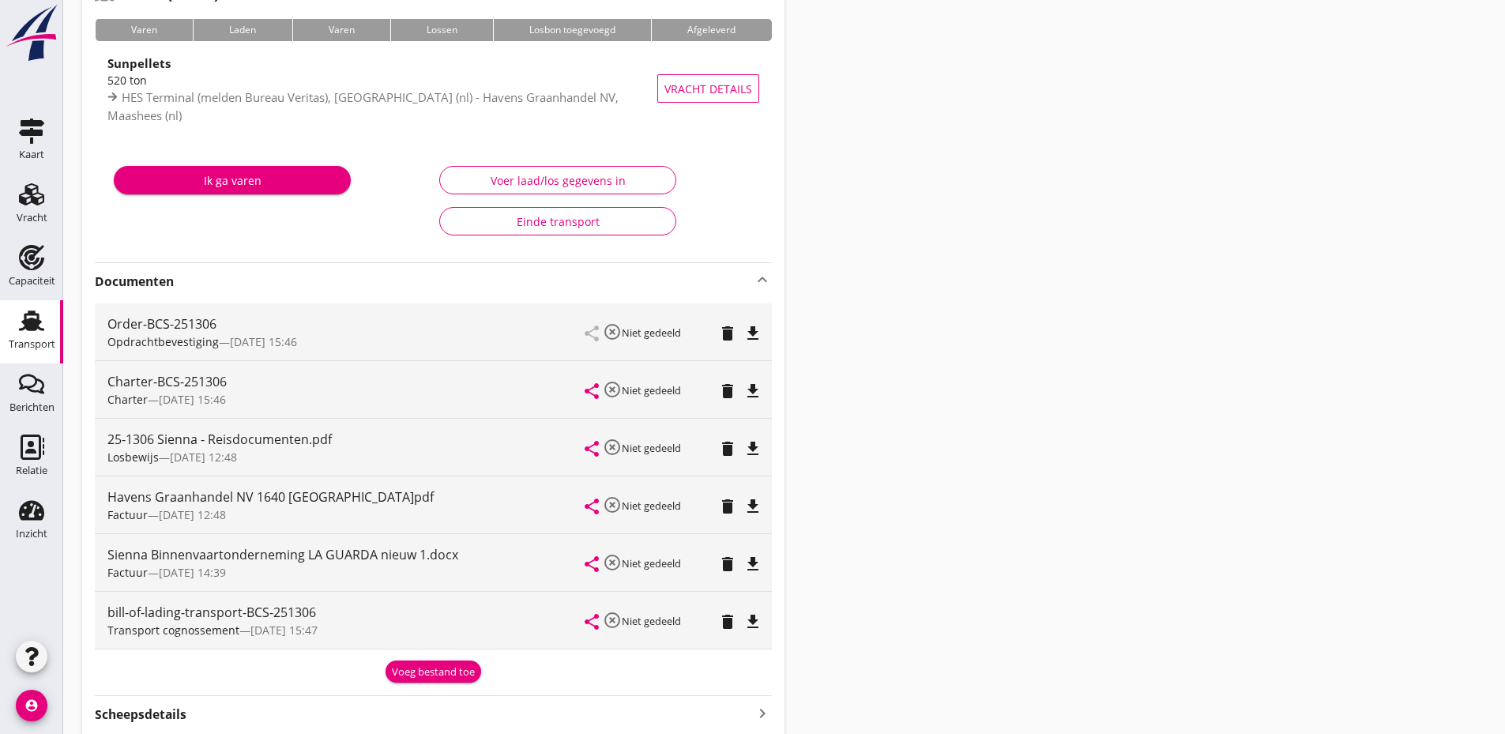
scroll to position [308, 0]
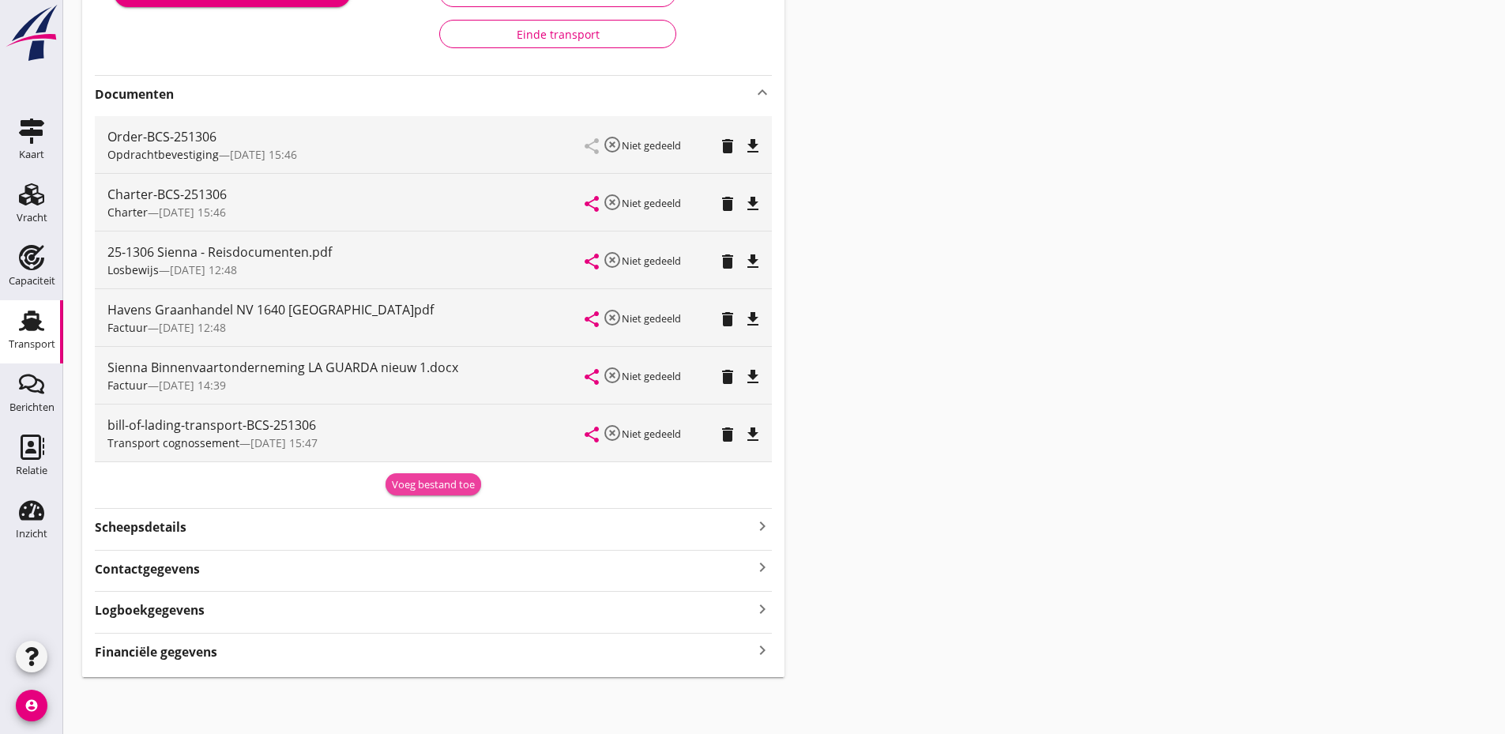
click at [436, 491] on div "Voeg bestand toe" at bounding box center [433, 485] width 83 height 16
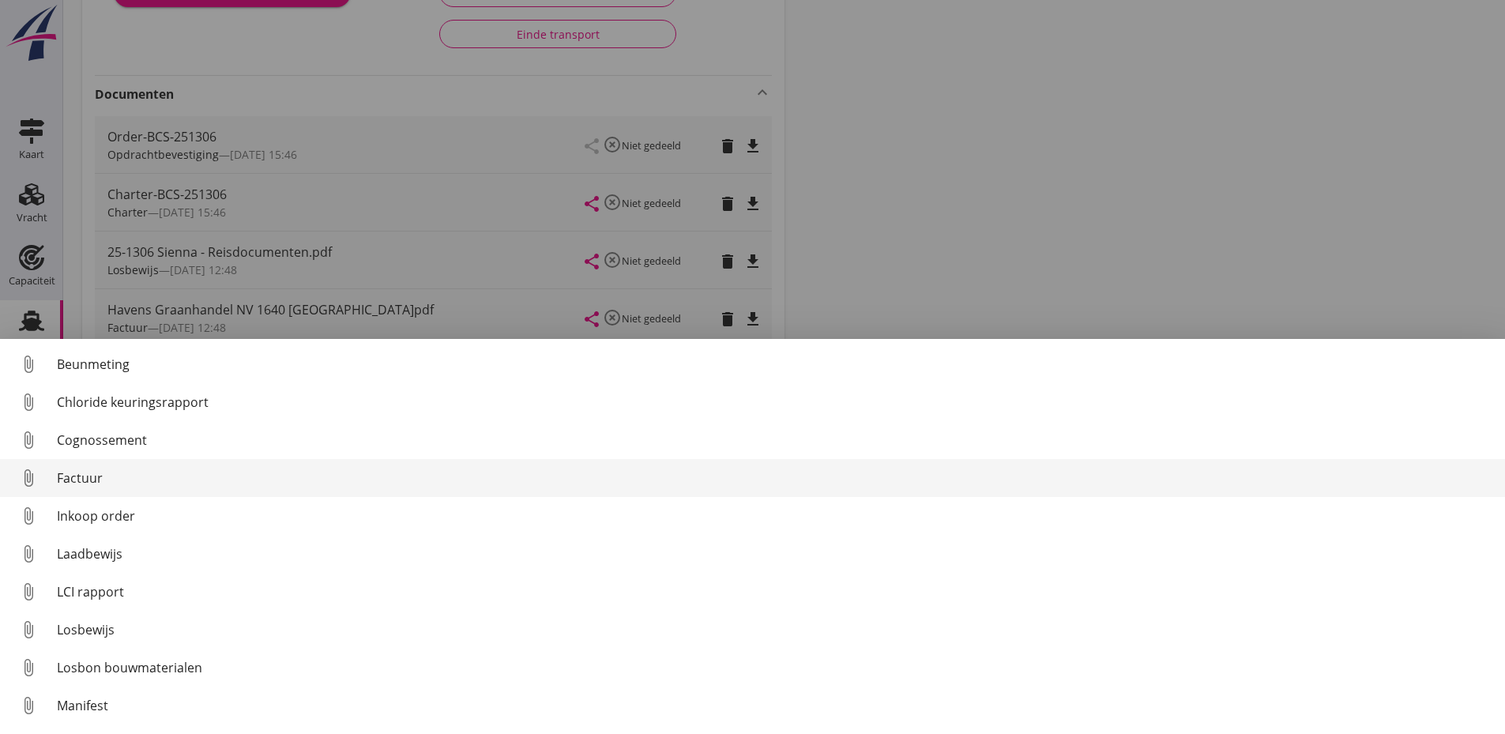
click at [102, 478] on div "Factuur" at bounding box center [775, 478] width 1436 height 19
